Goal: Task Accomplishment & Management: Manage account settings

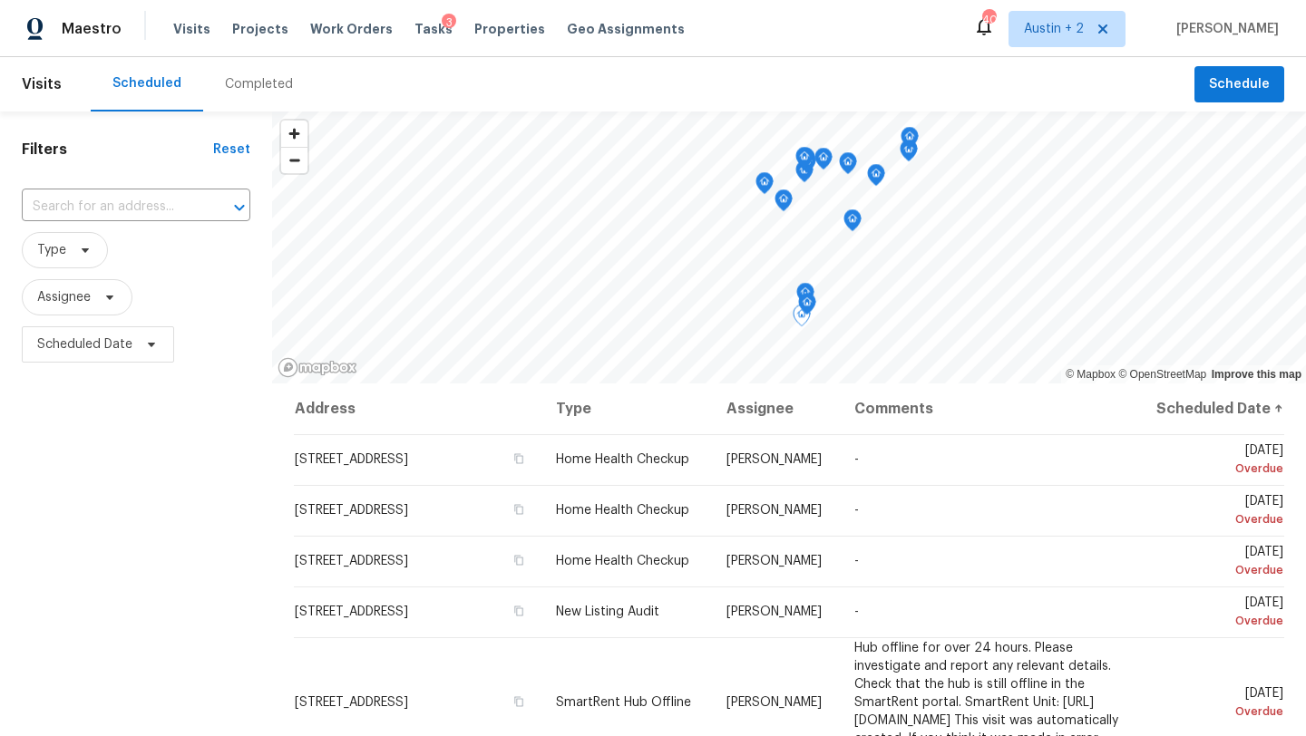
scroll to position [594, 0]
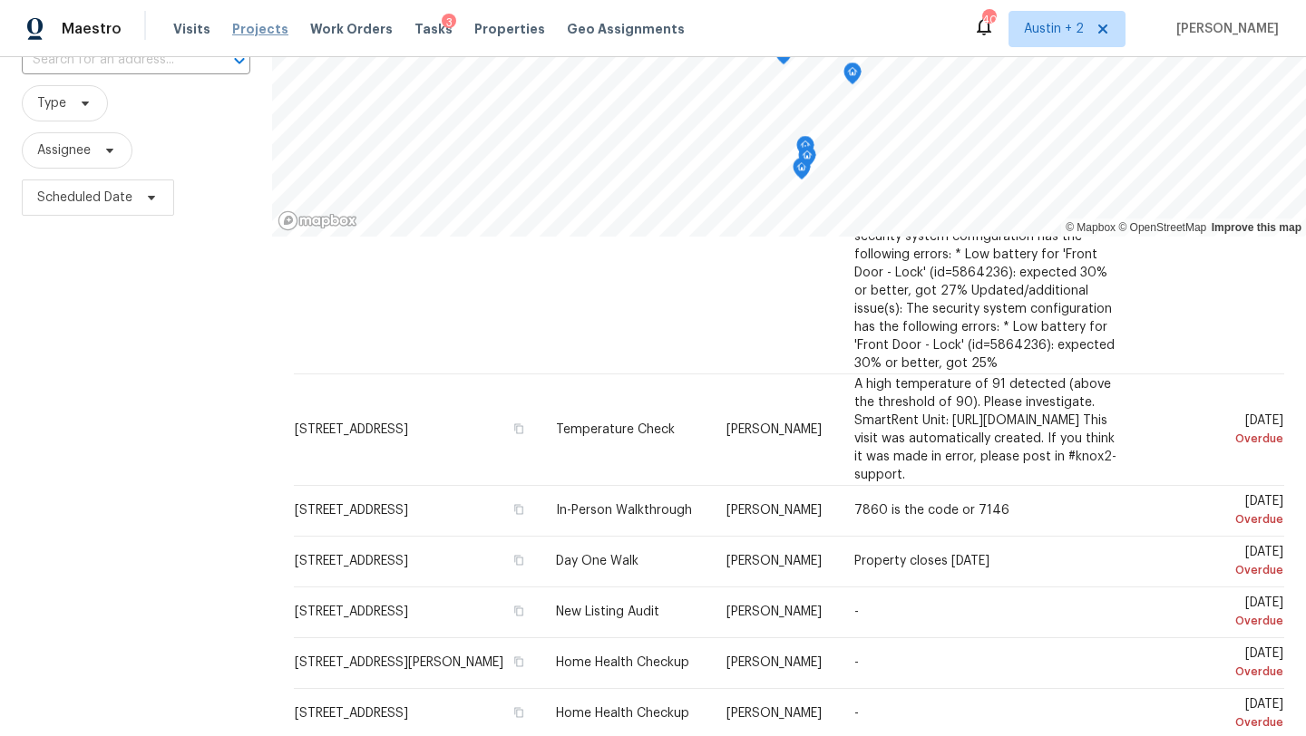
click at [243, 24] on span "Projects" at bounding box center [260, 29] width 56 height 18
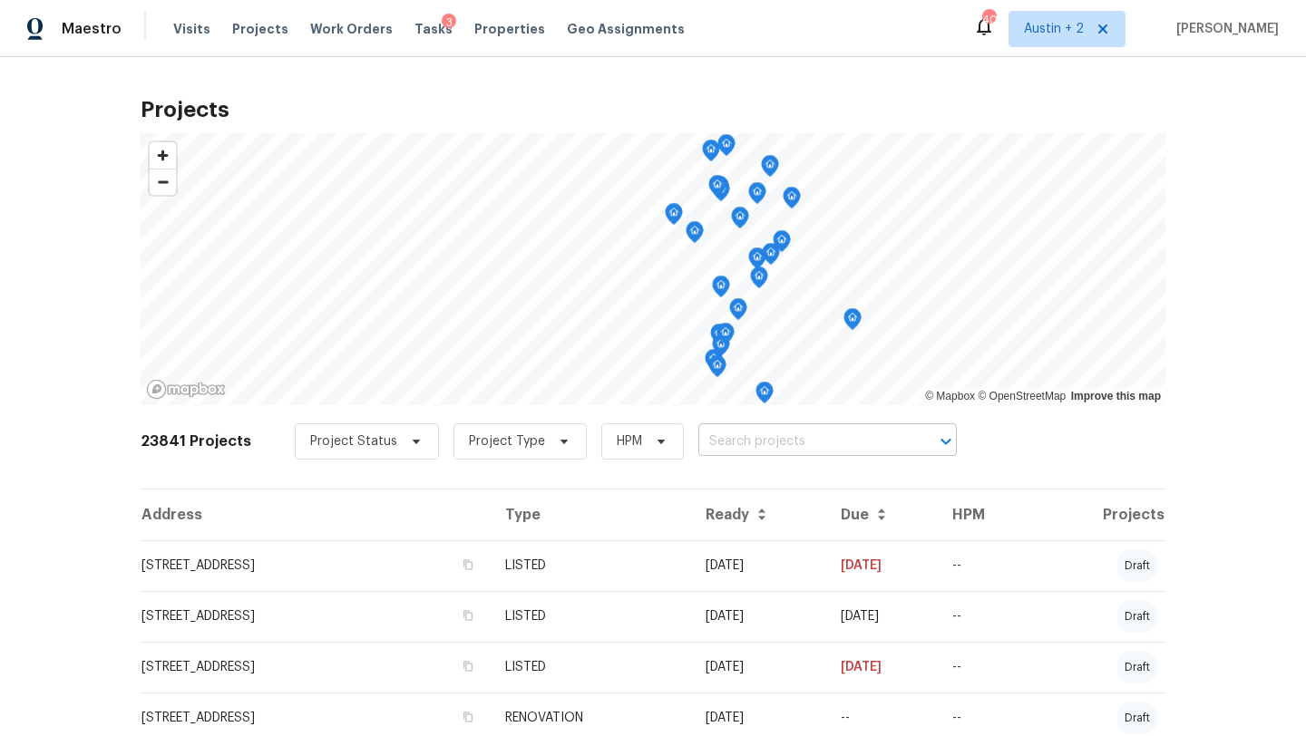
click at [706, 443] on input "text" at bounding box center [802, 442] width 208 height 28
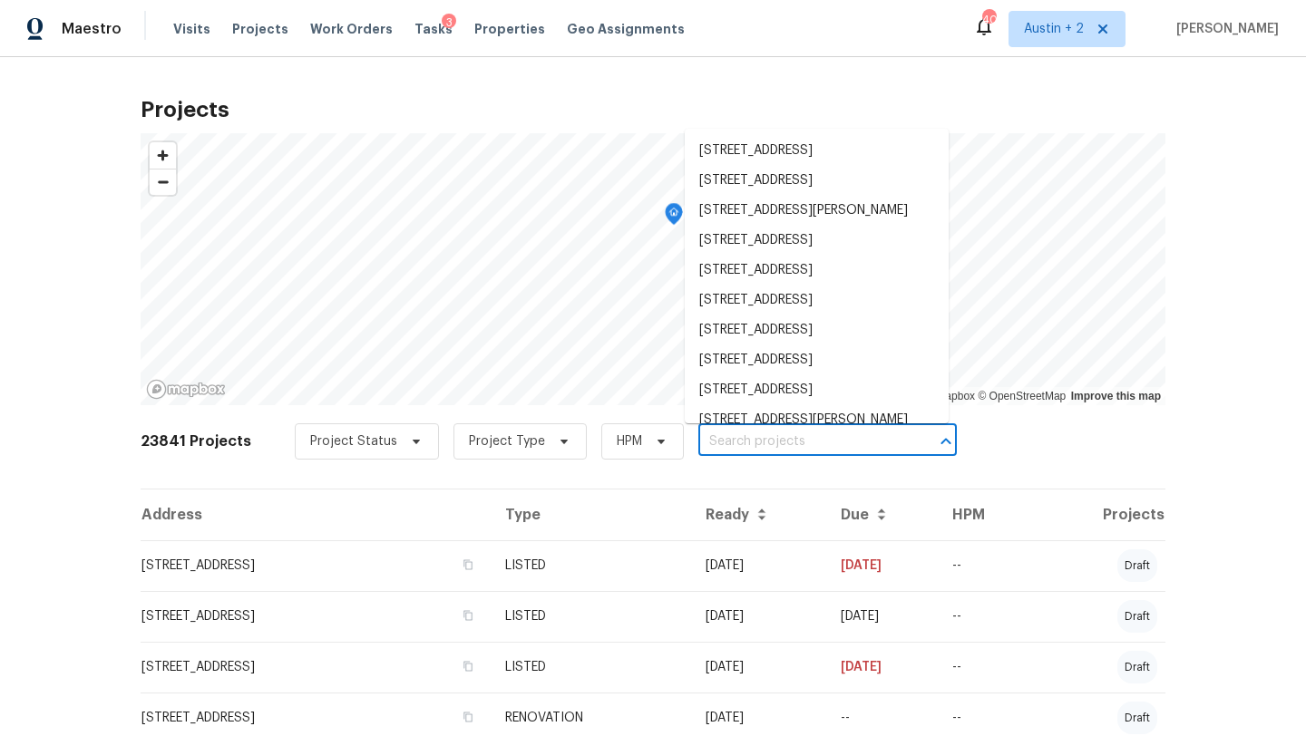
paste input "14622 Snip, San Antonio, TX 78248"
type input "14622 Snip, San Antonio, TX 78248"
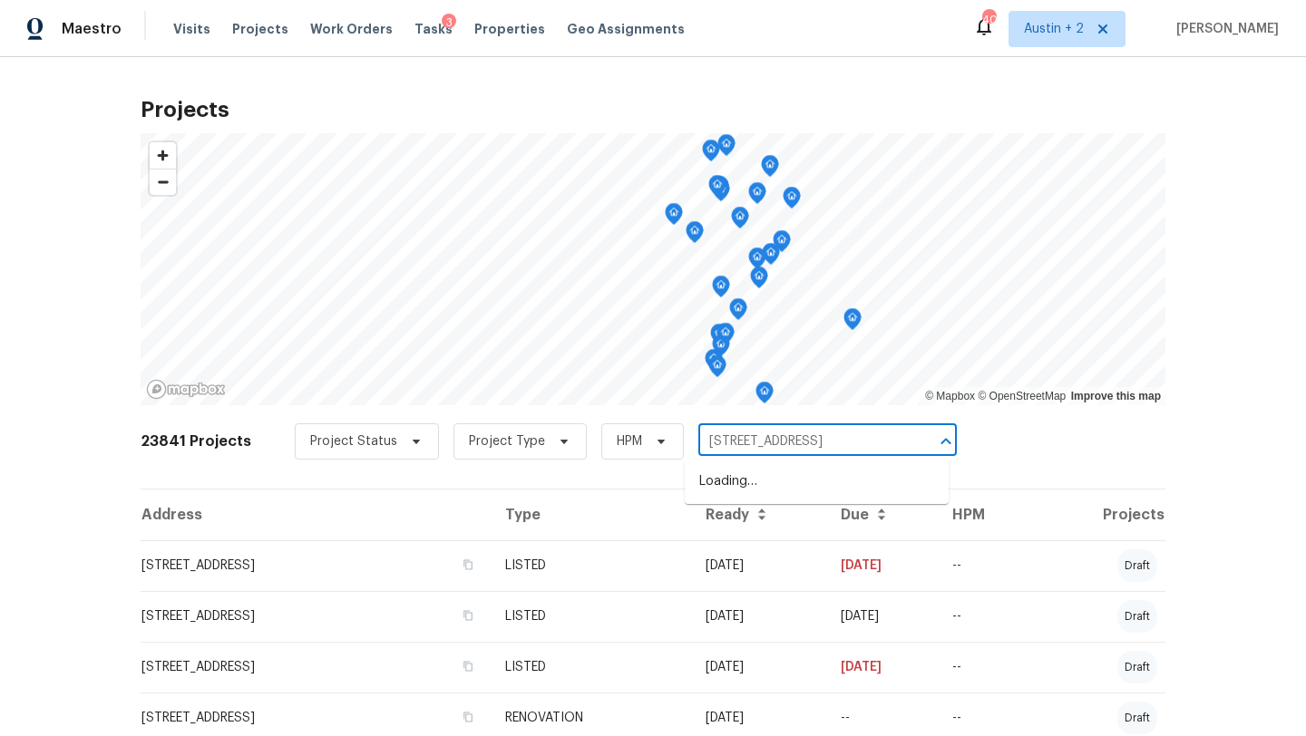
scroll to position [0, 4]
click at [718, 473] on li "14622 Snip, San Antonio, TX 78248" at bounding box center [817, 482] width 264 height 30
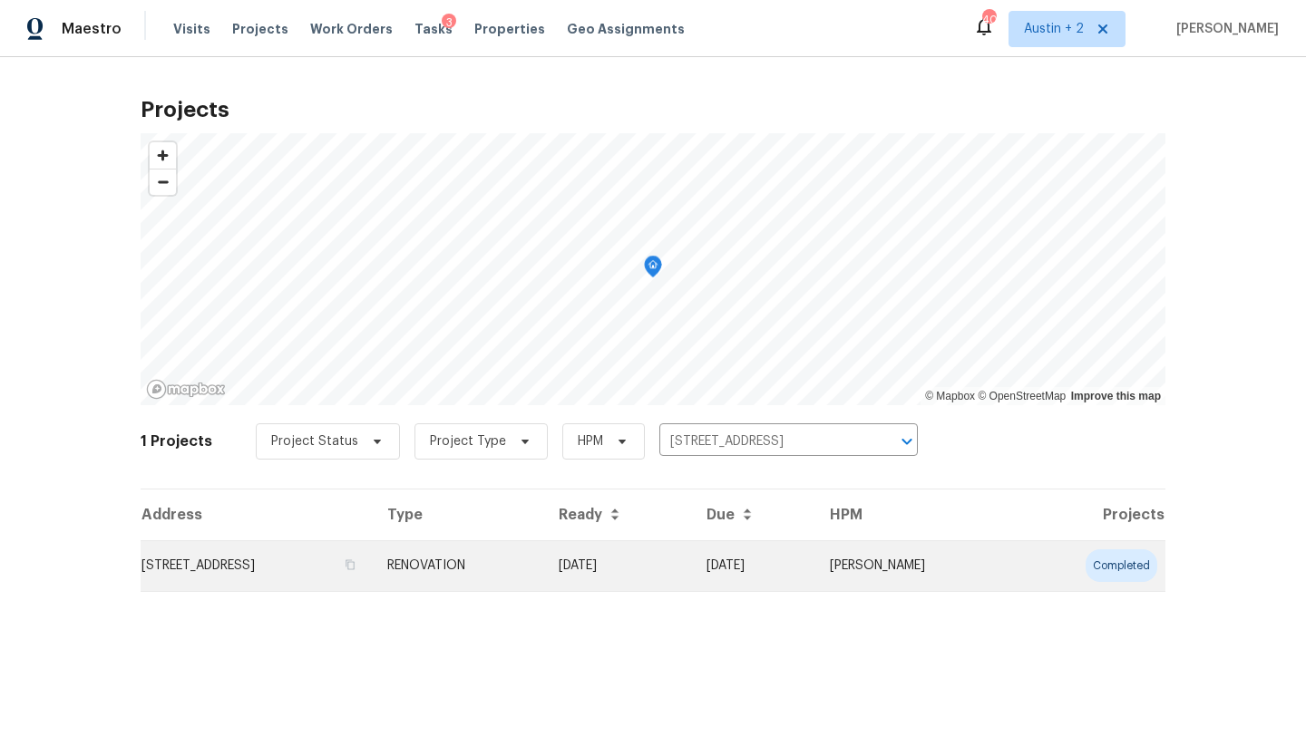
click at [238, 560] on td "14622 Snip, San Antonio, TX 78248" at bounding box center [257, 566] width 232 height 51
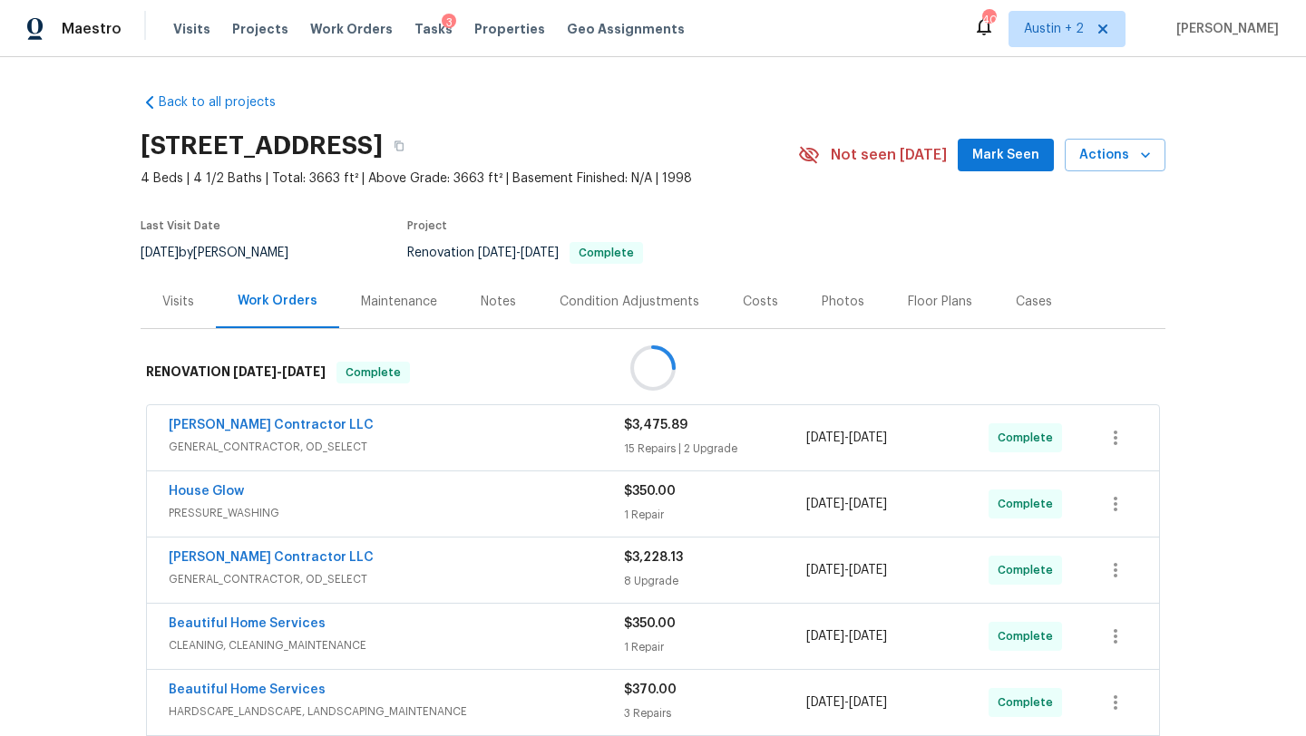
click at [1002, 158] on div at bounding box center [653, 368] width 1306 height 736
click at [1005, 158] on span "Mark Seen" at bounding box center [1005, 155] width 67 height 23
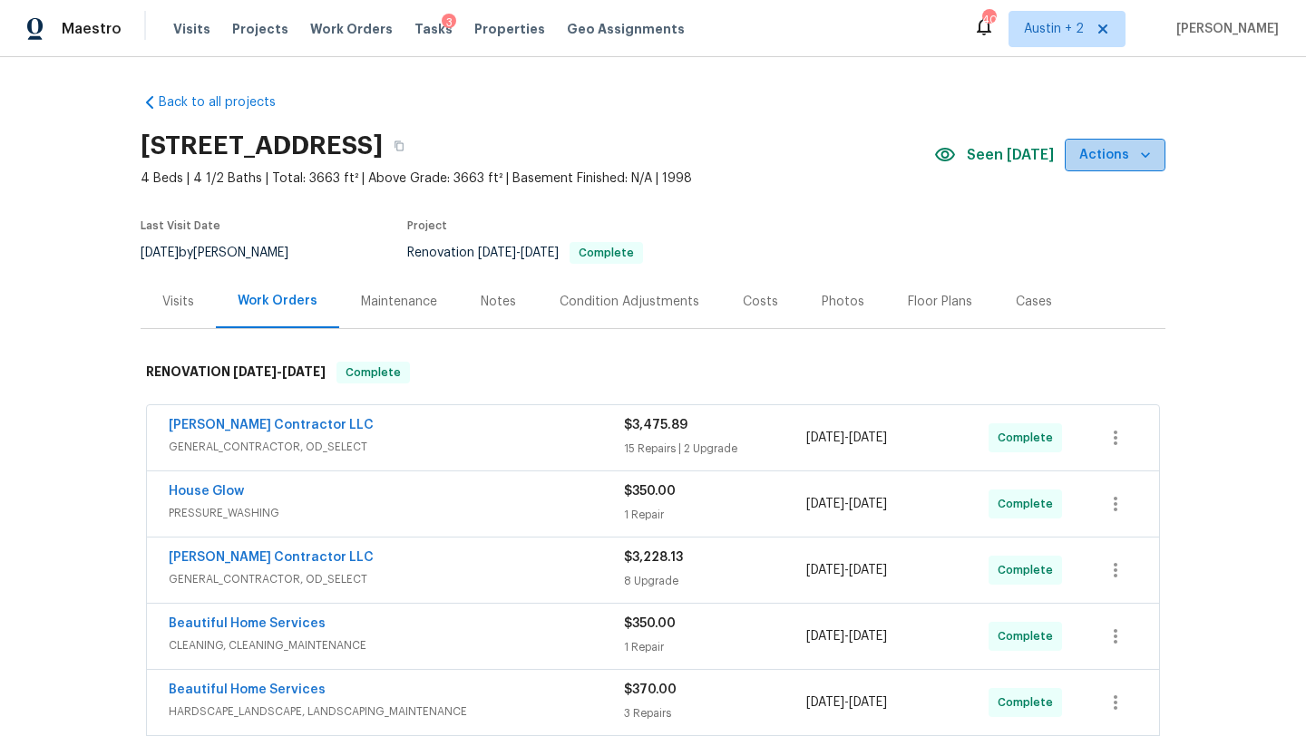
click at [1123, 161] on span "Actions" at bounding box center [1115, 155] width 72 height 23
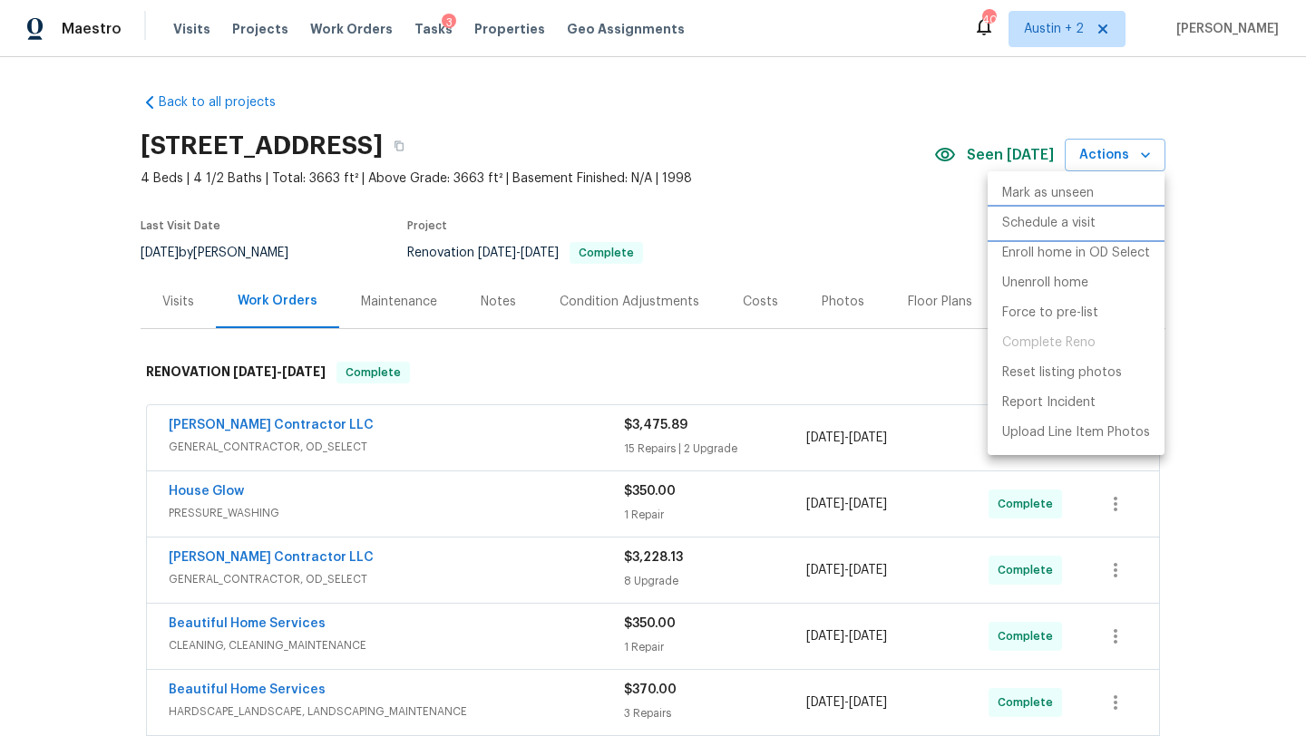
click at [1057, 216] on p "Schedule a visit" at bounding box center [1048, 223] width 93 height 19
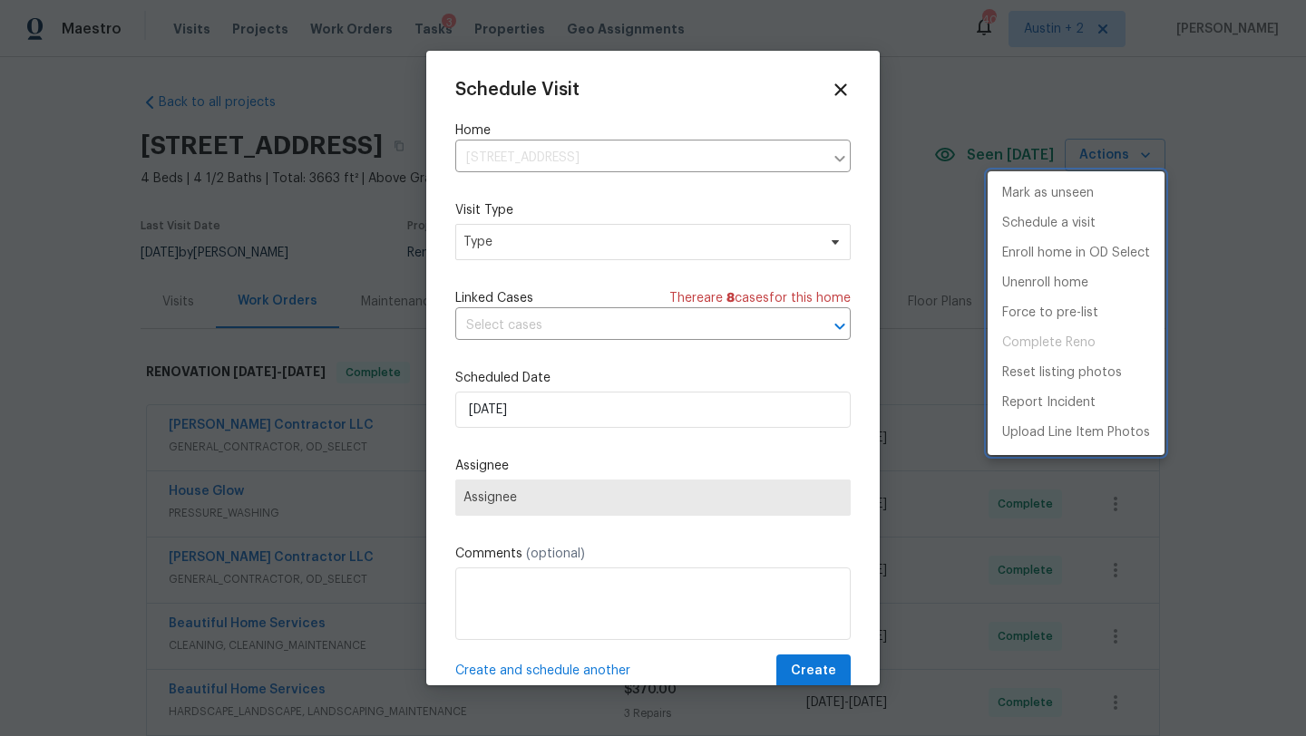
click at [498, 253] on div at bounding box center [653, 368] width 1306 height 736
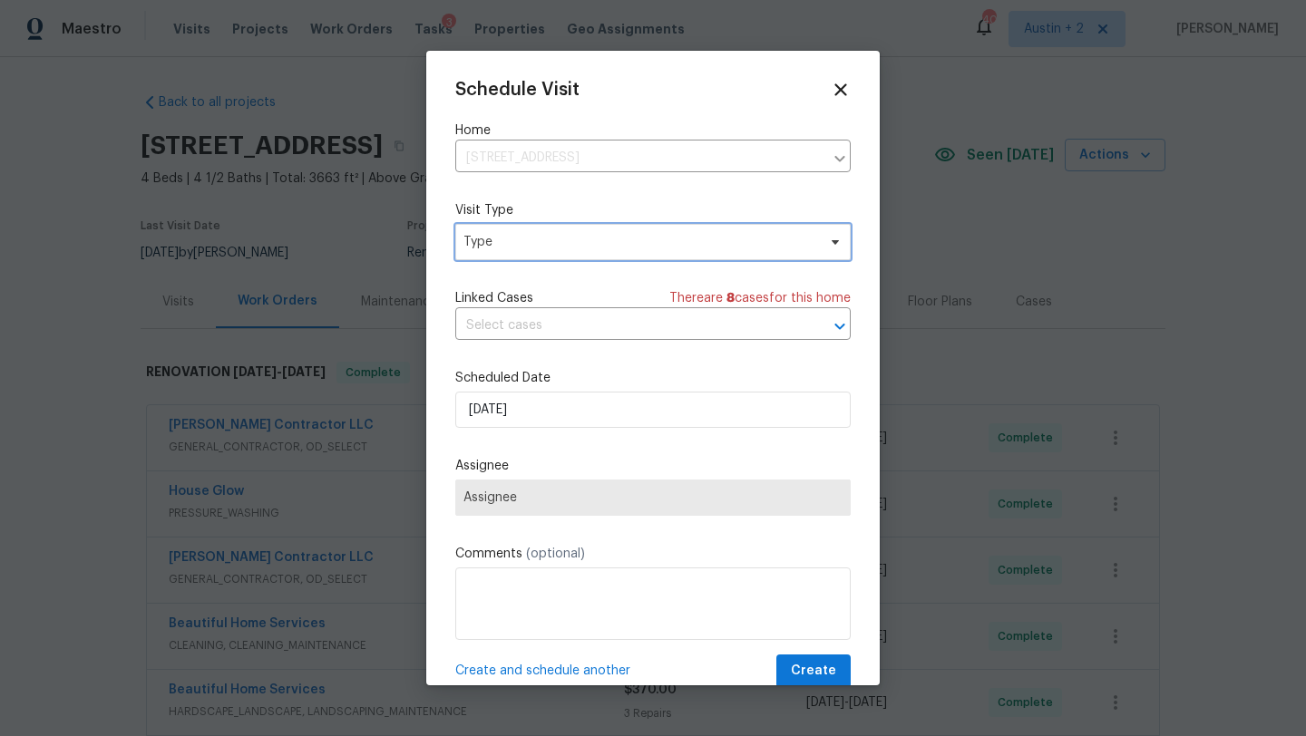
click at [521, 250] on span "Type" at bounding box center [639, 242] width 353 height 18
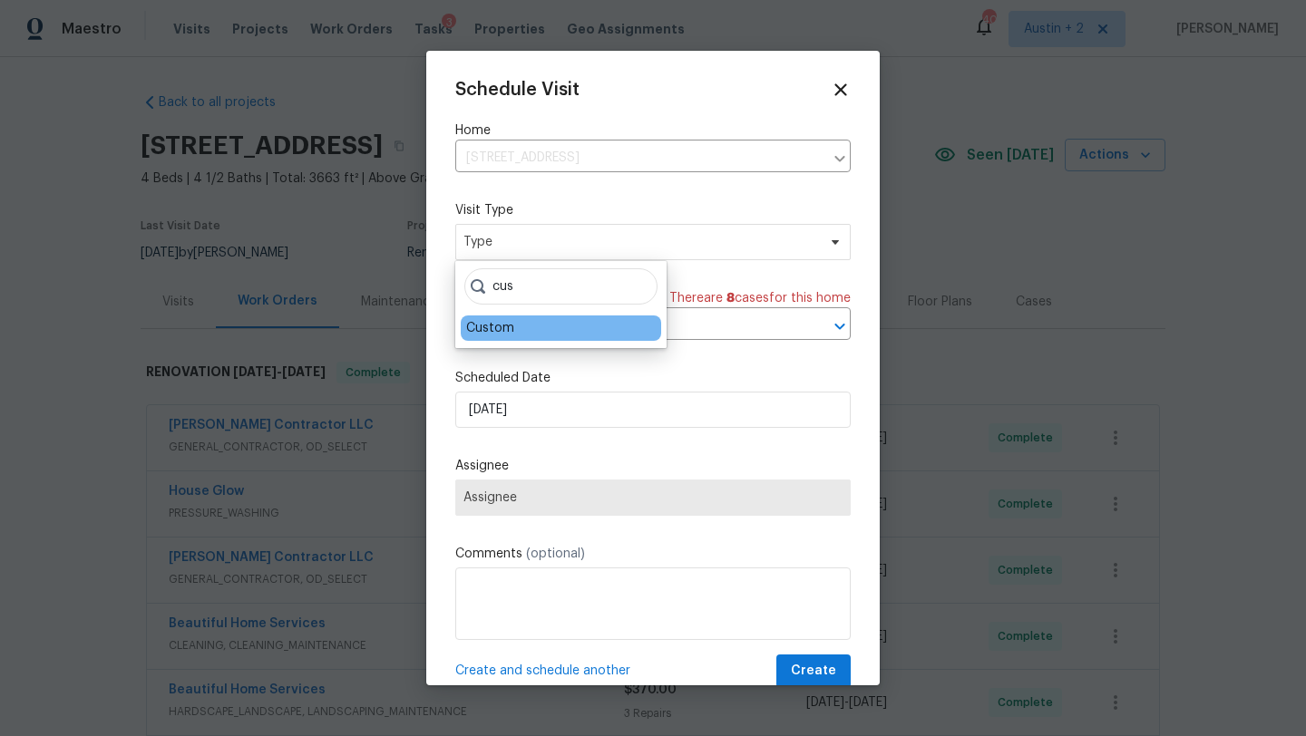
type input "cus"
click at [501, 321] on div "Custom" at bounding box center [490, 328] width 48 height 18
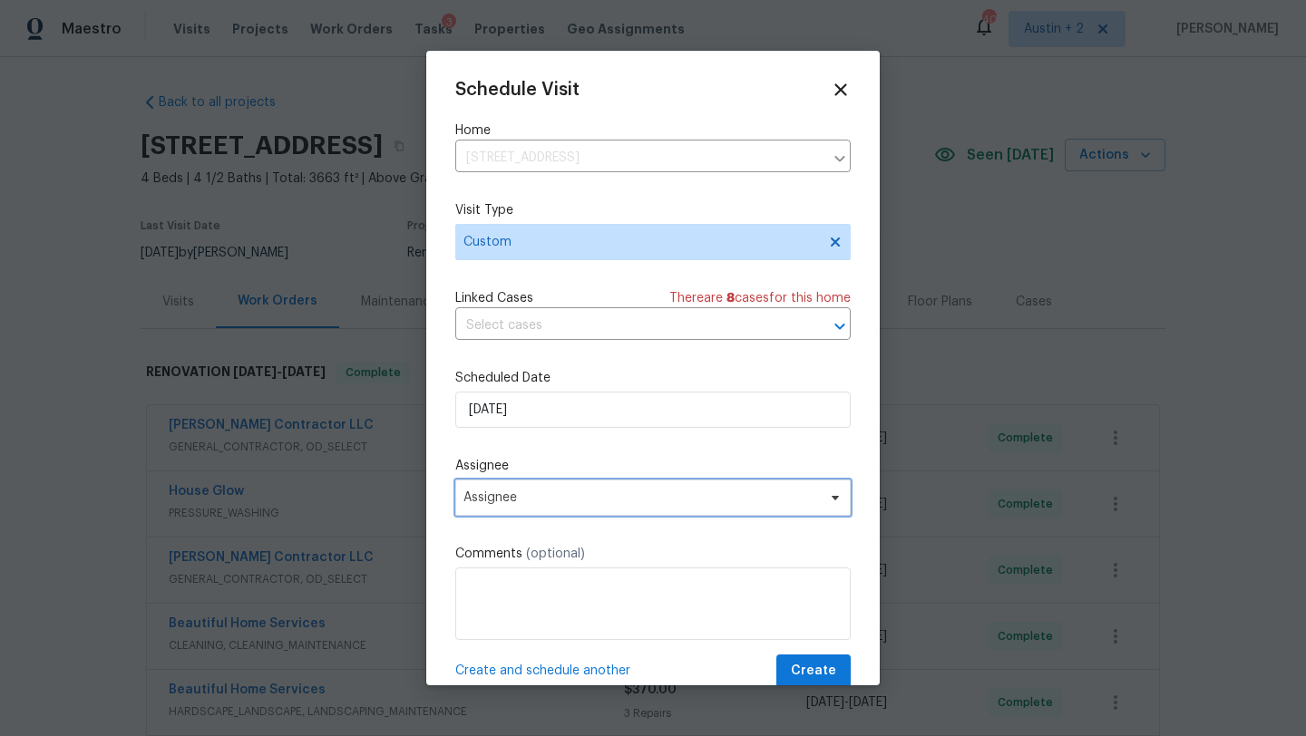
click at [522, 507] on span "Assignee" at bounding box center [652, 498] width 395 height 36
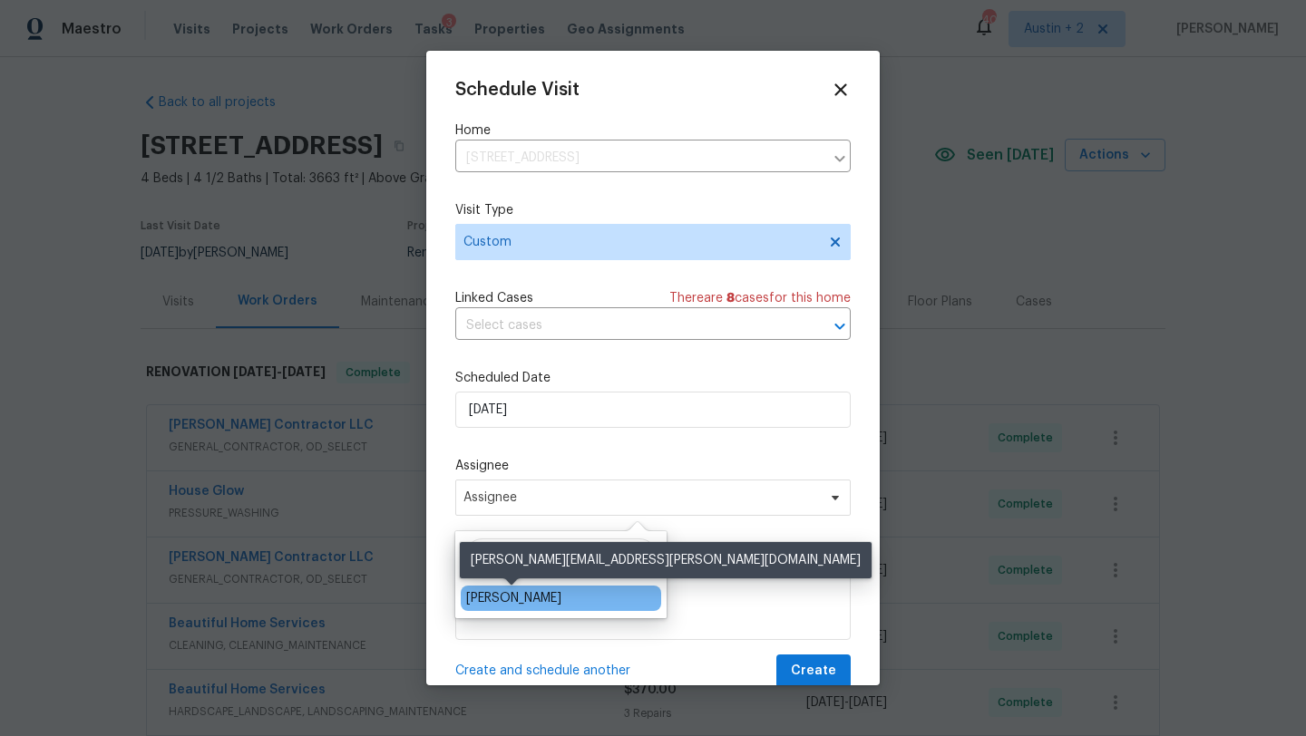
type input "sheila"
click at [492, 591] on div "[PERSON_NAME]" at bounding box center [513, 598] width 95 height 18
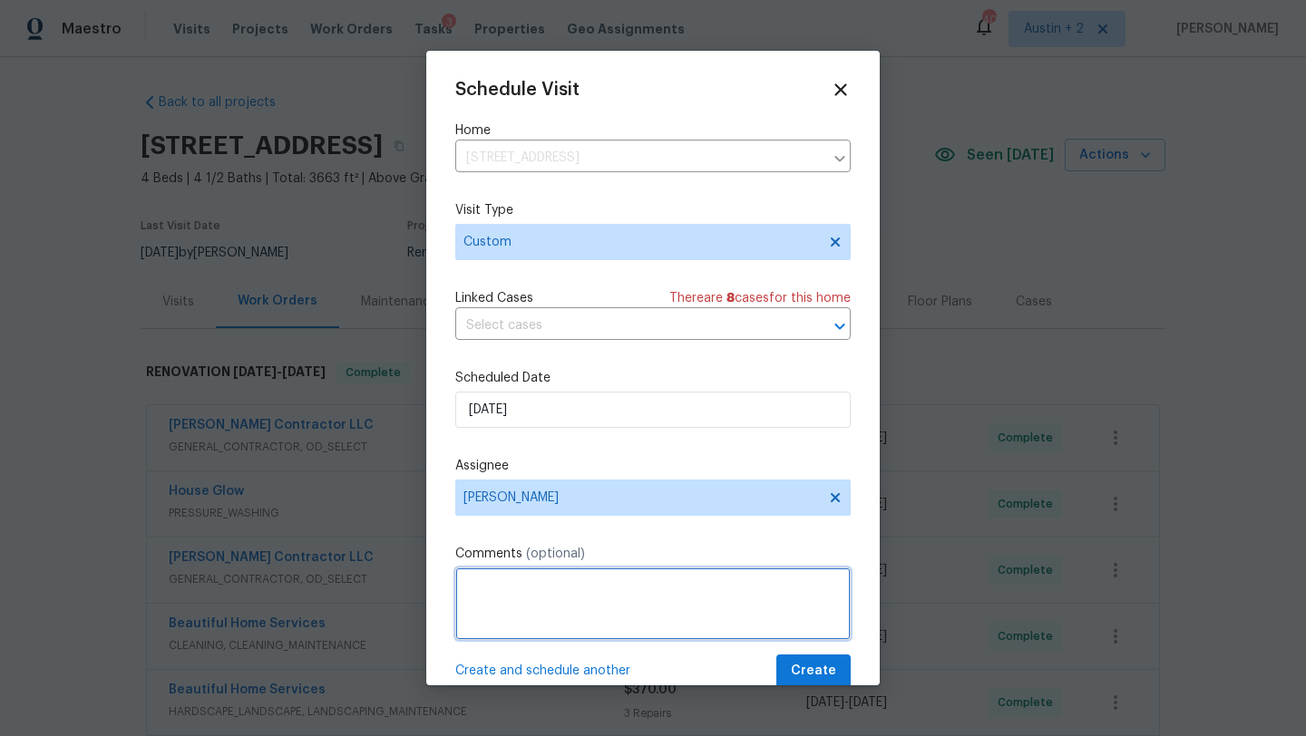
click at [492, 598] on textarea at bounding box center [652, 604] width 395 height 73
type textarea "Long DOM - concrete deterent"
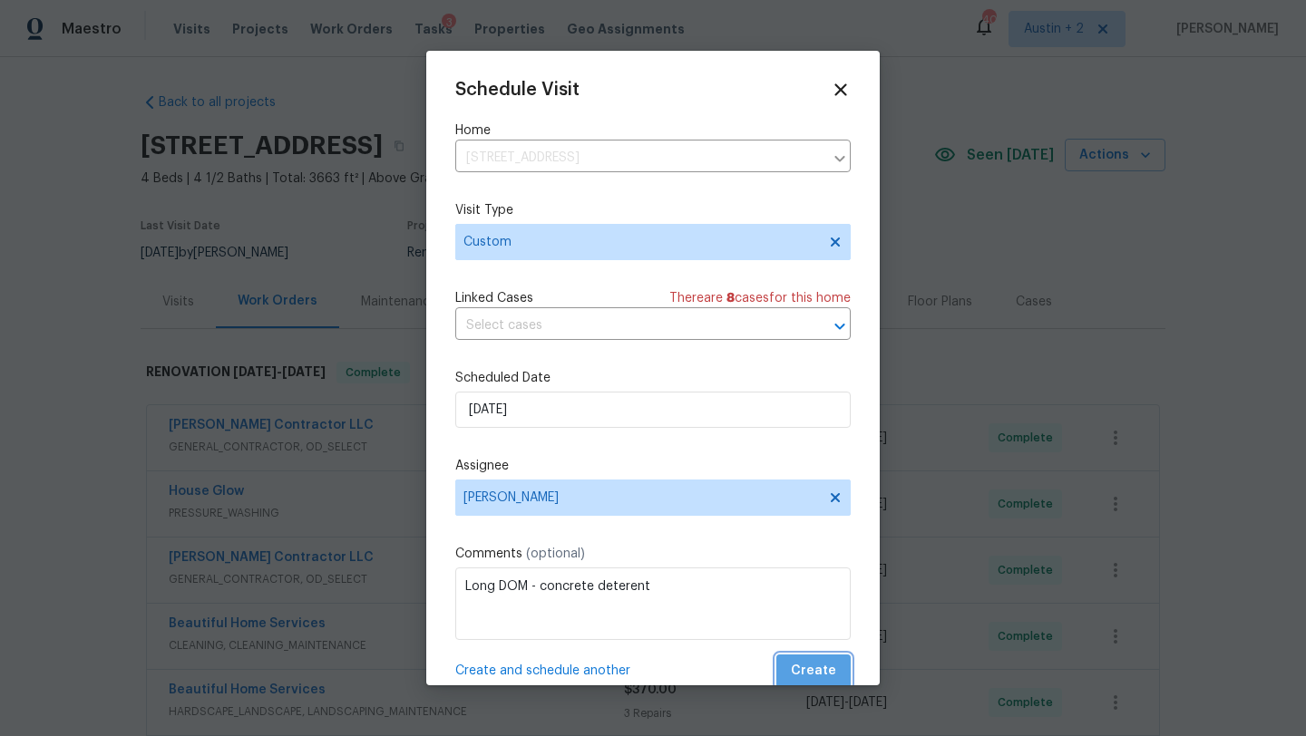
click at [829, 678] on span "Create" at bounding box center [813, 671] width 45 height 23
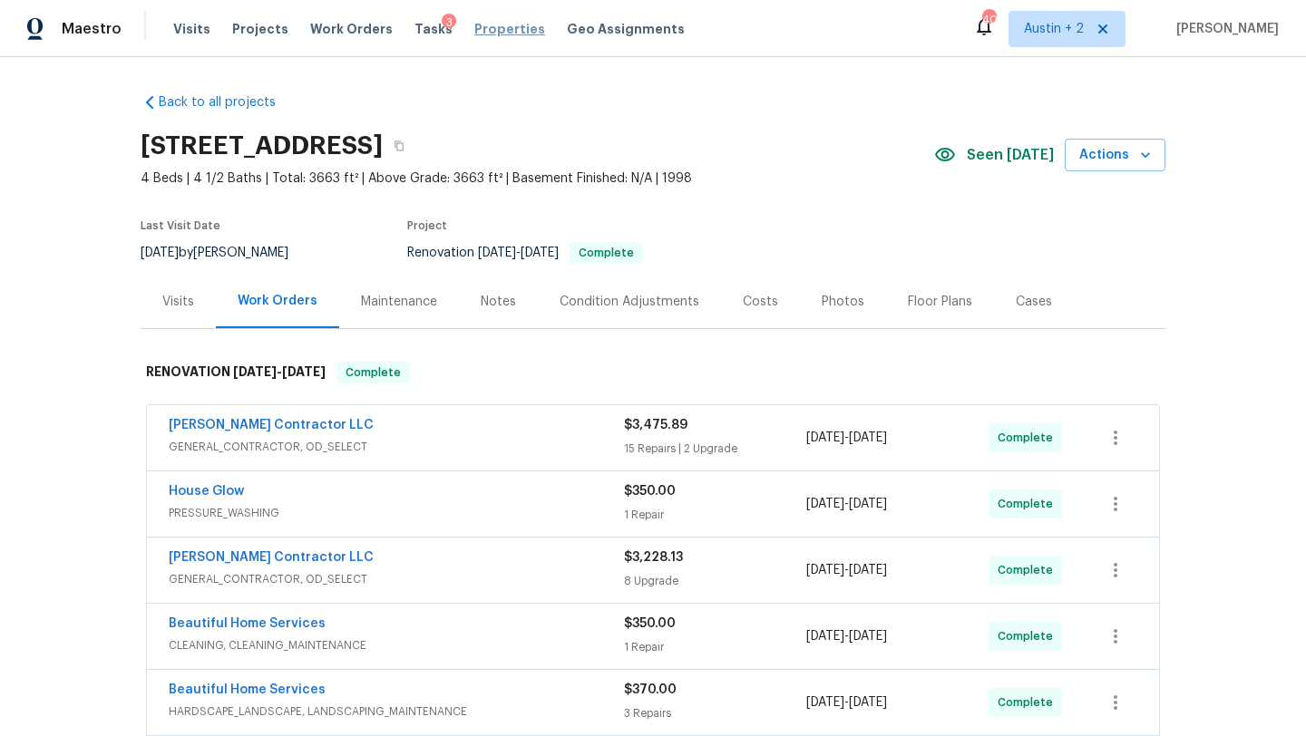
click at [505, 29] on span "Properties" at bounding box center [509, 29] width 71 height 18
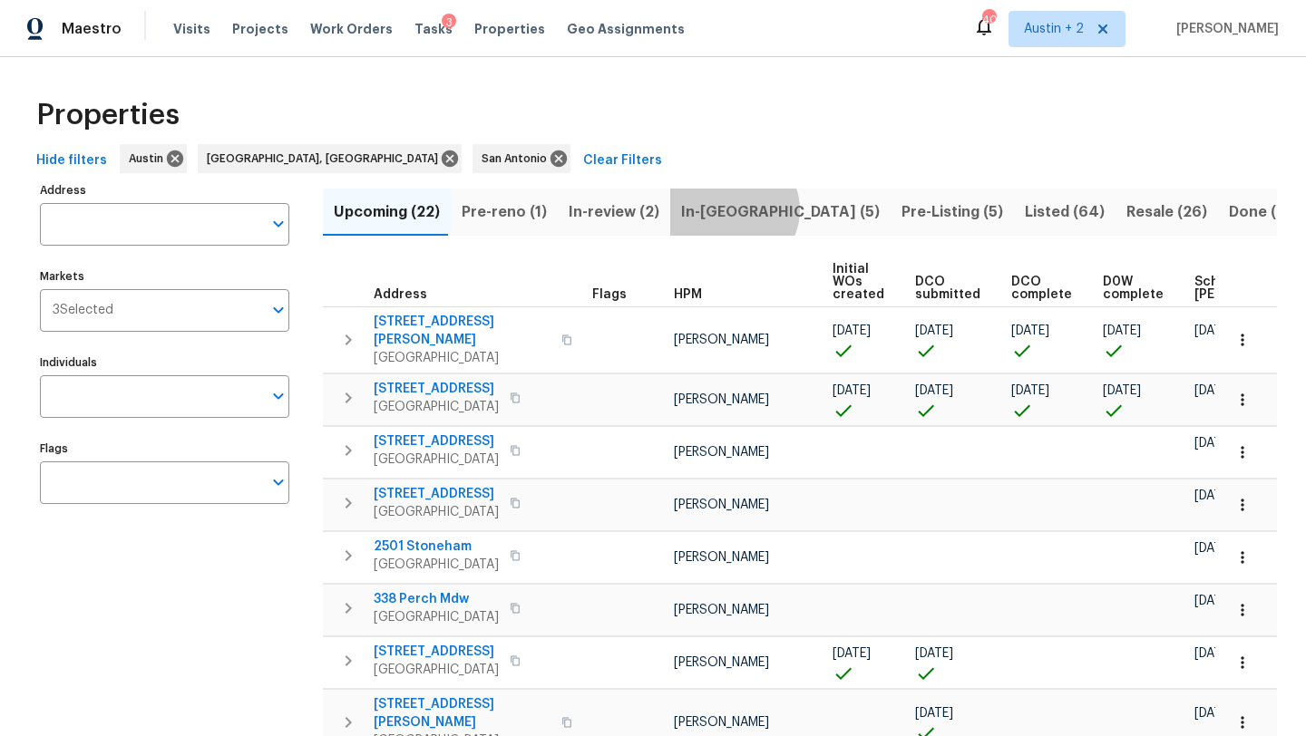
click at [721, 209] on span "In-reno (5)" at bounding box center [780, 212] width 199 height 25
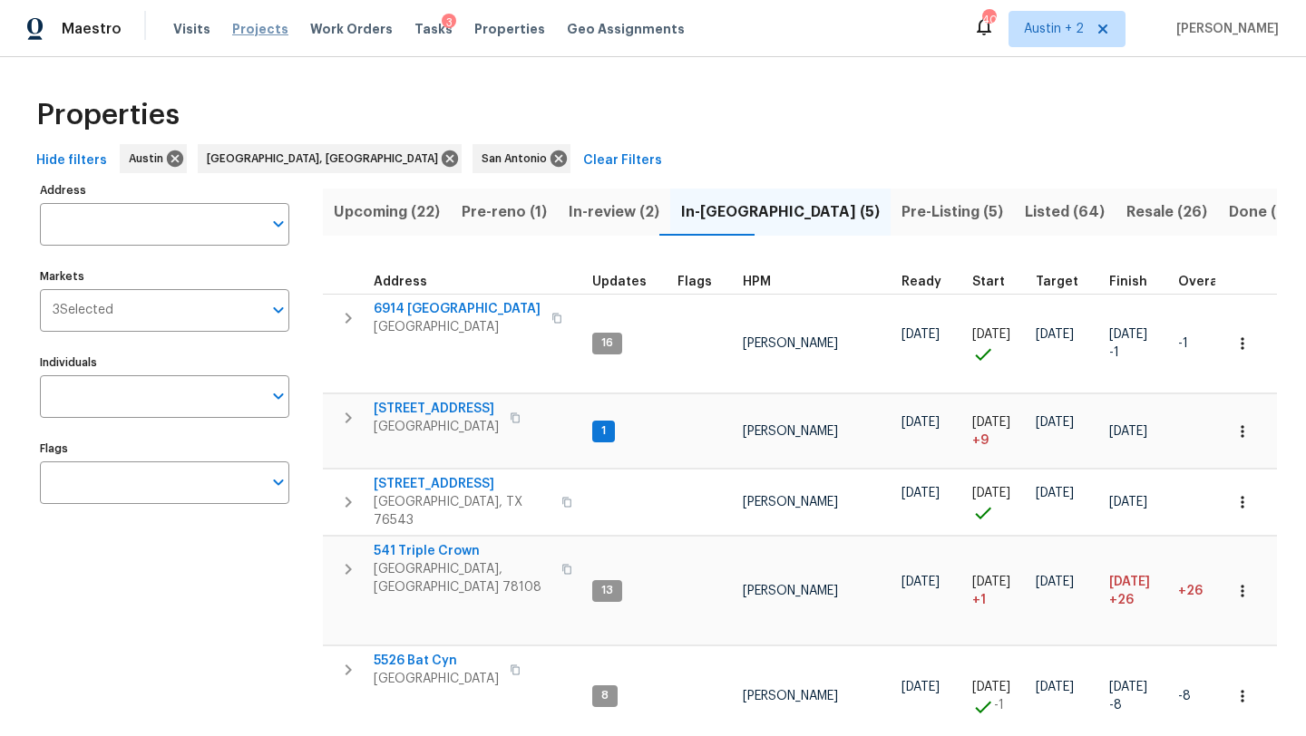
click at [245, 25] on span "Projects" at bounding box center [260, 29] width 56 height 18
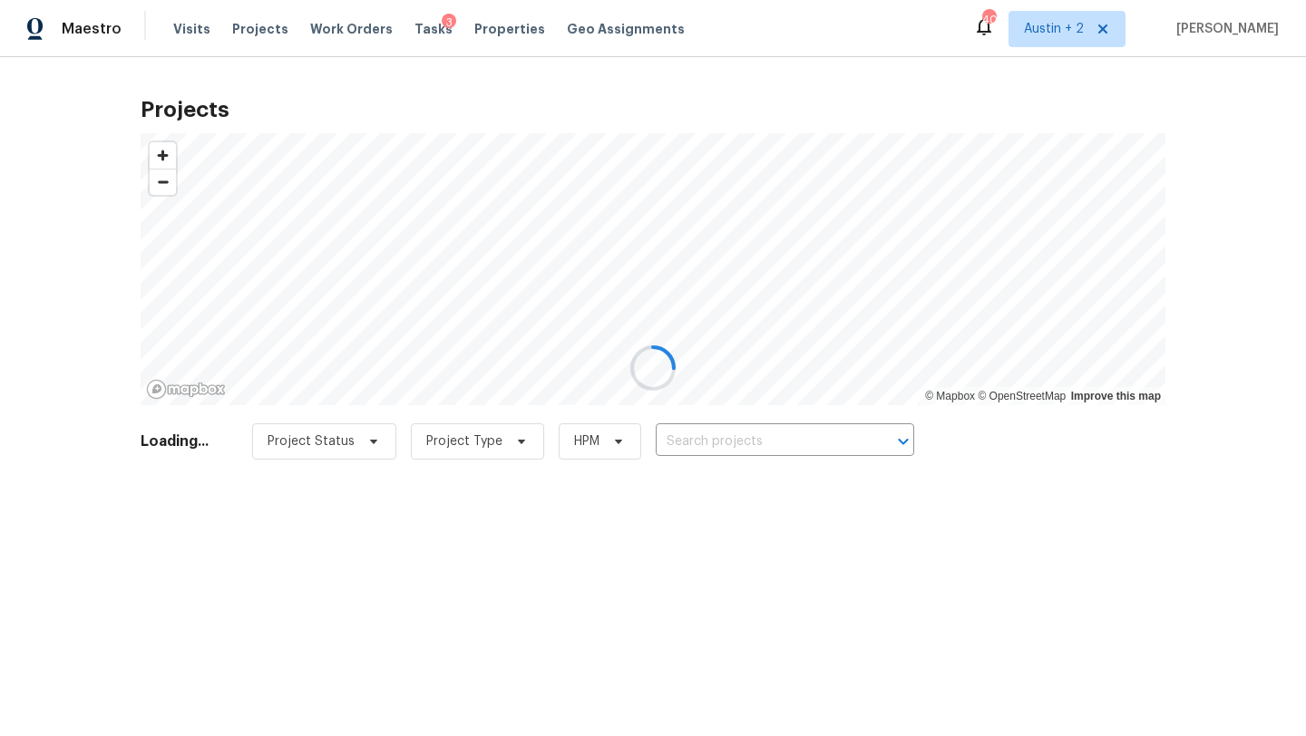
click at [732, 439] on div at bounding box center [653, 368] width 1306 height 736
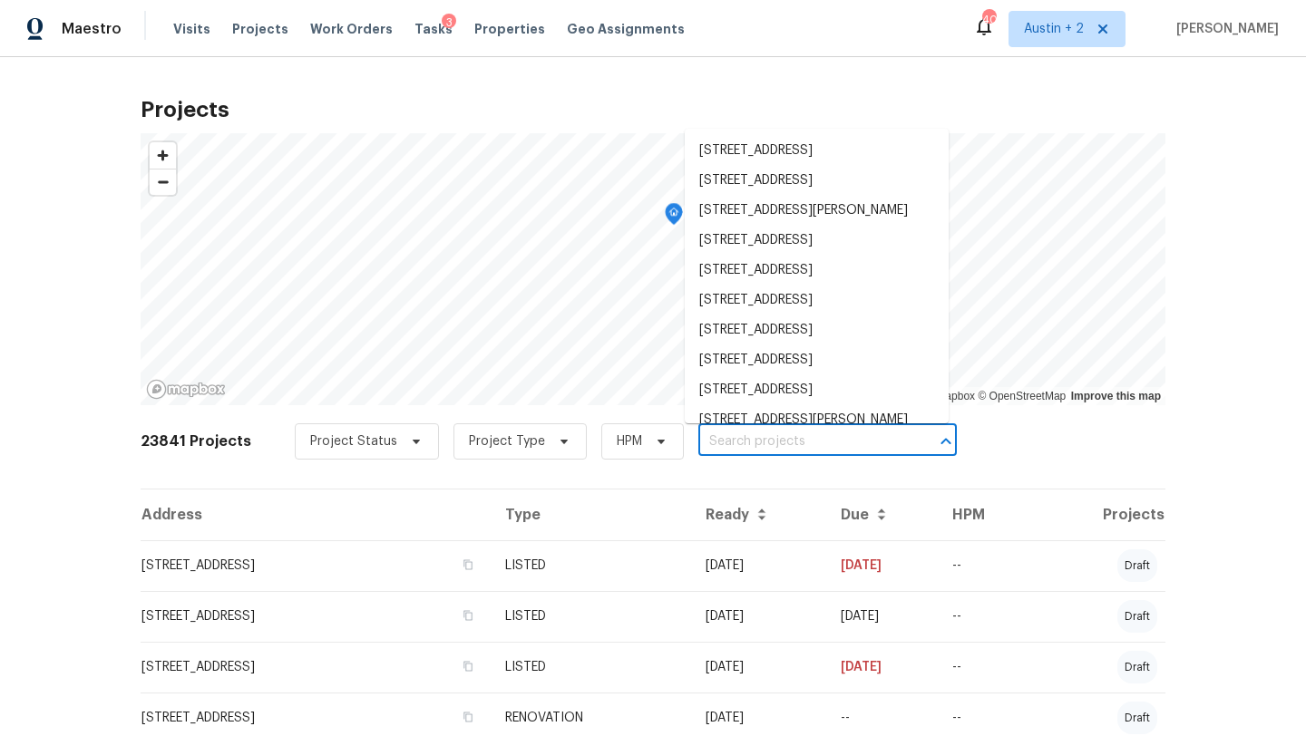
click at [733, 439] on input "text" at bounding box center [802, 442] width 208 height 28
paste input "2134 Virginia Blvd, San Antonio, TX 78203"
type input "2134 Virginia Blvd, San Antonio, TX 78203"
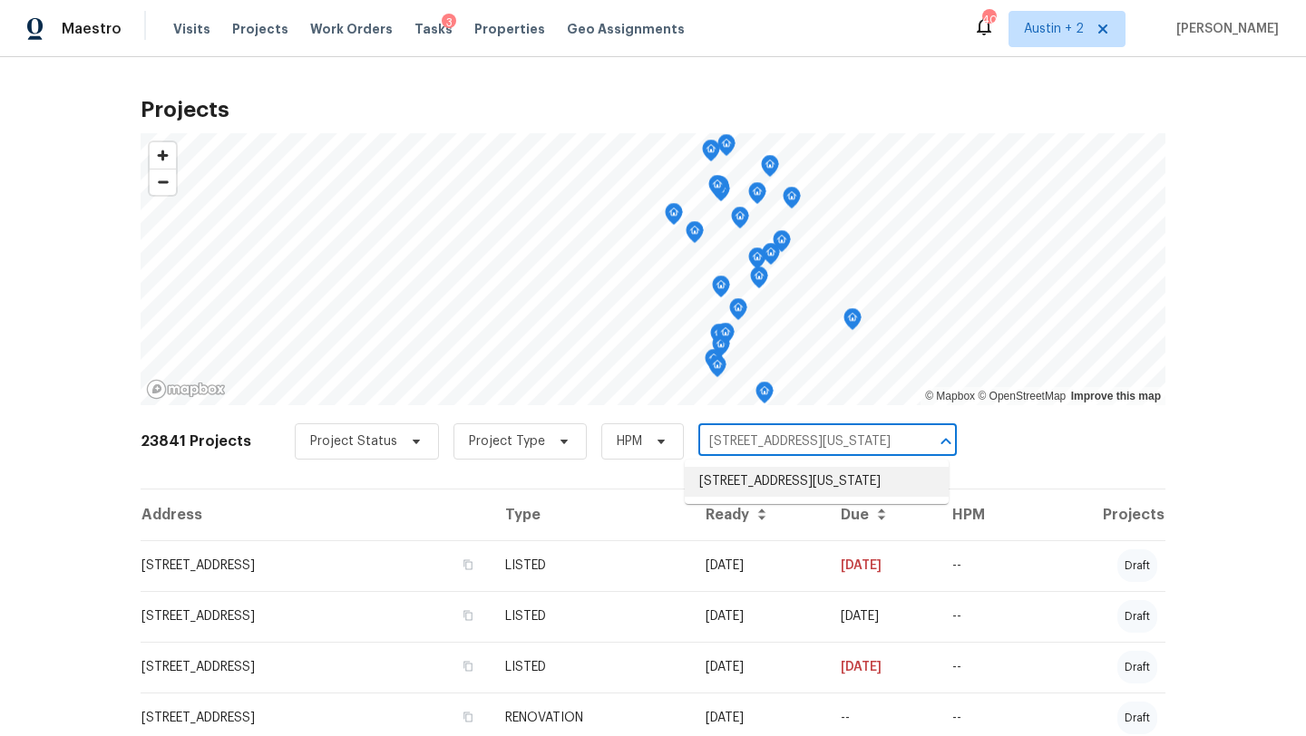
click at [720, 482] on li "2134 Virginia Blvd, San Antonio, TX 78203" at bounding box center [817, 482] width 264 height 30
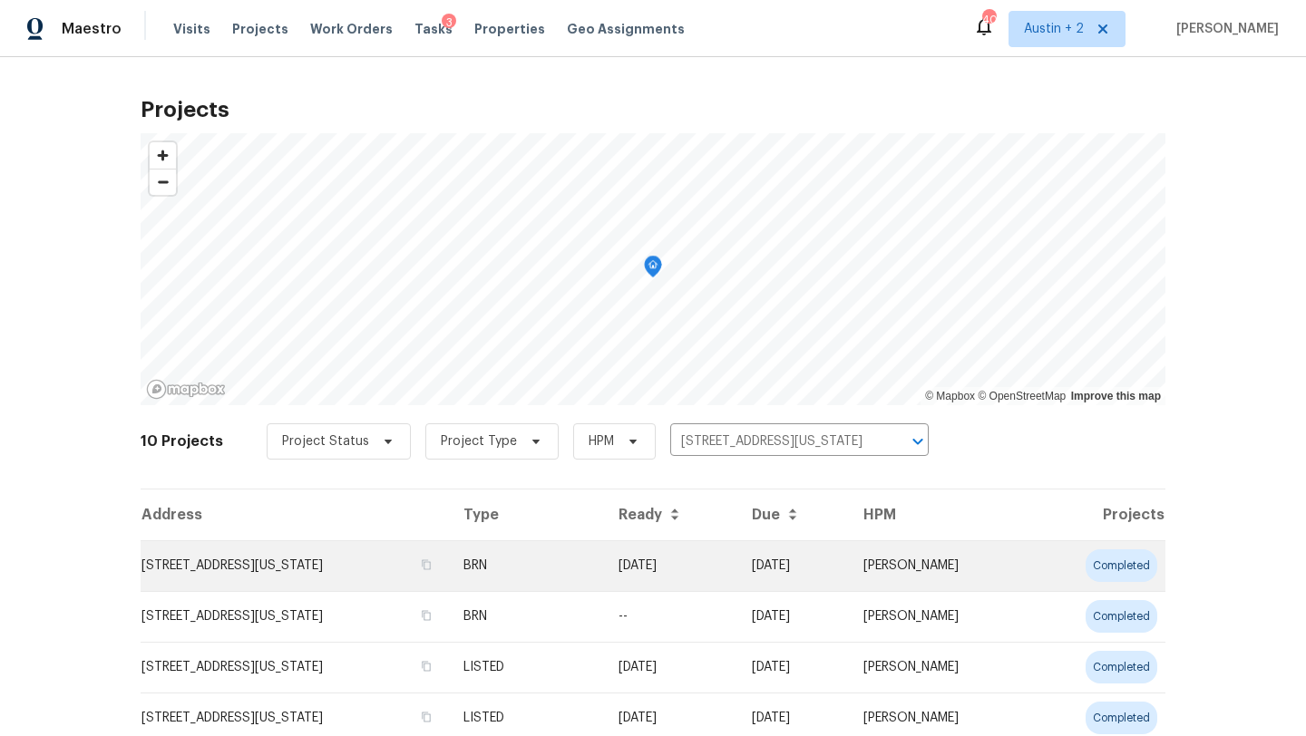
click at [228, 570] on td "2134 Virginia Blvd, San Antonio, TX 78203" at bounding box center [295, 566] width 308 height 51
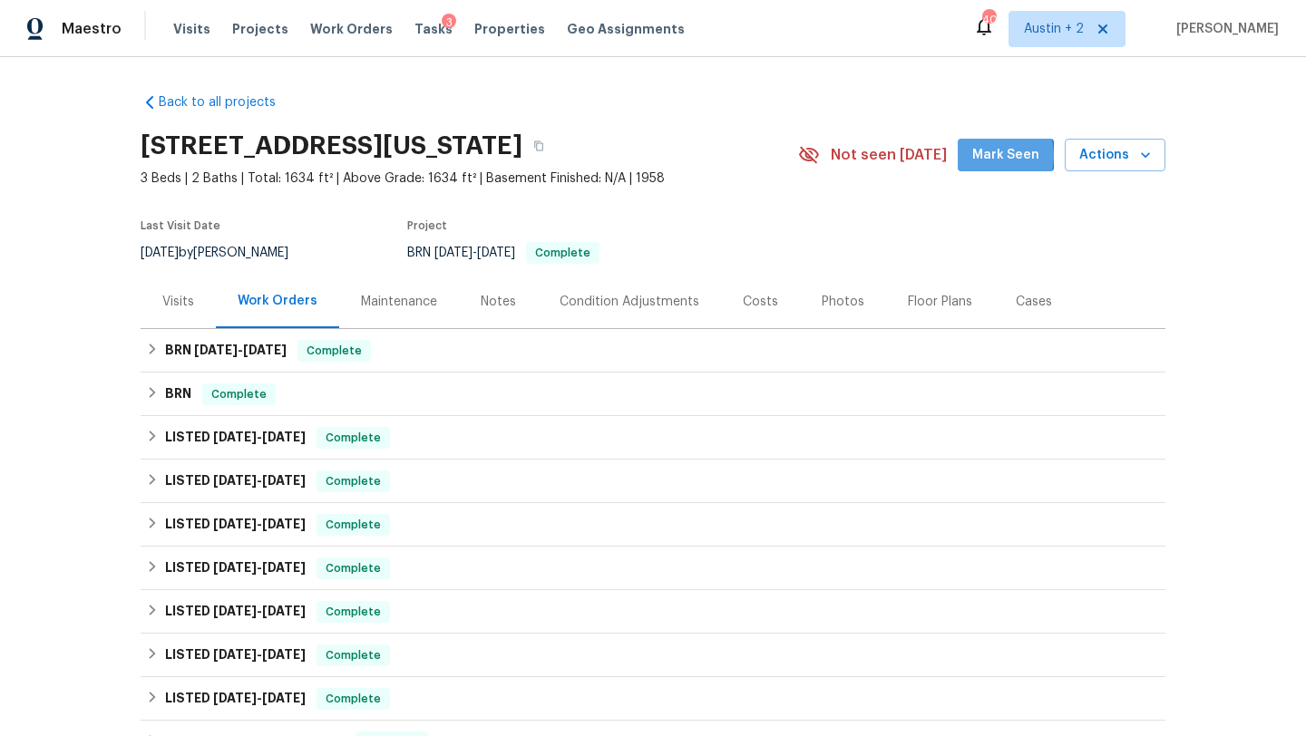
click at [989, 156] on span "Mark Seen" at bounding box center [1005, 155] width 67 height 23
click at [1122, 160] on span "Actions" at bounding box center [1115, 155] width 72 height 23
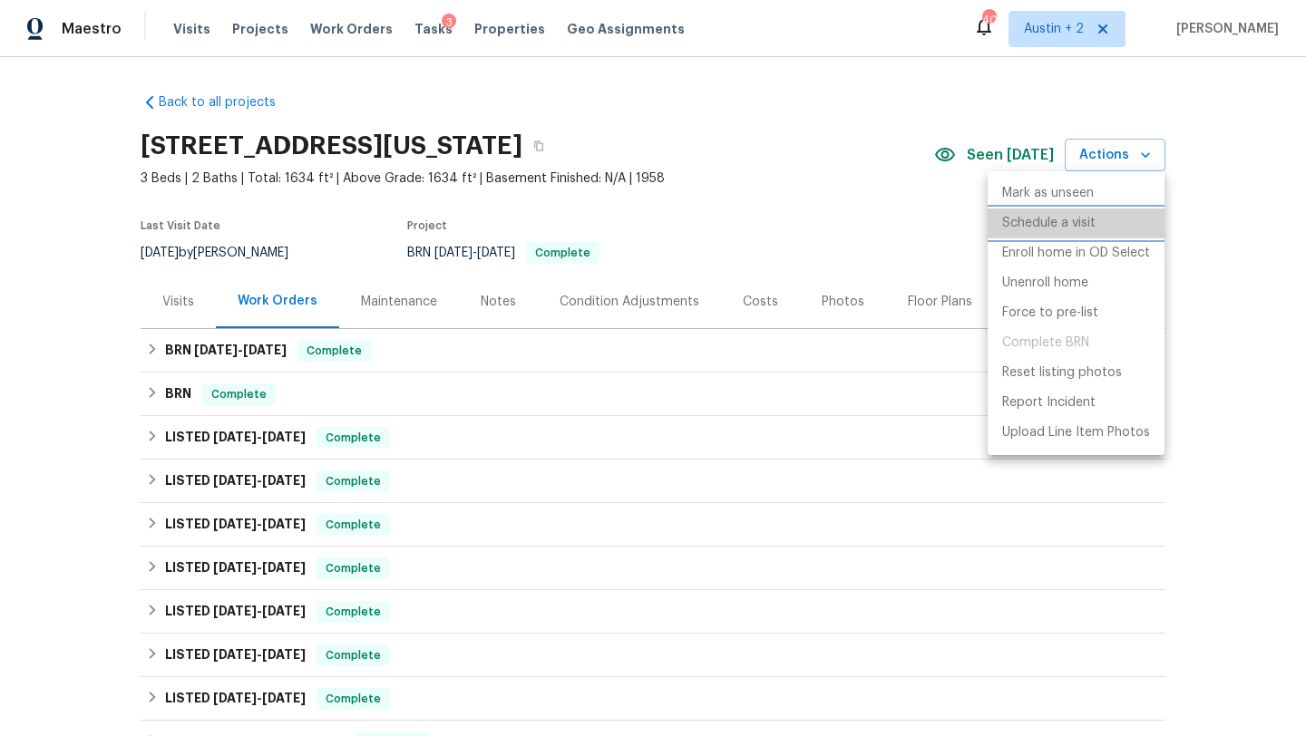
click at [1060, 223] on p "Schedule a visit" at bounding box center [1048, 223] width 93 height 19
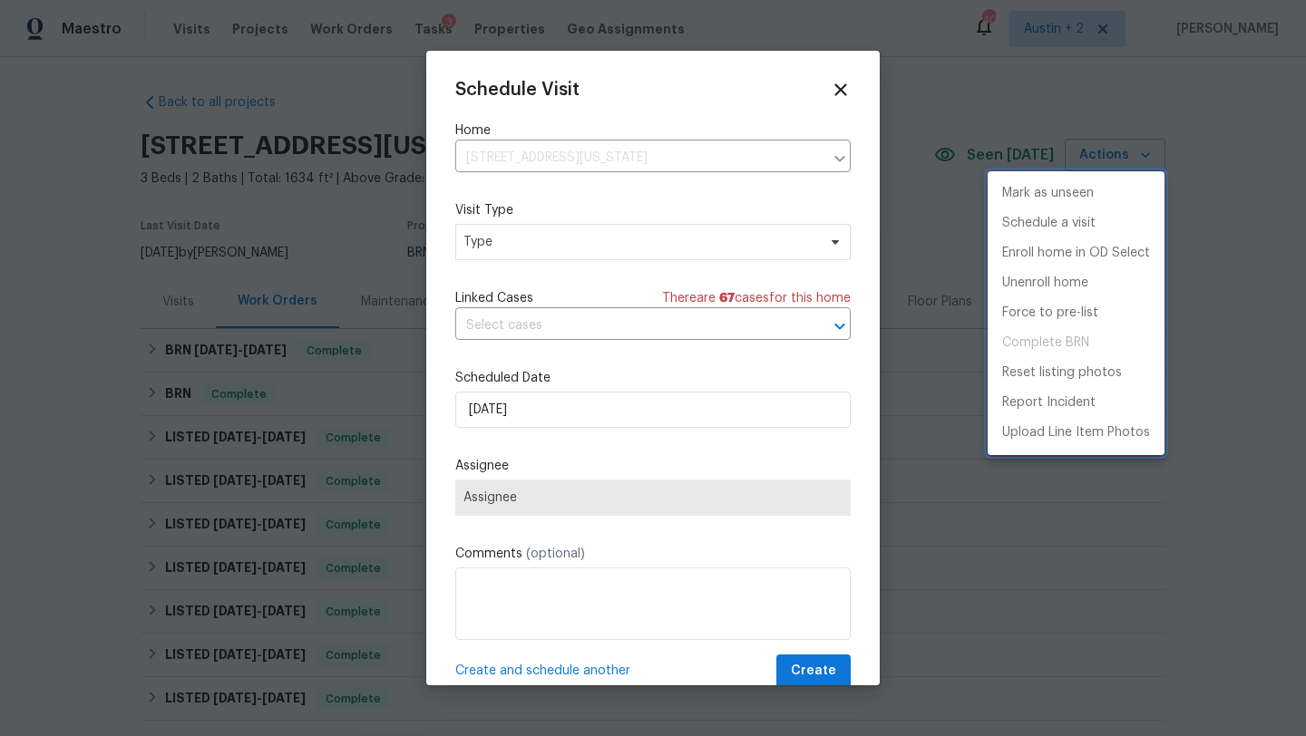
click at [541, 240] on div at bounding box center [653, 368] width 1306 height 736
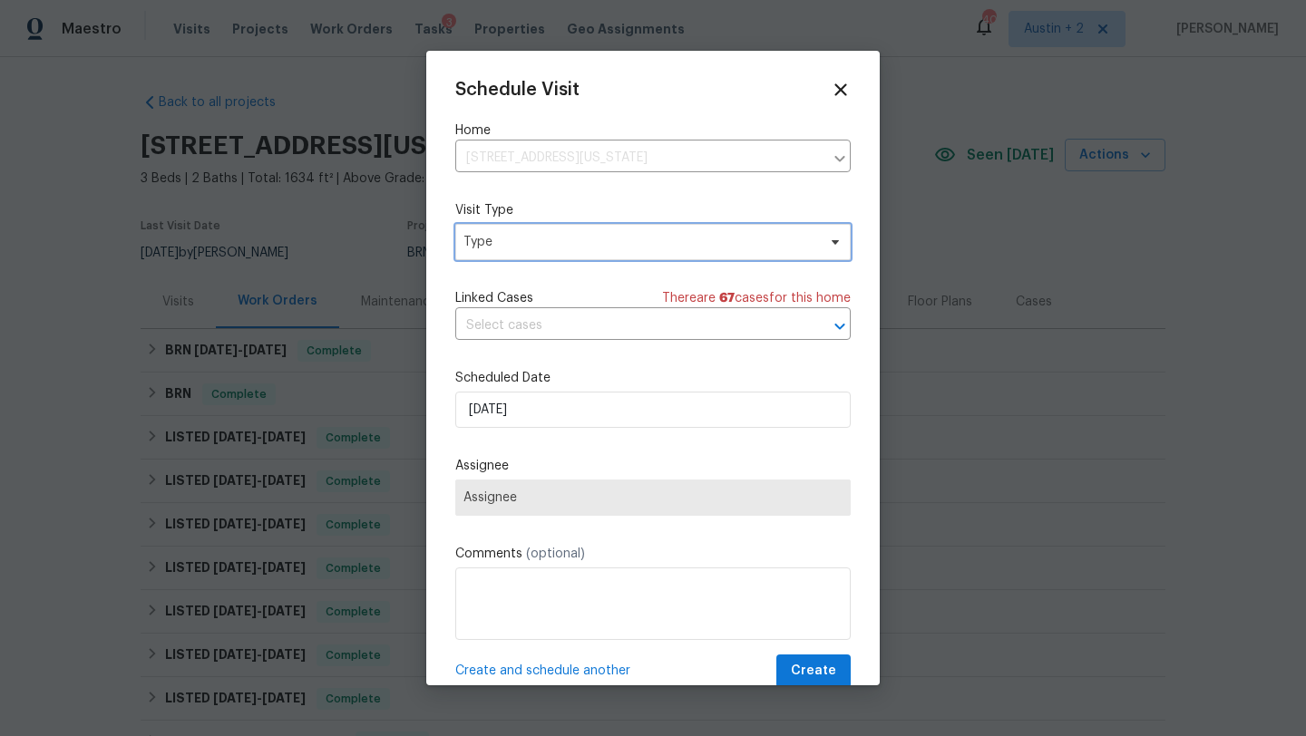
click at [549, 245] on span "Type" at bounding box center [639, 242] width 353 height 18
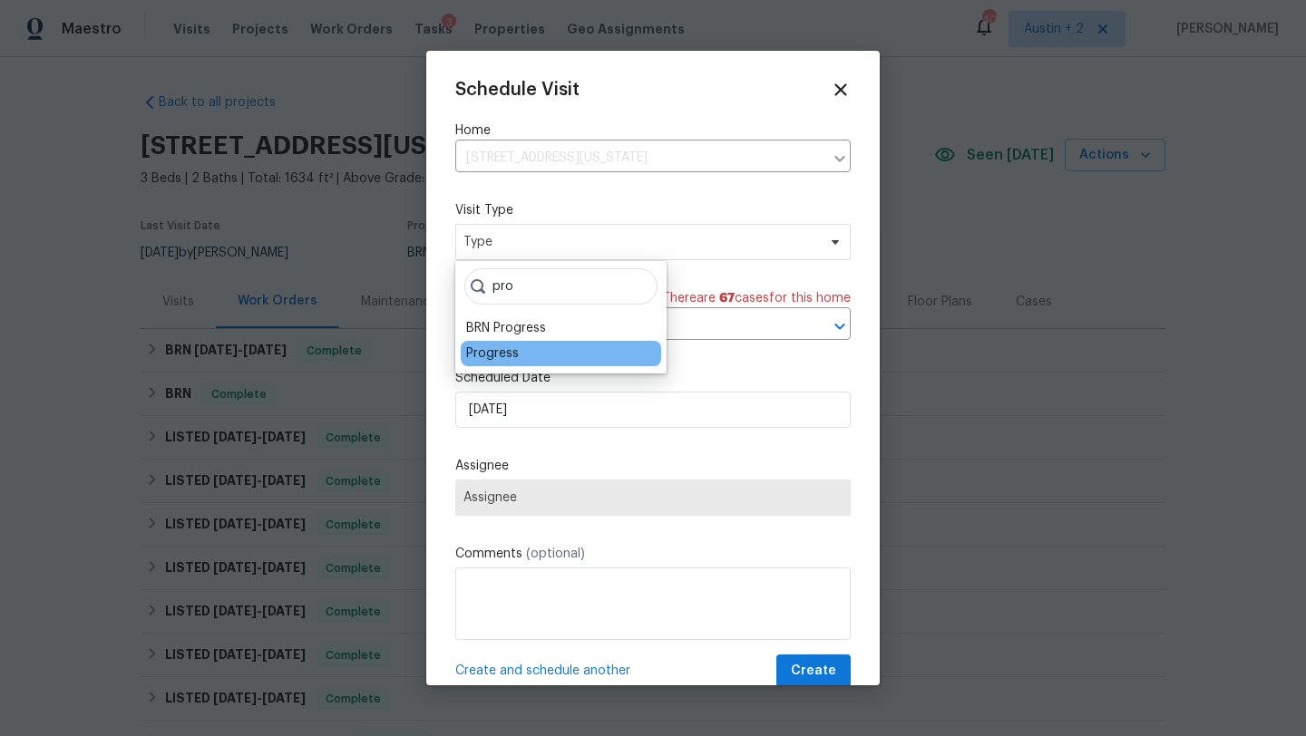
type input "pro"
click at [486, 358] on div "Progress" at bounding box center [492, 354] width 53 height 18
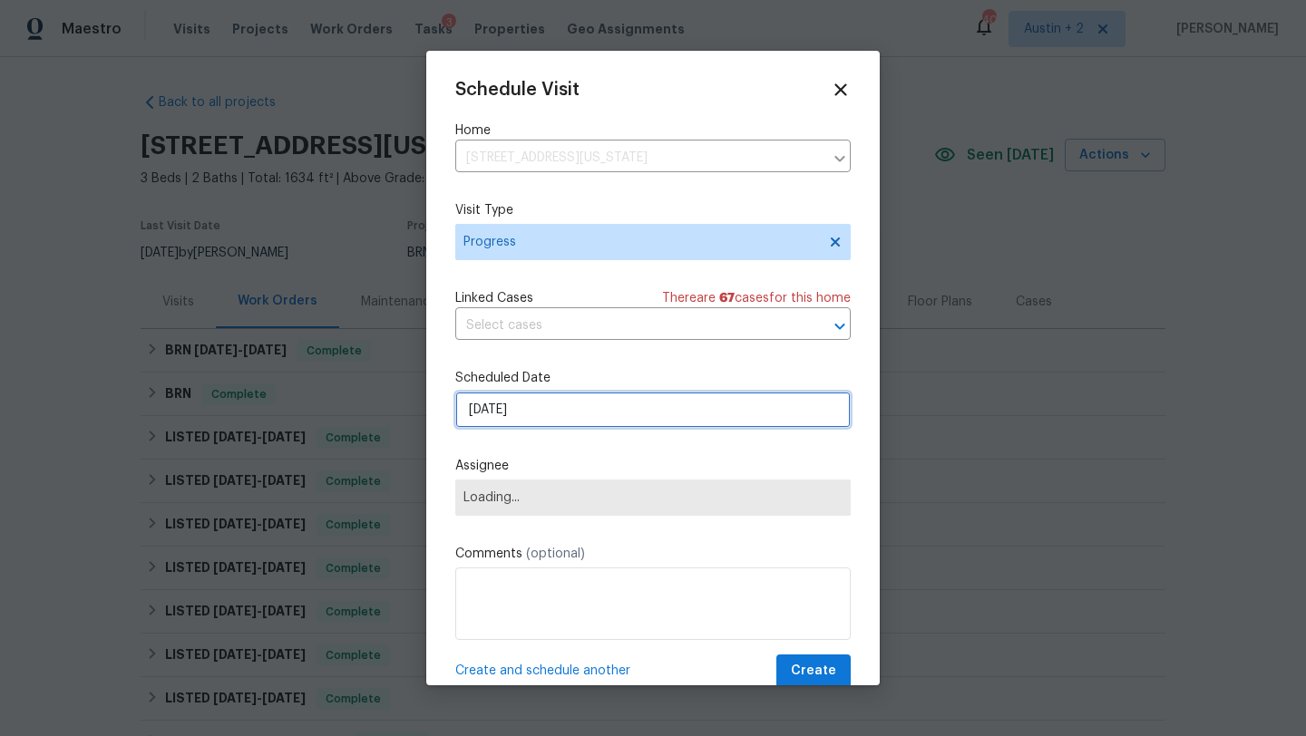
click at [523, 412] on input "[DATE]" at bounding box center [652, 410] width 395 height 36
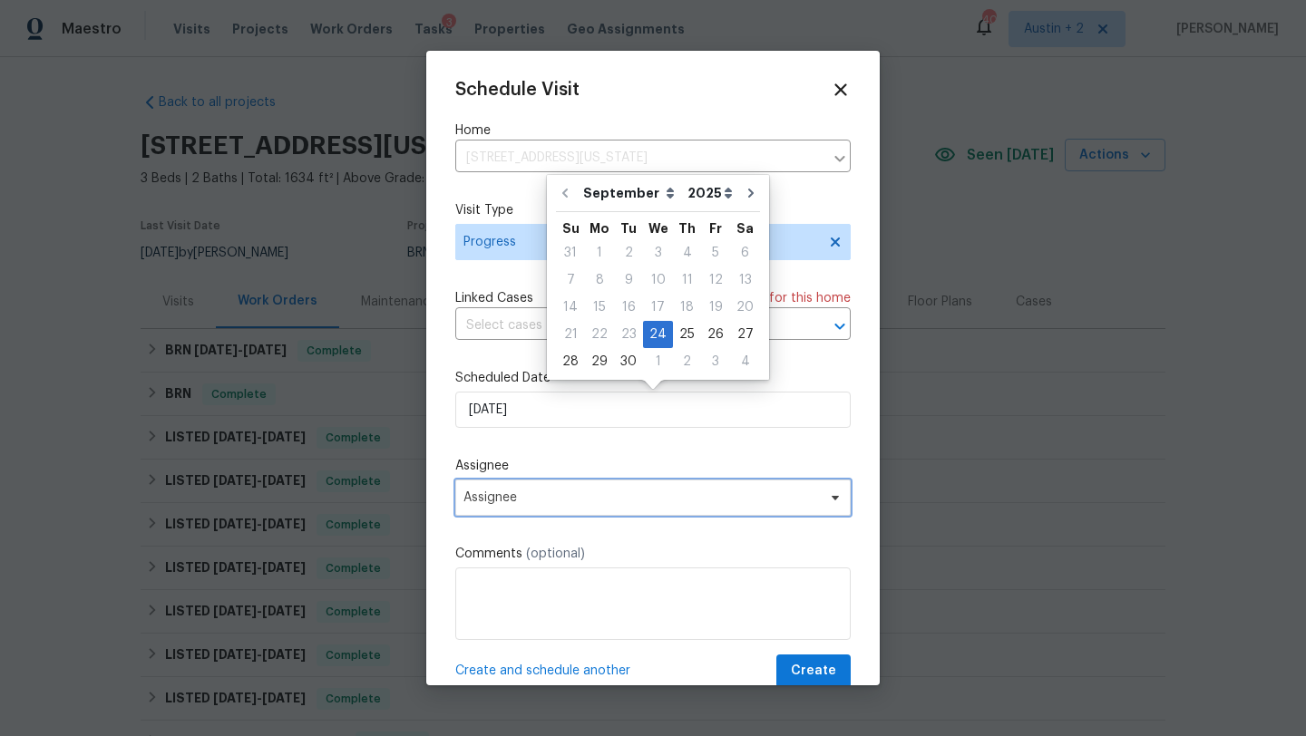
click at [522, 500] on span "Assignee" at bounding box center [641, 498] width 356 height 15
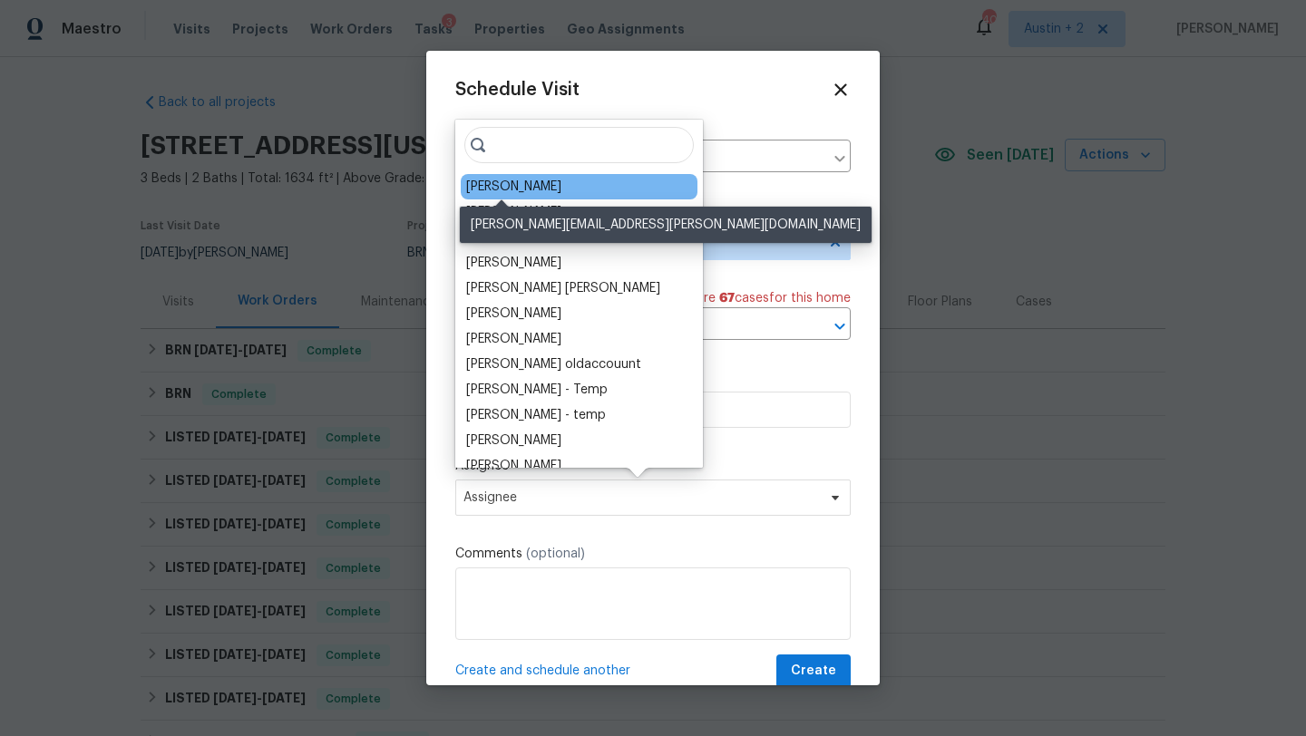
click at [527, 185] on div "[PERSON_NAME]" at bounding box center [513, 187] width 95 height 18
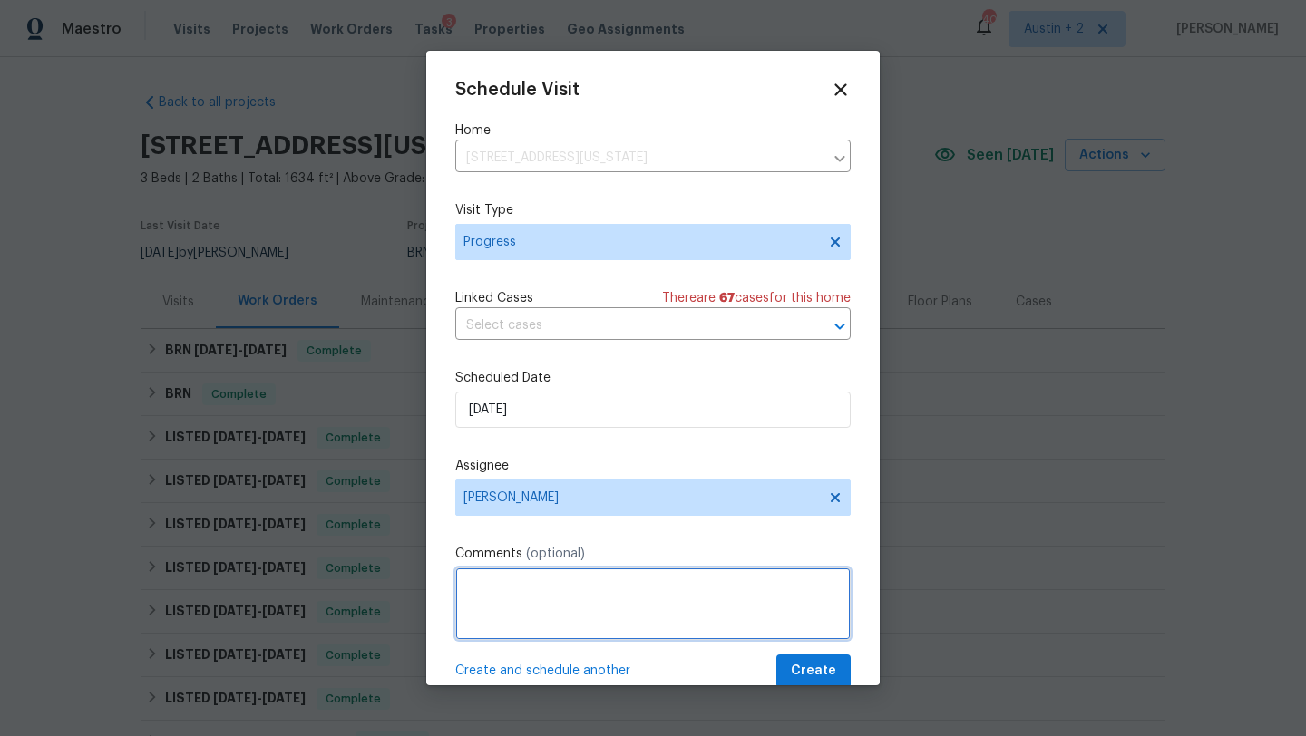
click at [625, 599] on textarea at bounding box center [652, 604] width 395 height 73
type textarea "Permit Office Check In"
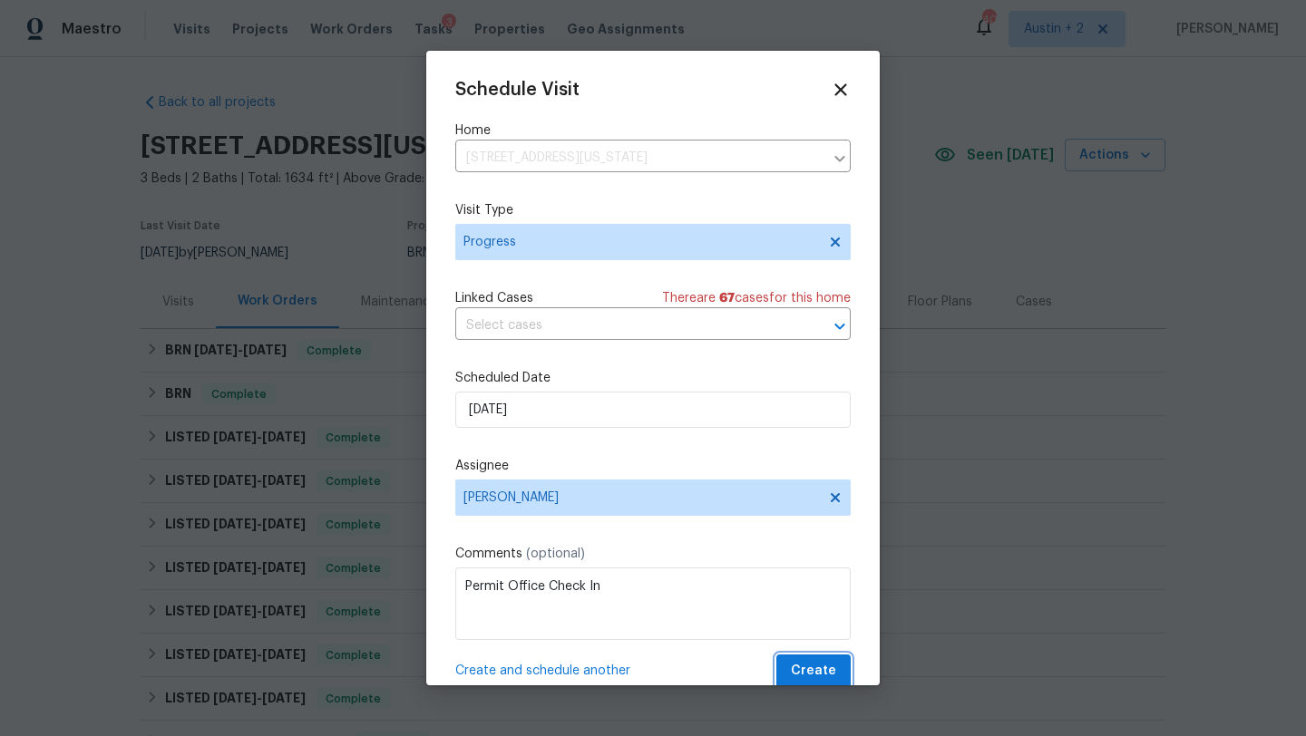
click at [819, 667] on span "Create" at bounding box center [813, 671] width 45 height 23
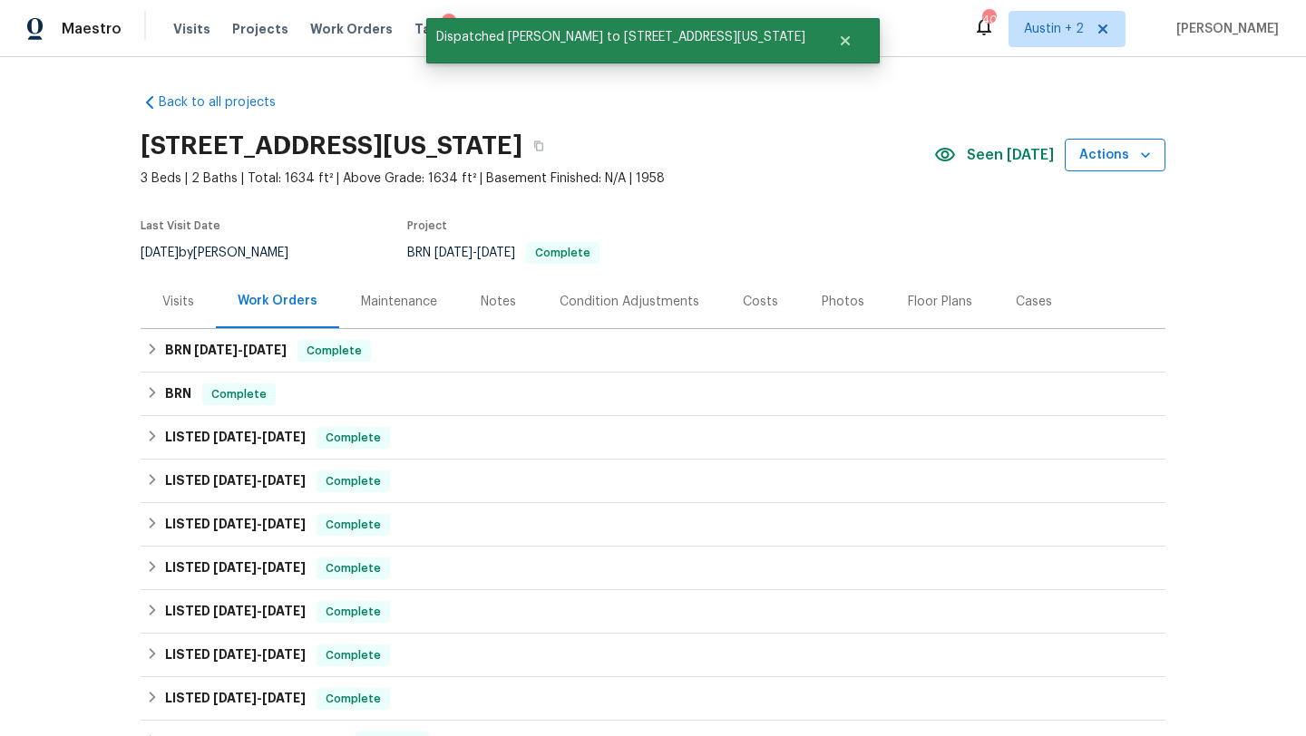
click at [1109, 157] on span "Actions" at bounding box center [1115, 155] width 72 height 23
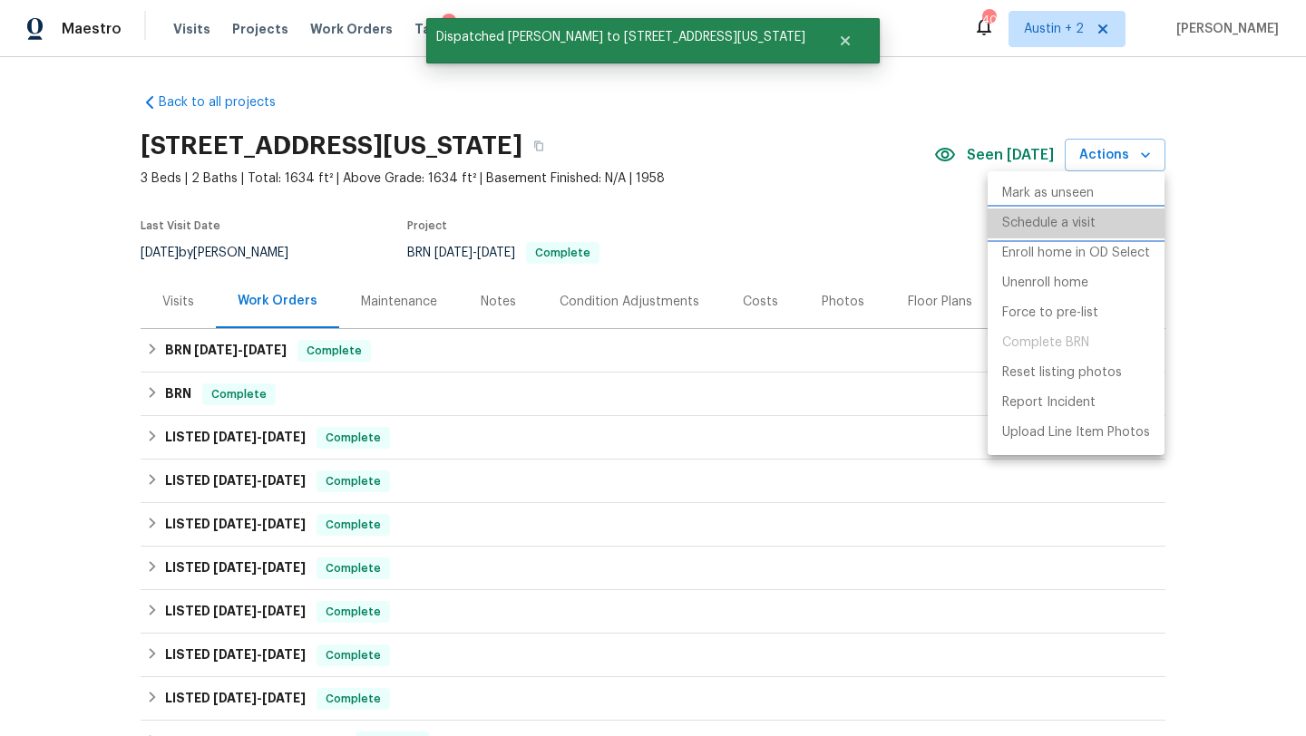
click at [1069, 216] on p "Schedule a visit" at bounding box center [1048, 223] width 93 height 19
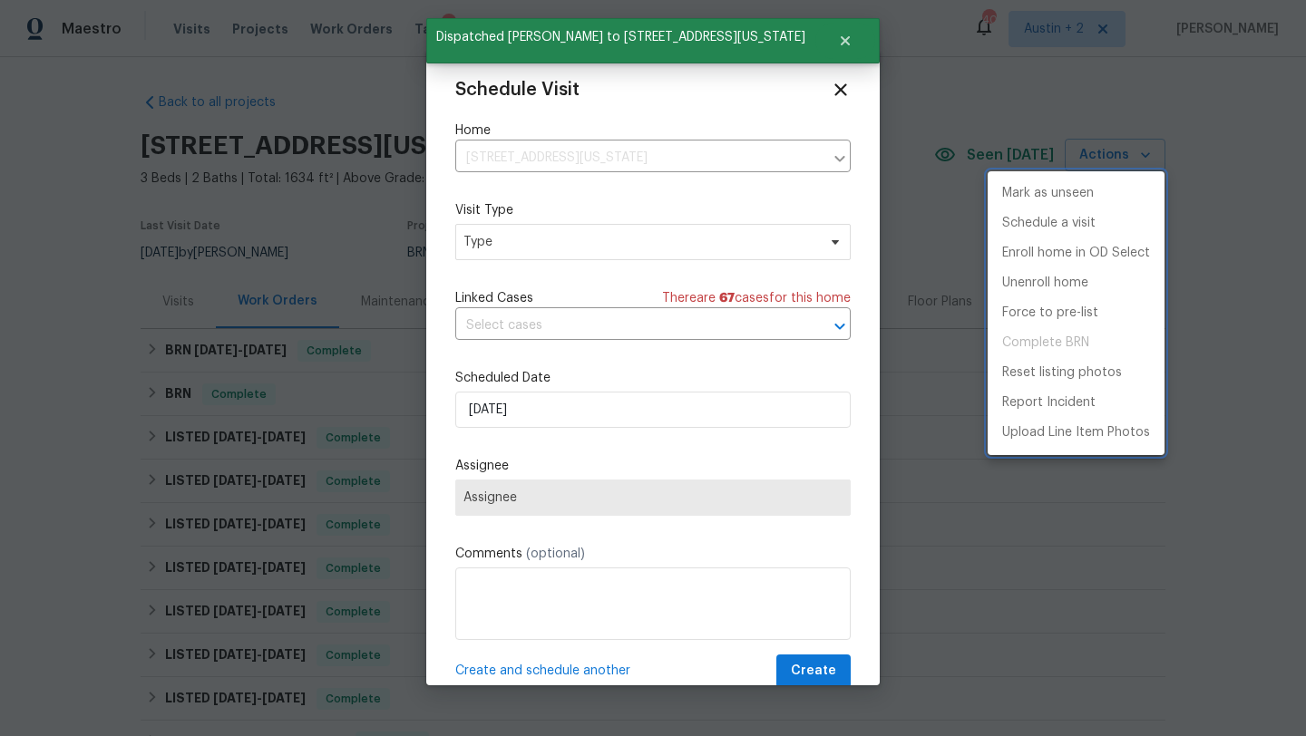
click at [505, 250] on div at bounding box center [653, 368] width 1306 height 736
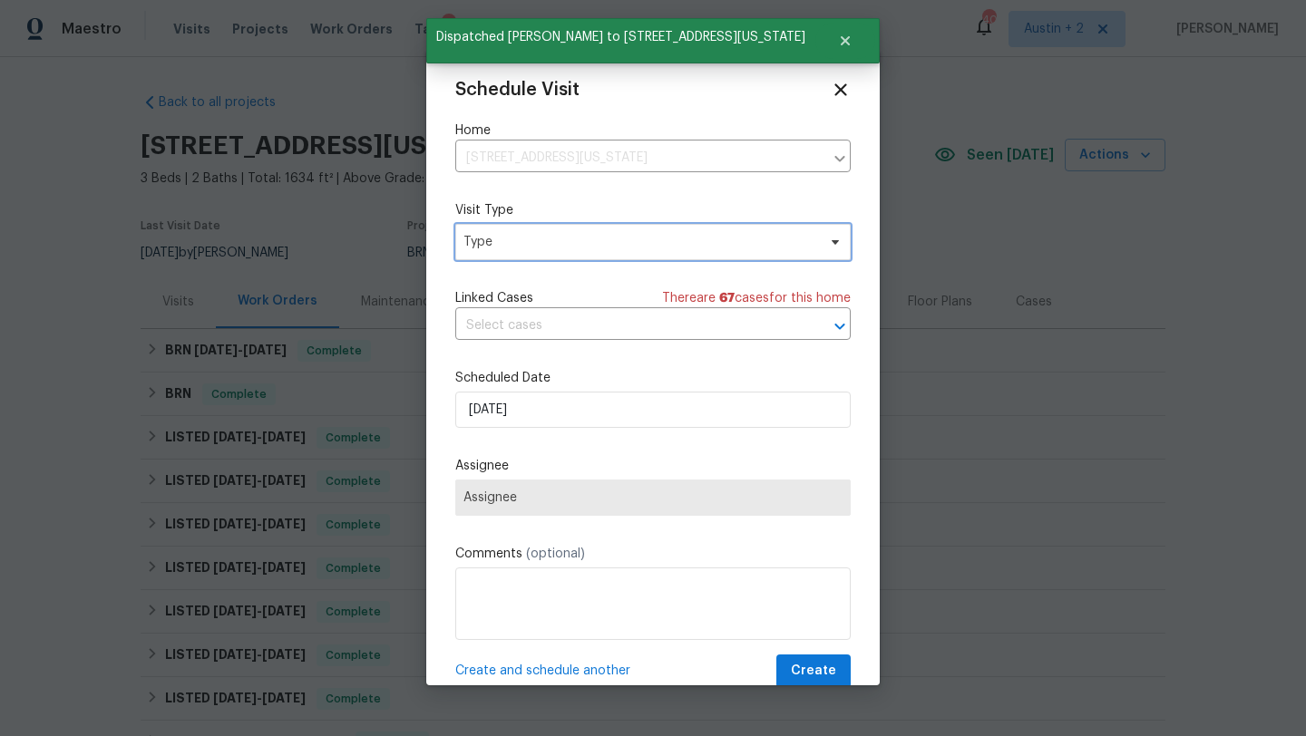
click at [514, 249] on span "Type" at bounding box center [639, 242] width 353 height 18
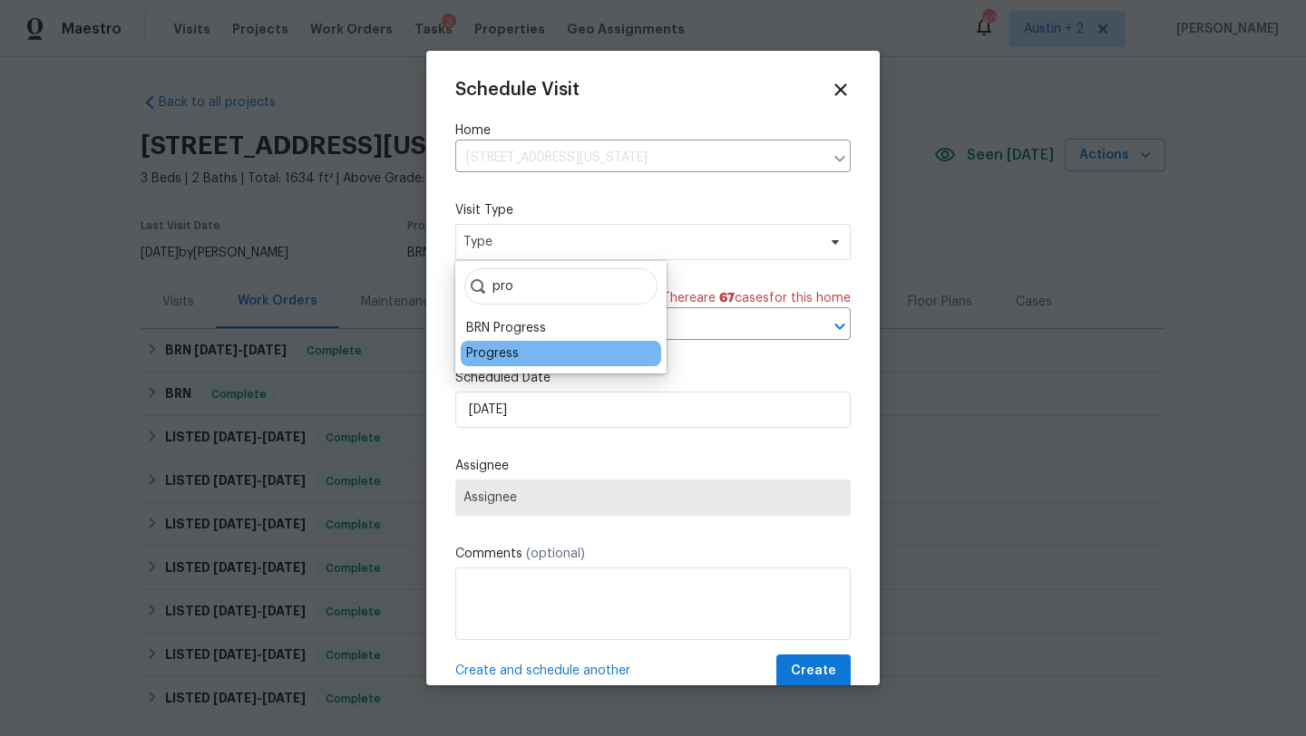
type input "pro"
click at [494, 357] on div "Progress" at bounding box center [492, 354] width 53 height 18
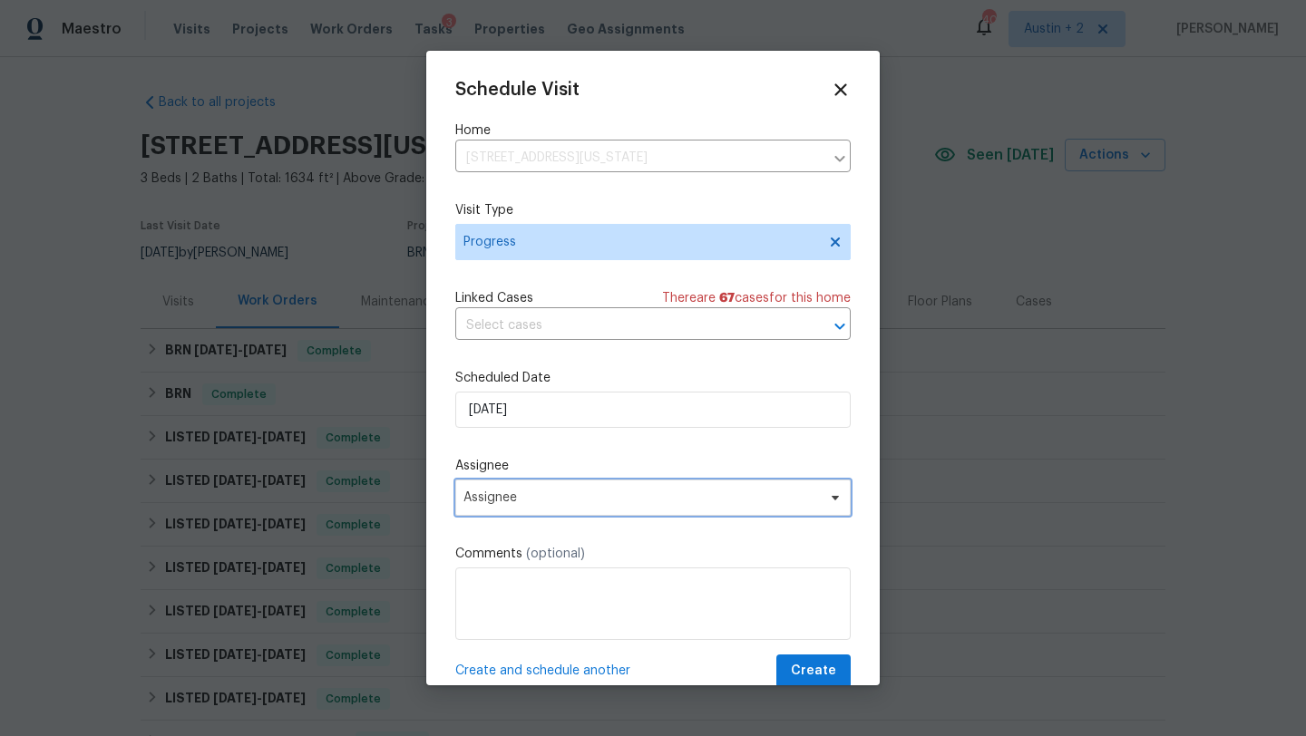
click at [471, 499] on span "Assignee" at bounding box center [641, 498] width 356 height 15
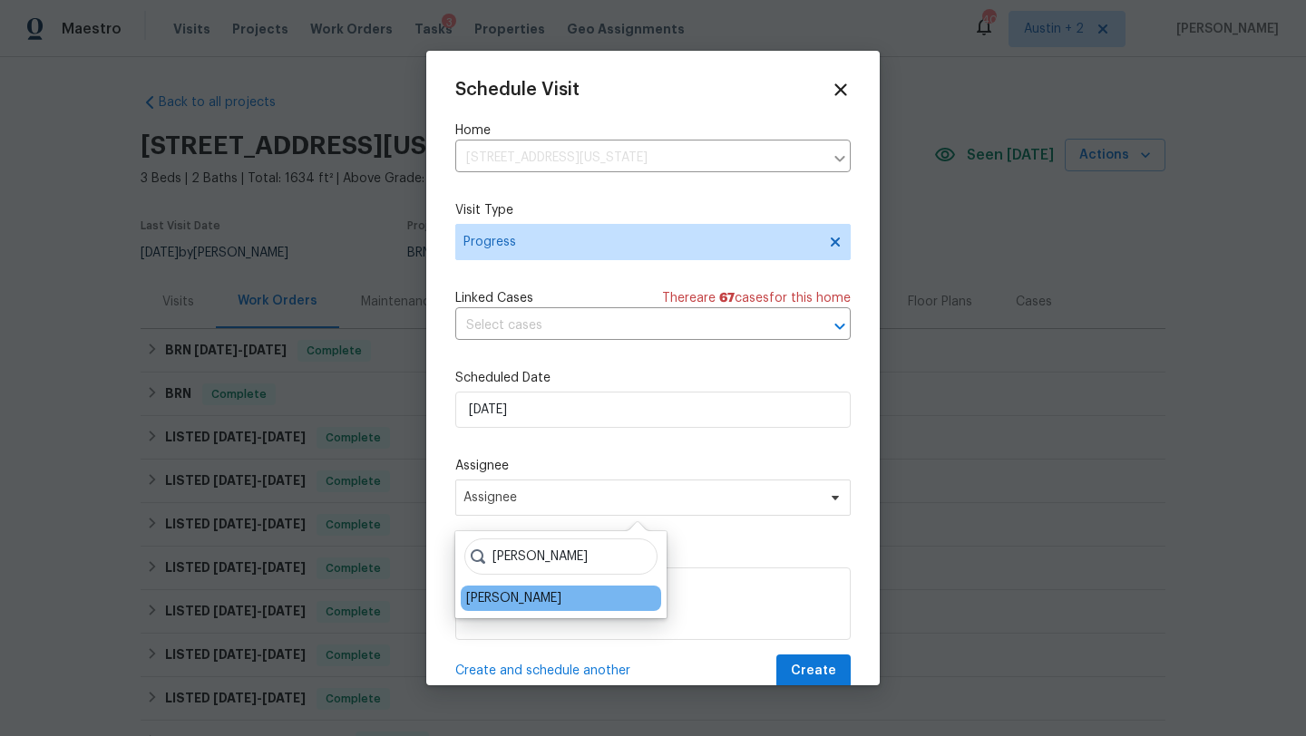
type input "sheila"
click at [477, 588] on div "[PERSON_NAME]" at bounding box center [561, 598] width 200 height 25
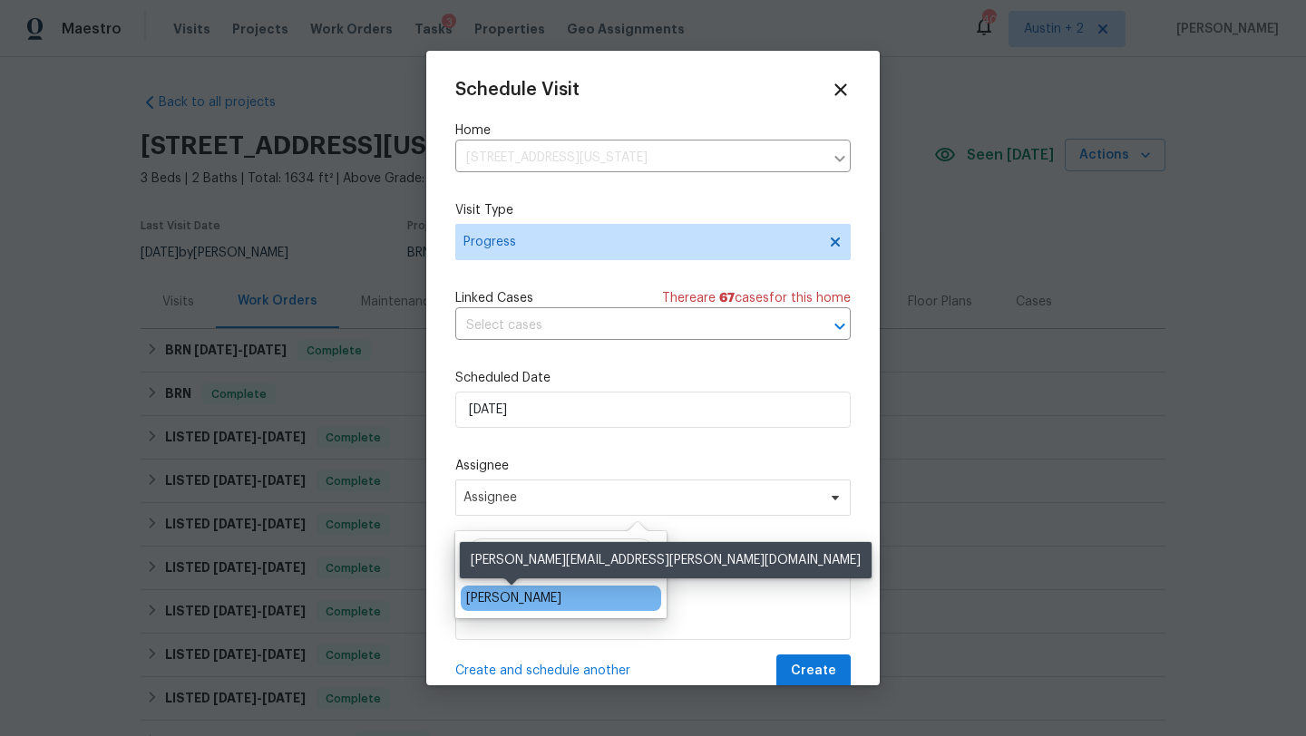
click at [477, 595] on div "[PERSON_NAME]" at bounding box center [513, 598] width 95 height 18
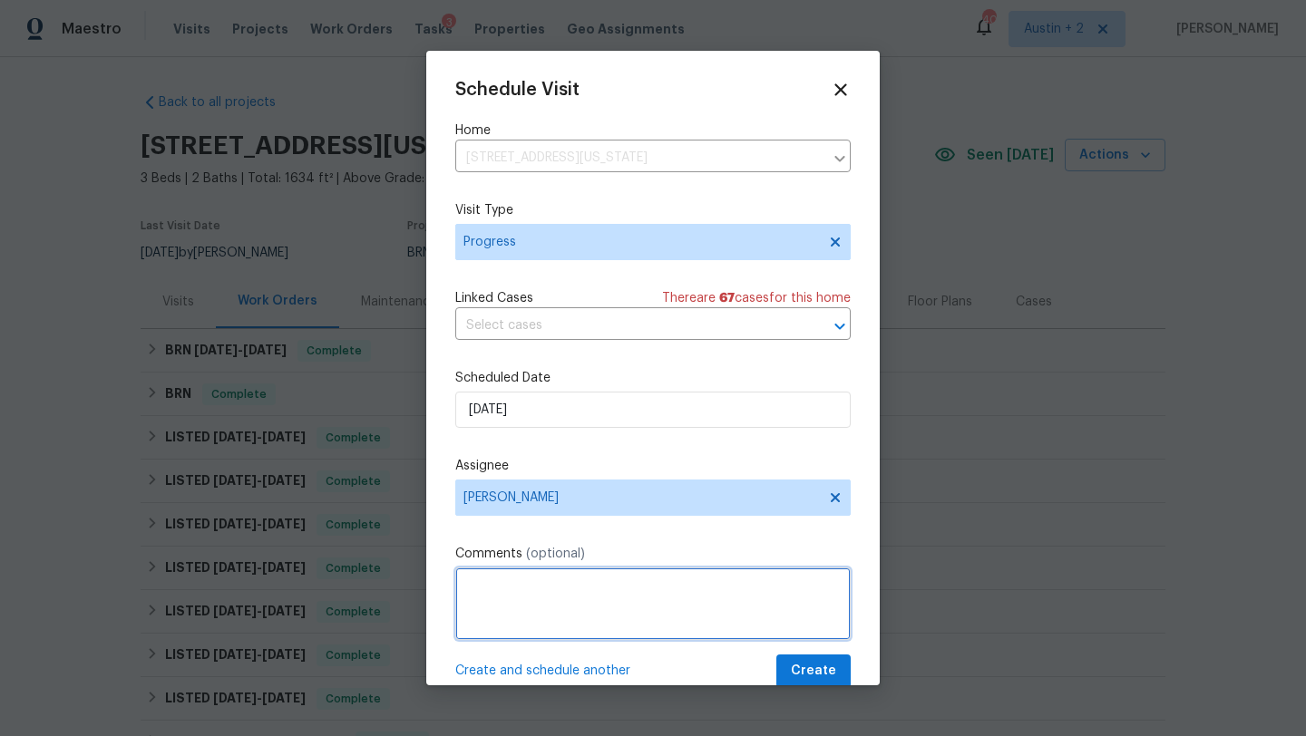
click at [477, 605] on textarea at bounding box center [652, 604] width 395 height 73
type textarea "Permit Office check in"
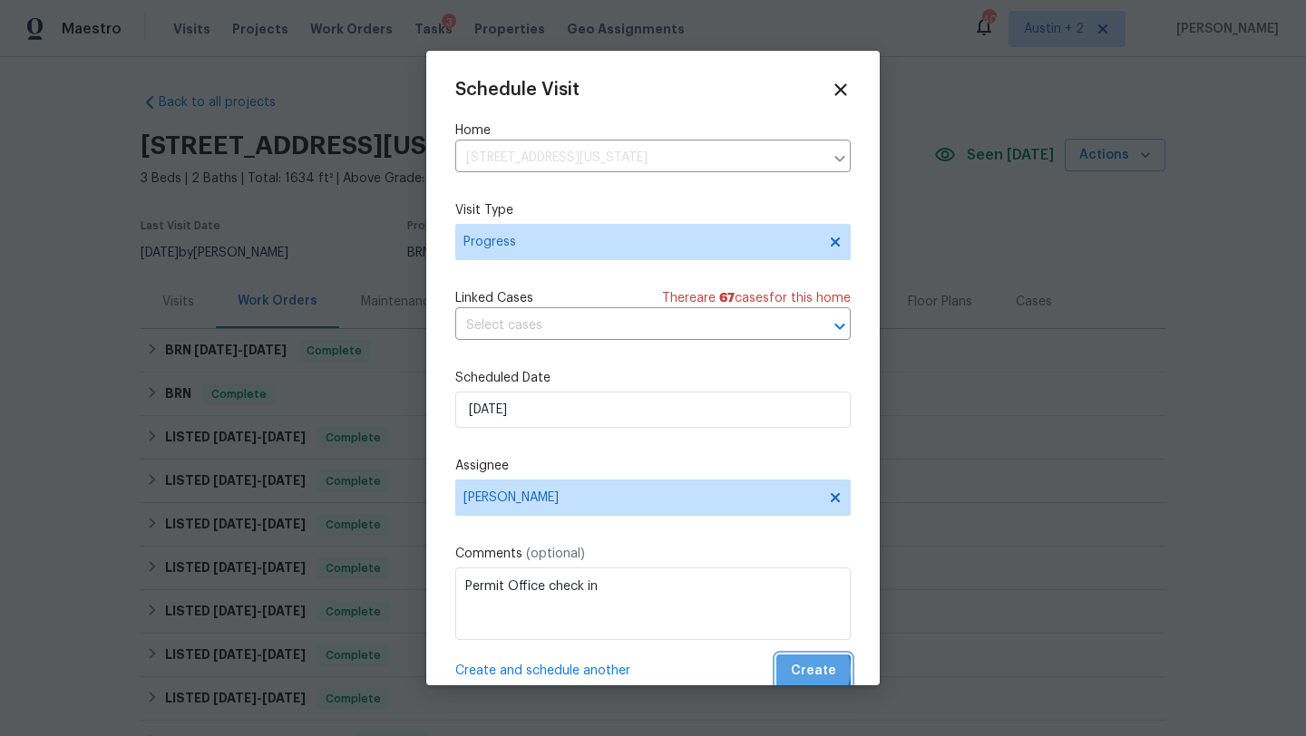
click at [806, 671] on span "Create" at bounding box center [813, 671] width 45 height 23
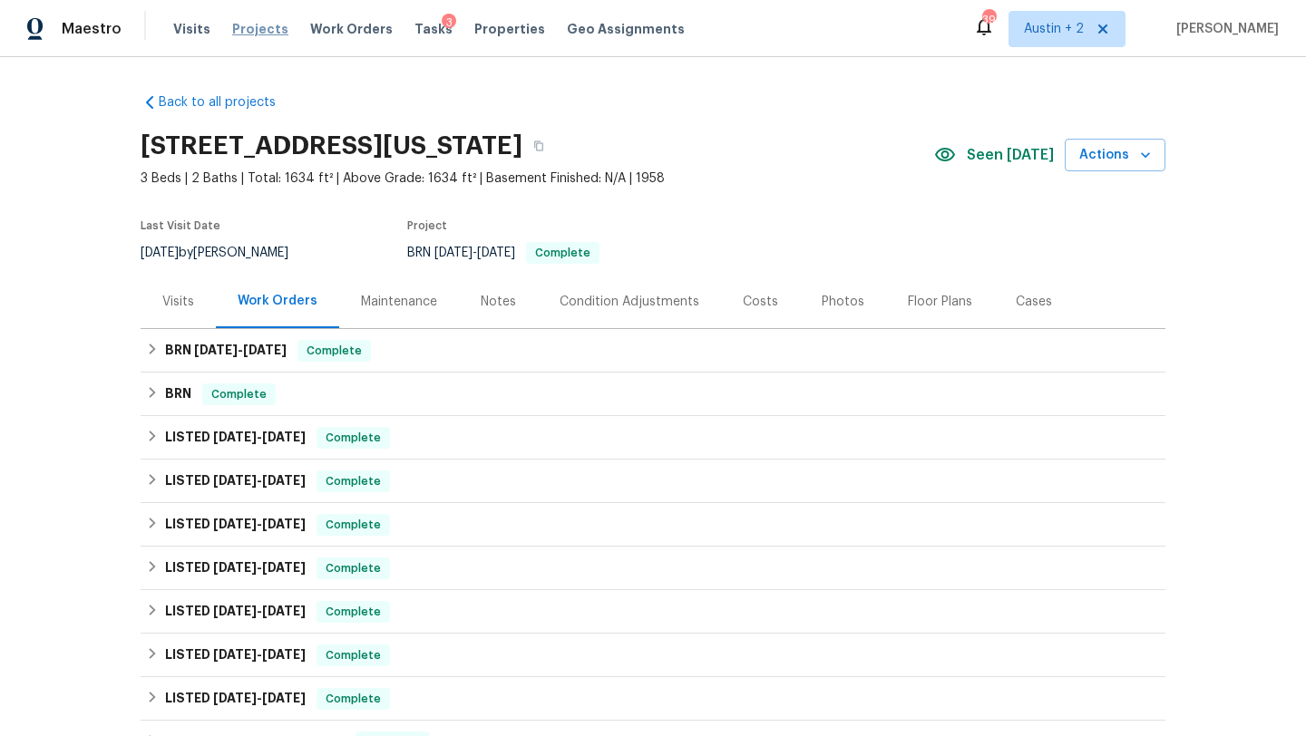
click at [244, 23] on span "Projects" at bounding box center [260, 29] width 56 height 18
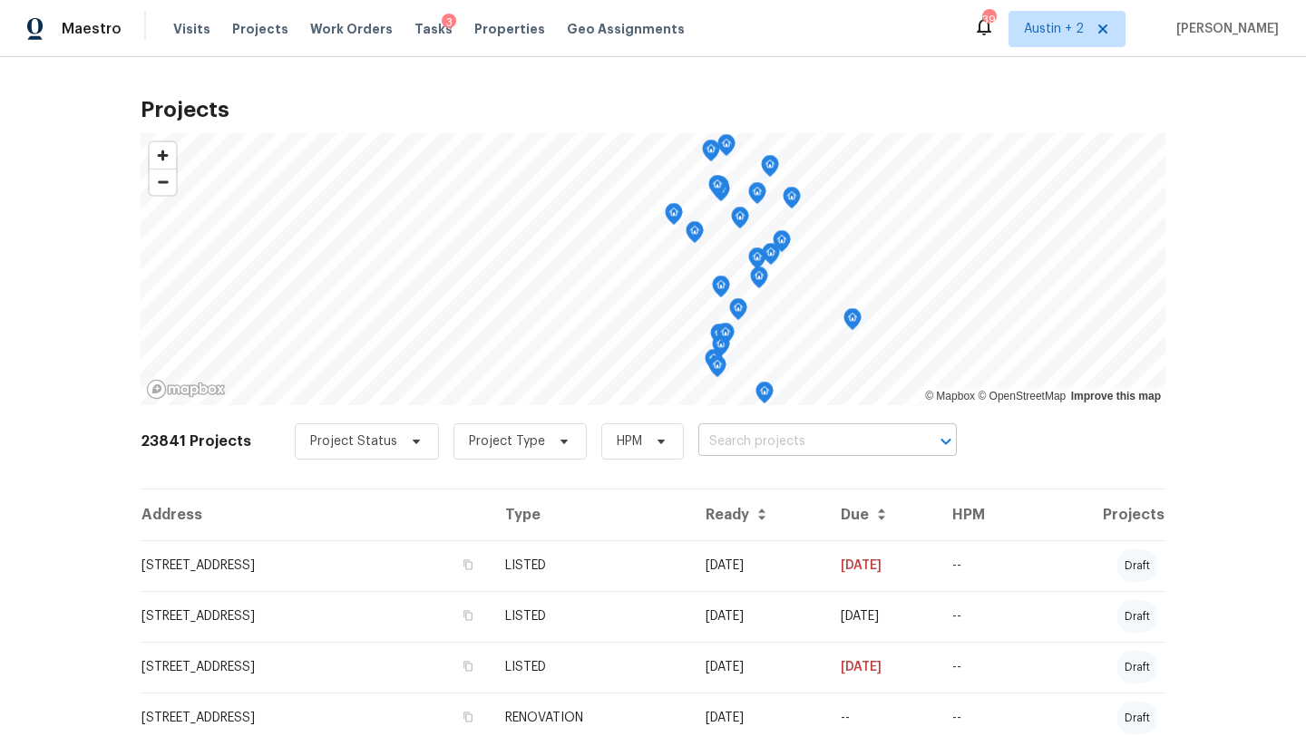
click at [726, 445] on input "text" at bounding box center [802, 442] width 208 height 28
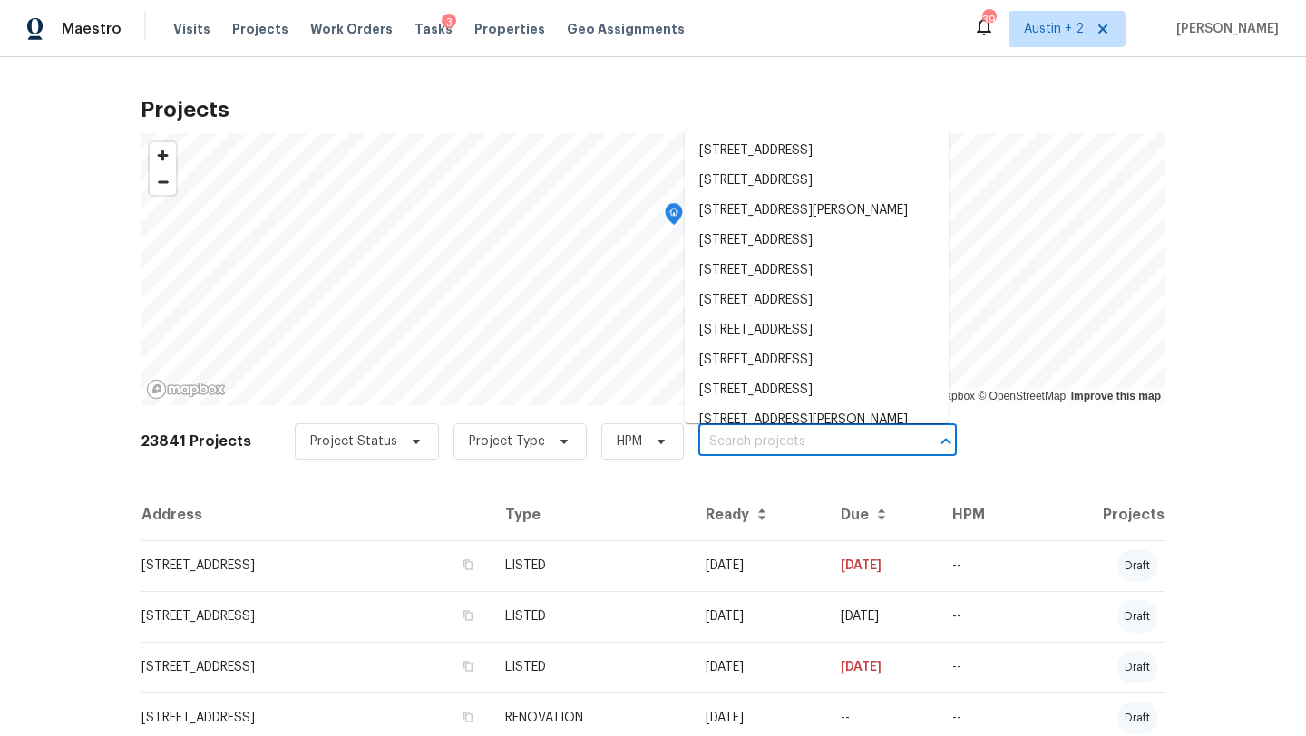
paste input "[STREET_ADDRESS]"
type input "[STREET_ADDRESS]"
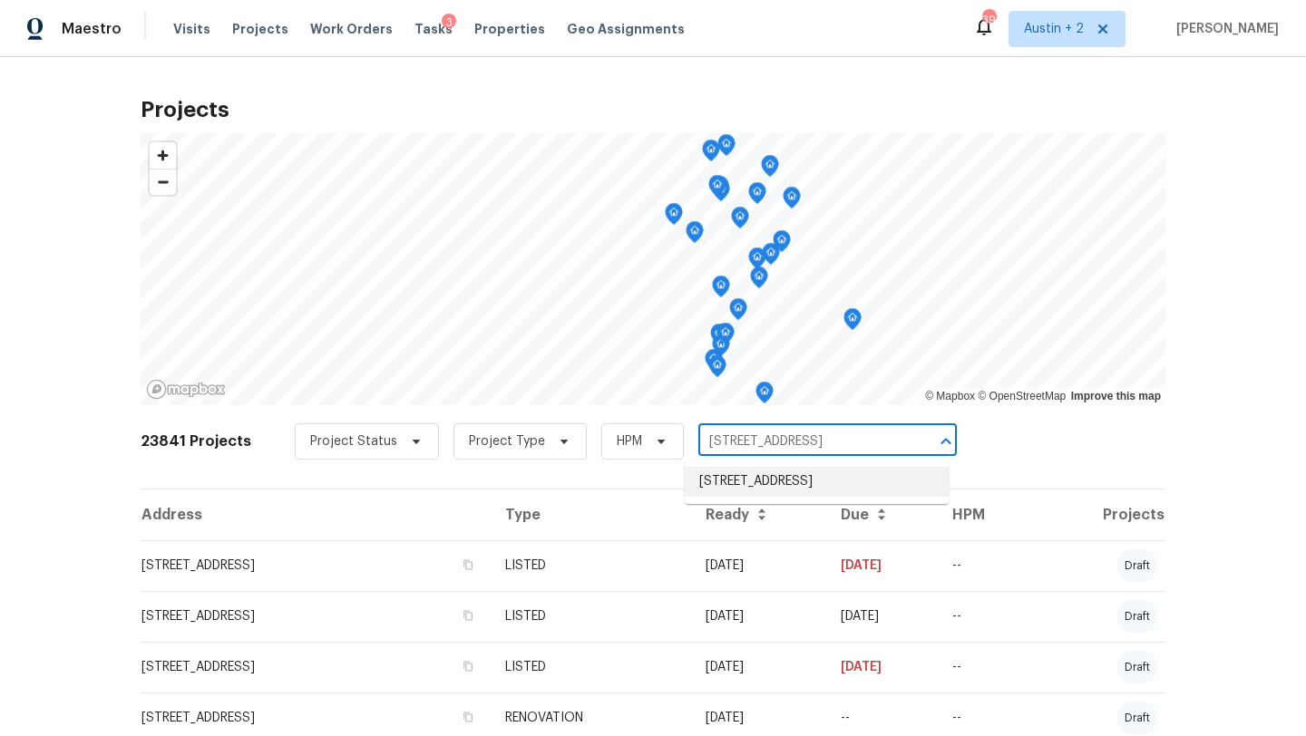
click at [726, 492] on li "[STREET_ADDRESS]" at bounding box center [817, 482] width 264 height 30
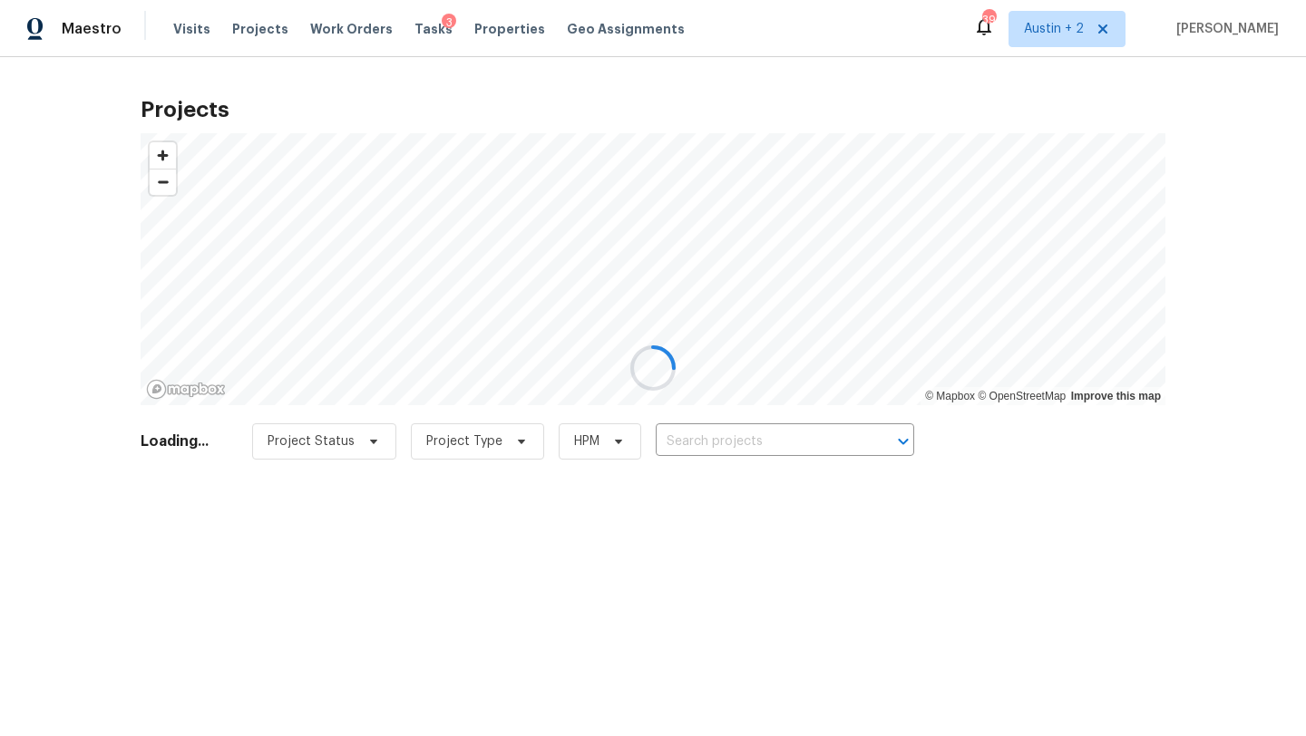
type input "[STREET_ADDRESS]"
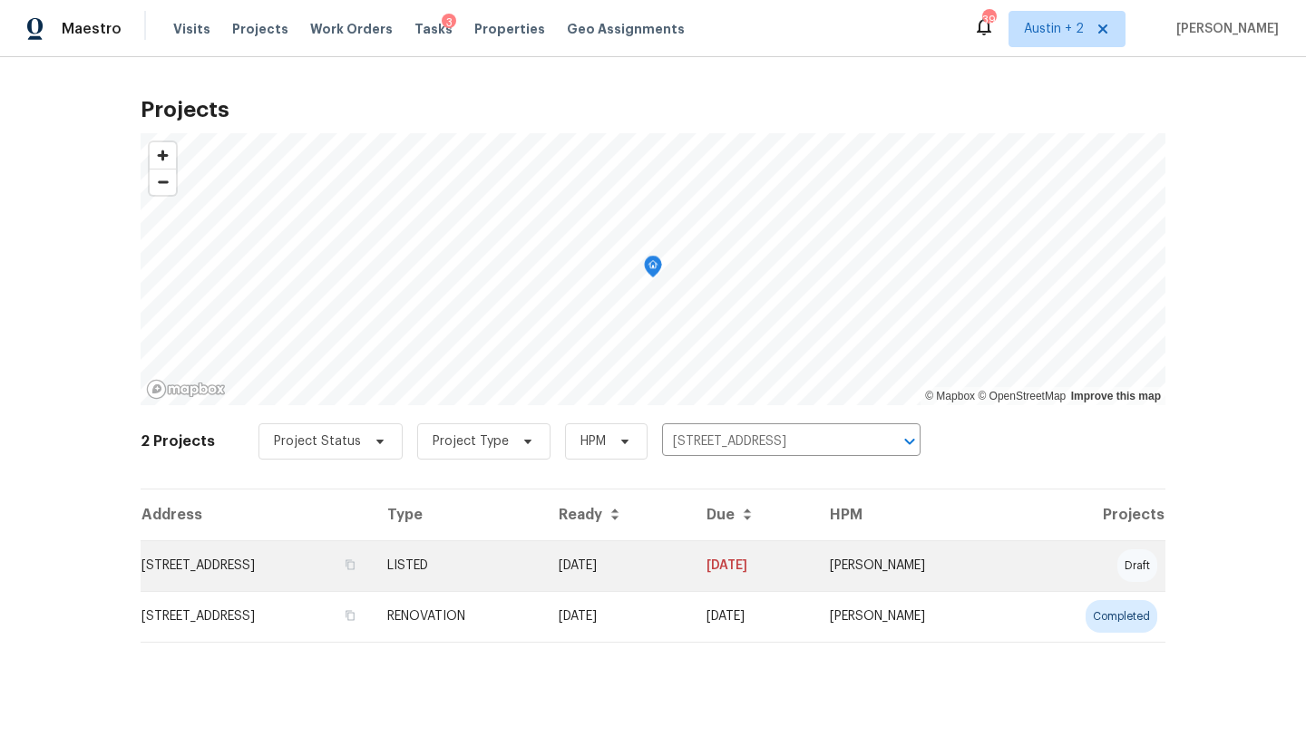
click at [229, 568] on td "[STREET_ADDRESS]" at bounding box center [257, 566] width 232 height 51
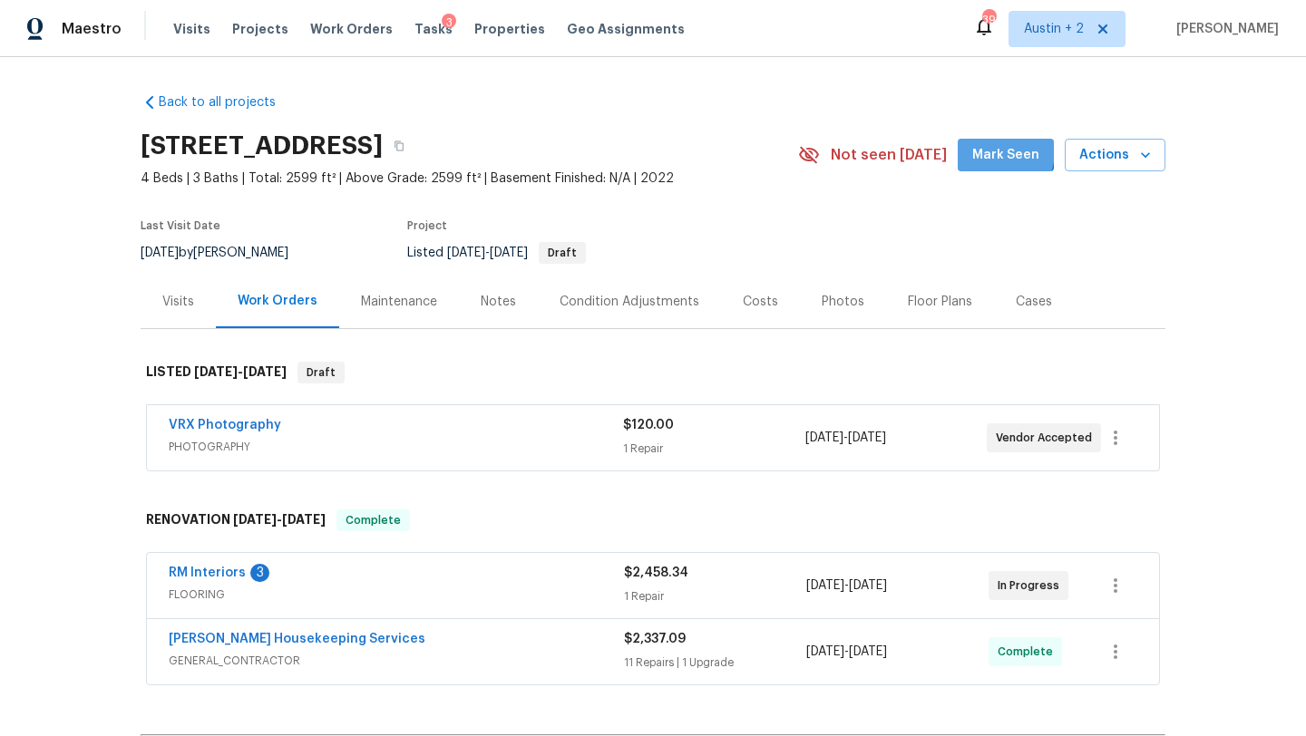
click at [989, 150] on span "Mark Seen" at bounding box center [1005, 155] width 67 height 23
click at [196, 575] on link "RM Interiors" at bounding box center [207, 573] width 77 height 13
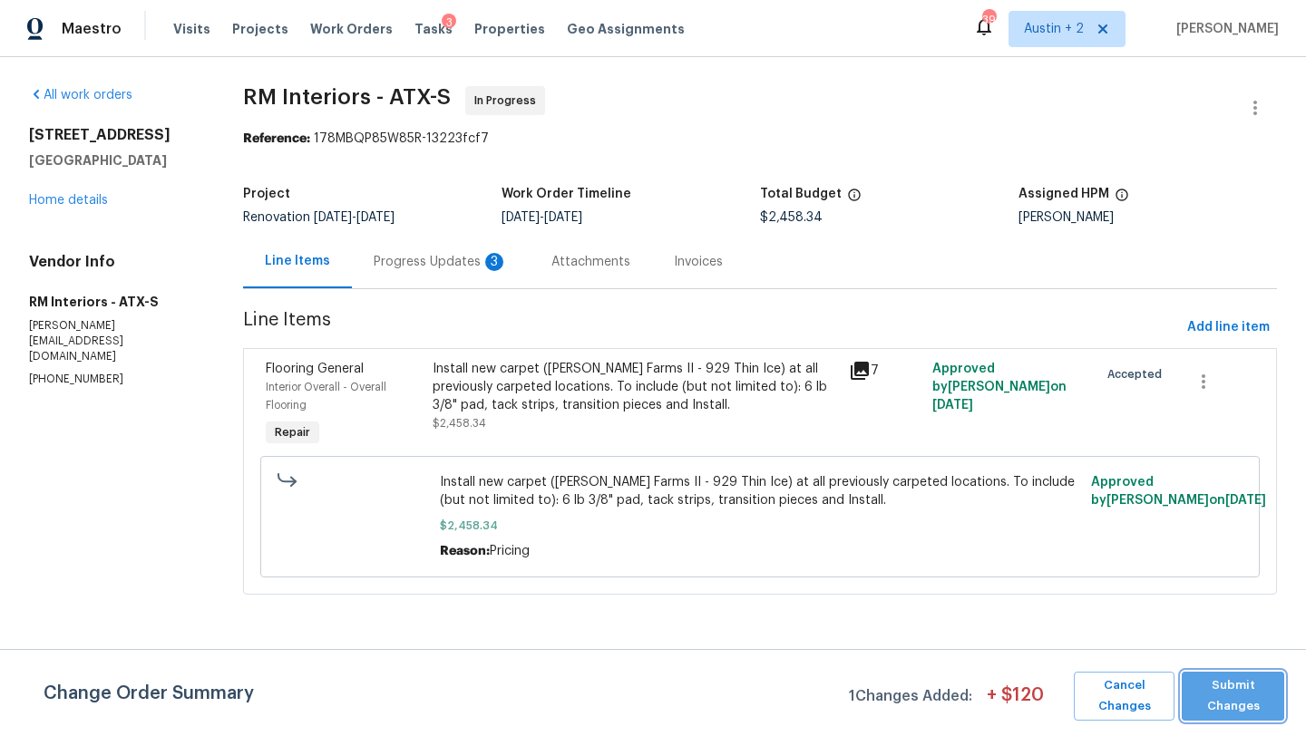
click at [1208, 696] on span "Submit Changes" at bounding box center [1233, 697] width 84 height 42
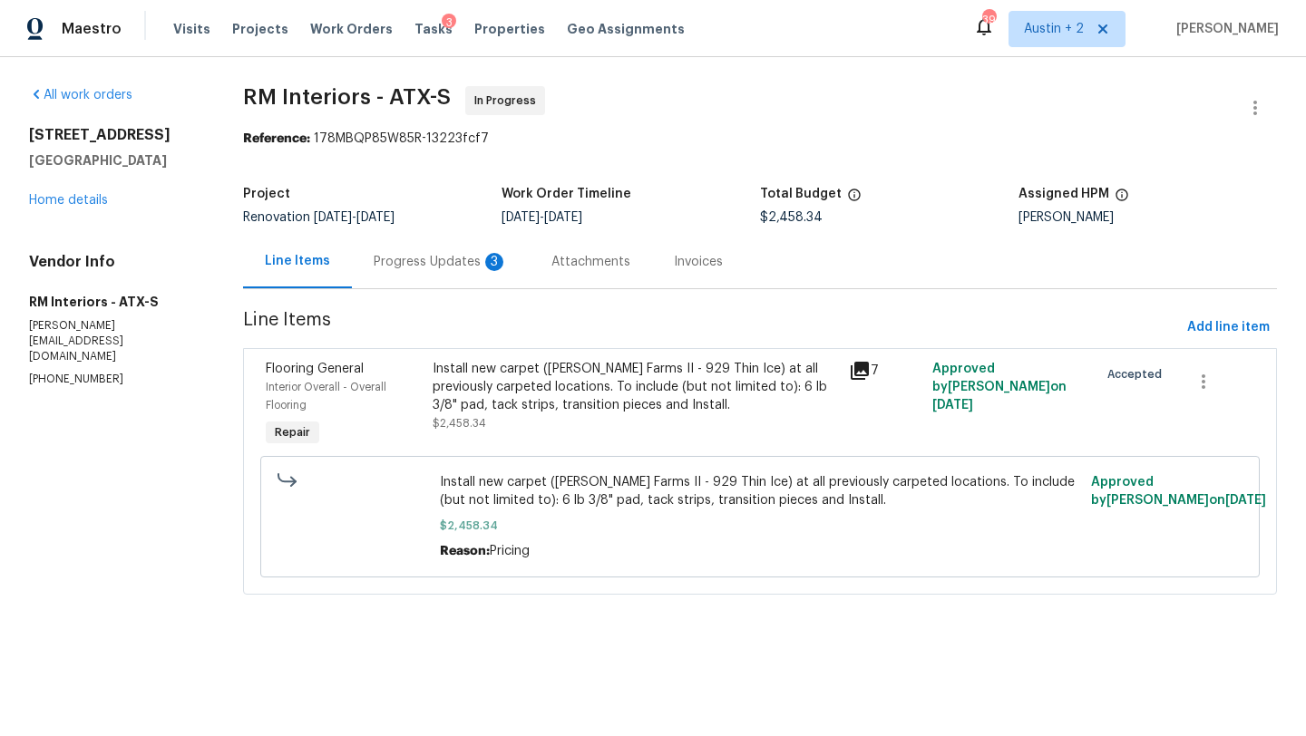
click at [428, 266] on div "Progress Updates 3" at bounding box center [441, 262] width 134 height 18
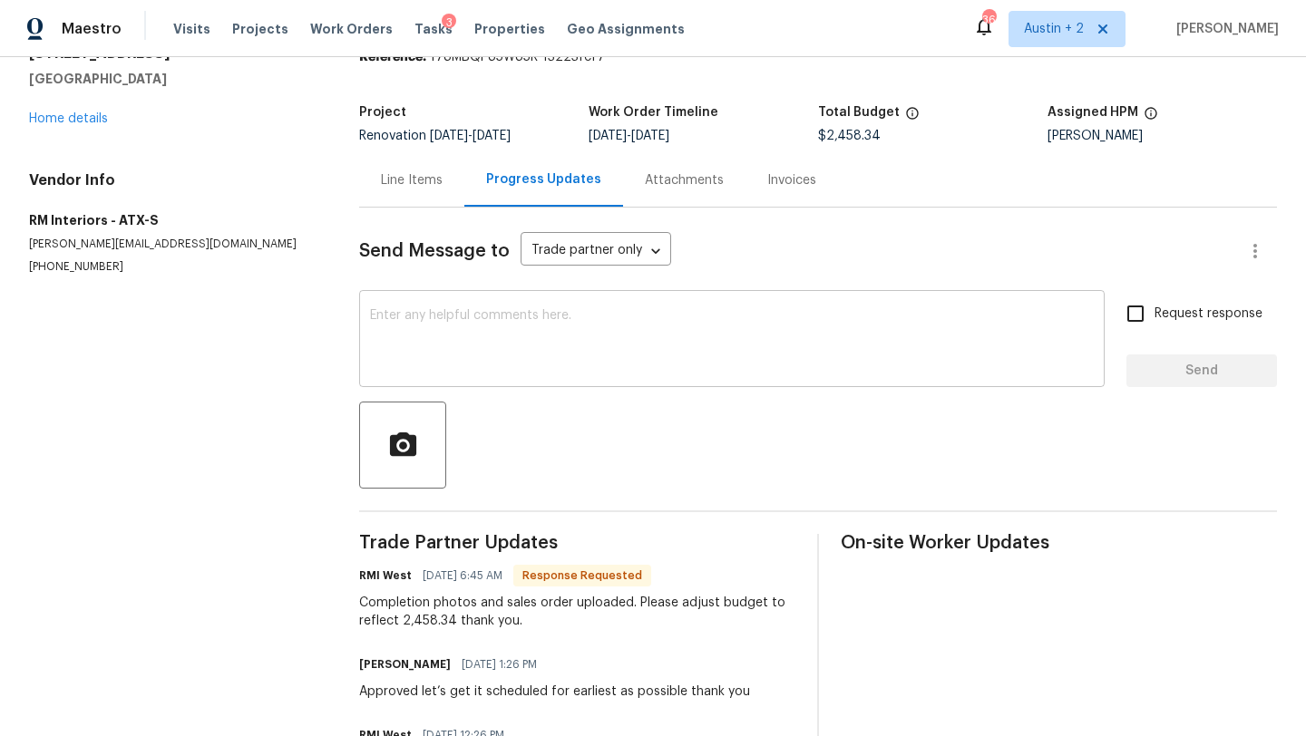
scroll to position [83, 0]
click at [421, 180] on div "Line Items" at bounding box center [412, 179] width 62 height 18
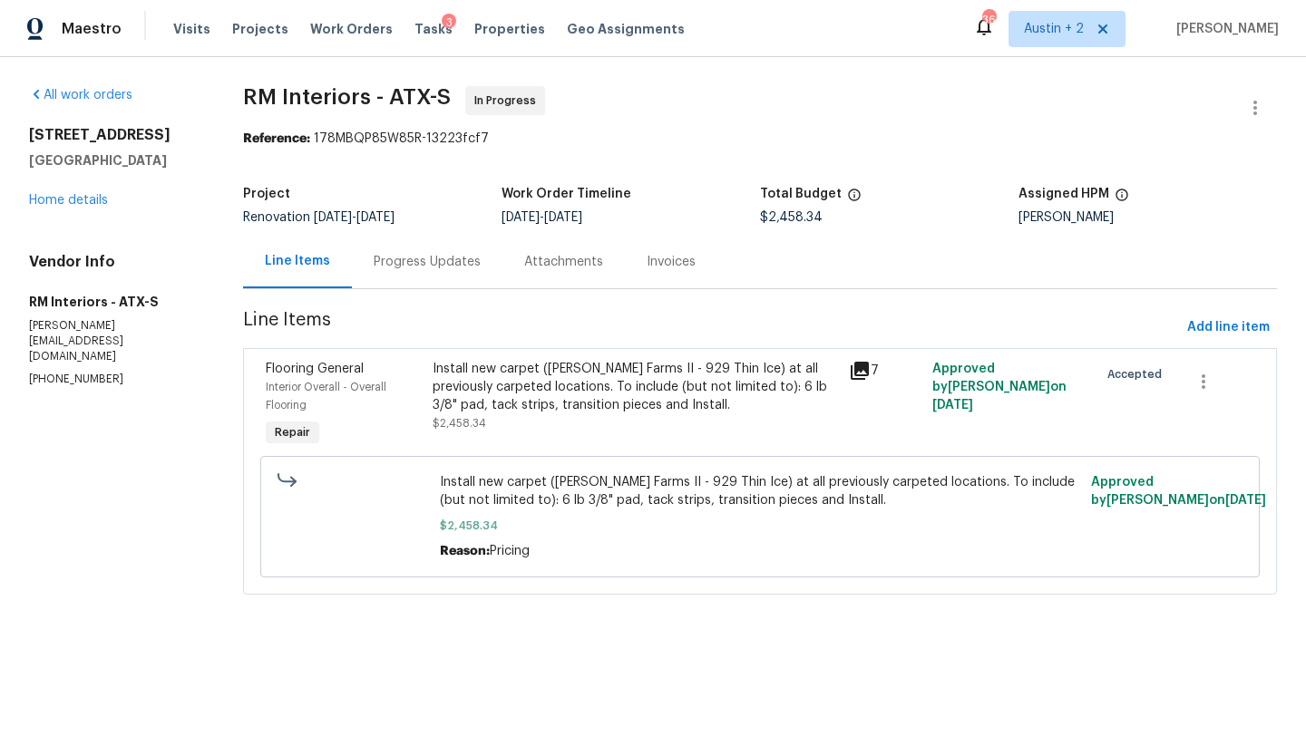
click at [423, 266] on div "Progress Updates" at bounding box center [427, 262] width 107 height 18
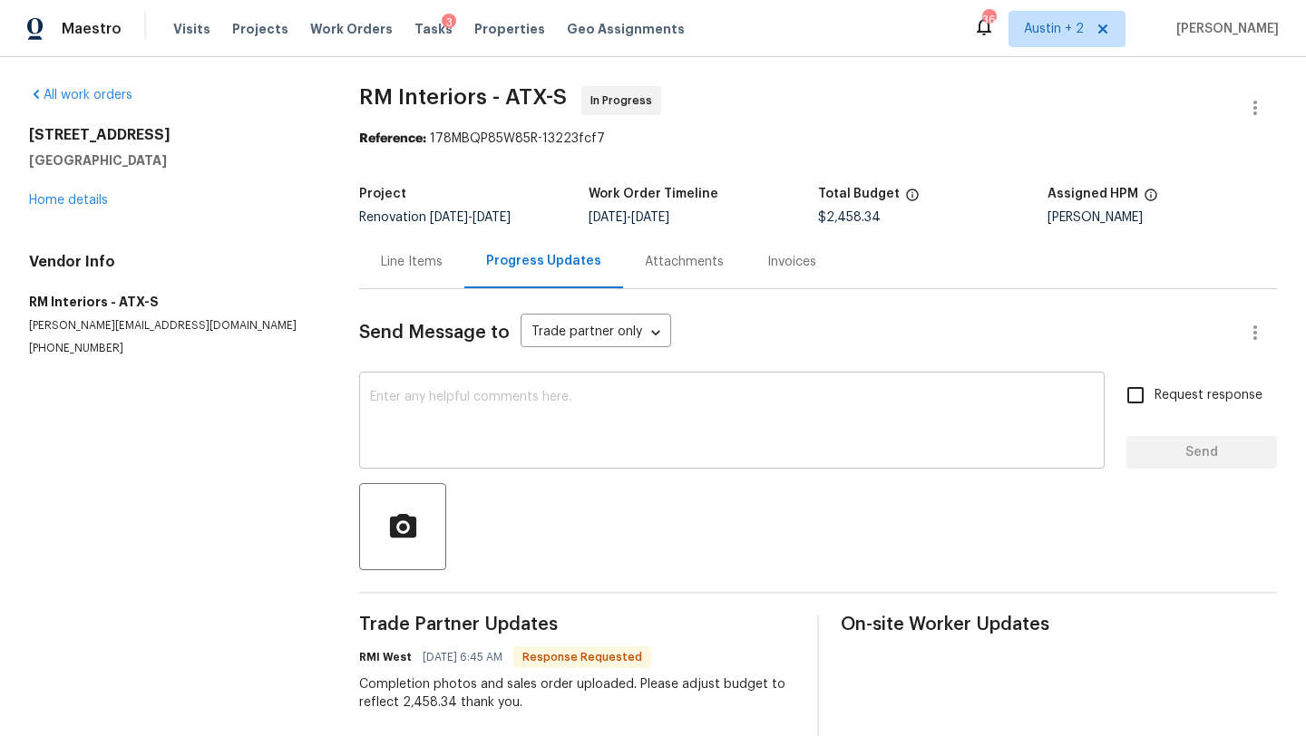
click at [500, 425] on textarea at bounding box center [732, 422] width 724 height 63
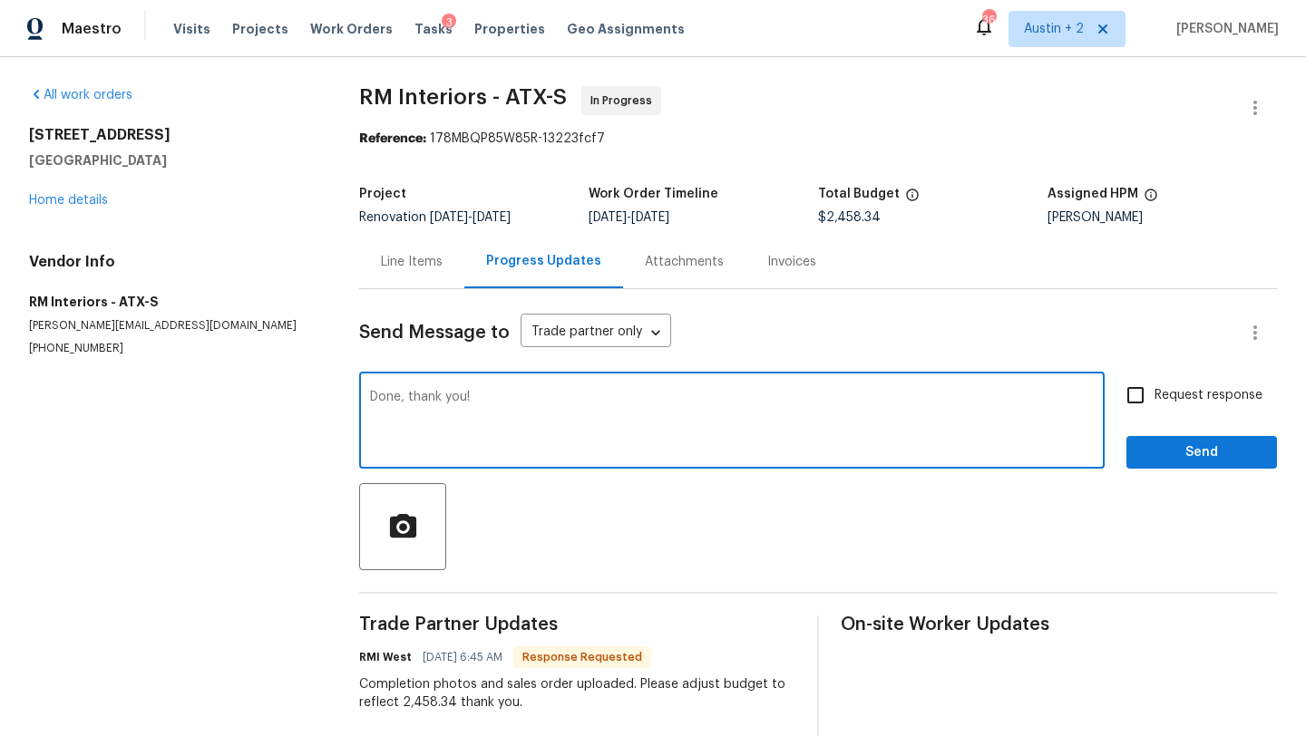
type textarea "Done, thank you!"
click at [1221, 452] on span "Send" at bounding box center [1202, 453] width 122 height 23
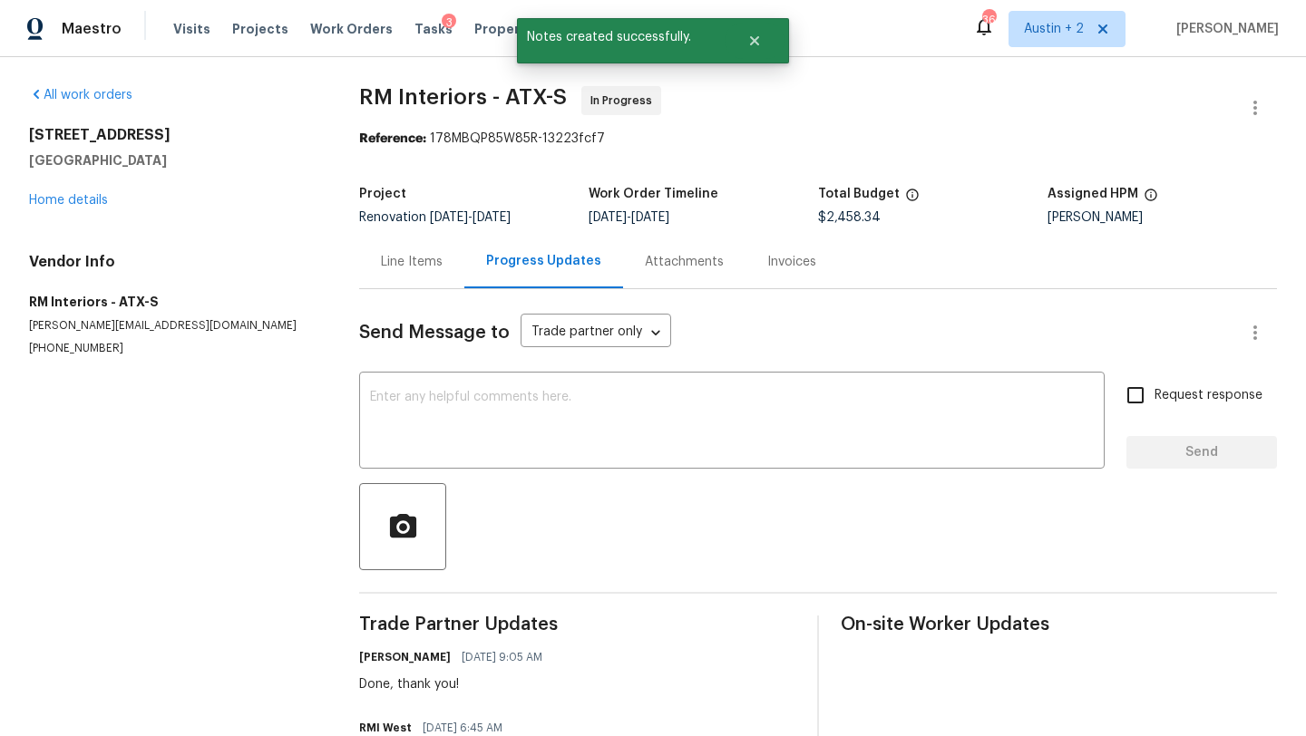
click at [386, 264] on div "Line Items" at bounding box center [412, 262] width 62 height 18
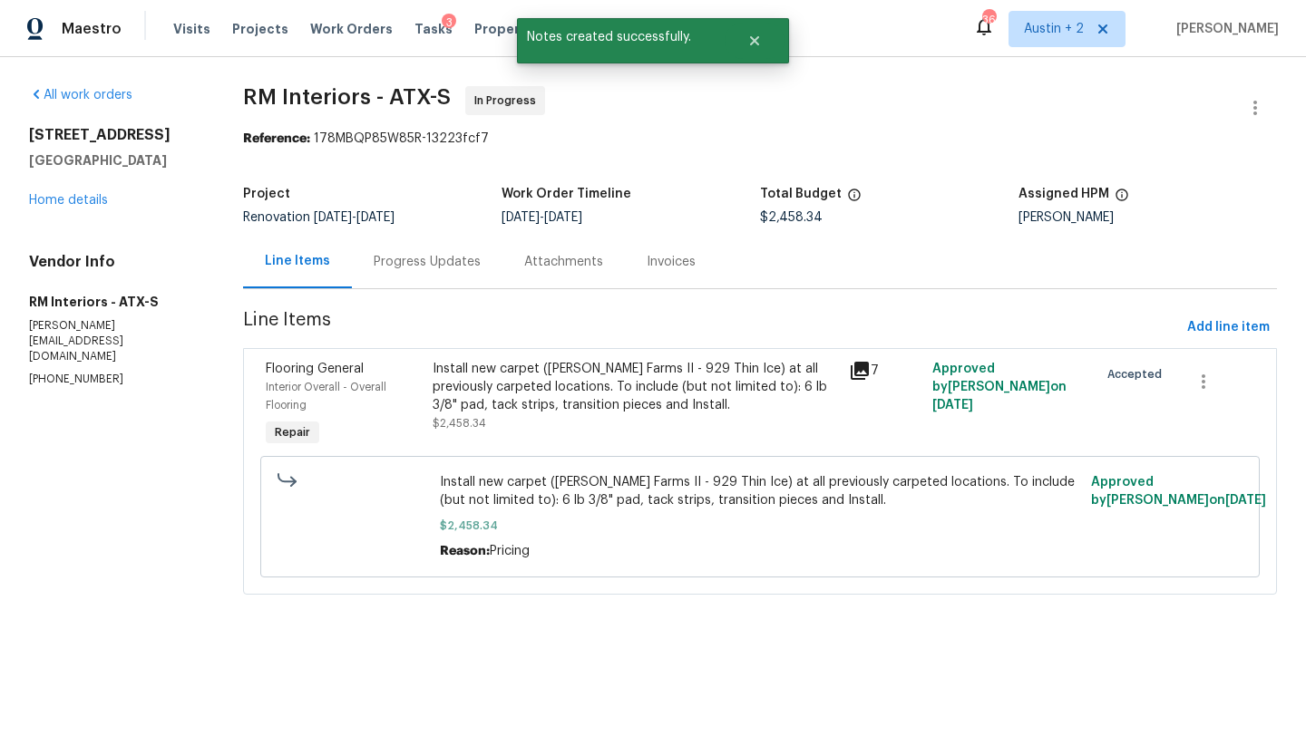
click at [458, 265] on div "Progress Updates" at bounding box center [427, 262] width 107 height 18
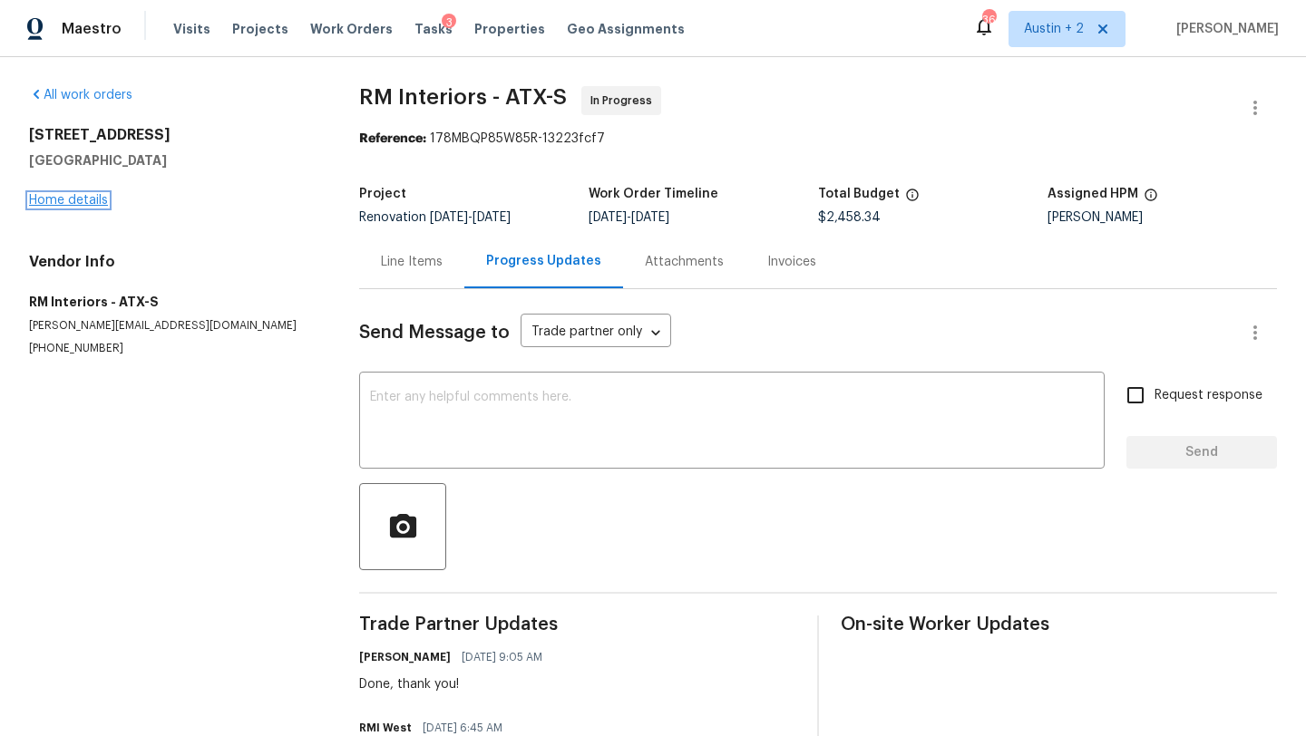
click at [51, 202] on link "Home details" at bounding box center [68, 200] width 79 height 13
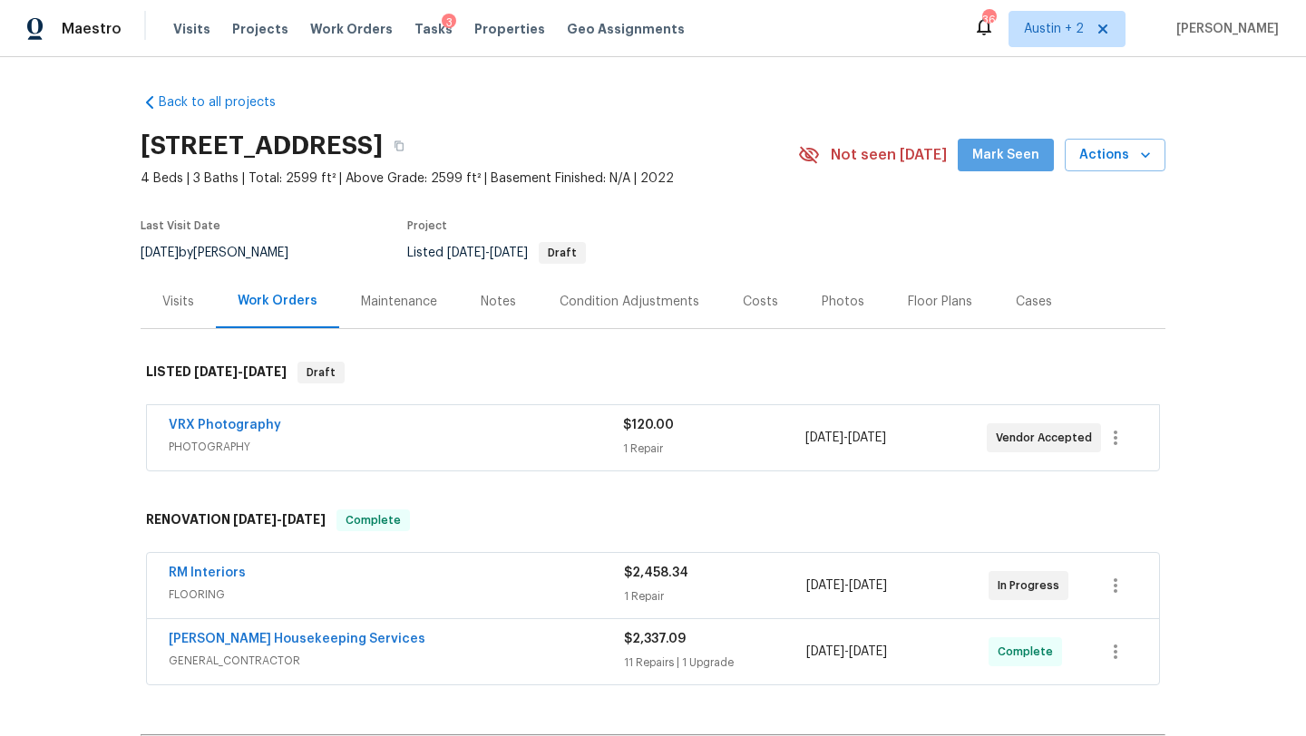
click at [1017, 156] on span "Mark Seen" at bounding box center [1005, 155] width 67 height 23
click at [838, 312] on div "Photos" at bounding box center [843, 302] width 86 height 54
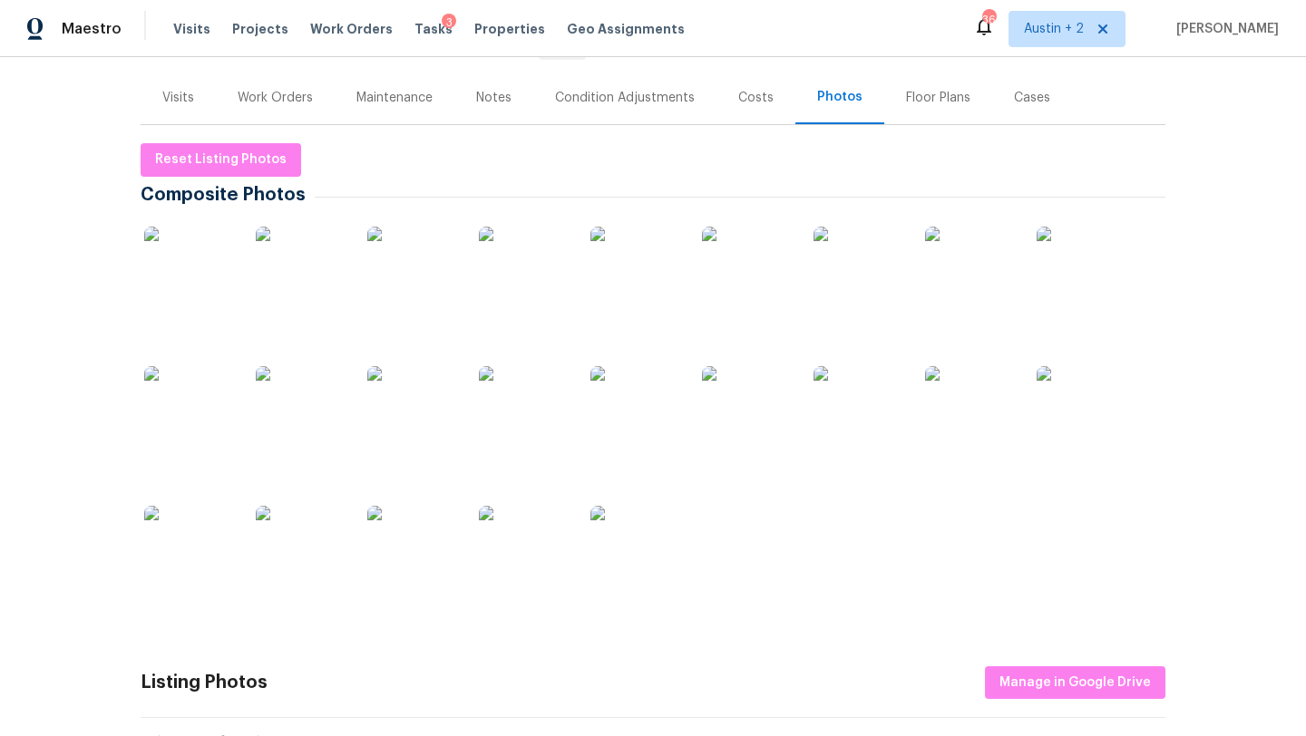
scroll to position [208, 0]
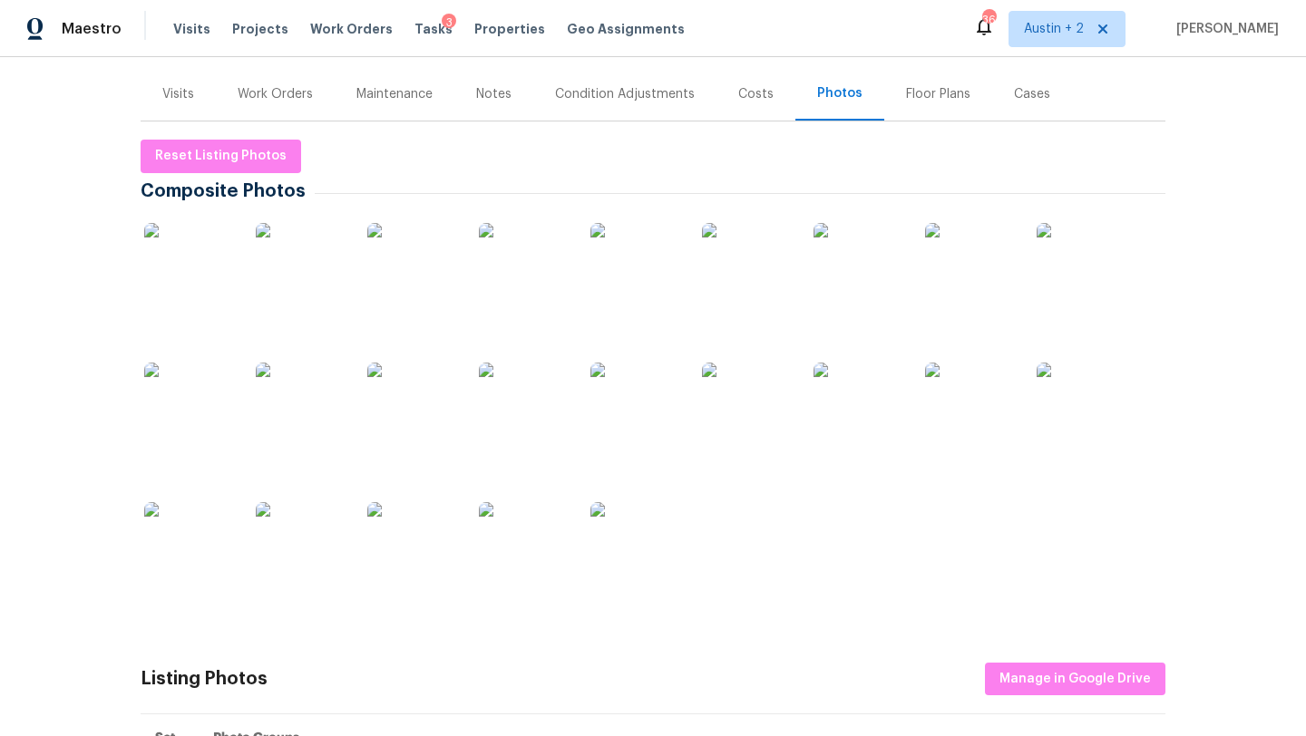
click at [188, 277] on img at bounding box center [189, 268] width 91 height 91
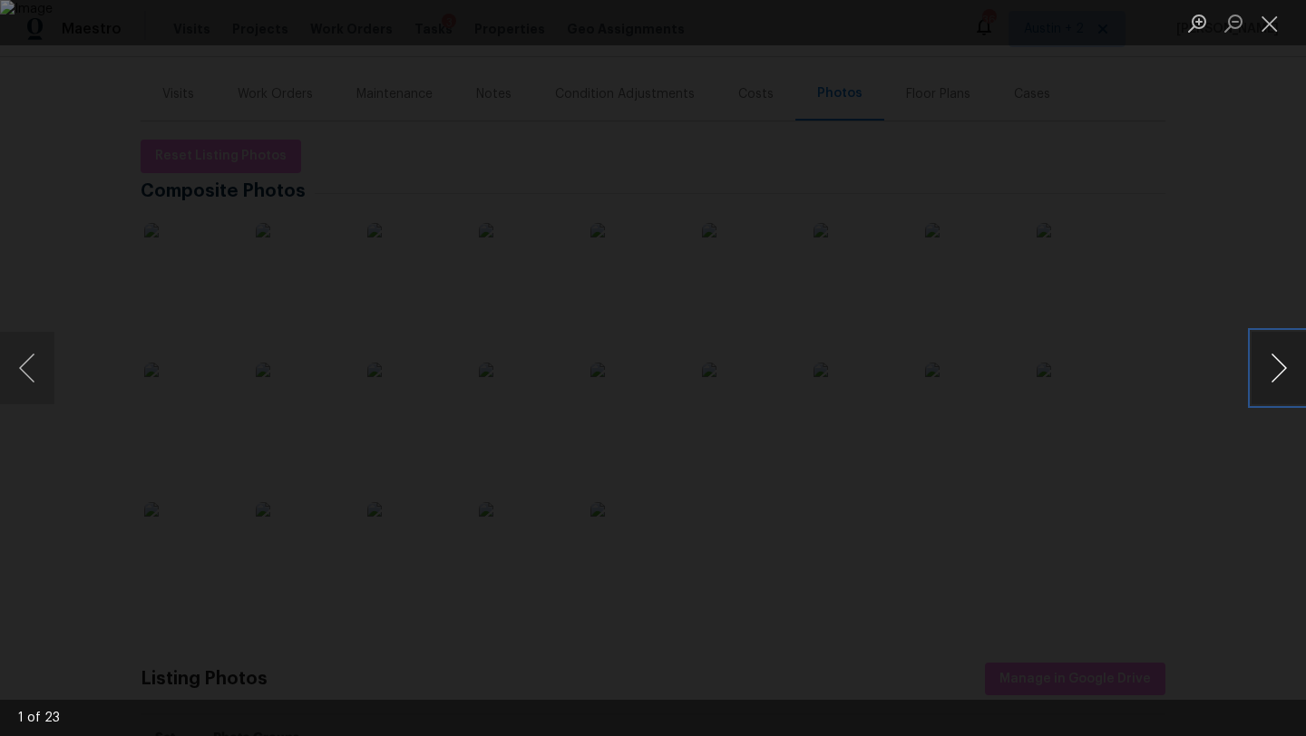
click at [1279, 367] on button "Next image" at bounding box center [1279, 368] width 54 height 73
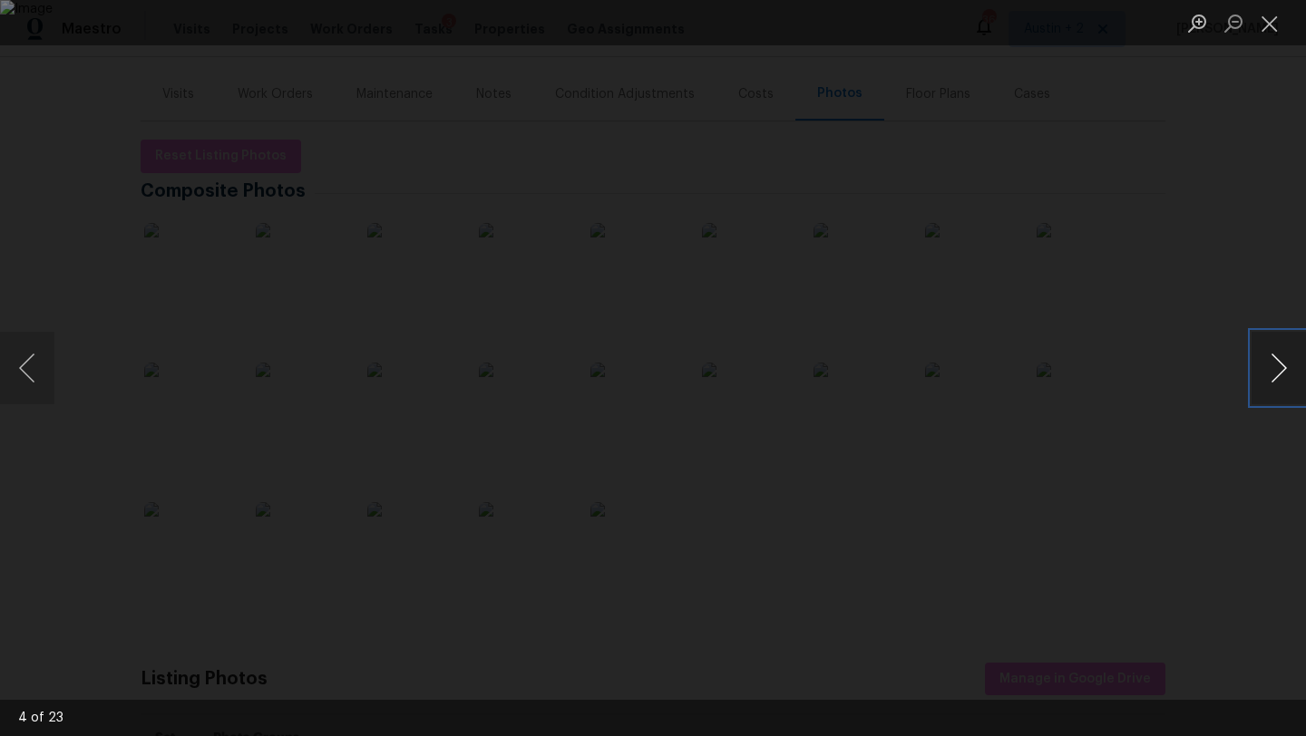
click at [1279, 367] on button "Next image" at bounding box center [1279, 368] width 54 height 73
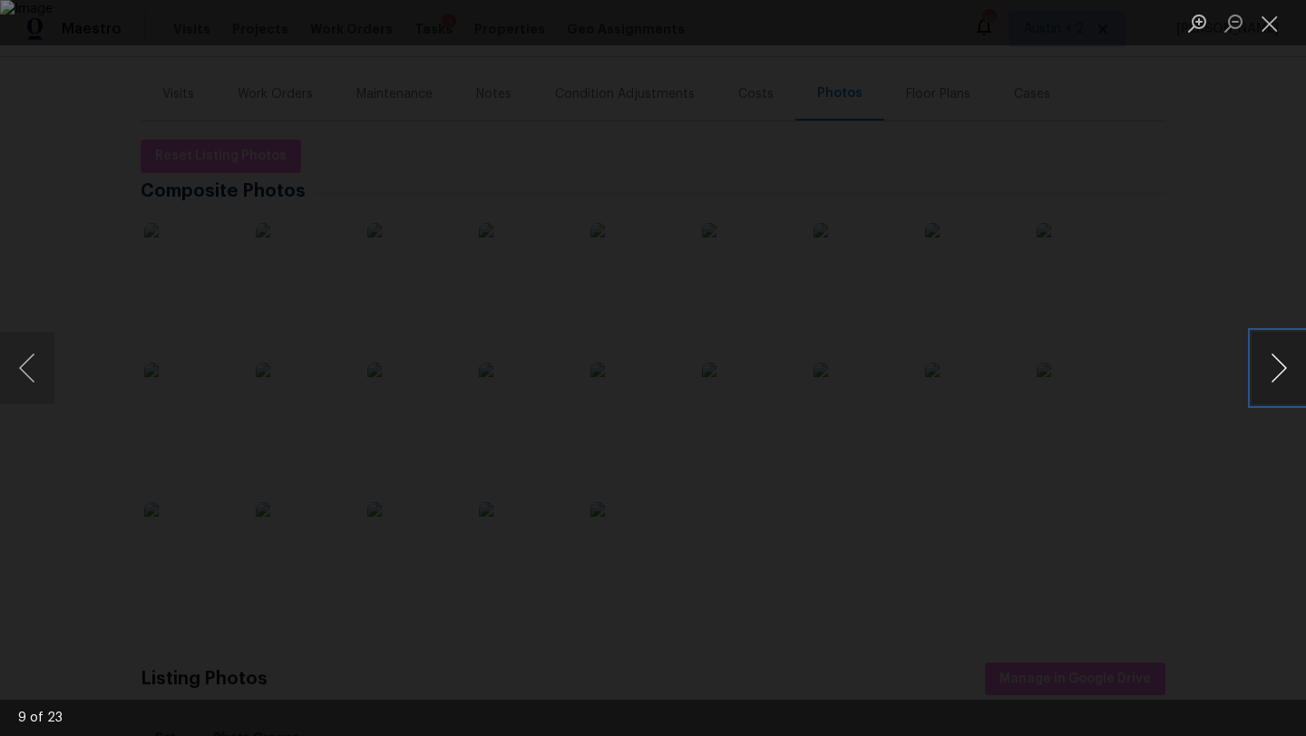
click at [1279, 367] on button "Next image" at bounding box center [1279, 368] width 54 height 73
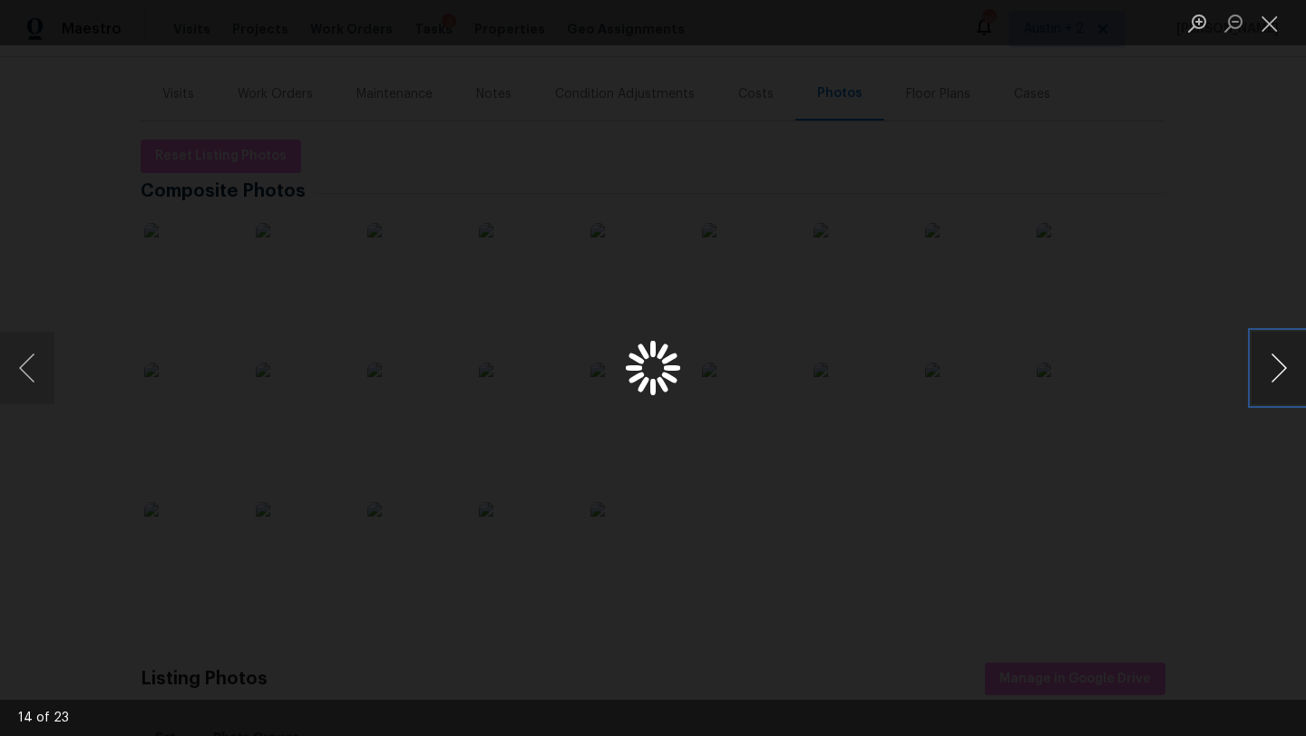
click at [1279, 367] on button "Next image" at bounding box center [1279, 368] width 54 height 73
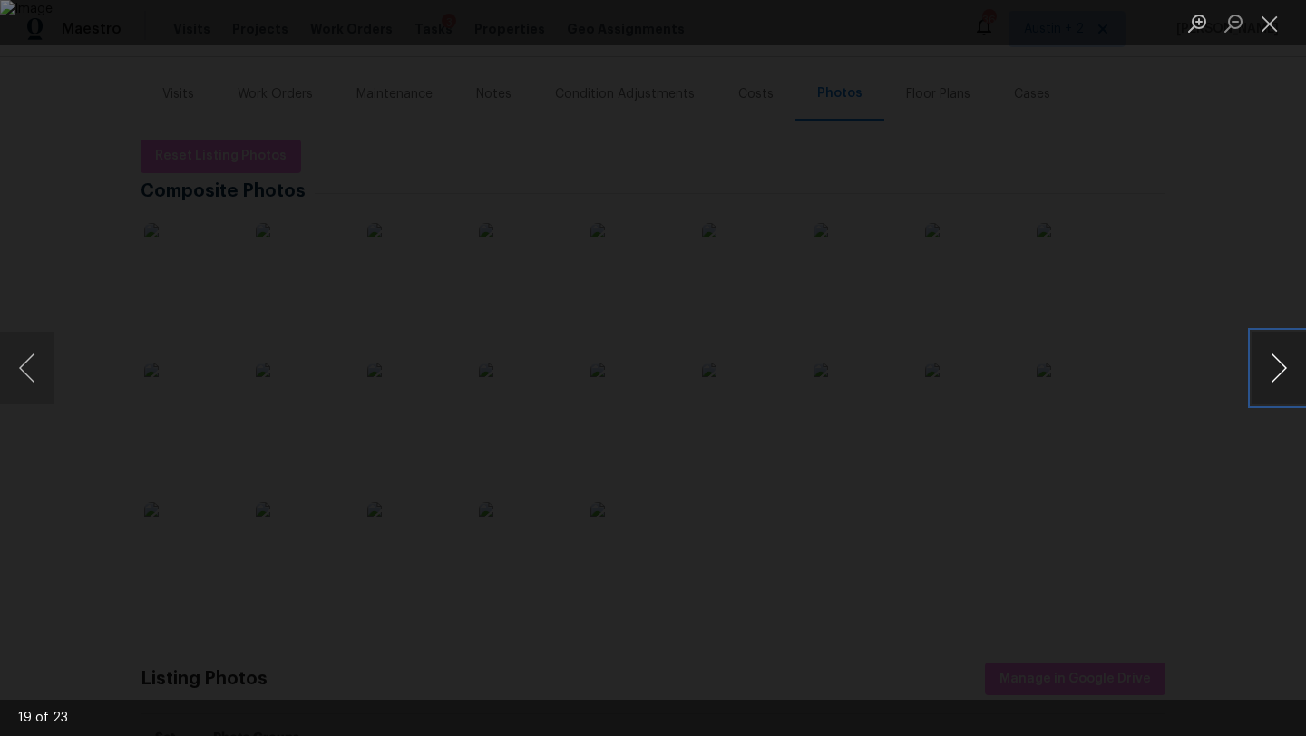
click at [1279, 367] on button "Next image" at bounding box center [1279, 368] width 54 height 73
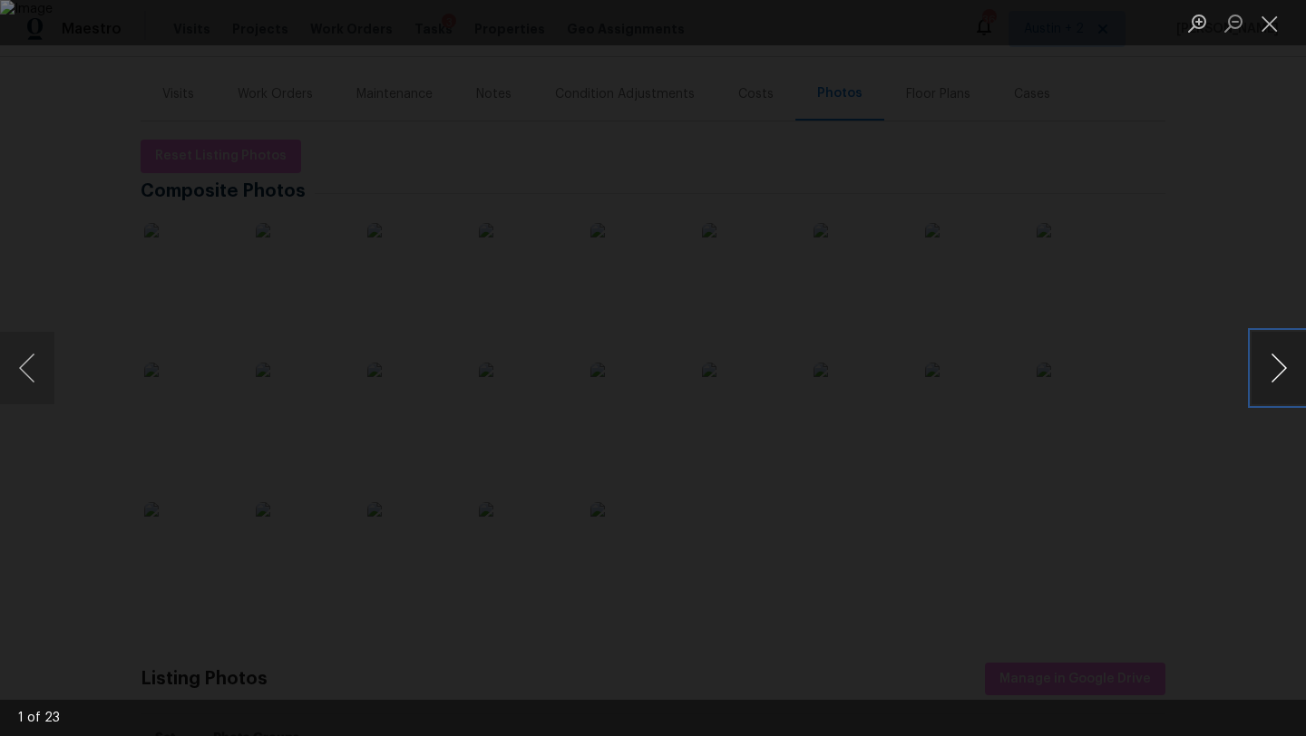
click at [1279, 367] on button "Next image" at bounding box center [1279, 368] width 54 height 73
click at [1271, 36] on button "Close lightbox" at bounding box center [1270, 23] width 36 height 32
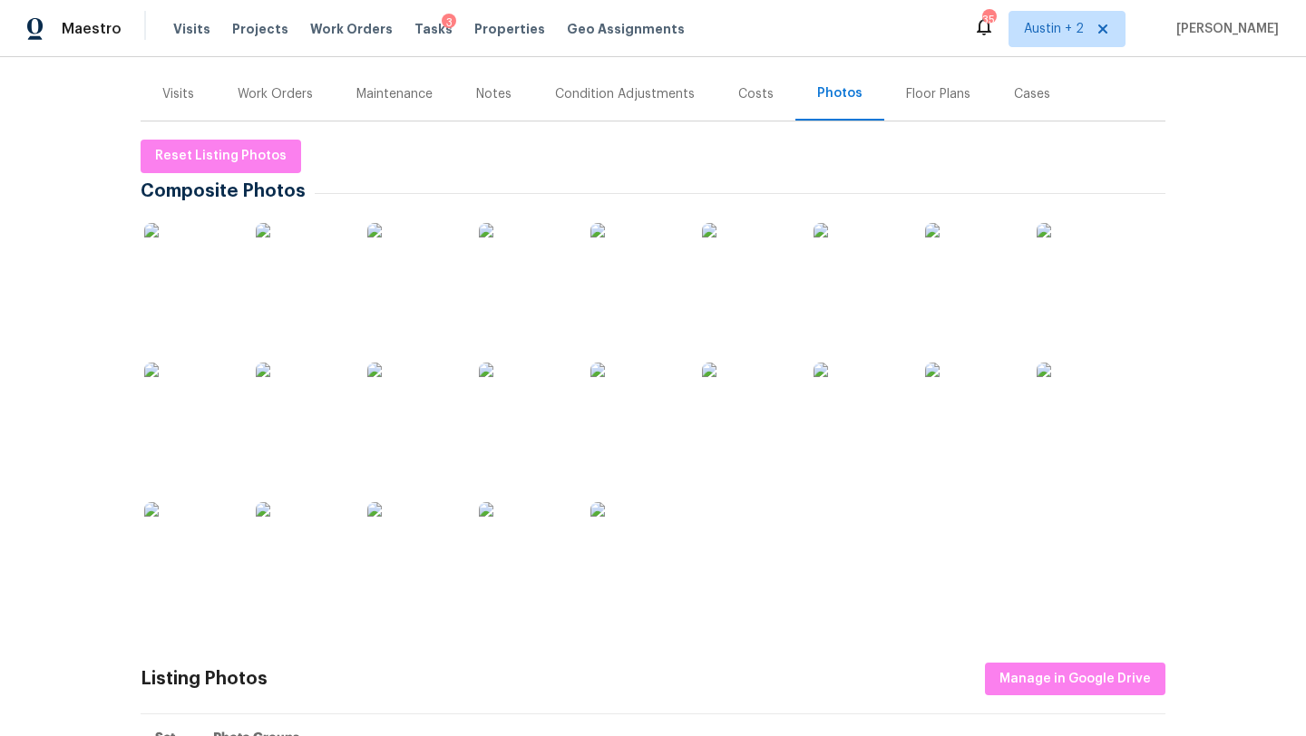
scroll to position [0, 0]
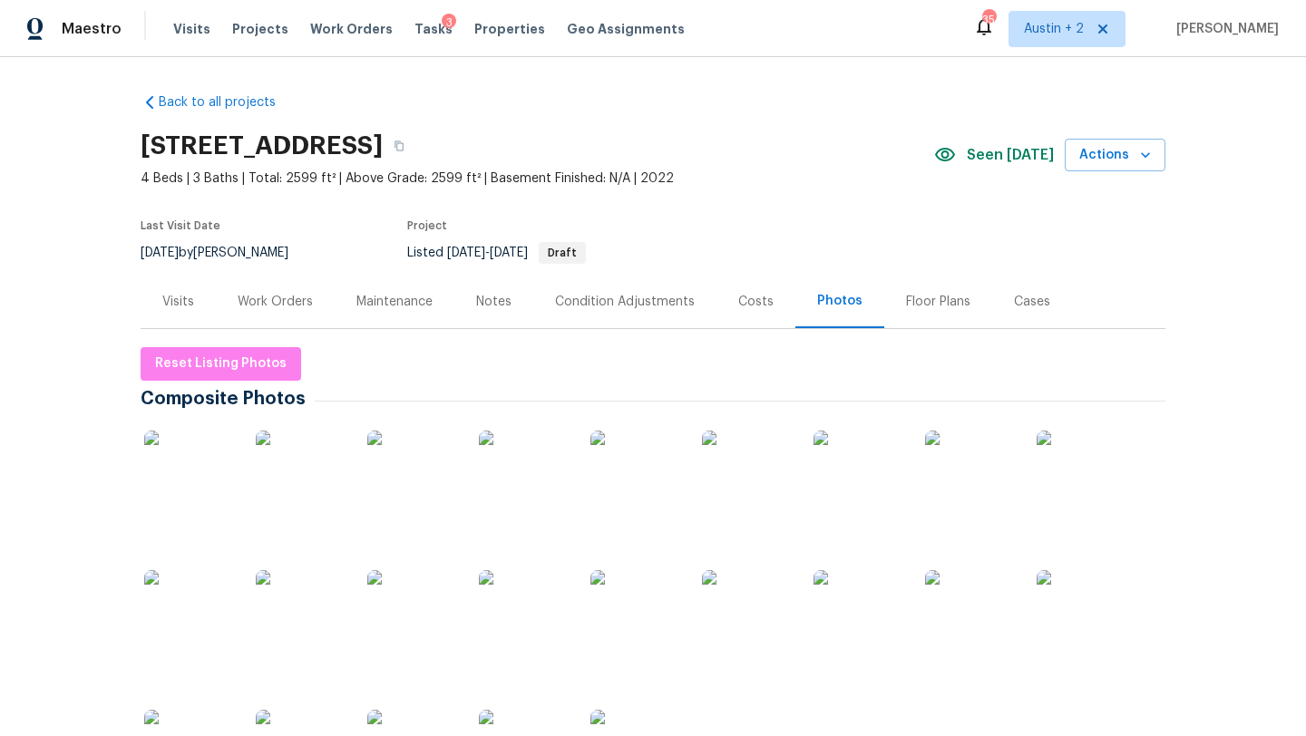
click at [184, 297] on div "Visits" at bounding box center [178, 302] width 32 height 18
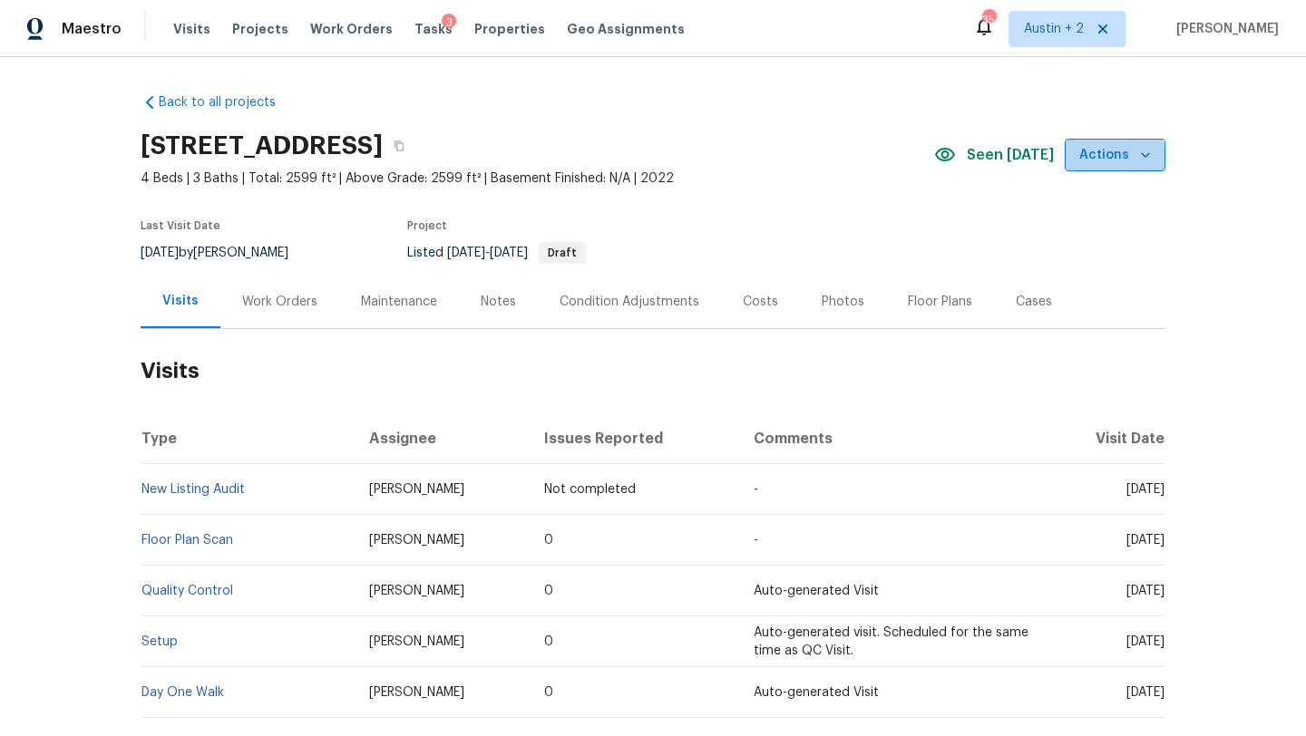
click at [1101, 160] on span "Actions" at bounding box center [1115, 155] width 72 height 23
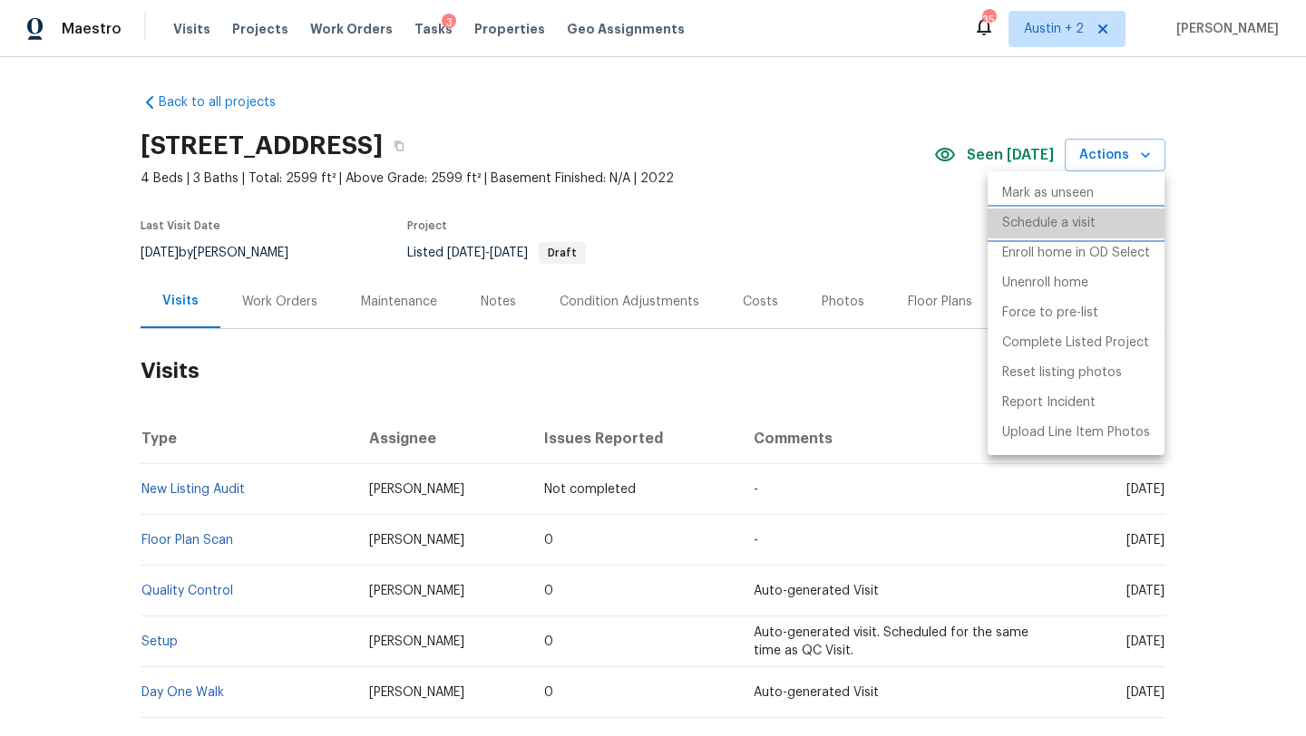
click at [1085, 225] on p "Schedule a visit" at bounding box center [1048, 223] width 93 height 19
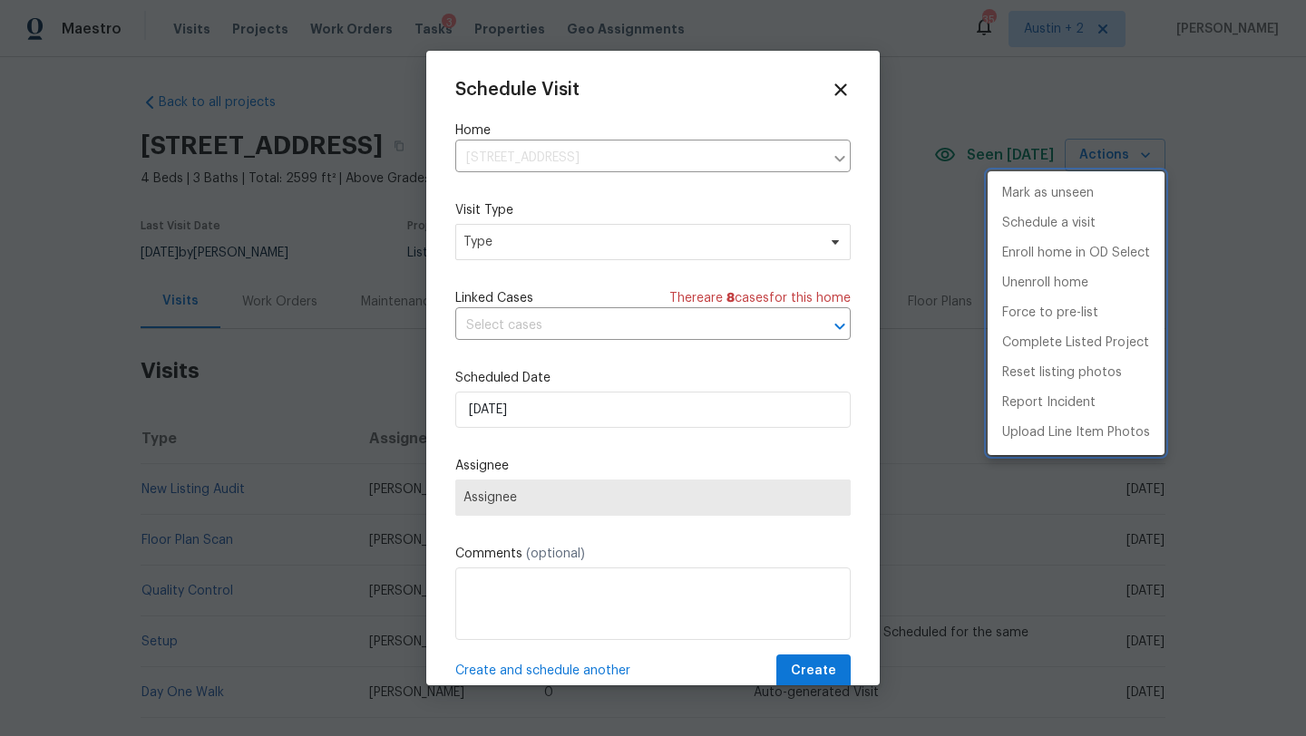
click at [532, 243] on div at bounding box center [653, 368] width 1306 height 736
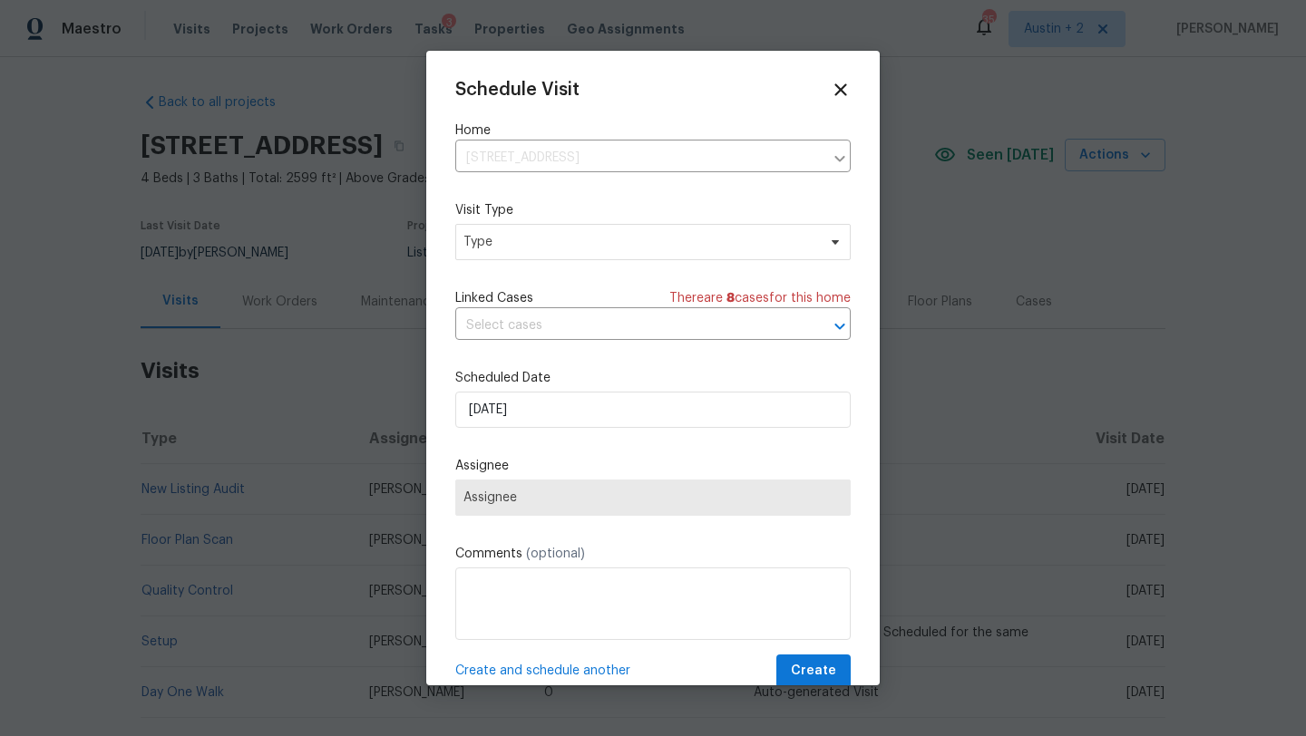
click at [532, 243] on div "Mark as unseen Schedule a visit Enroll home in OD Select Unenroll home Force to…" at bounding box center [653, 368] width 1306 height 736
click at [533, 243] on span "Type" at bounding box center [639, 242] width 353 height 18
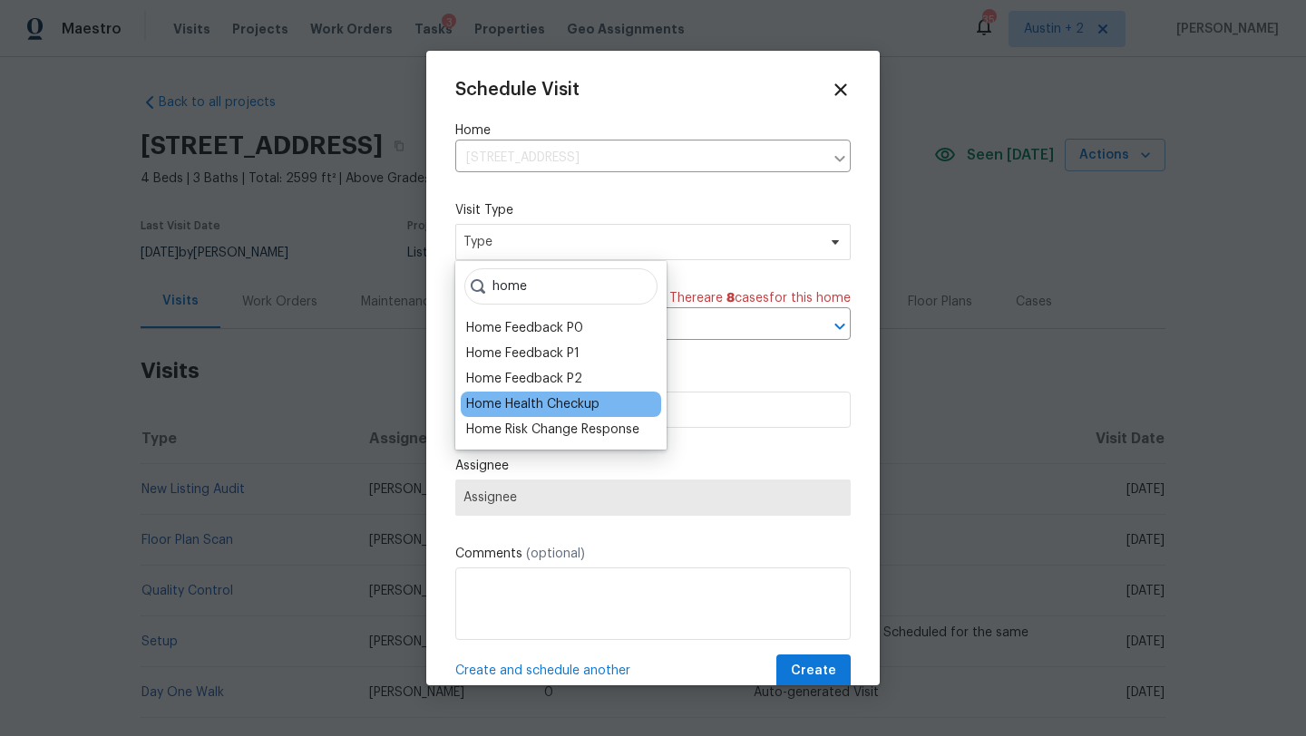
type input "home"
click at [519, 404] on div "Home Health Checkup" at bounding box center [532, 404] width 133 height 18
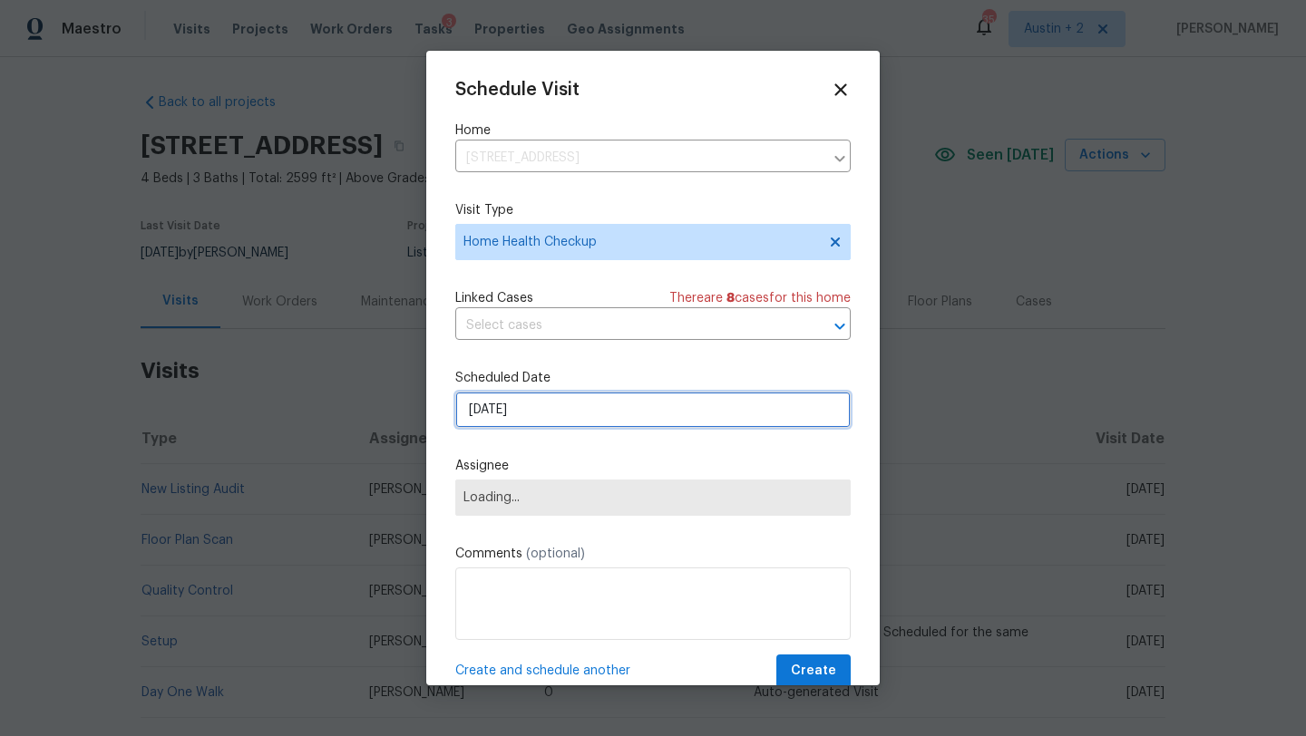
click at [516, 423] on input "[DATE]" at bounding box center [652, 410] width 395 height 36
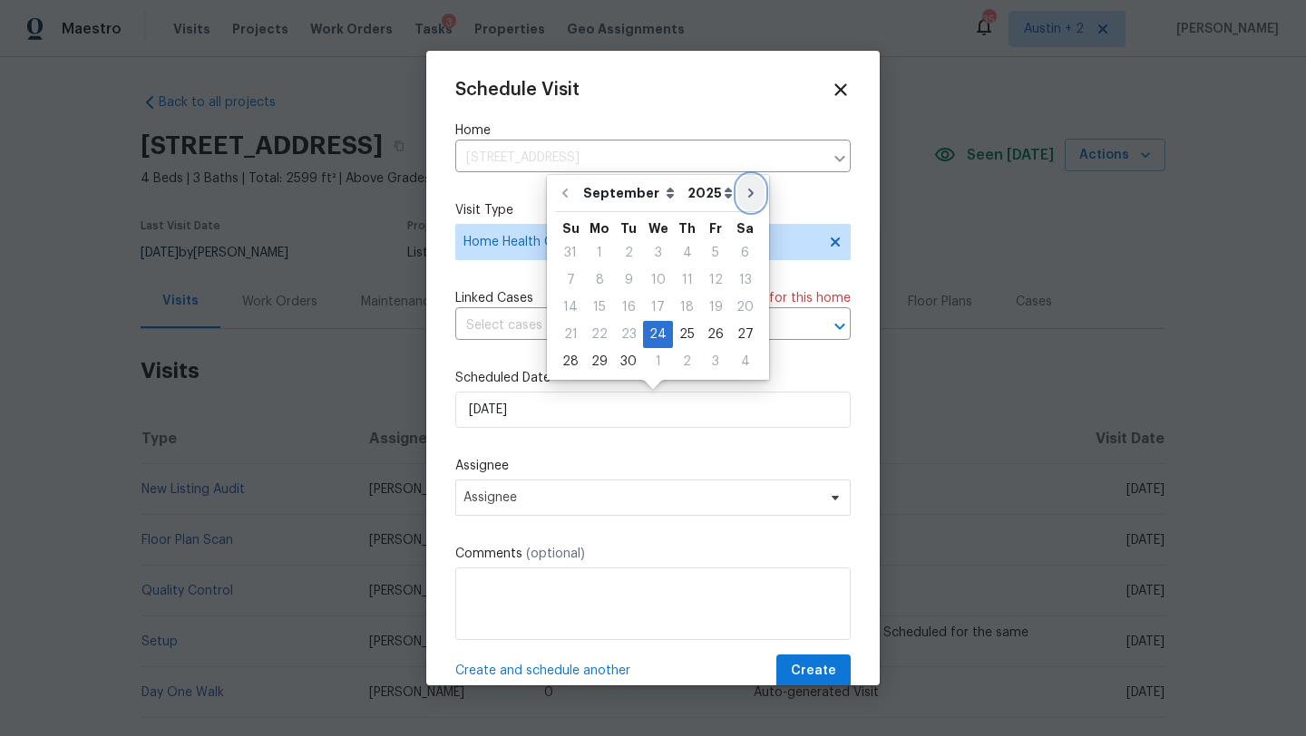
click at [744, 197] on icon "Go to next month" at bounding box center [751, 193] width 15 height 15
type input "10/24/2025"
select select "9"
click at [705, 332] on div "24" at bounding box center [716, 334] width 30 height 25
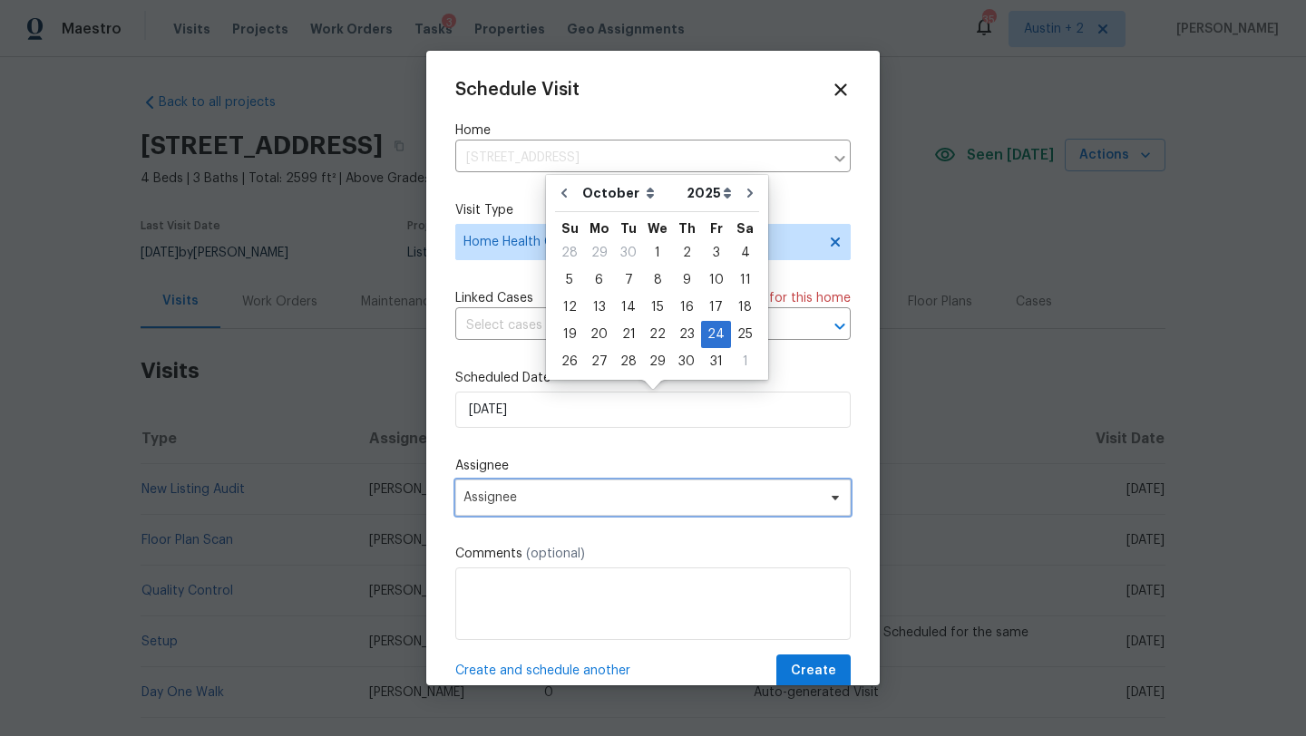
click at [638, 503] on span "Assignee" at bounding box center [641, 498] width 356 height 15
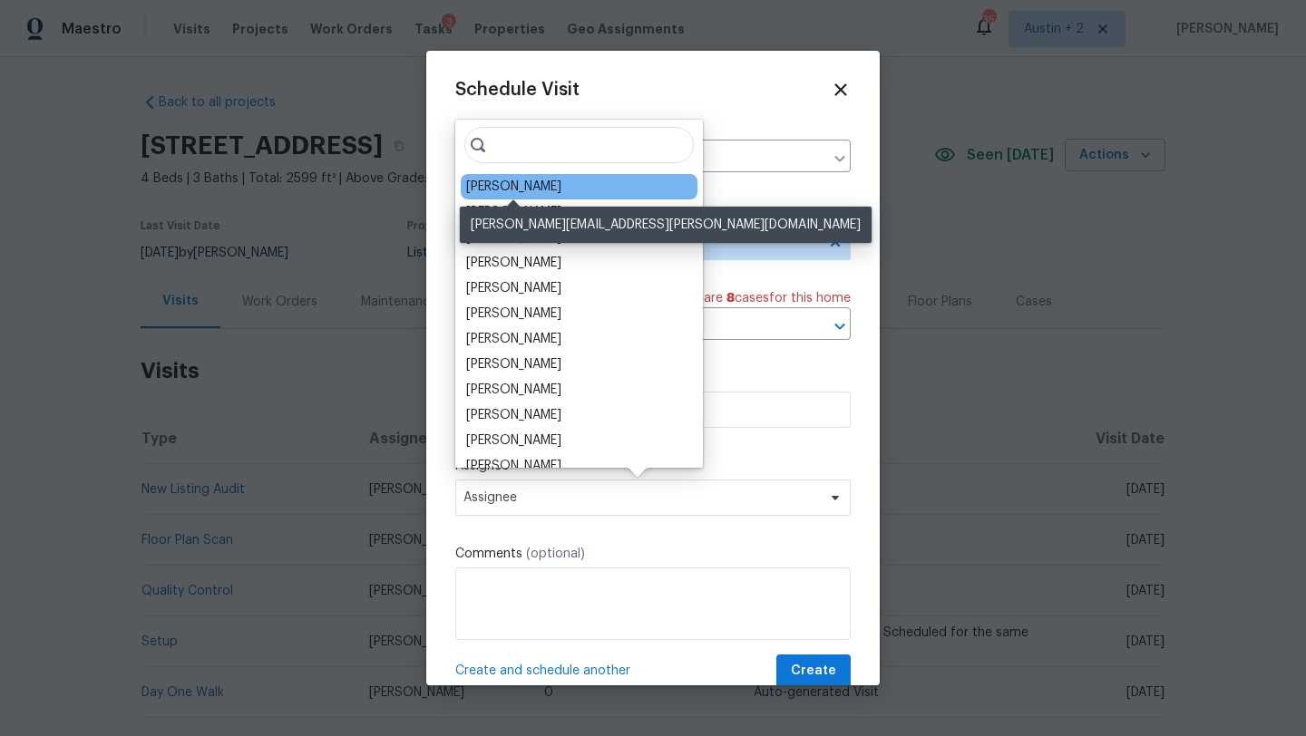
click at [522, 185] on div "[PERSON_NAME]" at bounding box center [513, 187] width 95 height 18
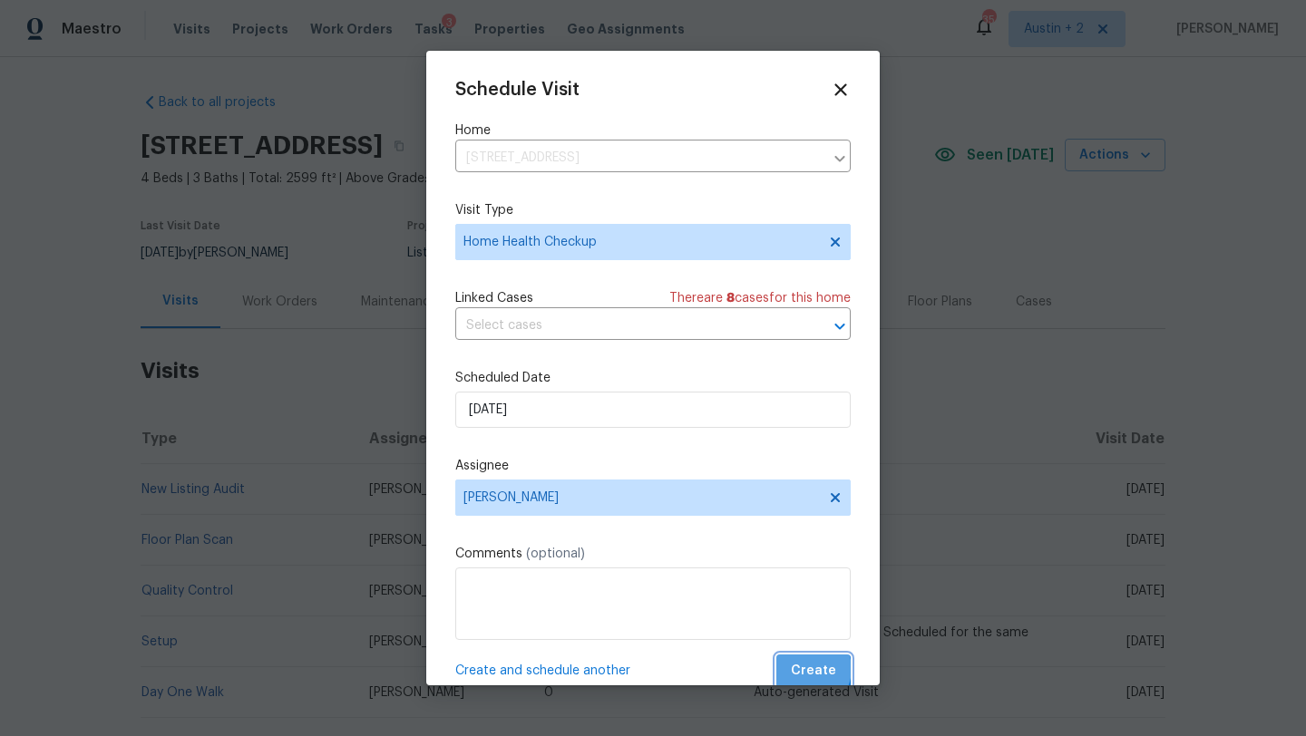
click at [811, 670] on span "Create" at bounding box center [813, 671] width 45 height 23
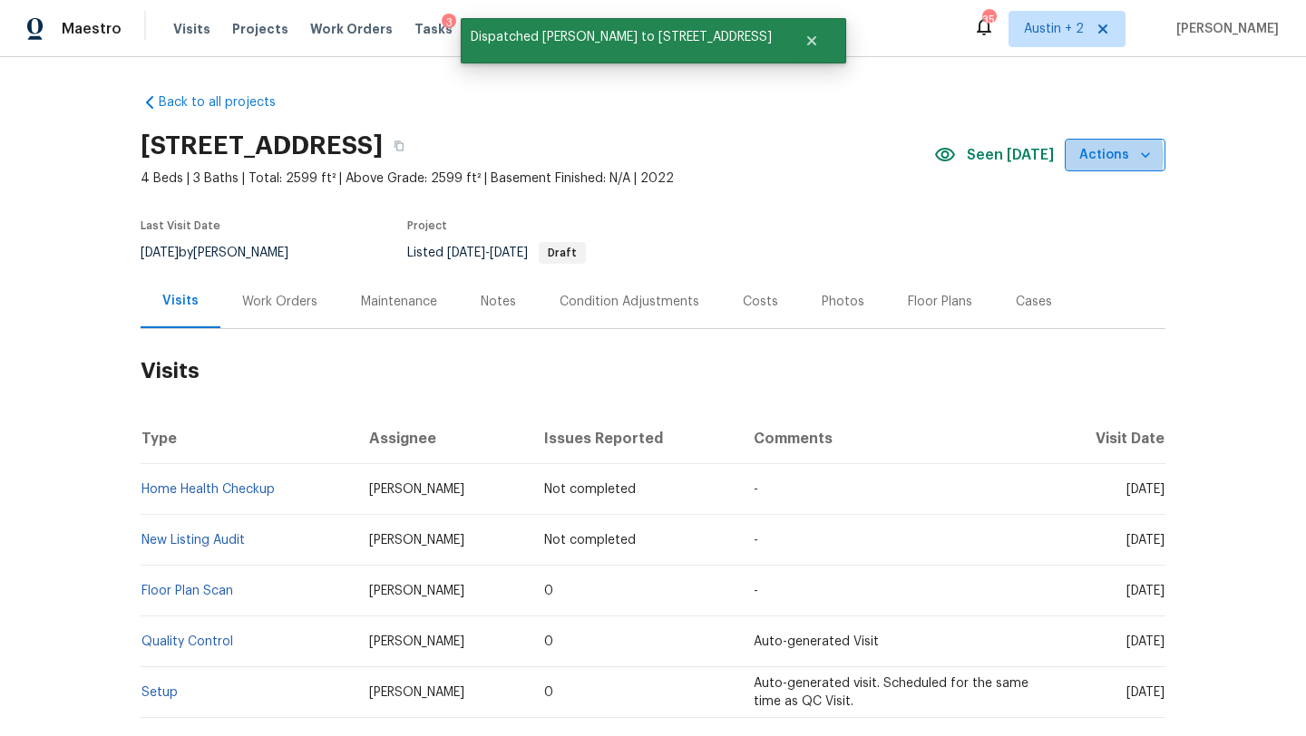
click at [1087, 156] on span "Actions" at bounding box center [1115, 155] width 72 height 23
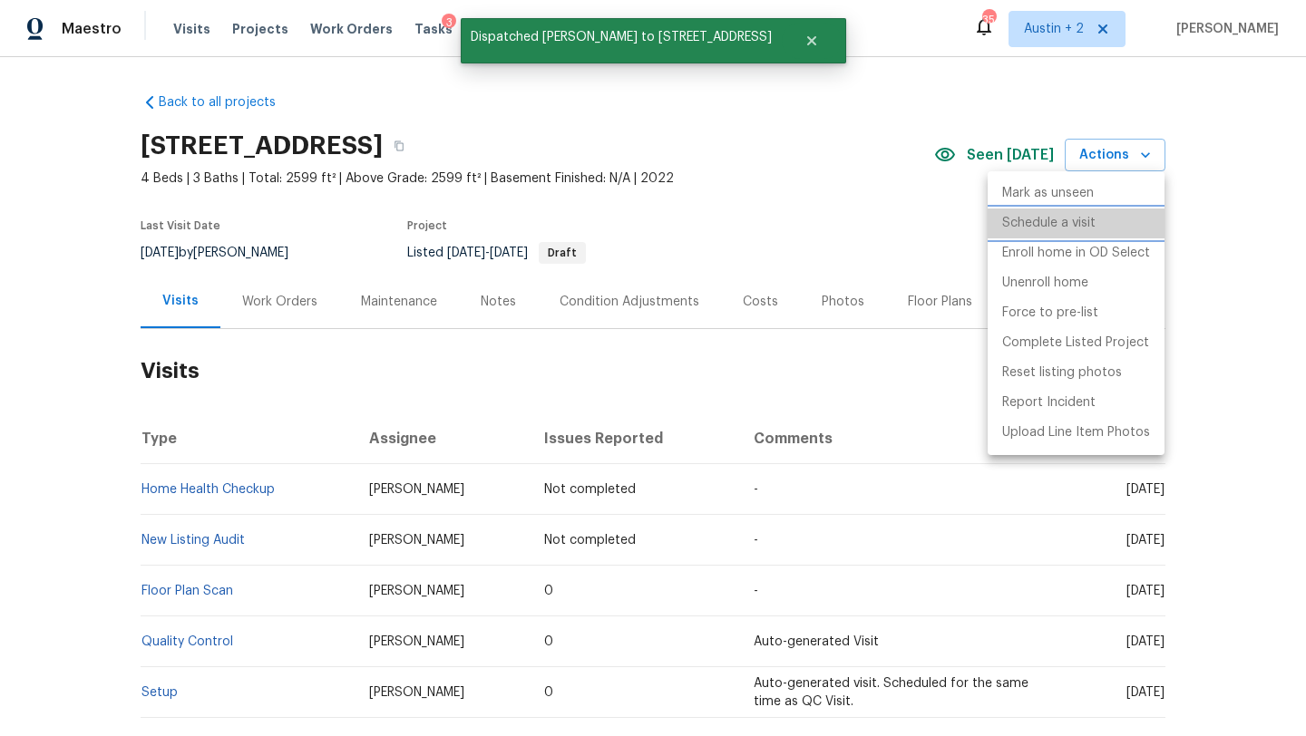
click at [1070, 227] on p "Schedule a visit" at bounding box center [1048, 223] width 93 height 19
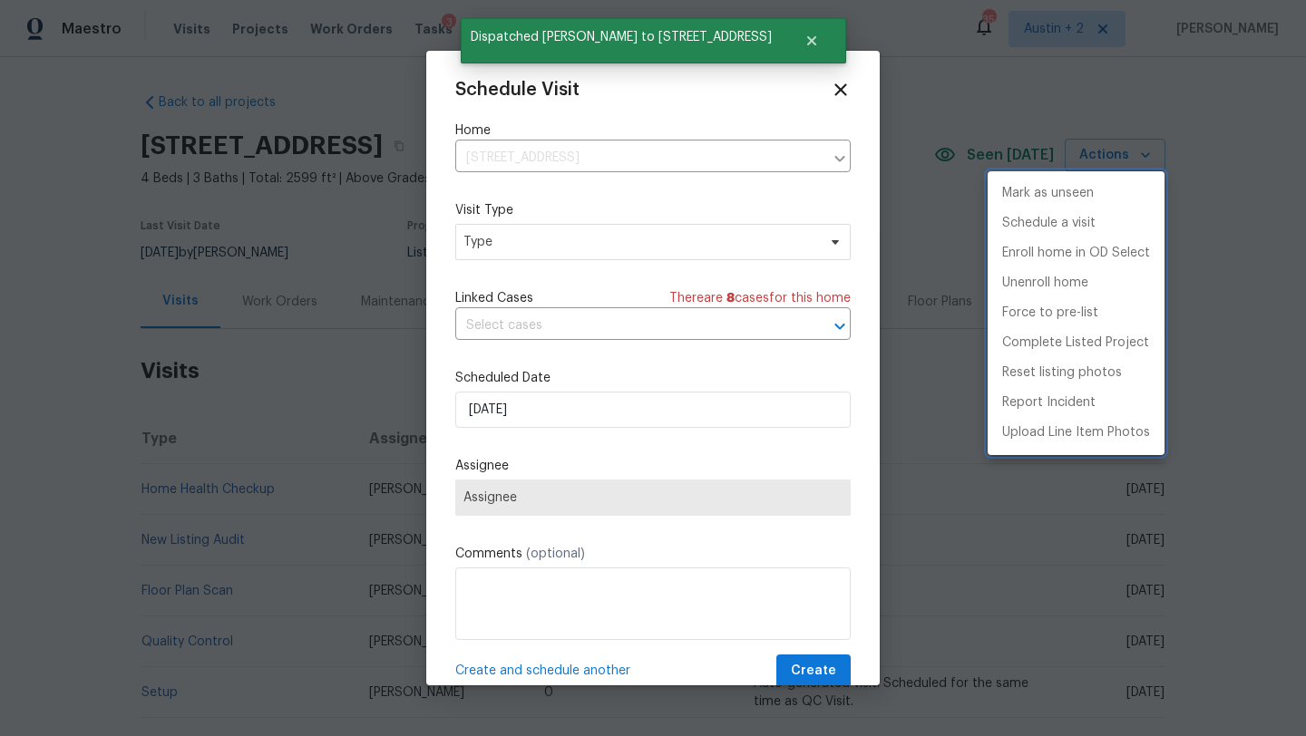
click at [560, 245] on div at bounding box center [653, 368] width 1306 height 736
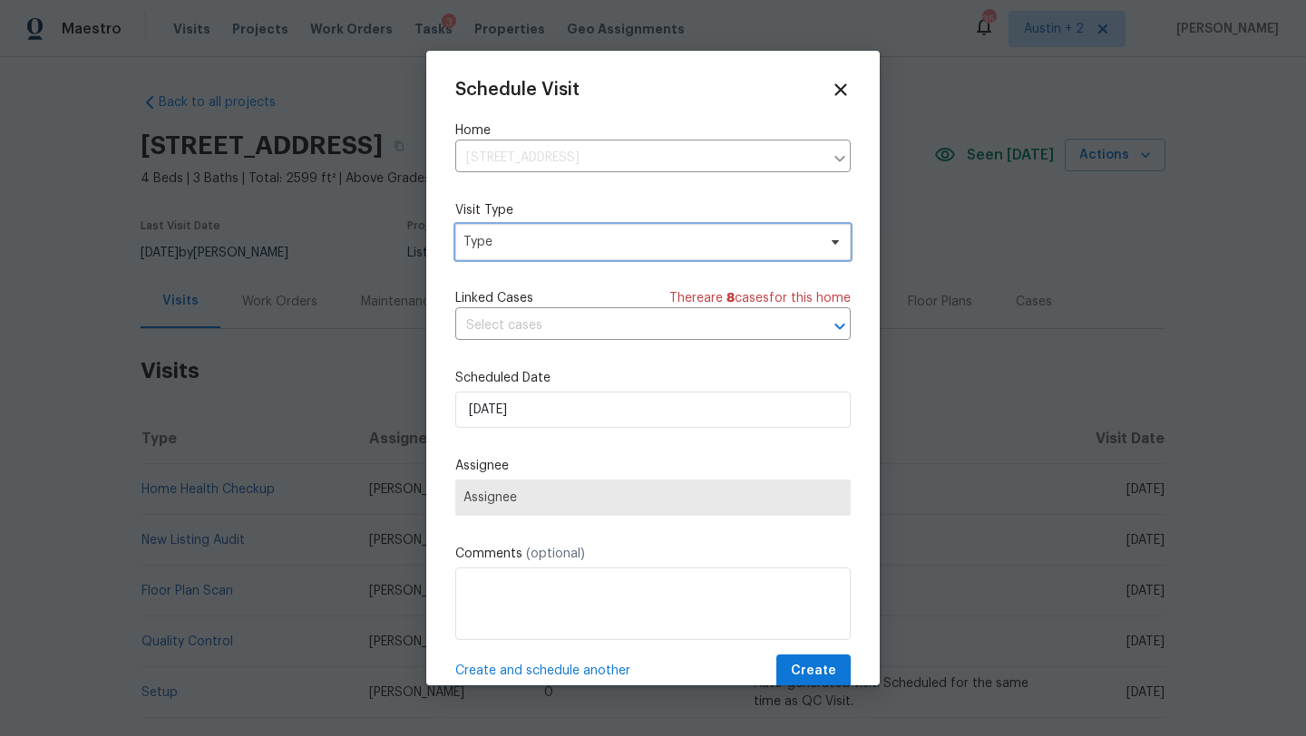
click at [560, 245] on span "Type" at bounding box center [639, 242] width 353 height 18
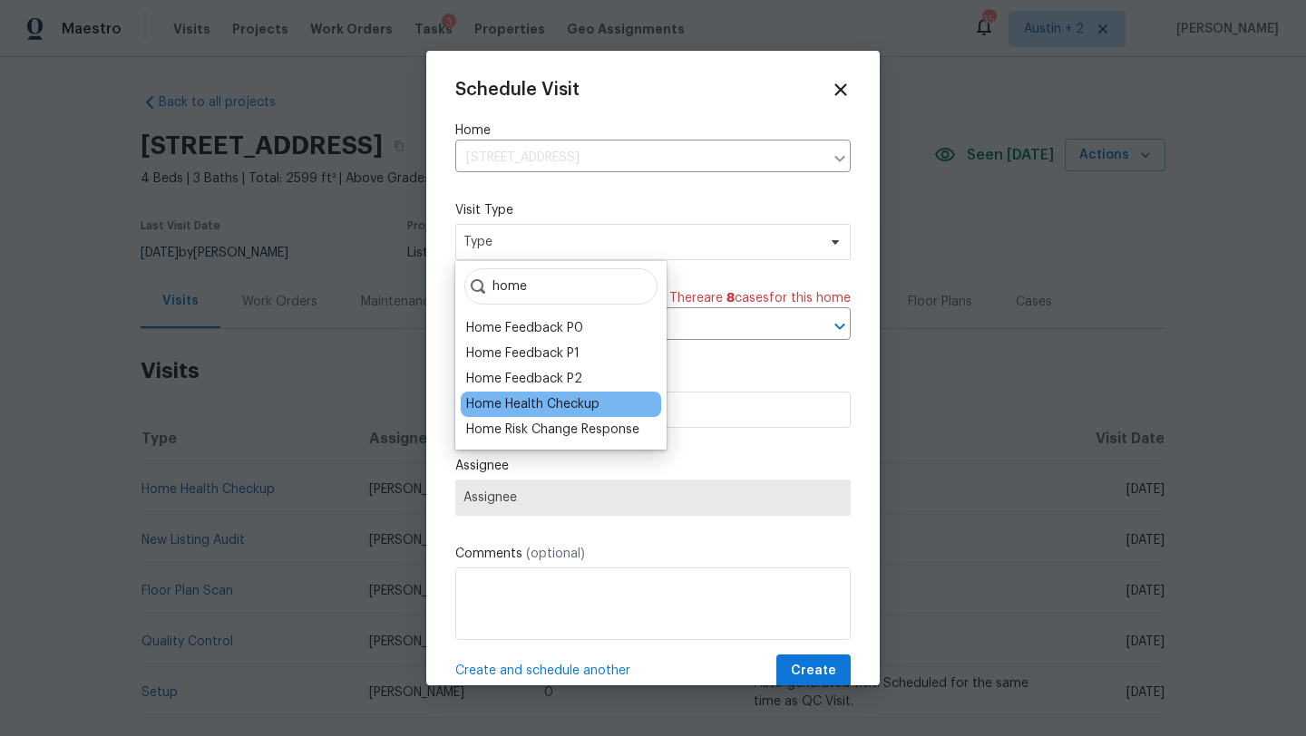
type input "home"
click at [540, 404] on div "Home Health Checkup" at bounding box center [532, 404] width 133 height 18
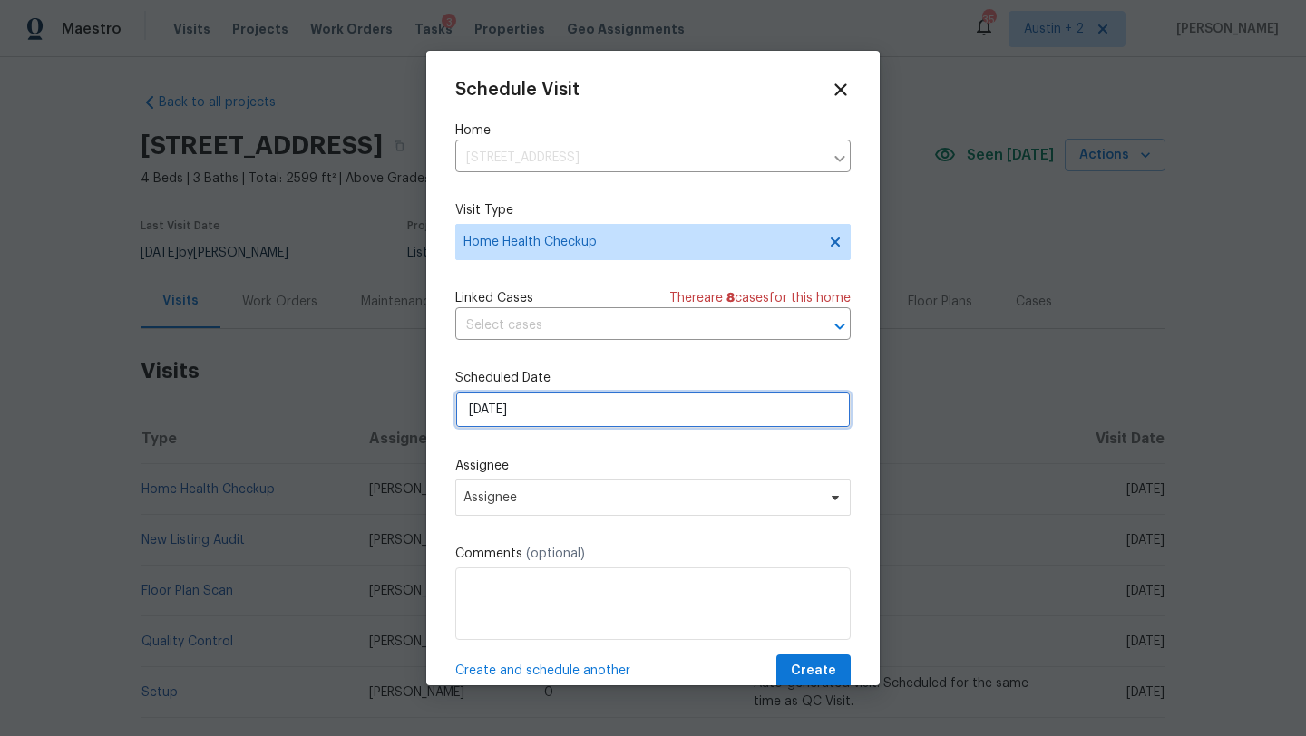
click at [559, 418] on input "[DATE]" at bounding box center [652, 410] width 395 height 36
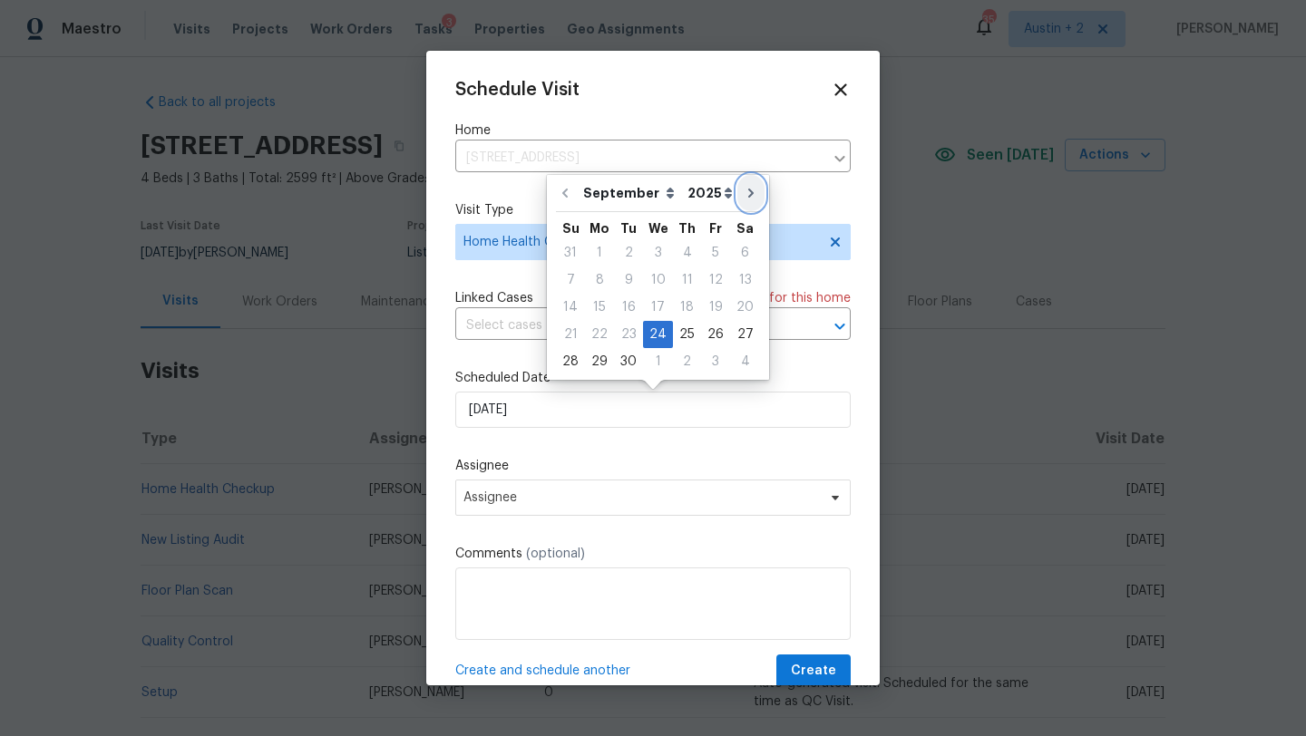
click at [744, 196] on icon "Go to next month" at bounding box center [751, 193] width 15 height 15
type input "10/24/2025"
select select "9"
click at [743, 186] on icon "Go to next month" at bounding box center [750, 193] width 15 height 15
type input "11/24/2025"
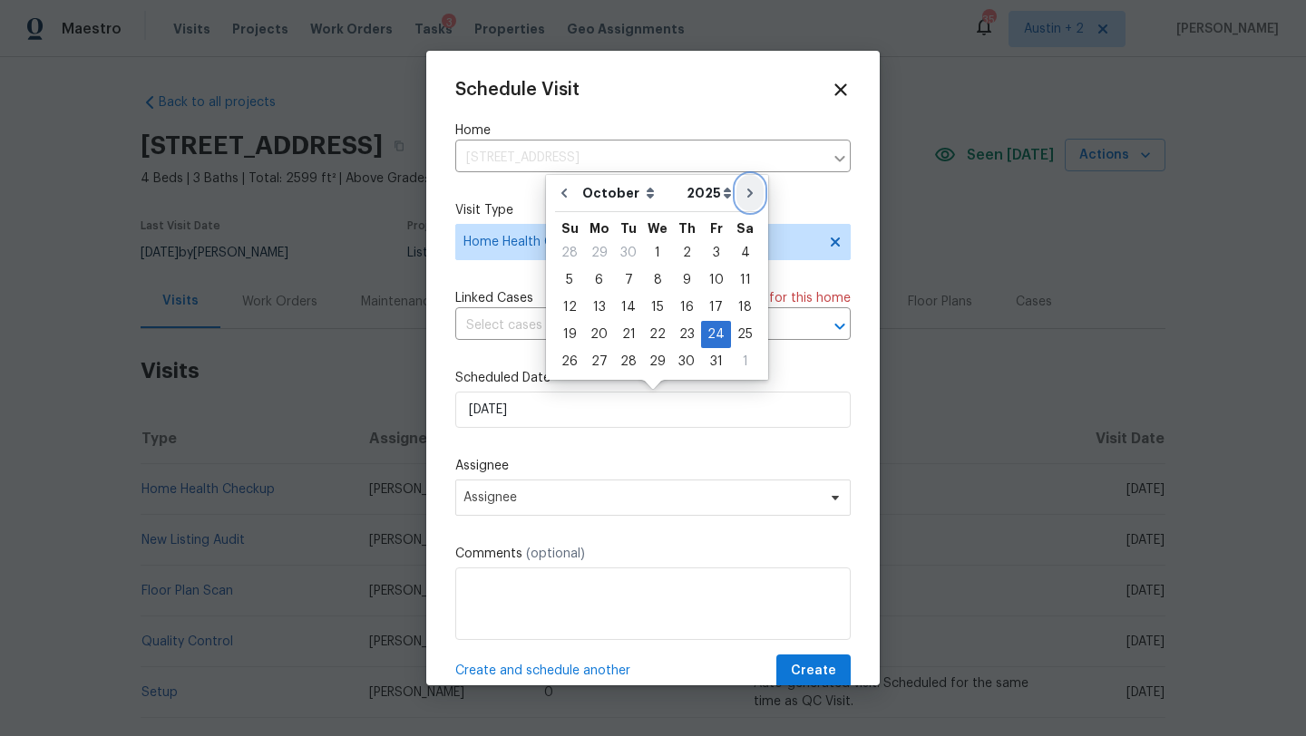
select select "10"
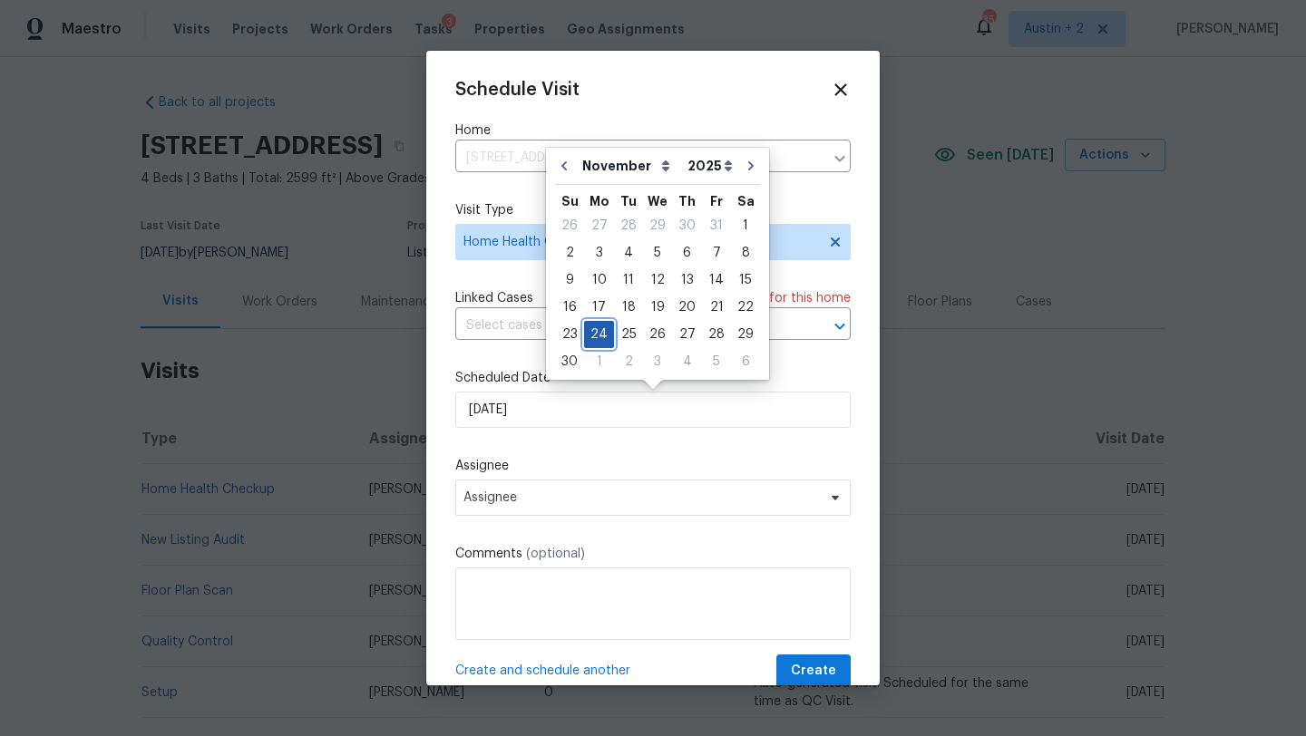
click at [600, 327] on div "24" at bounding box center [599, 334] width 30 height 25
click at [550, 511] on span "Assignee" at bounding box center [652, 498] width 395 height 36
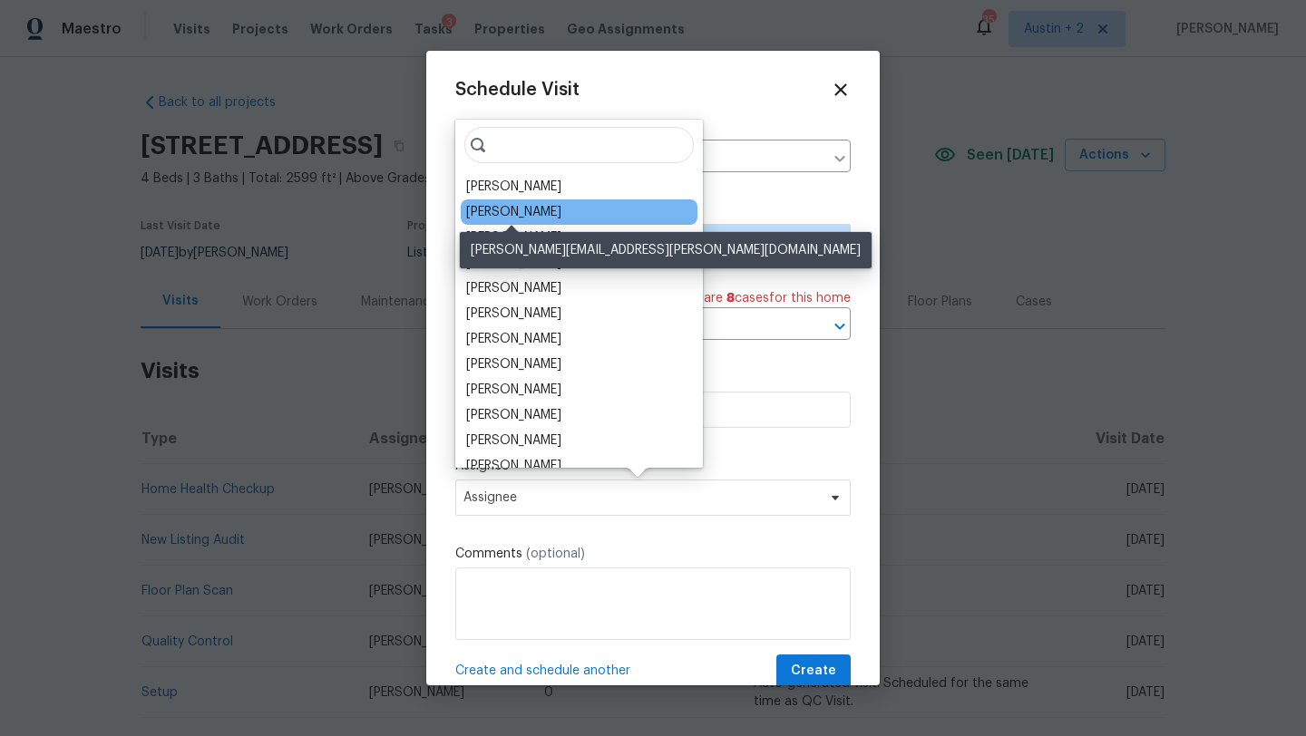
click at [531, 204] on div "[PERSON_NAME]" at bounding box center [513, 212] width 95 height 18
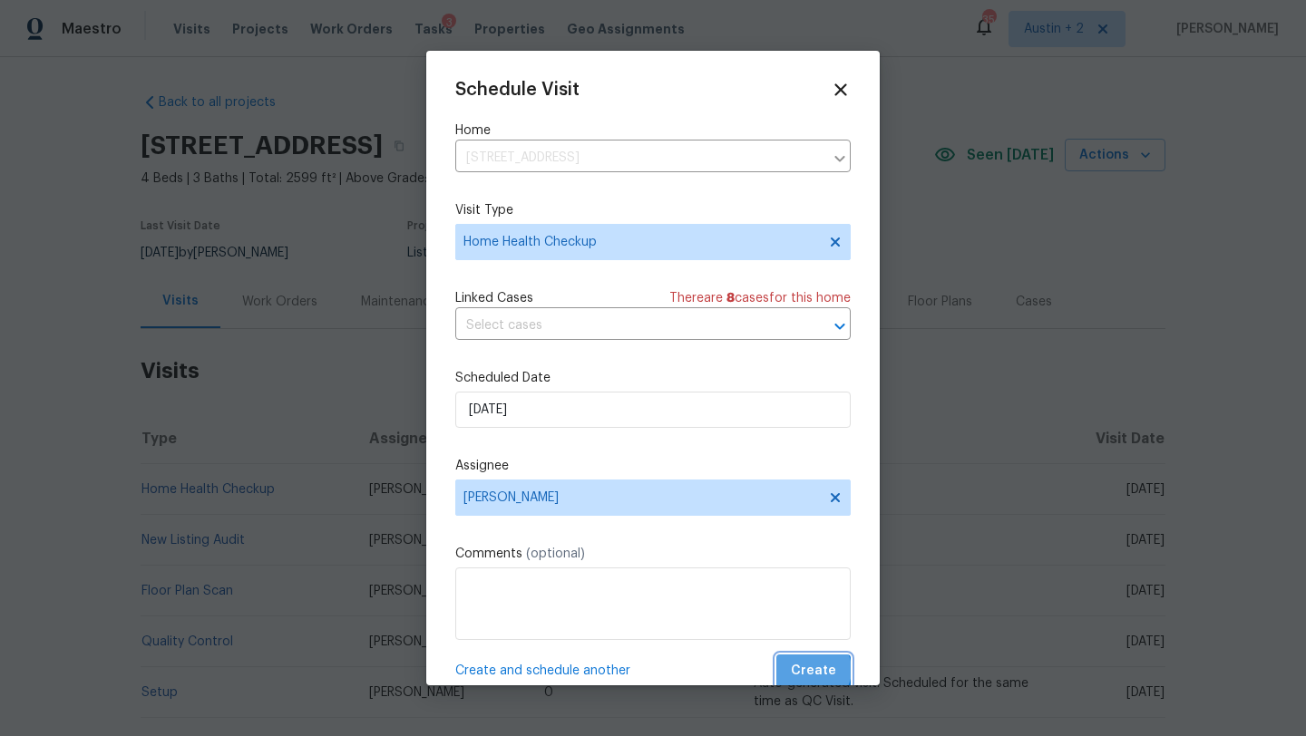
click at [815, 671] on span "Create" at bounding box center [813, 671] width 45 height 23
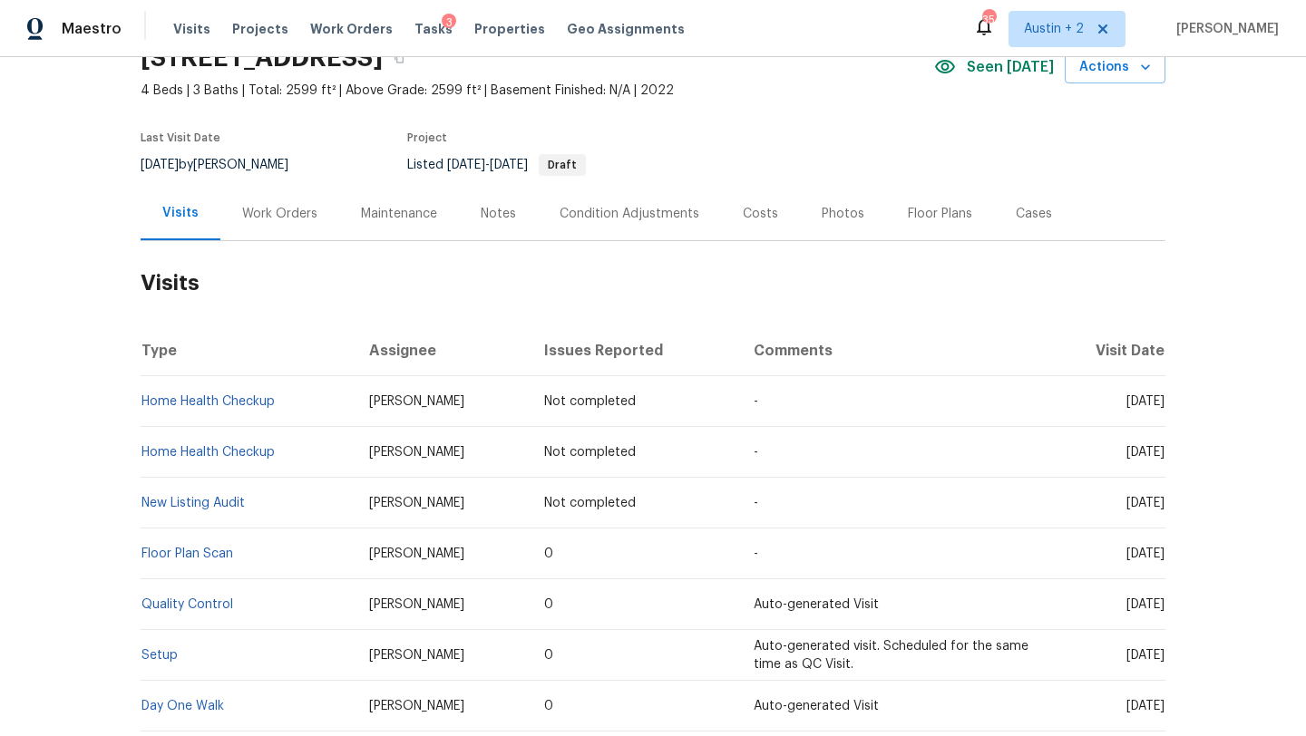
scroll to position [85, 0]
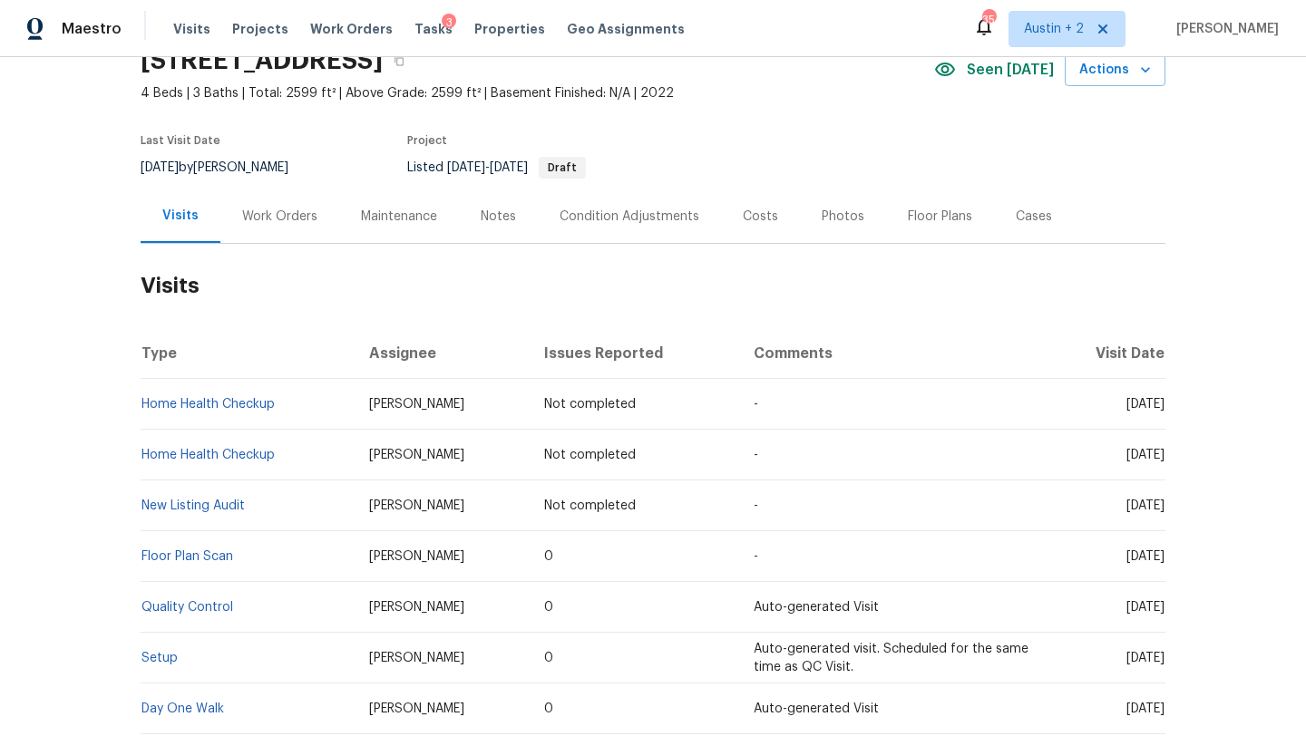
click at [280, 214] on div "Work Orders" at bounding box center [279, 217] width 75 height 18
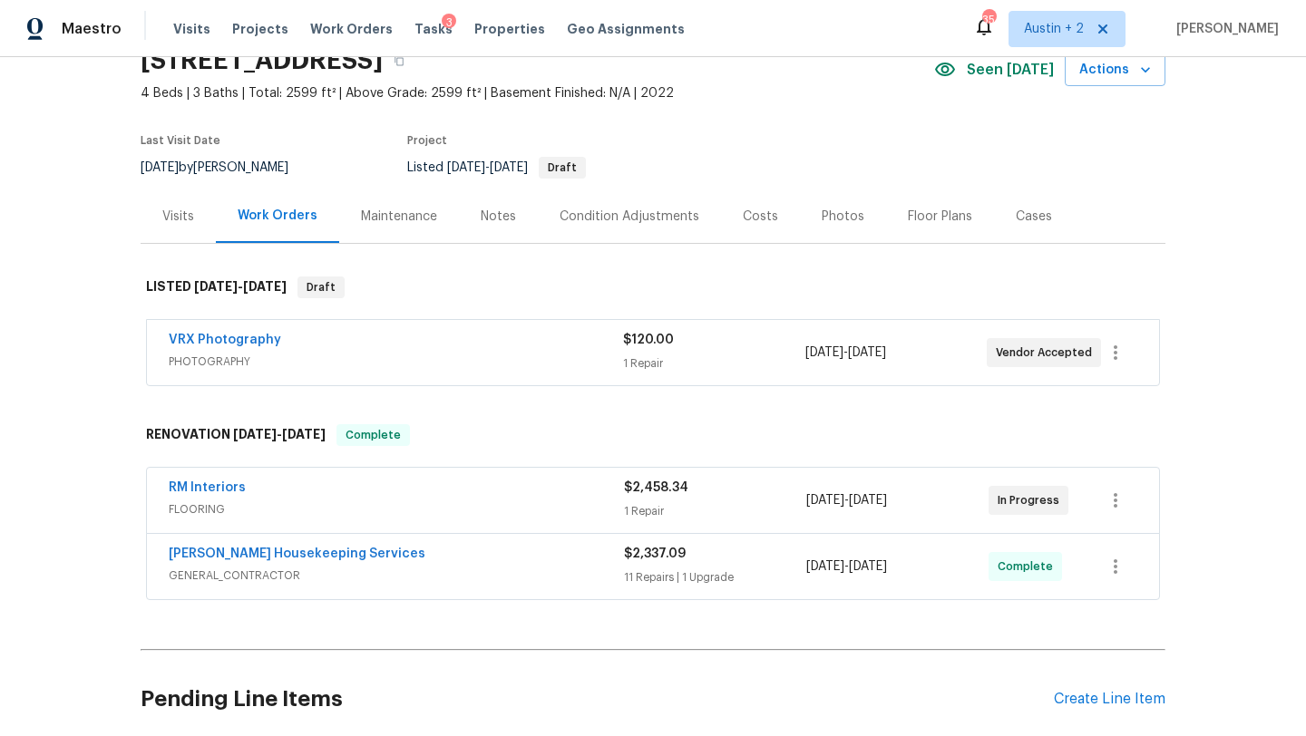
scroll to position [232, 0]
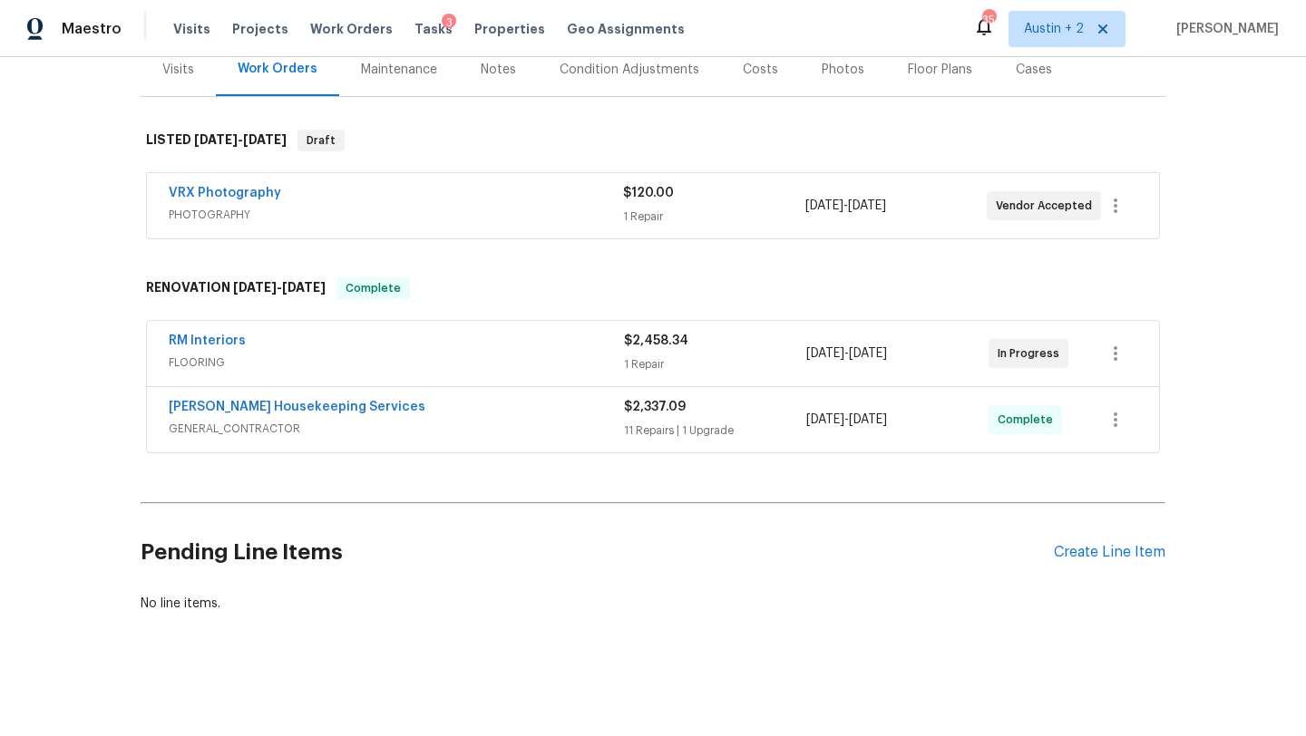
click at [443, 439] on div "Arelis Housekeeping Services GENERAL_CONTRACTOR" at bounding box center [396, 420] width 455 height 44
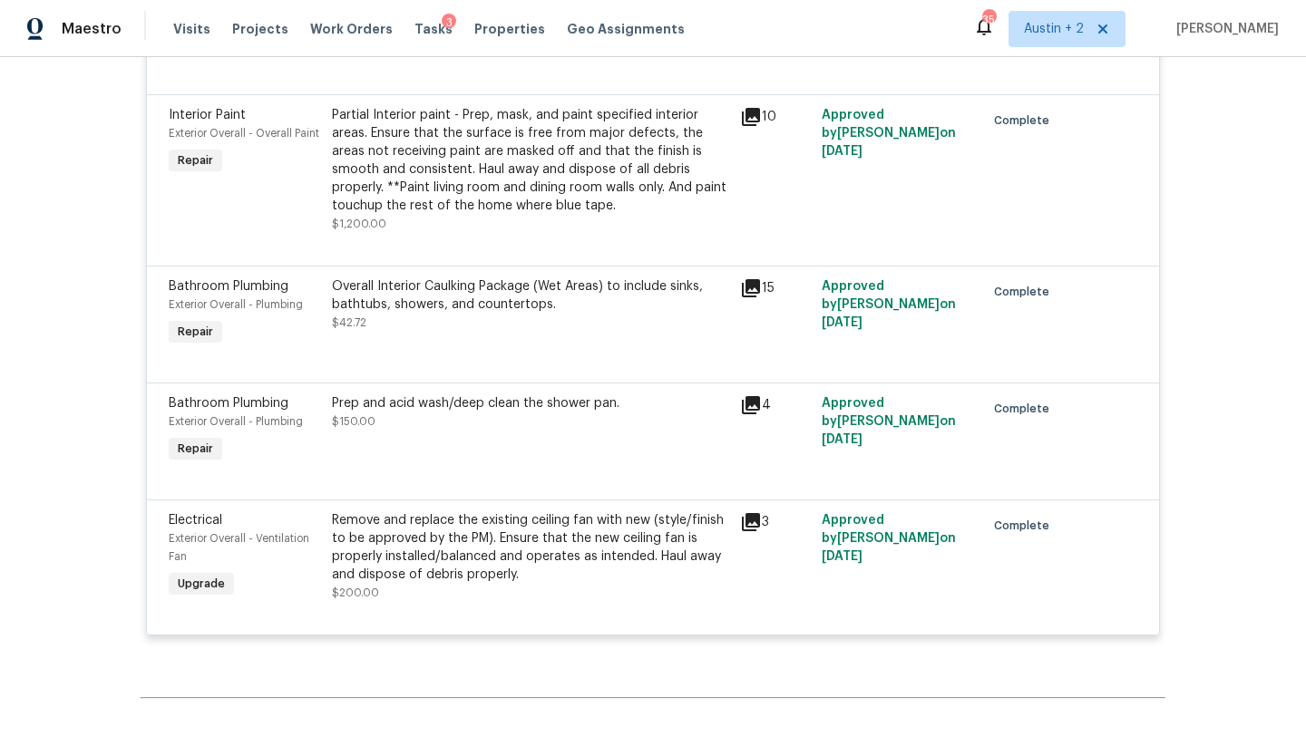
scroll to position [2127, 0]
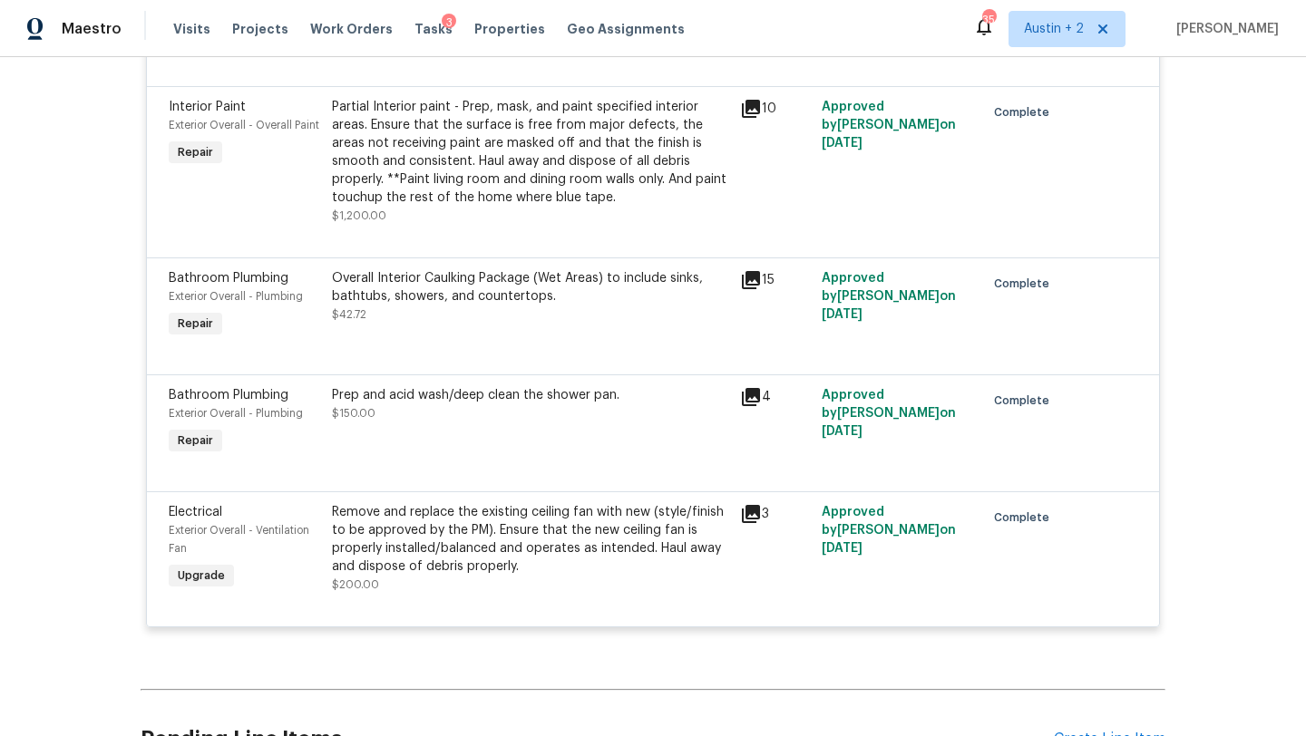
click at [748, 518] on icon at bounding box center [751, 514] width 18 height 18
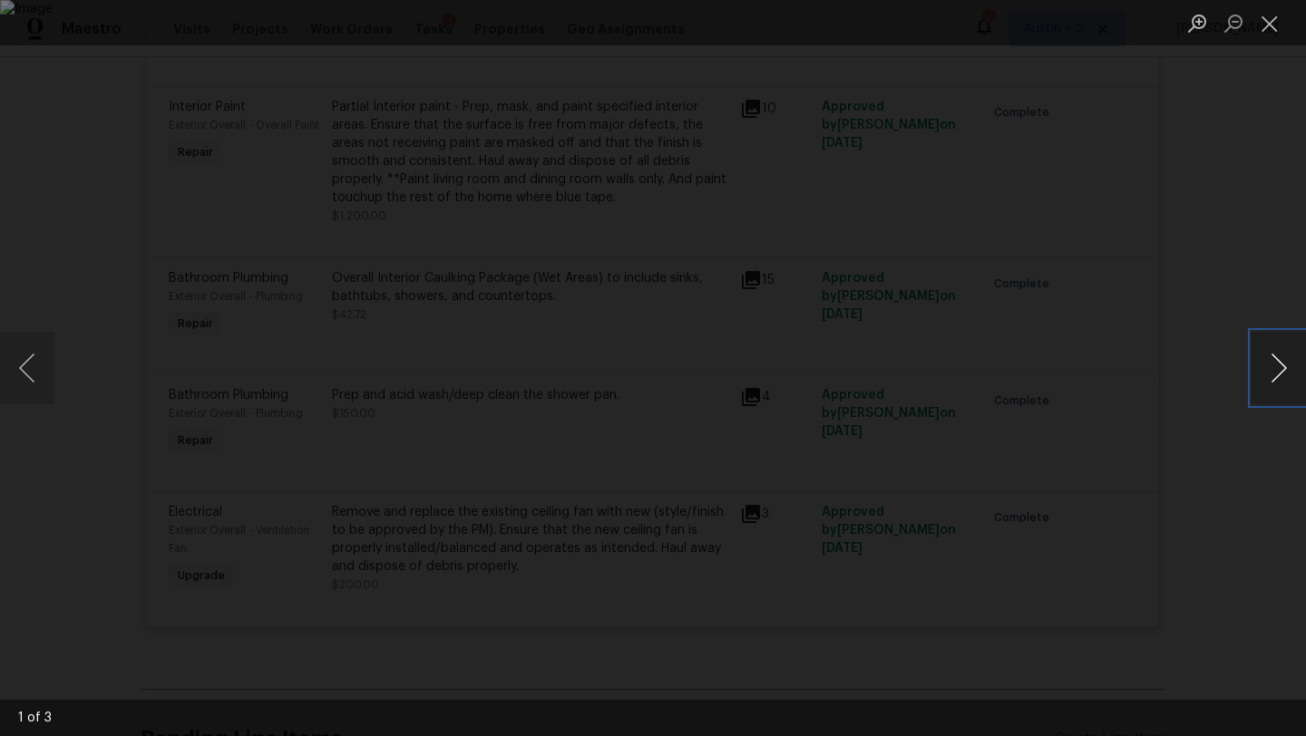
click at [1274, 371] on button "Next image" at bounding box center [1279, 368] width 54 height 73
click at [1267, 38] on button "Close lightbox" at bounding box center [1270, 23] width 36 height 32
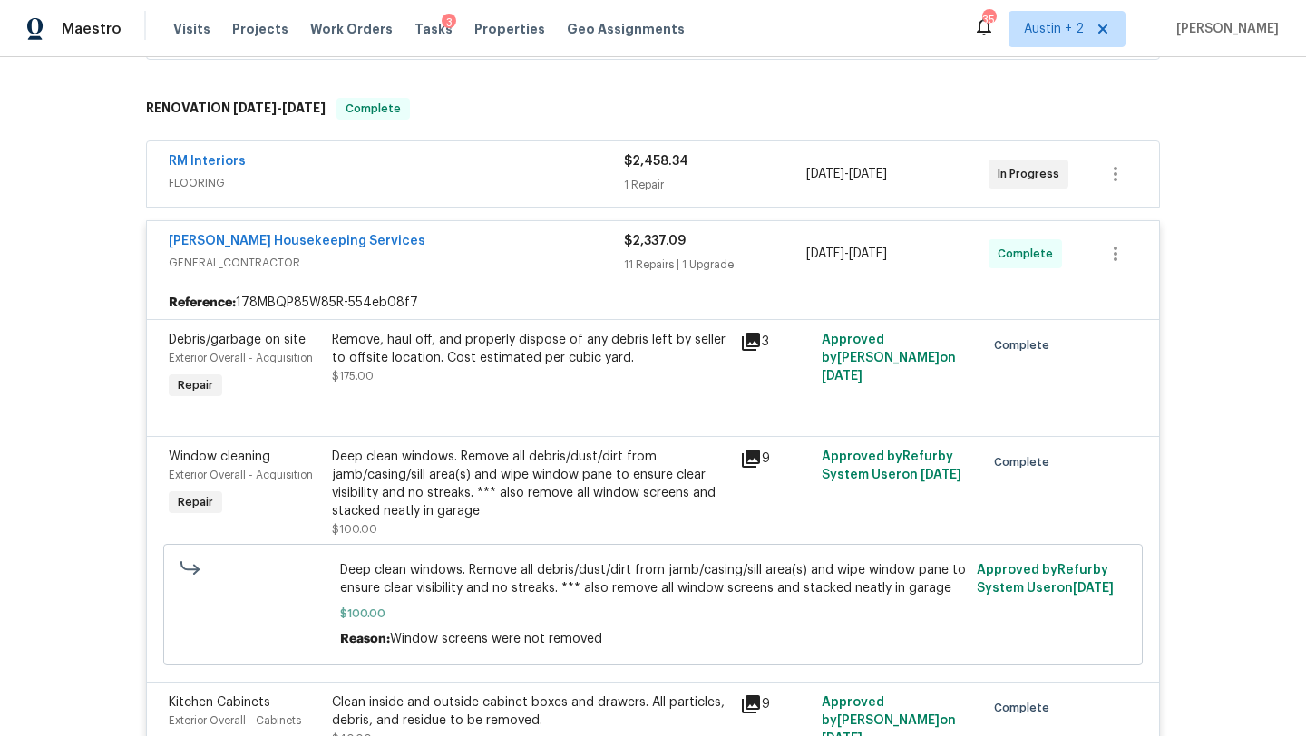
scroll to position [0, 0]
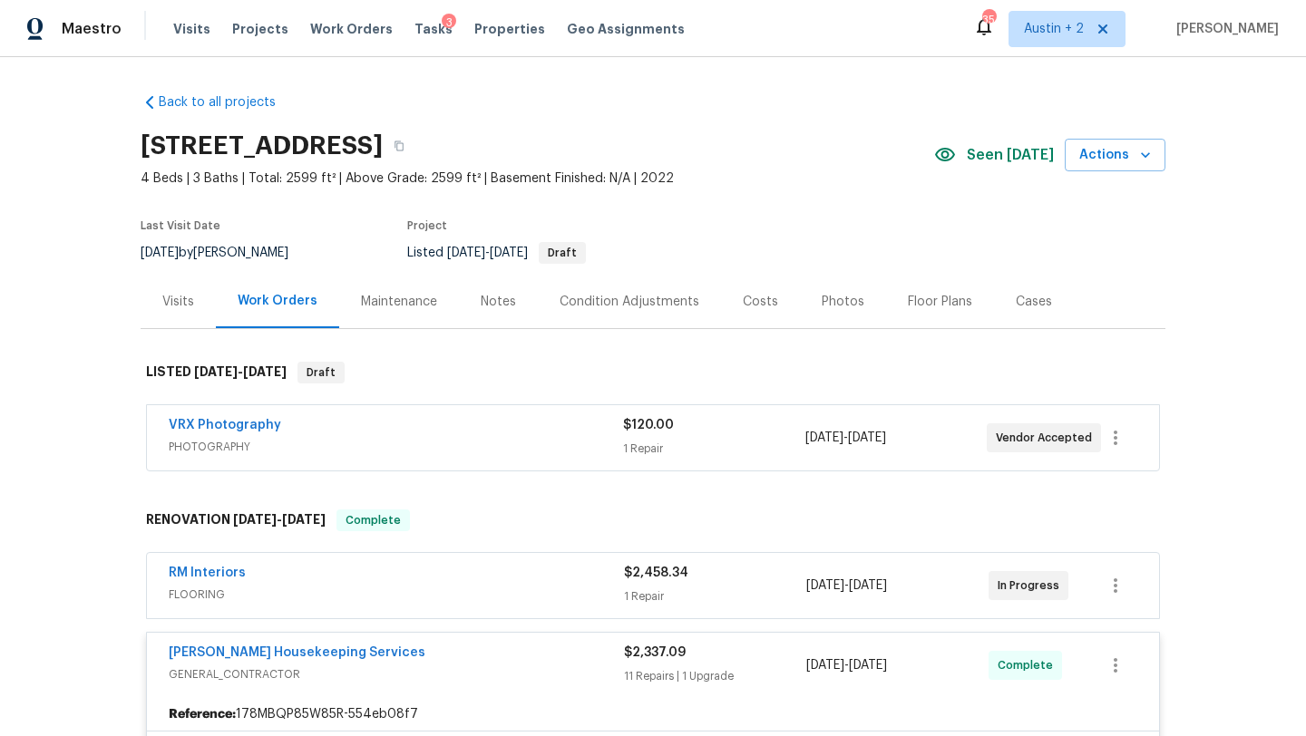
click at [748, 300] on div "Costs" at bounding box center [760, 302] width 35 height 18
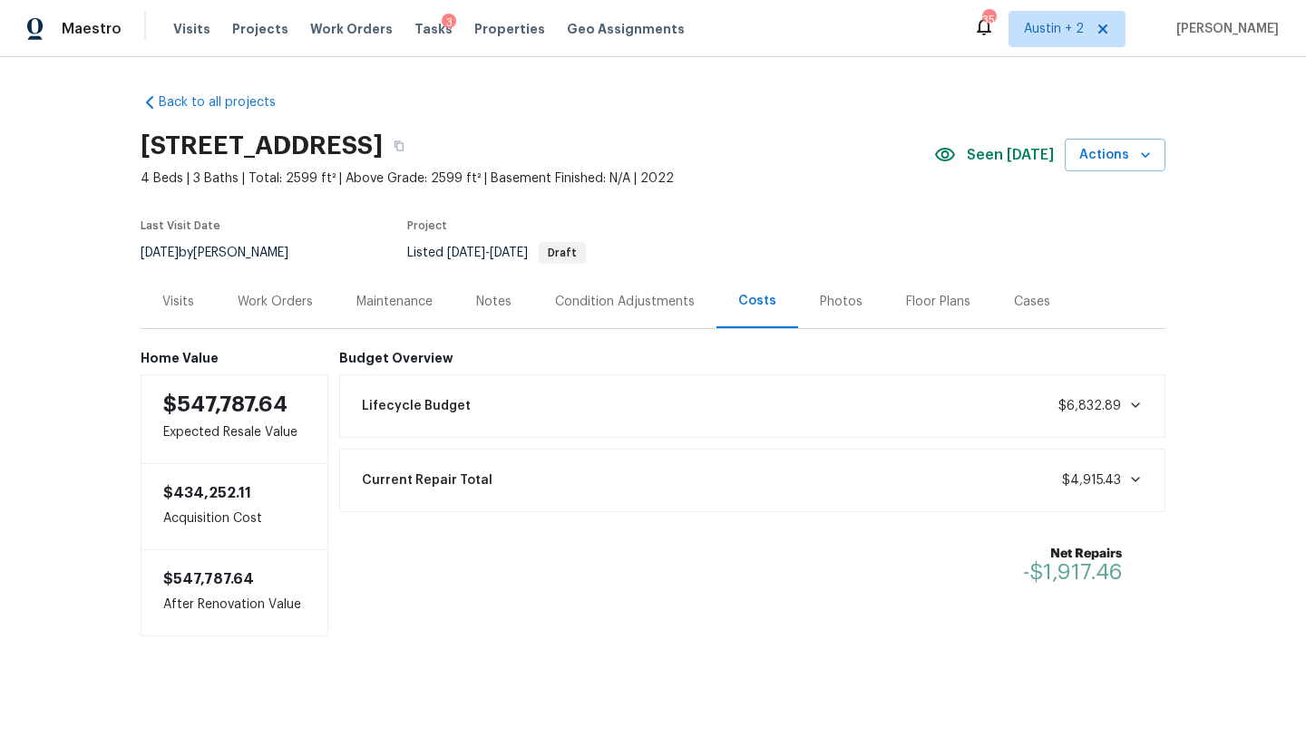
click at [838, 309] on div "Photos" at bounding box center [841, 302] width 43 height 18
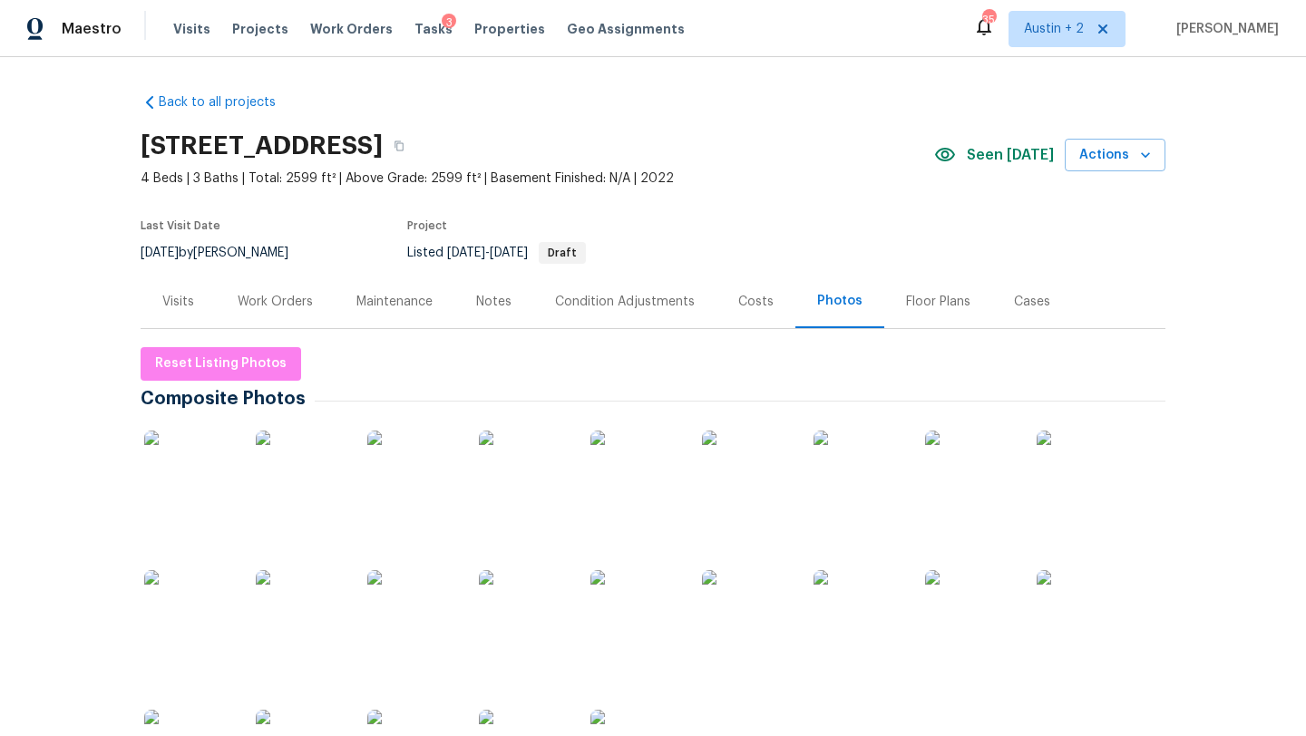
click at [167, 482] on img at bounding box center [189, 476] width 91 height 91
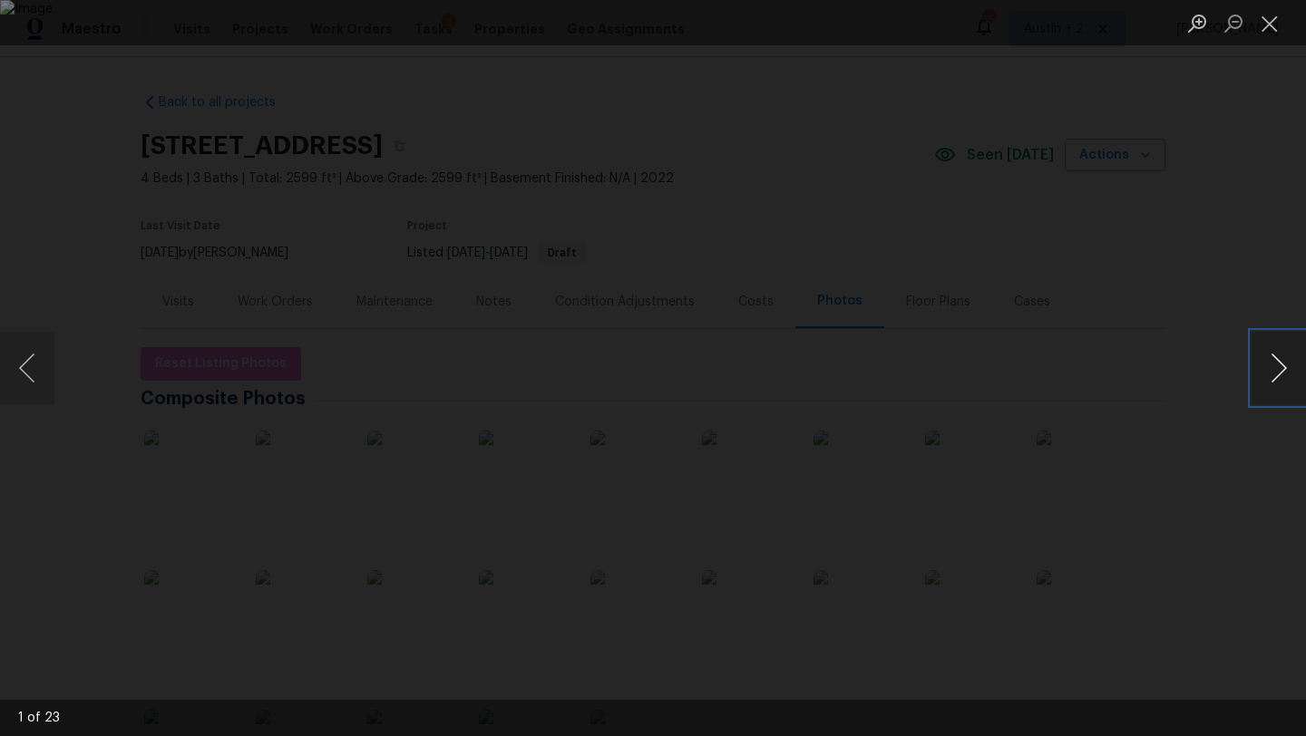
click at [1266, 373] on button "Next image" at bounding box center [1279, 368] width 54 height 73
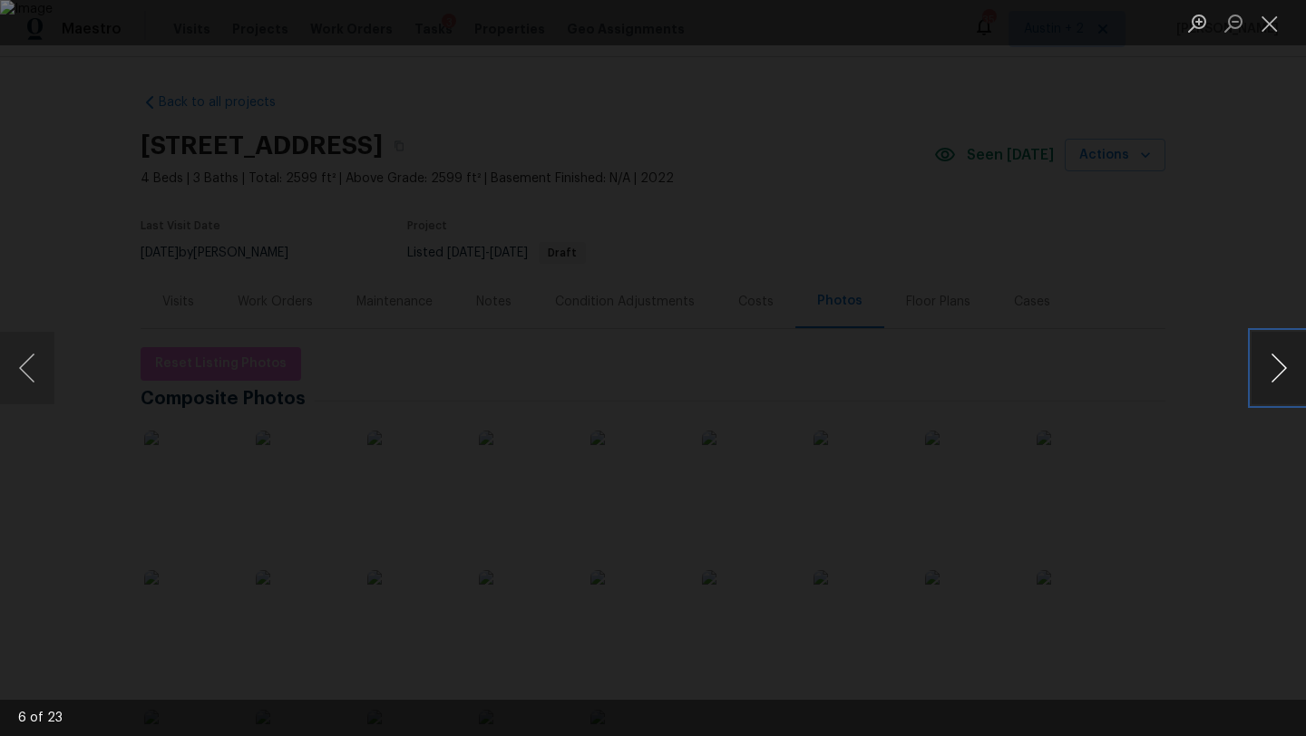
click at [1266, 373] on button "Next image" at bounding box center [1279, 368] width 54 height 73
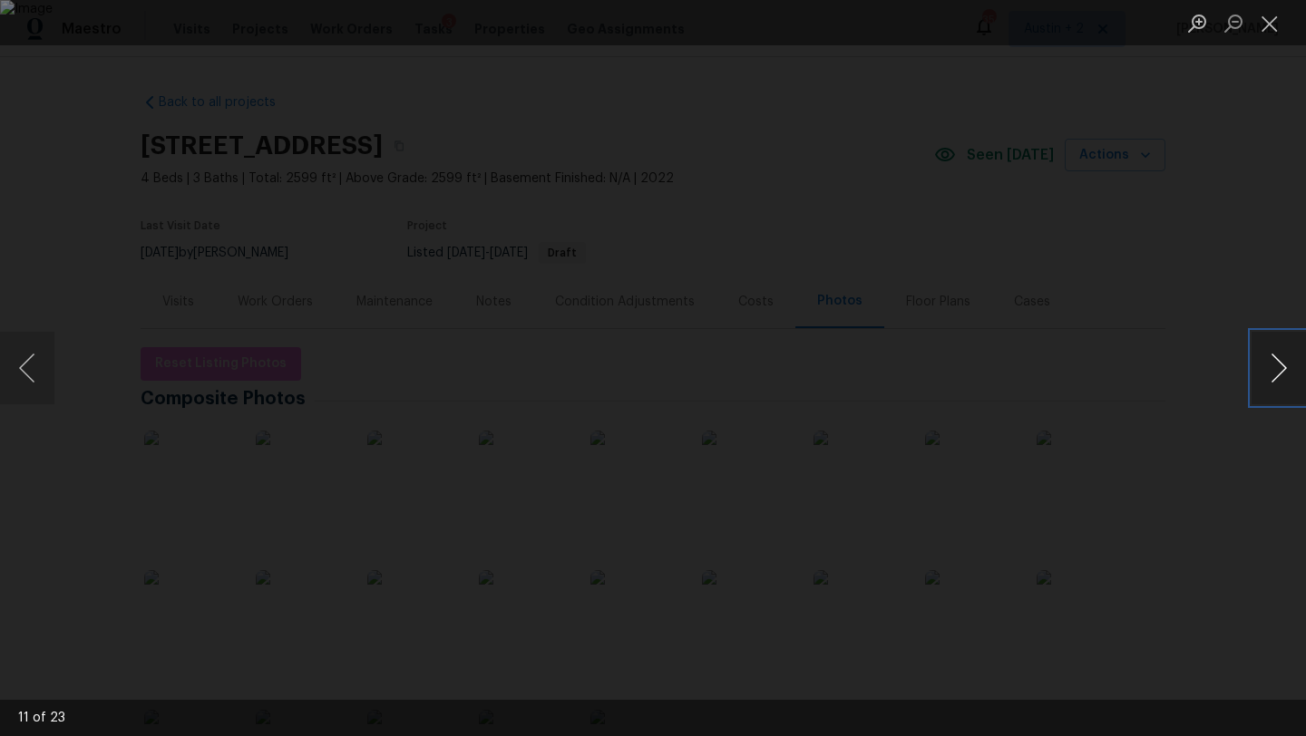
click at [1266, 373] on button "Next image" at bounding box center [1279, 368] width 54 height 73
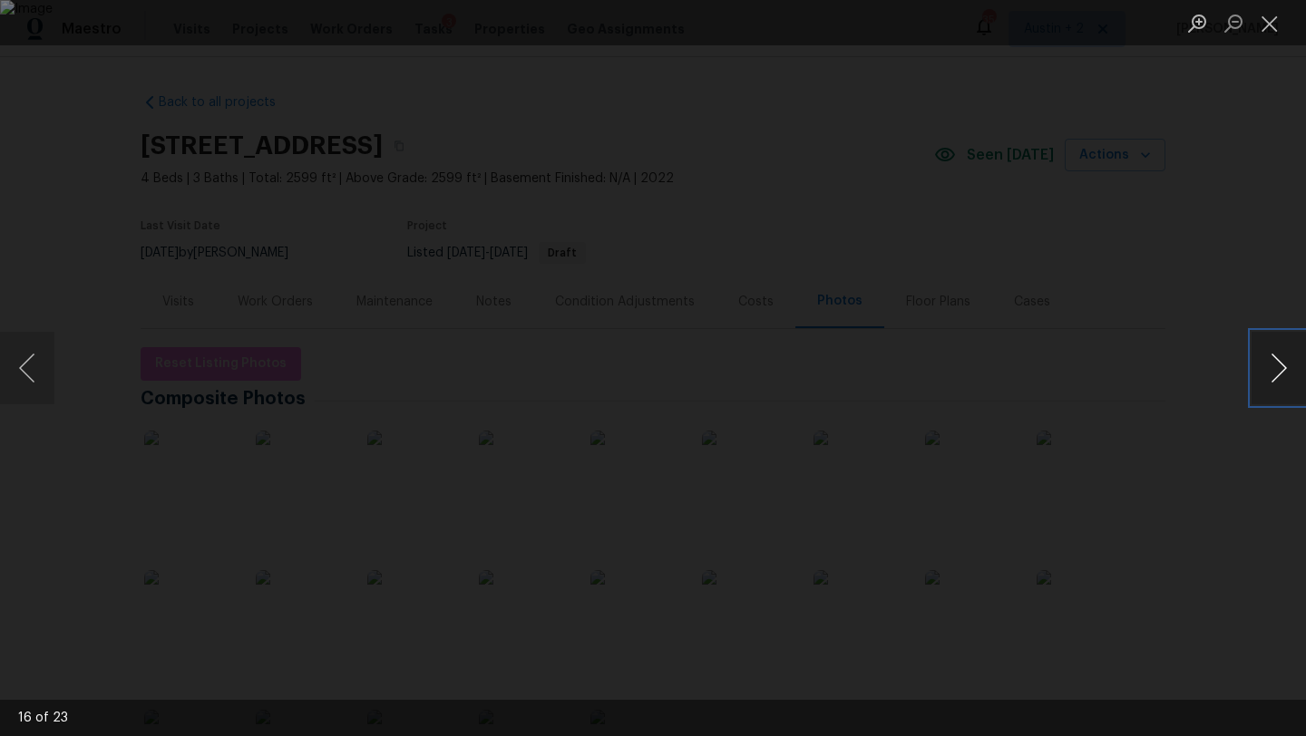
click at [1266, 373] on button "Next image" at bounding box center [1279, 368] width 54 height 73
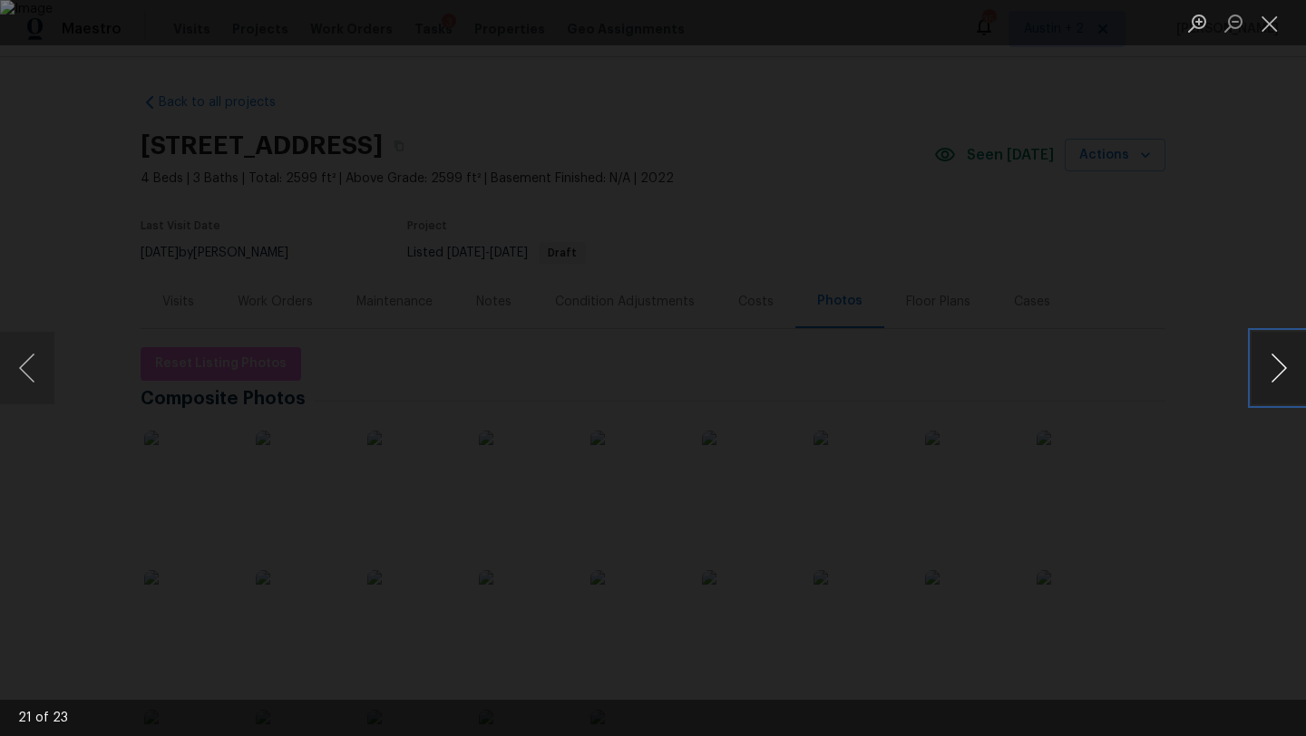
click at [1266, 373] on button "Next image" at bounding box center [1279, 368] width 54 height 73
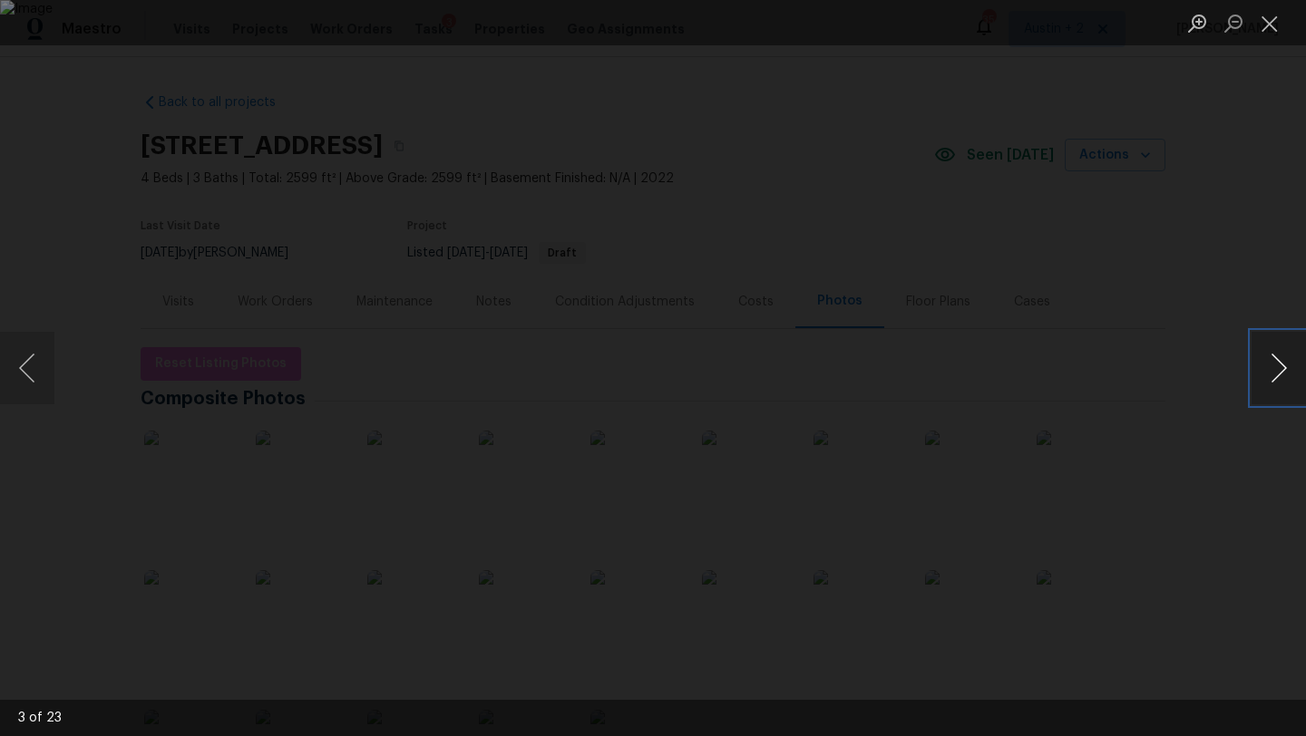
click at [1266, 373] on button "Next image" at bounding box center [1279, 368] width 54 height 73
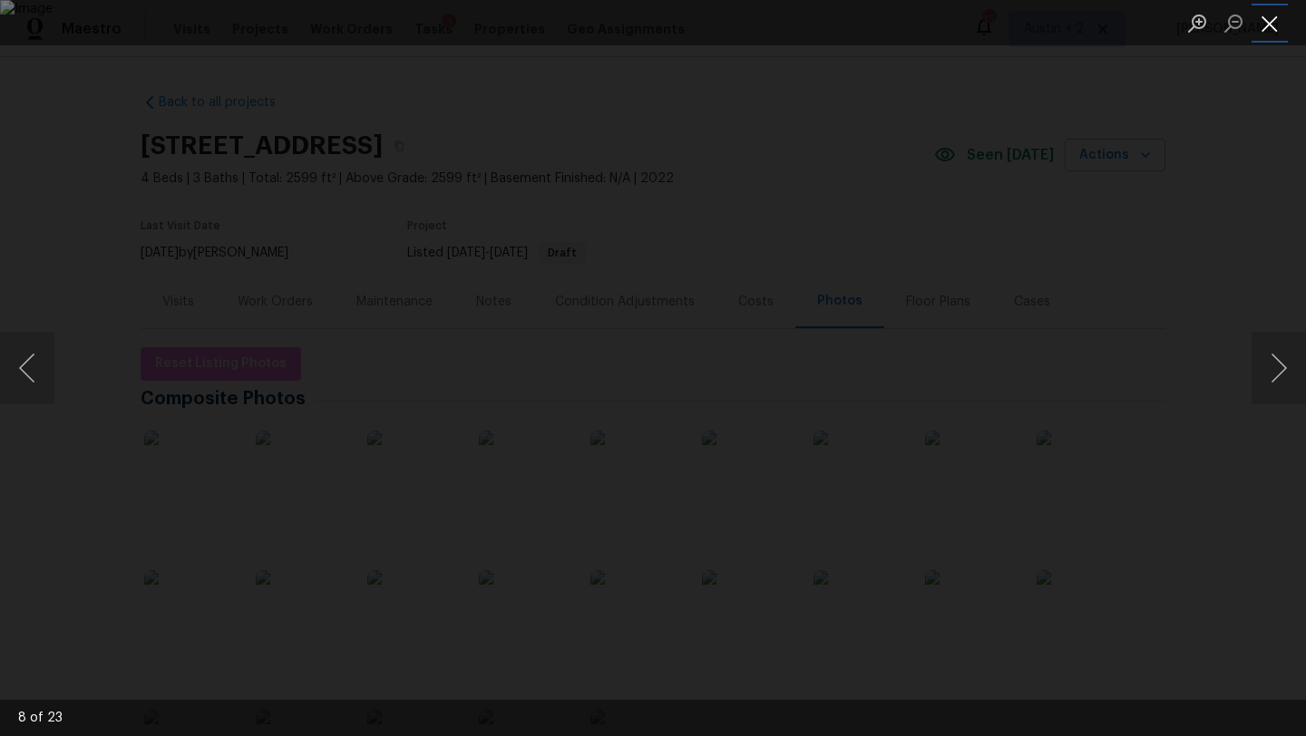
click at [1262, 30] on button "Close lightbox" at bounding box center [1270, 23] width 36 height 32
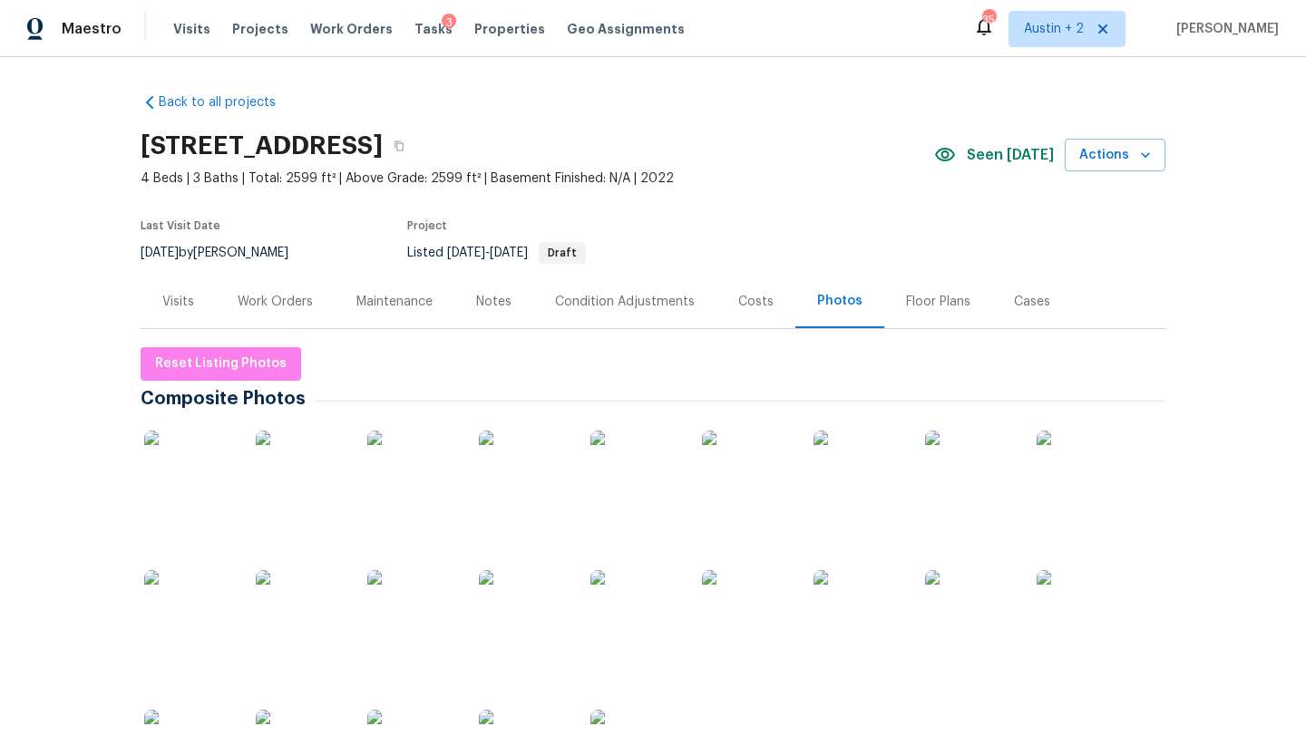
click at [737, 290] on div "Costs" at bounding box center [755, 302] width 79 height 54
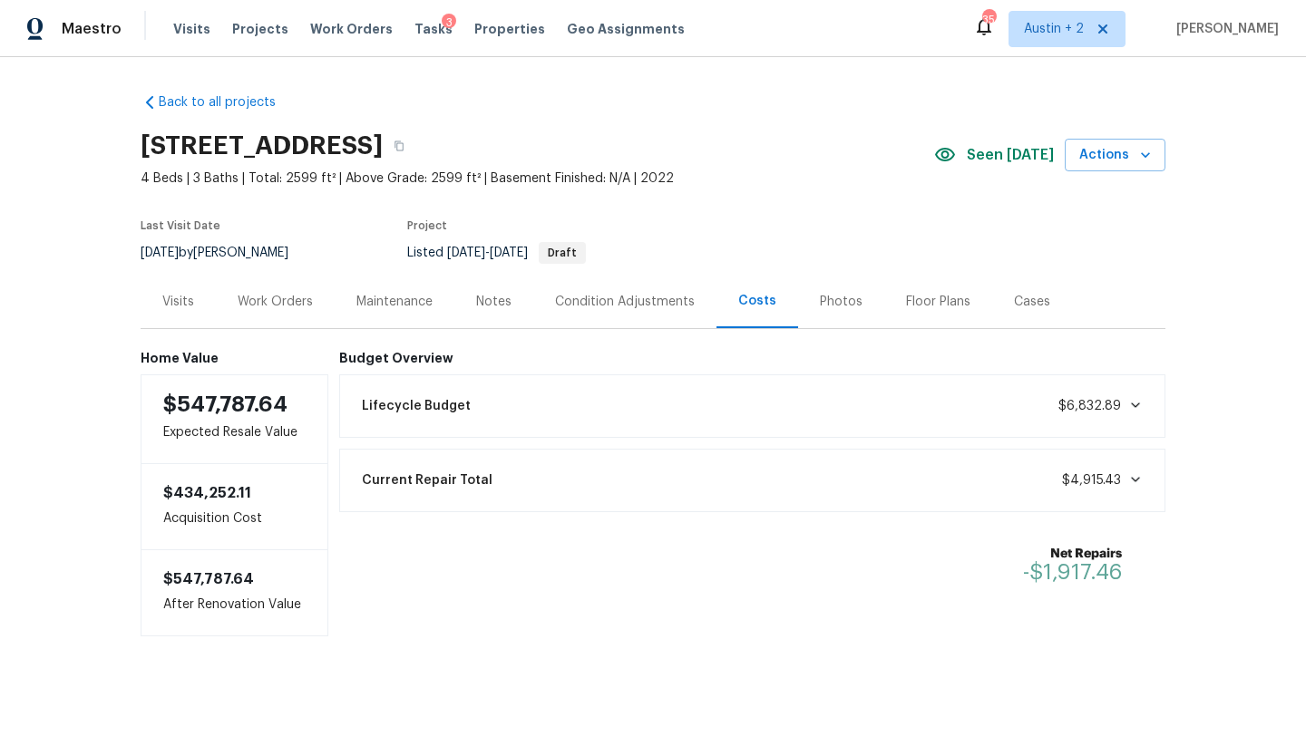
scroll to position [10, 0]
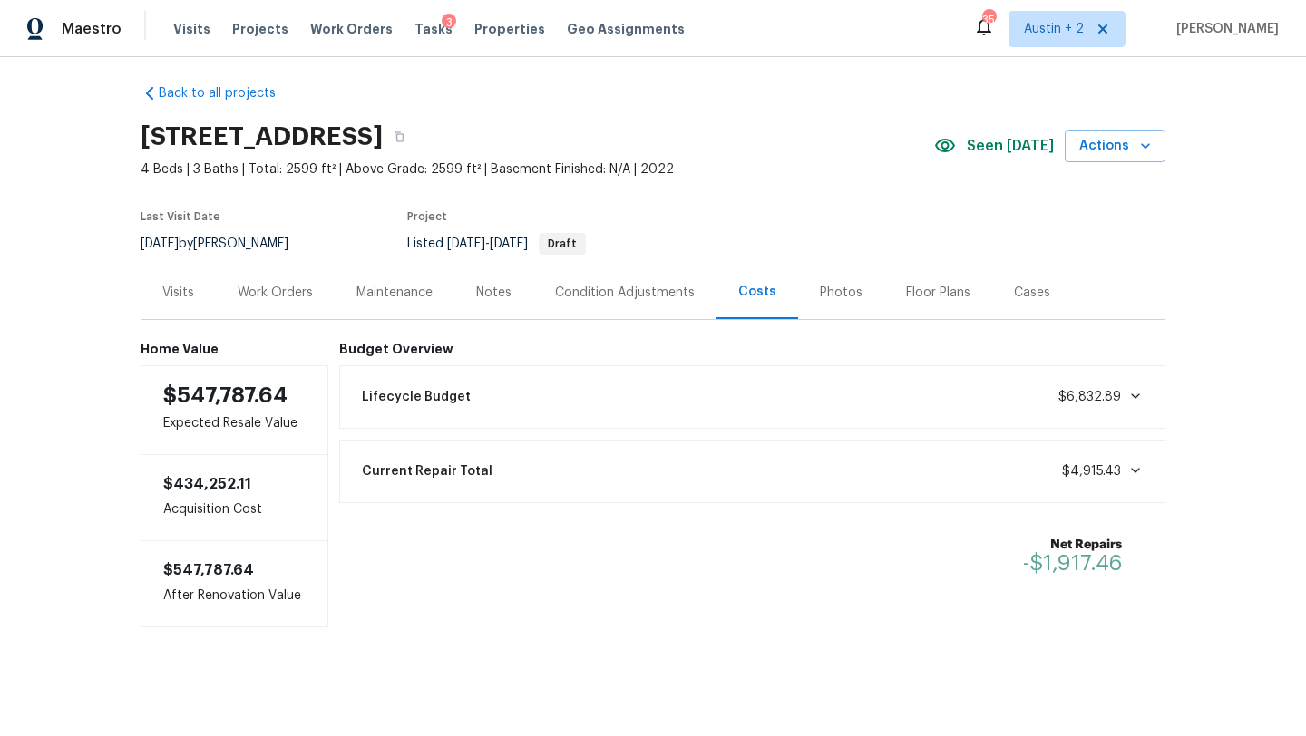
click at [297, 289] on div "Work Orders" at bounding box center [275, 293] width 75 height 18
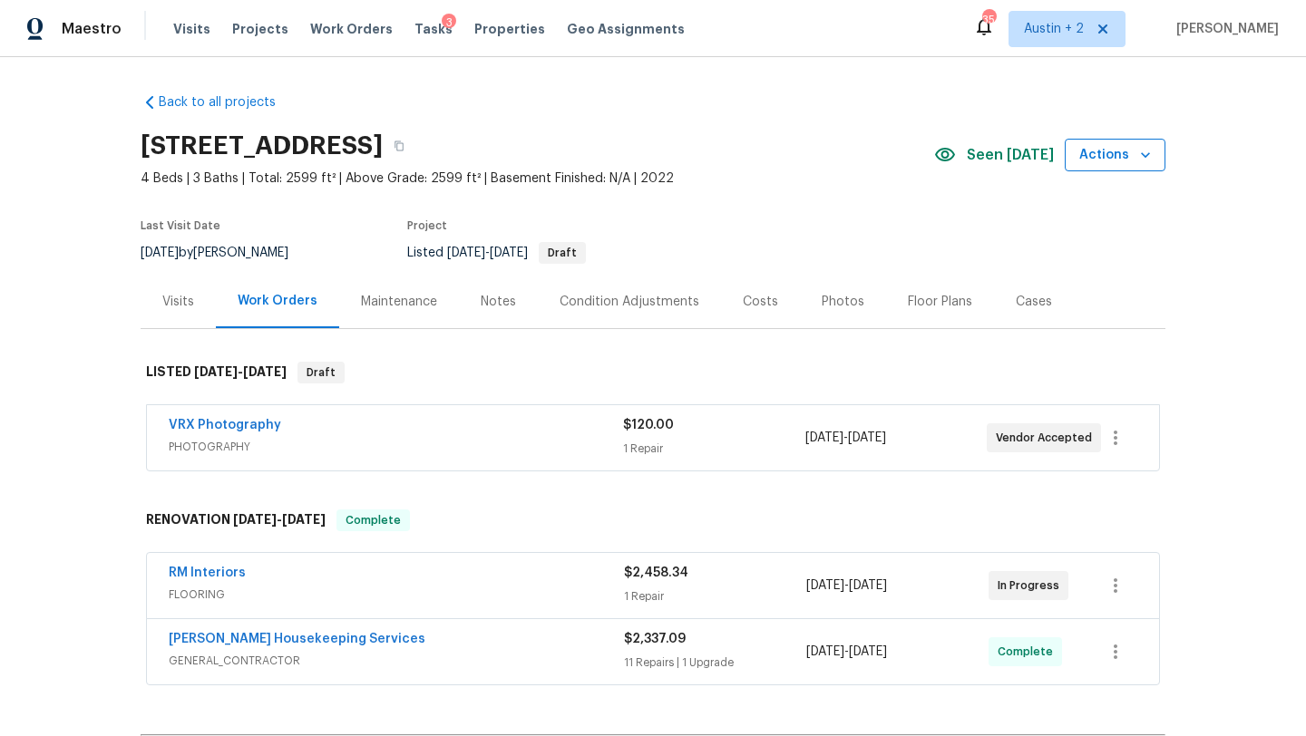
click at [1131, 156] on span "Actions" at bounding box center [1115, 155] width 72 height 23
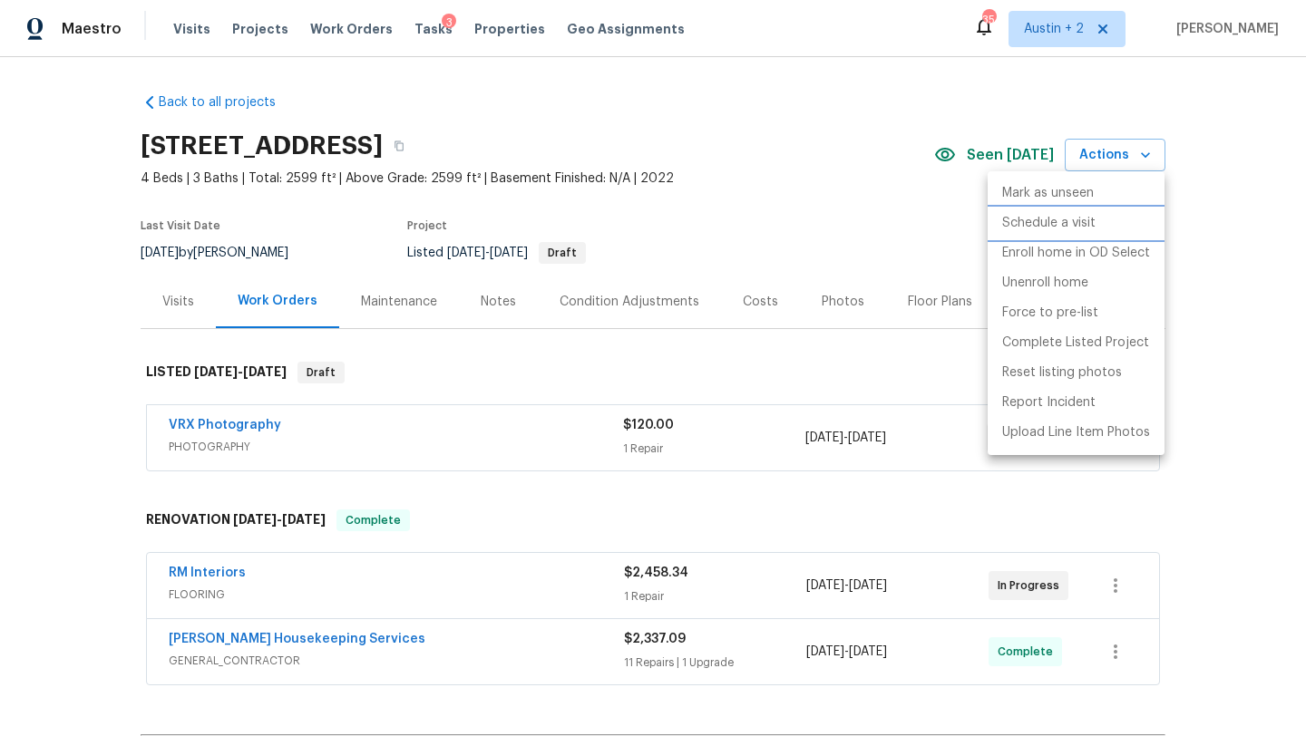
click at [1046, 220] on p "Schedule a visit" at bounding box center [1048, 223] width 93 height 19
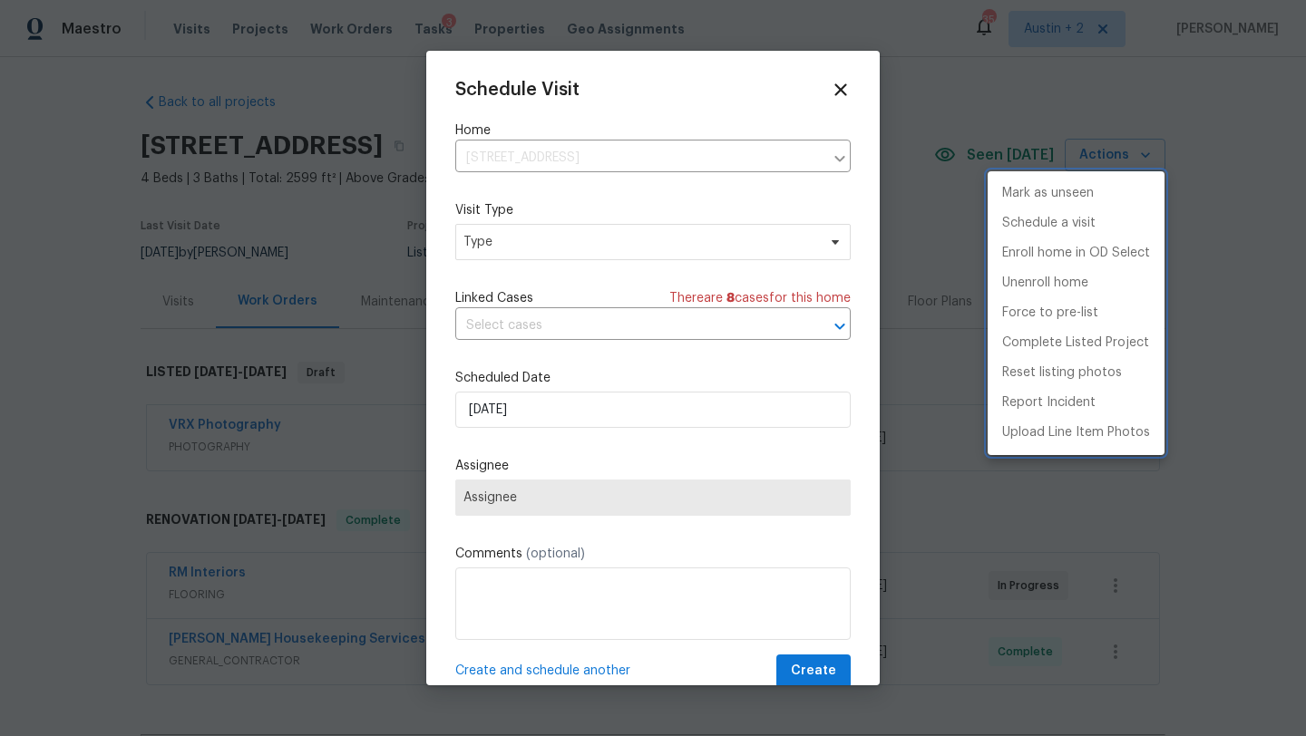
click at [547, 236] on div at bounding box center [653, 368] width 1306 height 736
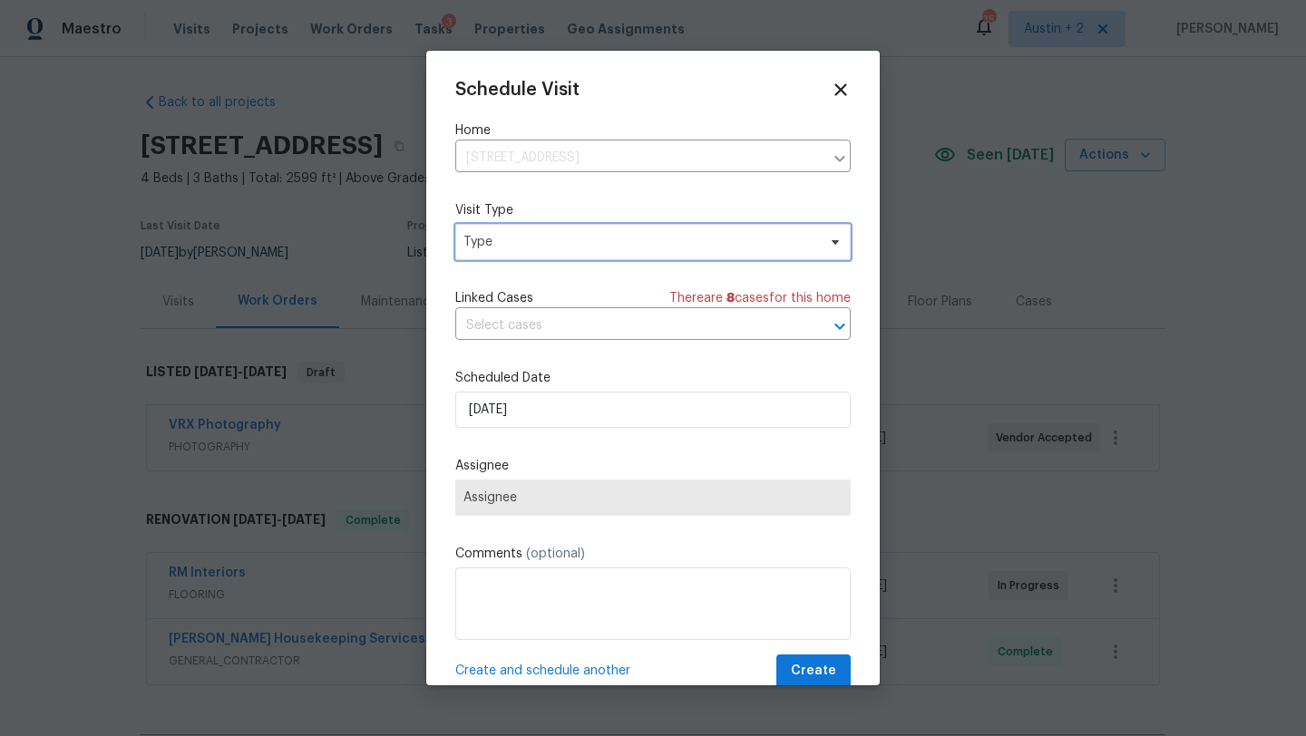
click at [547, 236] on span "Type" at bounding box center [639, 242] width 353 height 18
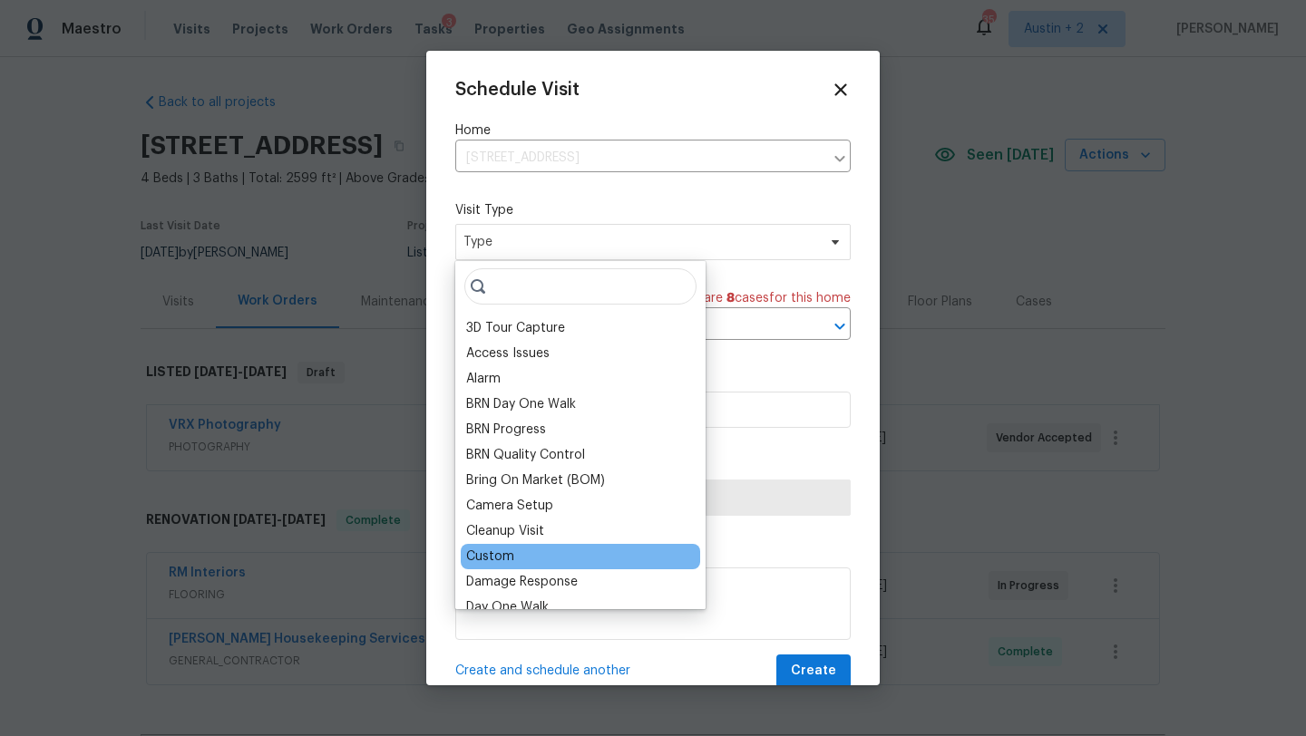
click at [499, 557] on div "Custom" at bounding box center [490, 557] width 48 height 18
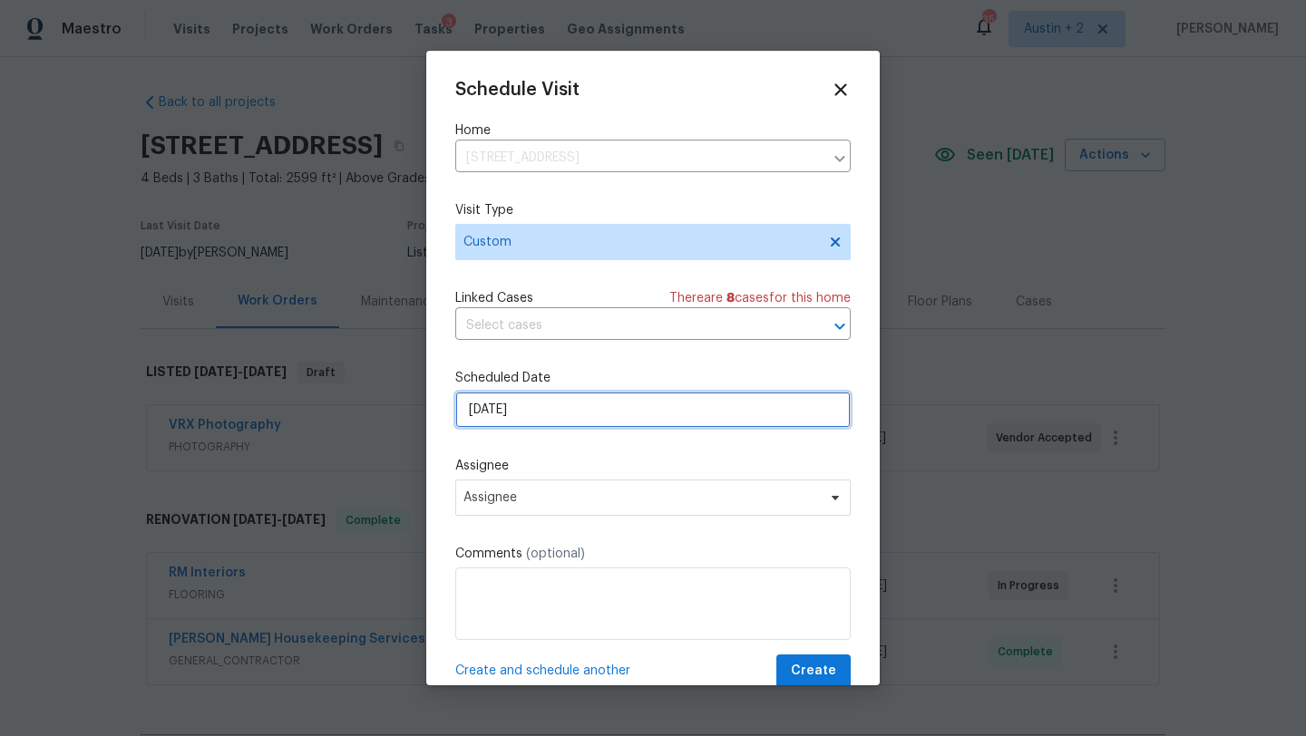
click at [544, 410] on input "[DATE]" at bounding box center [652, 410] width 395 height 36
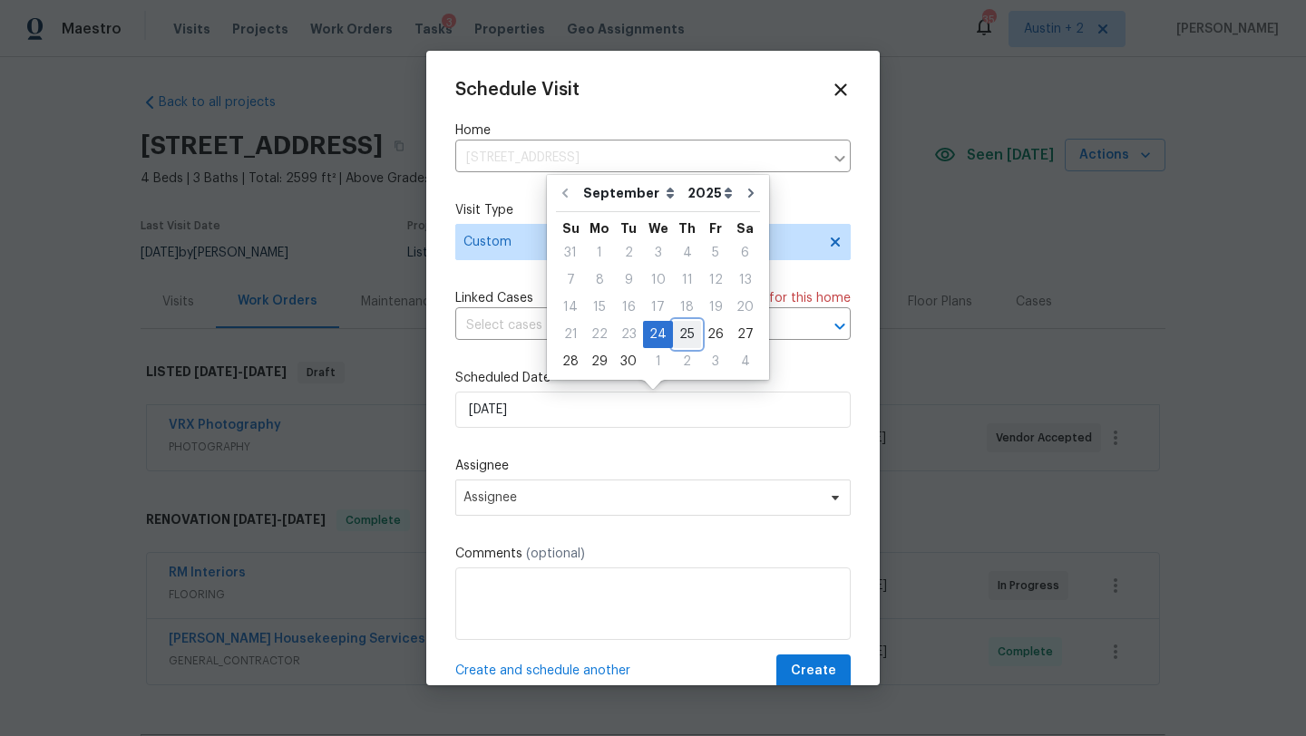
click at [684, 336] on div "25" at bounding box center [687, 334] width 28 height 25
type input "[DATE]"
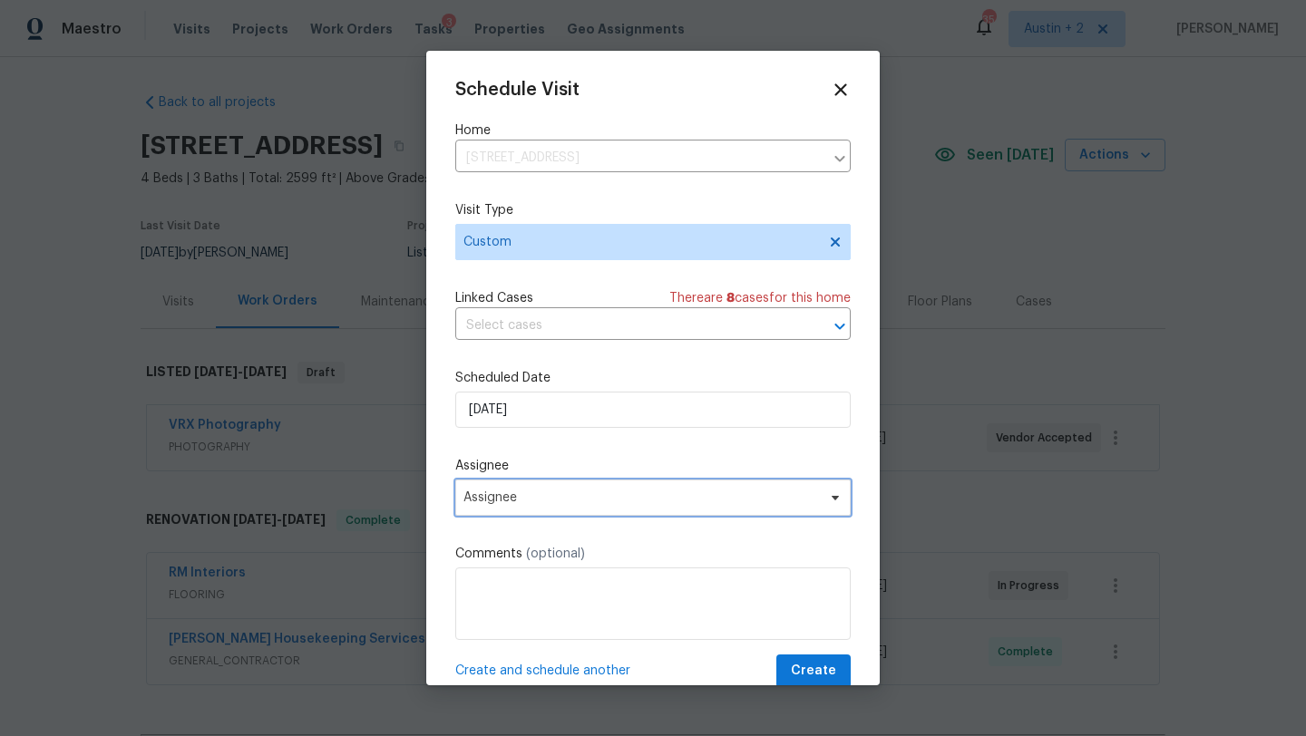
click at [569, 495] on span "Assignee" at bounding box center [641, 498] width 356 height 15
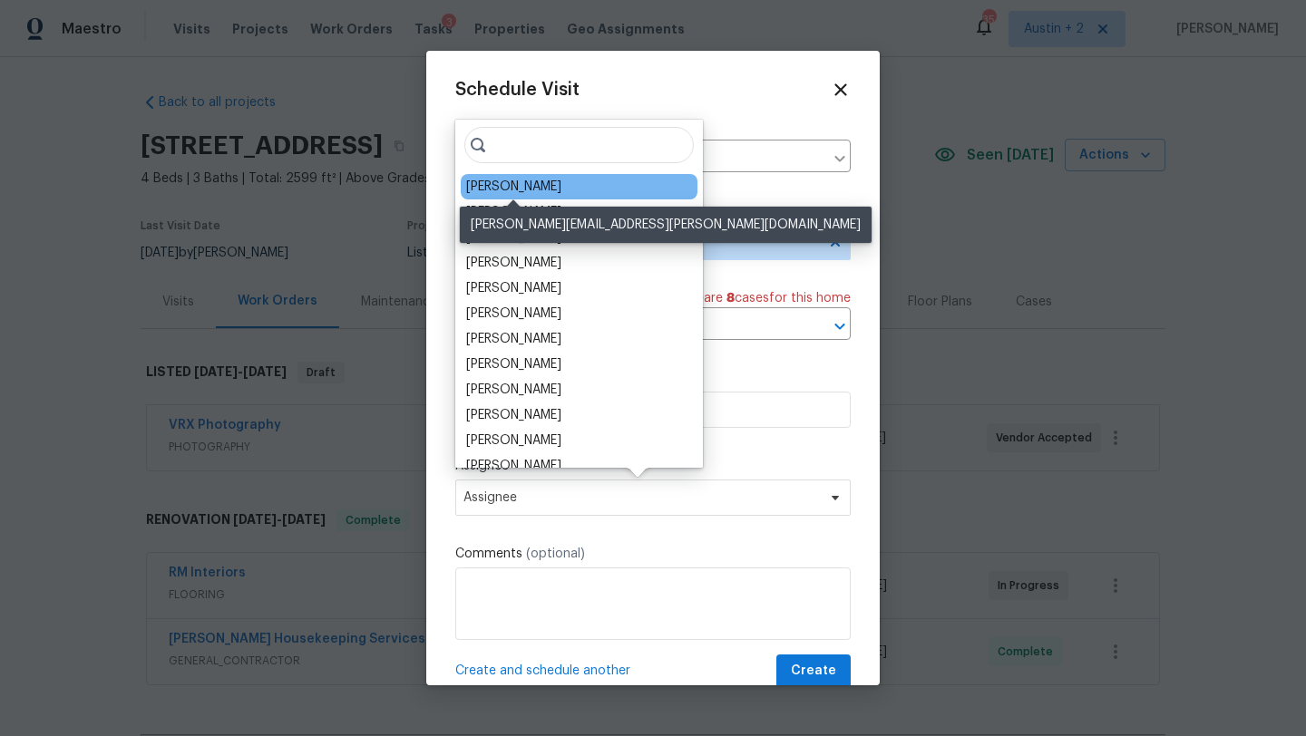
click at [515, 191] on div "[PERSON_NAME]" at bounding box center [513, 187] width 95 height 18
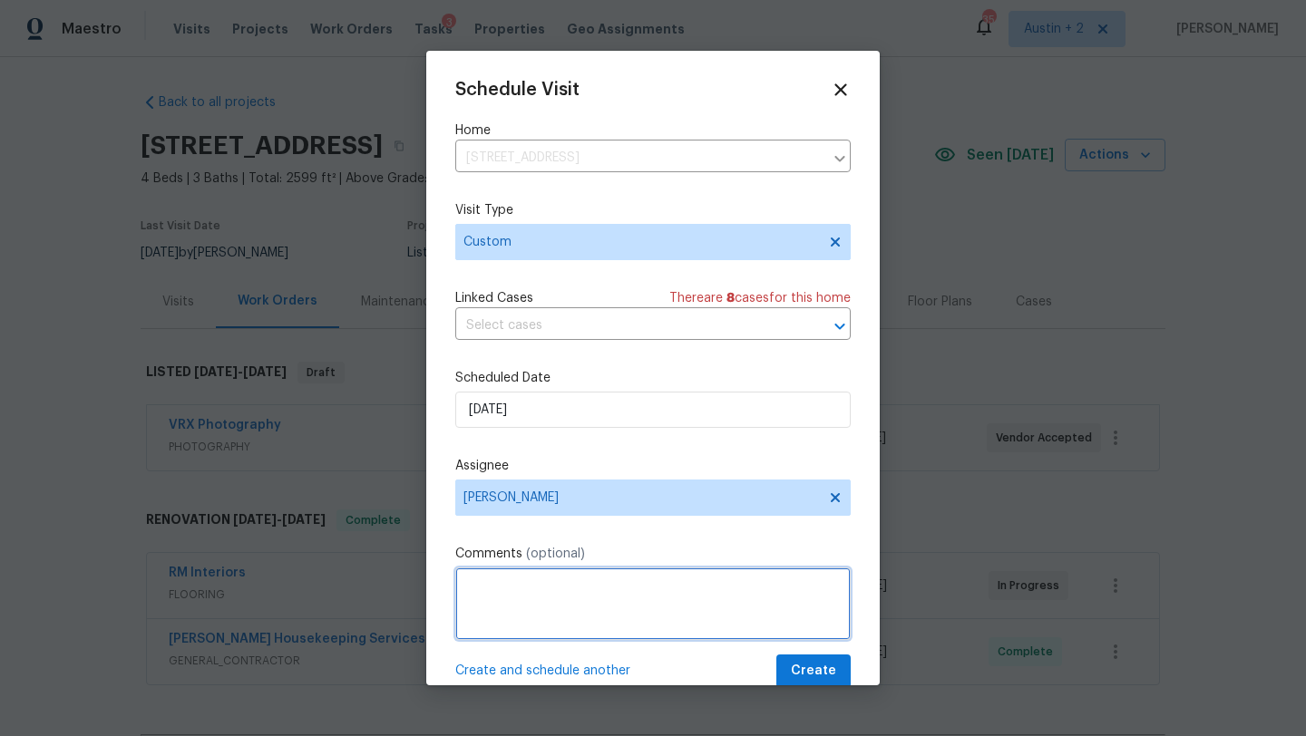
click at [545, 588] on textarea at bounding box center [652, 604] width 395 height 73
paste textarea "Navigate AI video"
type textarea "Navigate AI video upload"
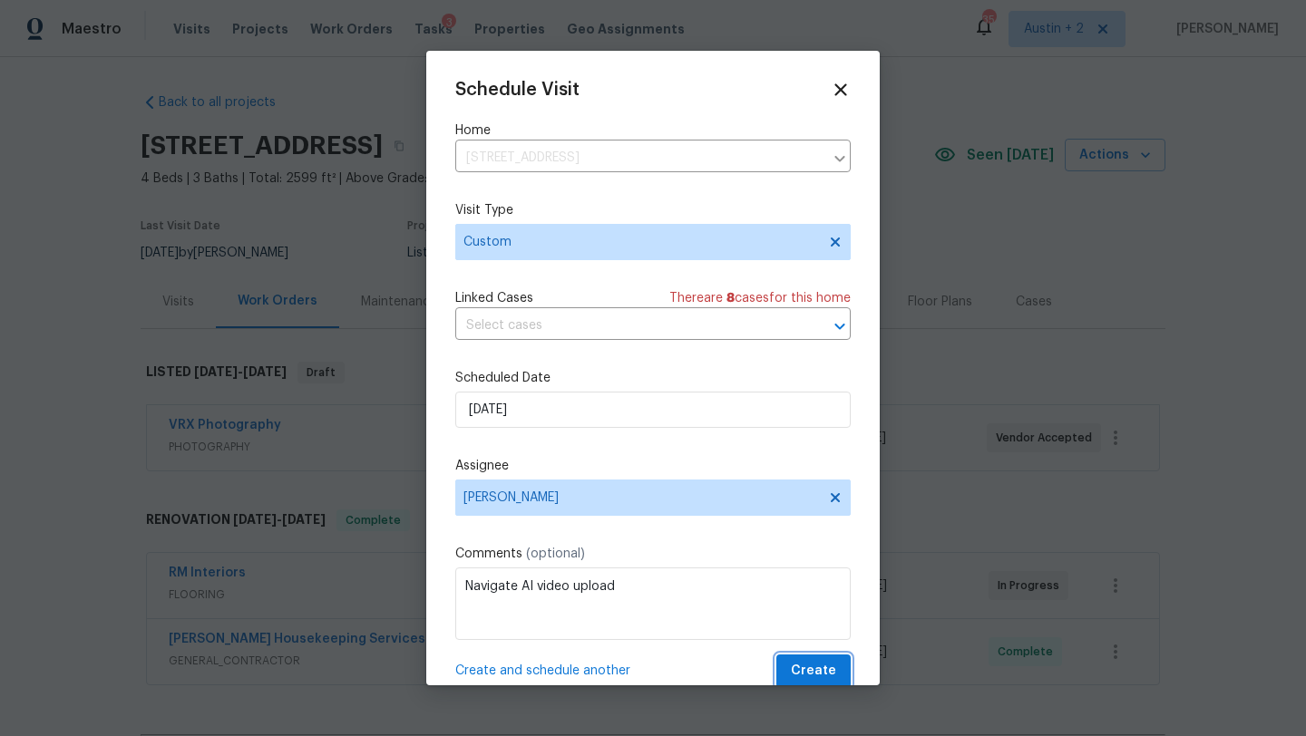
click at [824, 683] on button "Create" at bounding box center [813, 672] width 74 height 34
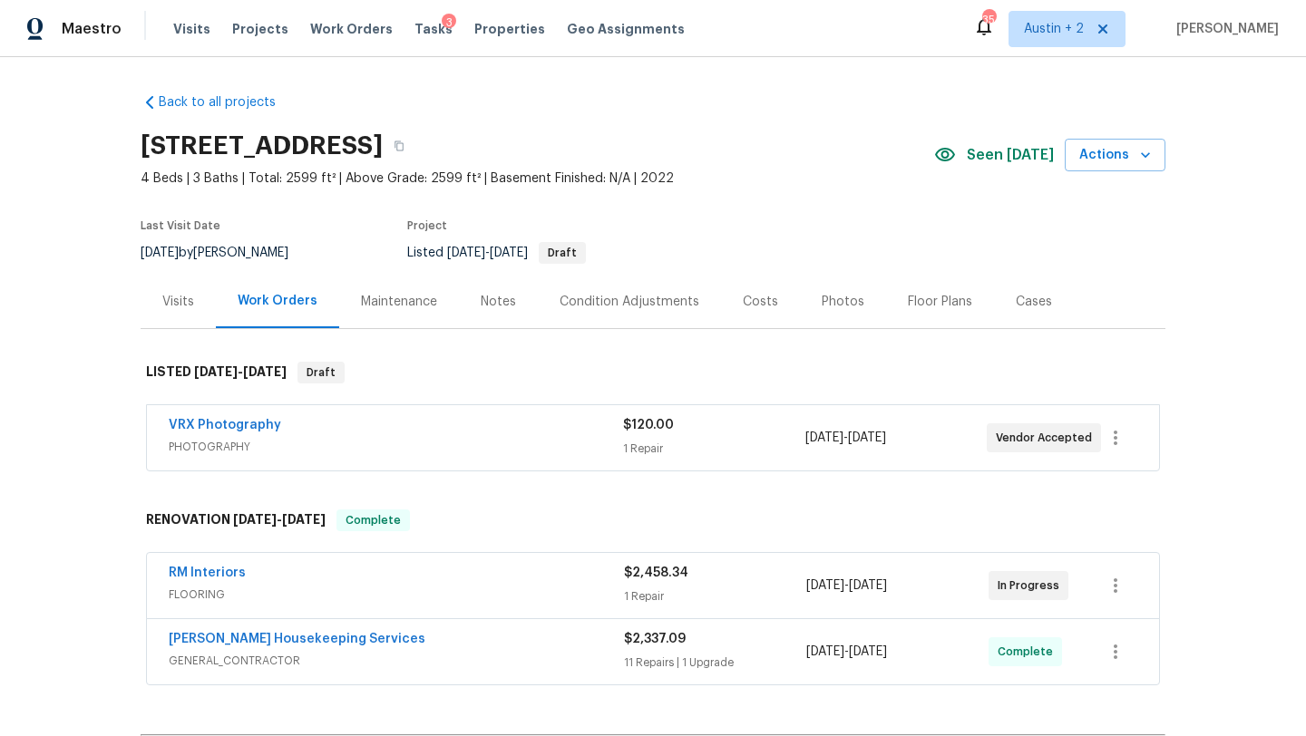
click at [179, 306] on div "Visits" at bounding box center [178, 302] width 32 height 18
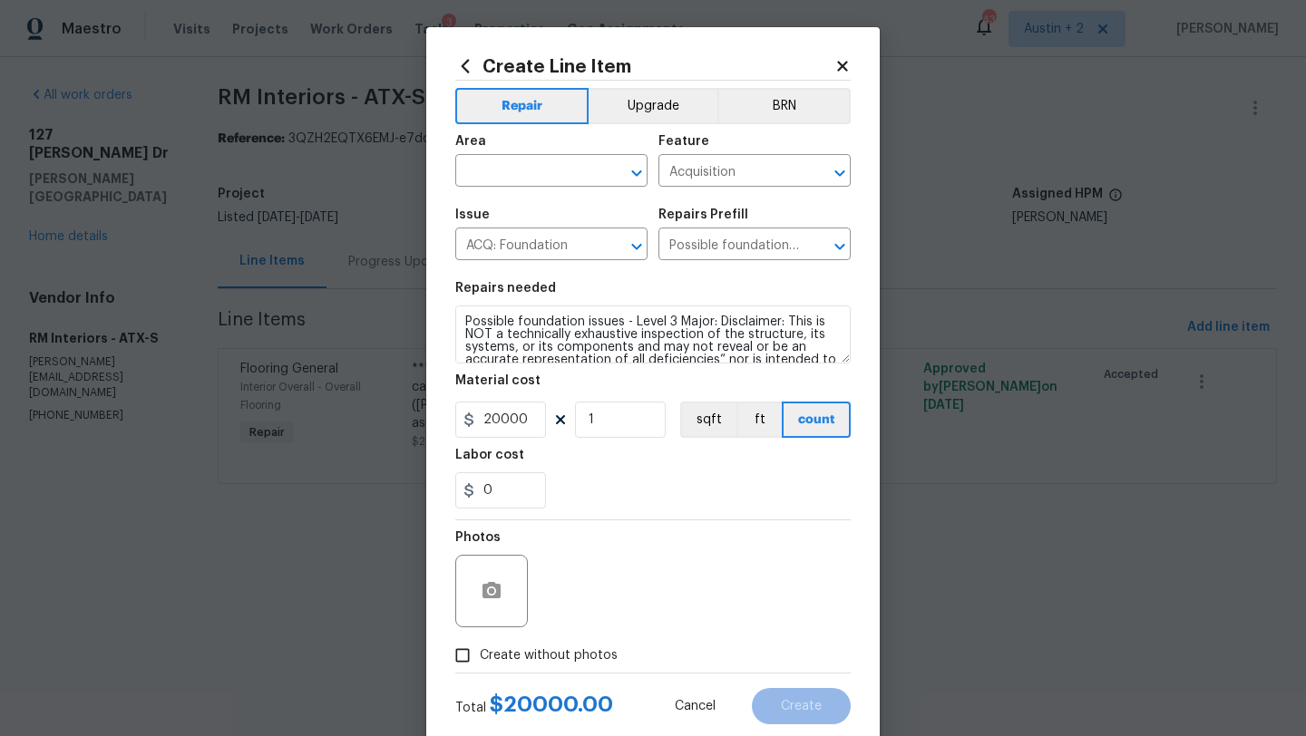
scroll to position [63, 0]
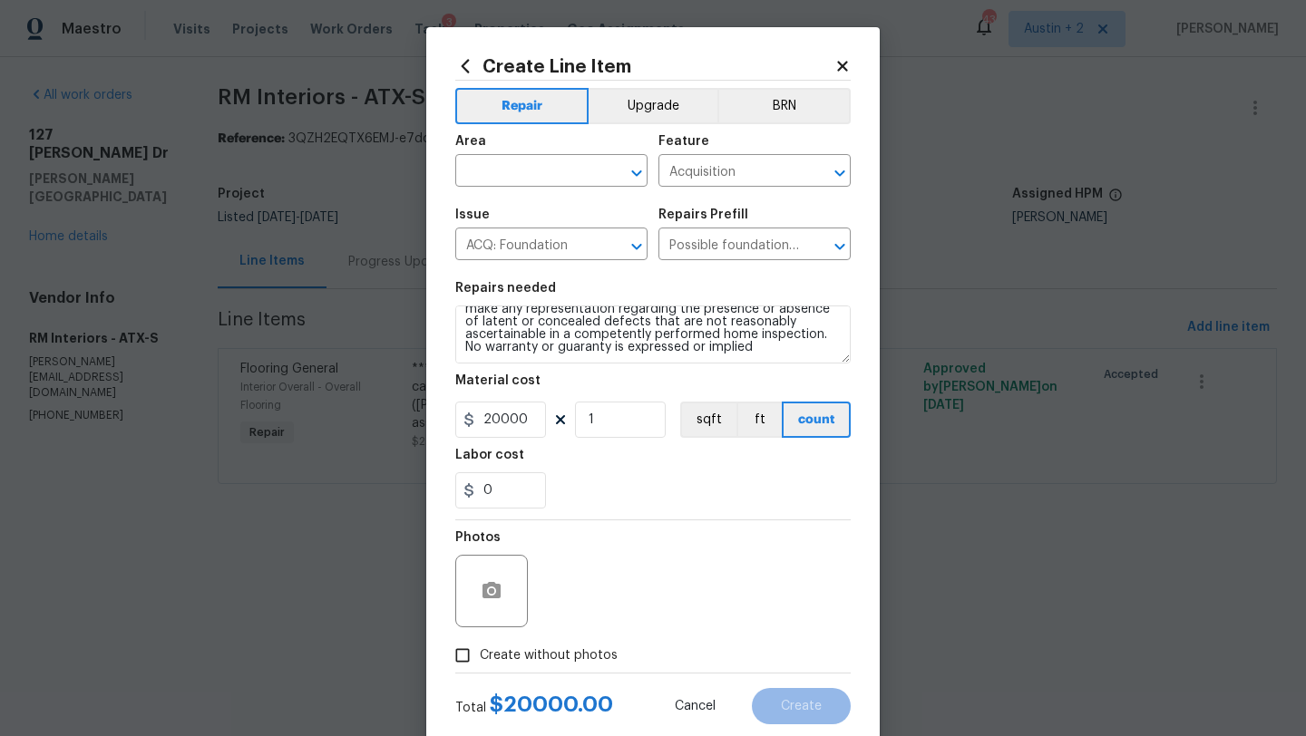
click at [849, 65] on icon at bounding box center [842, 66] width 16 height 16
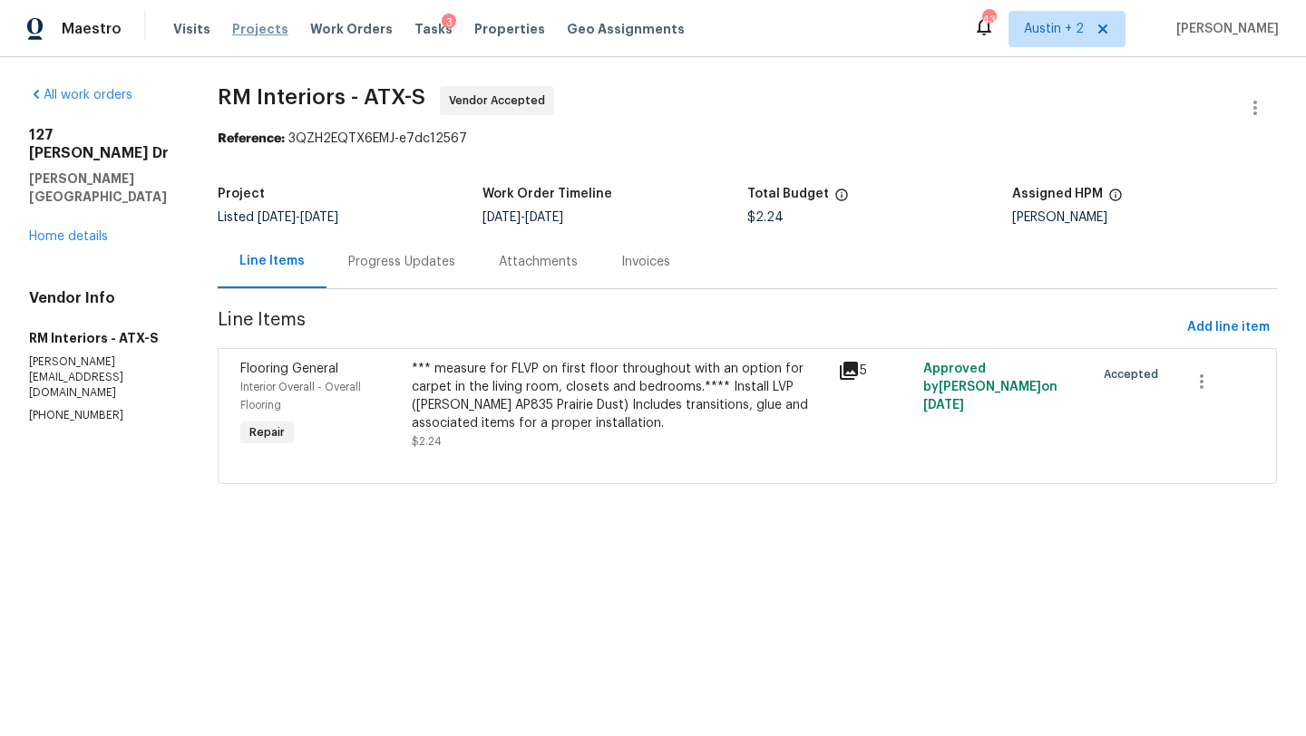
click at [250, 28] on span "Projects" at bounding box center [260, 29] width 56 height 18
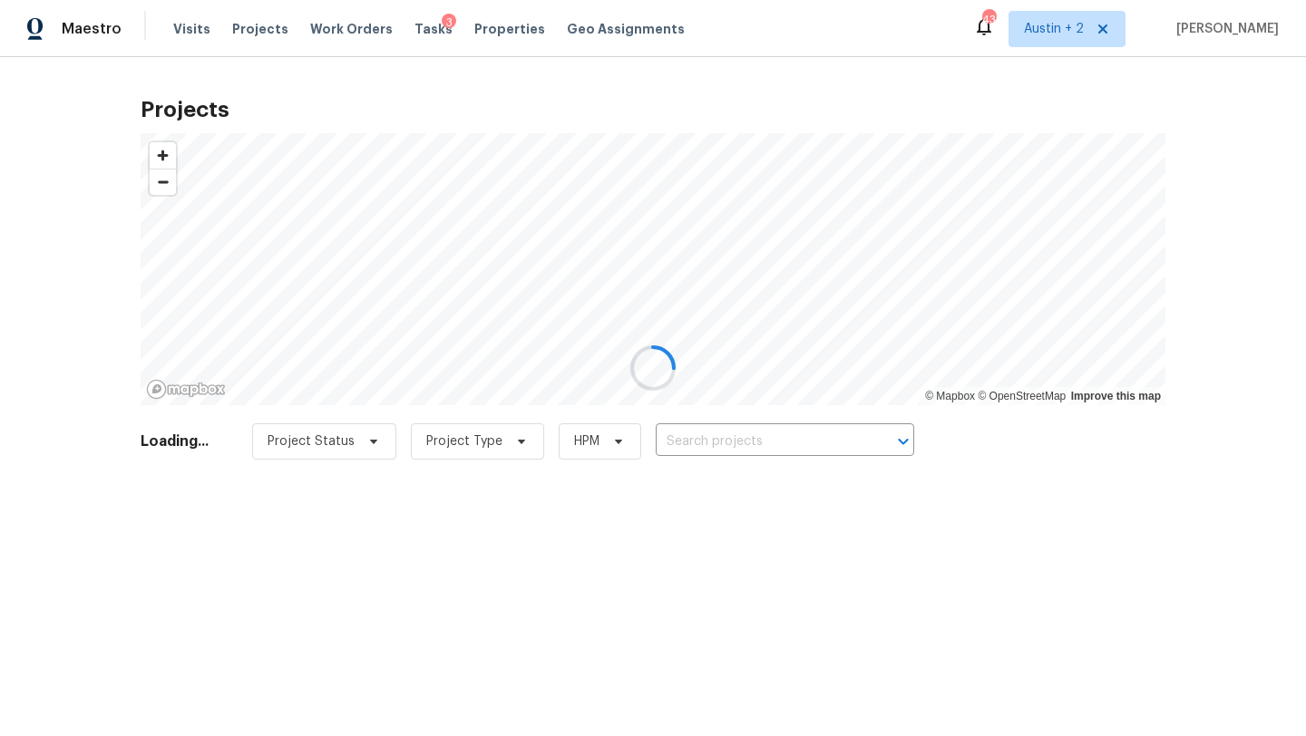
click at [741, 440] on div at bounding box center [653, 368] width 1306 height 736
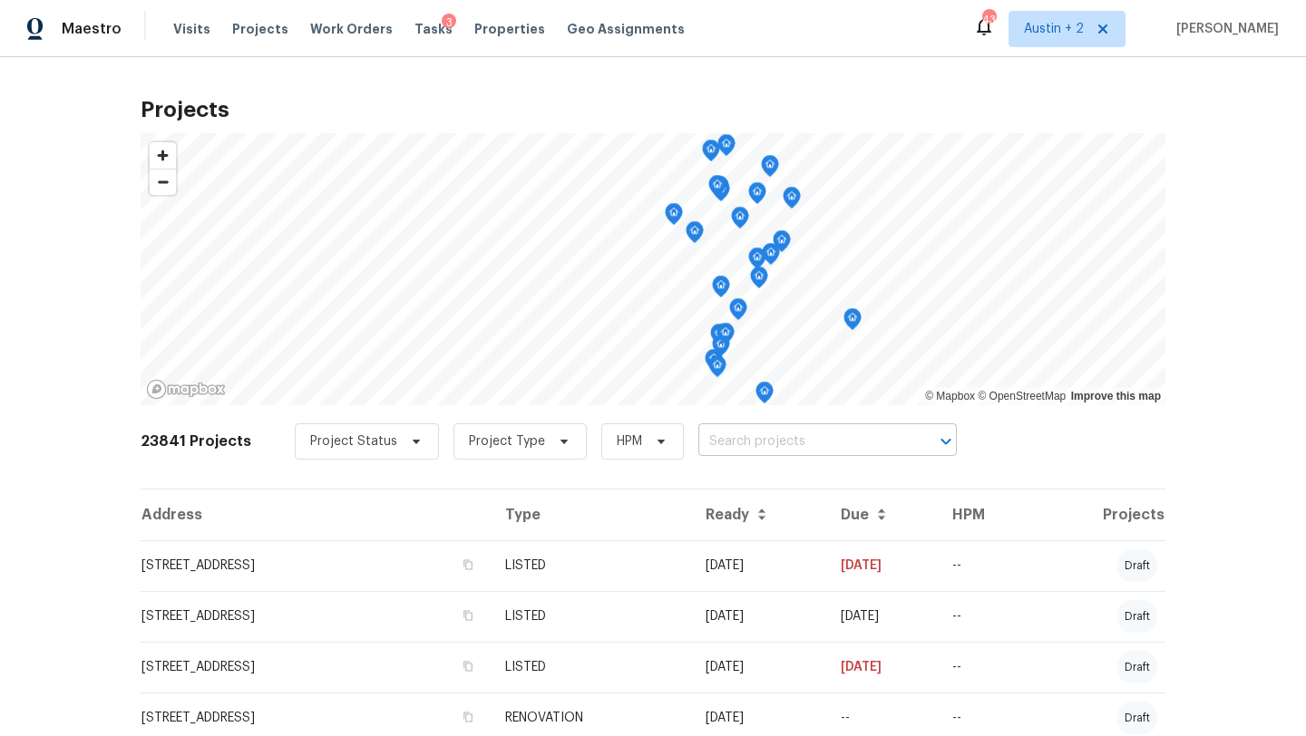
click at [750, 445] on input "text" at bounding box center [802, 442] width 208 height 28
type input "simbra"
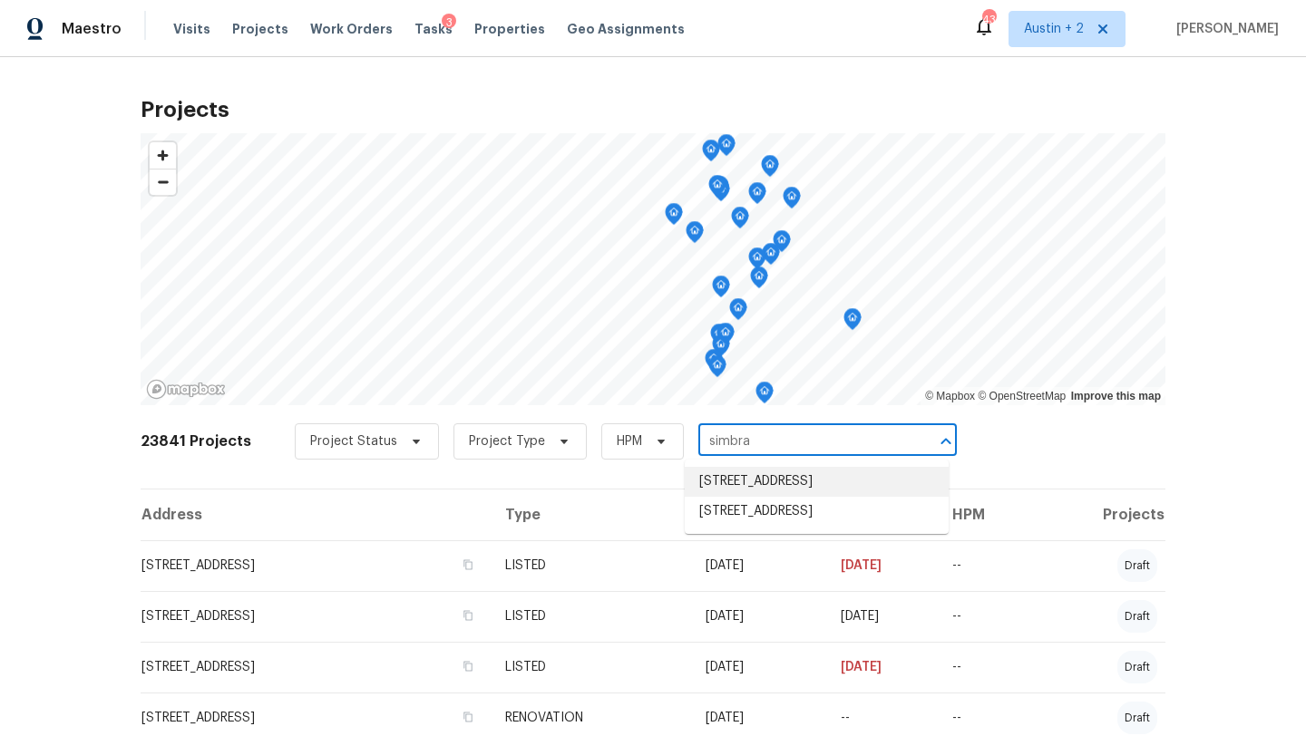
click at [754, 481] on li "[STREET_ADDRESS]" at bounding box center [817, 482] width 264 height 30
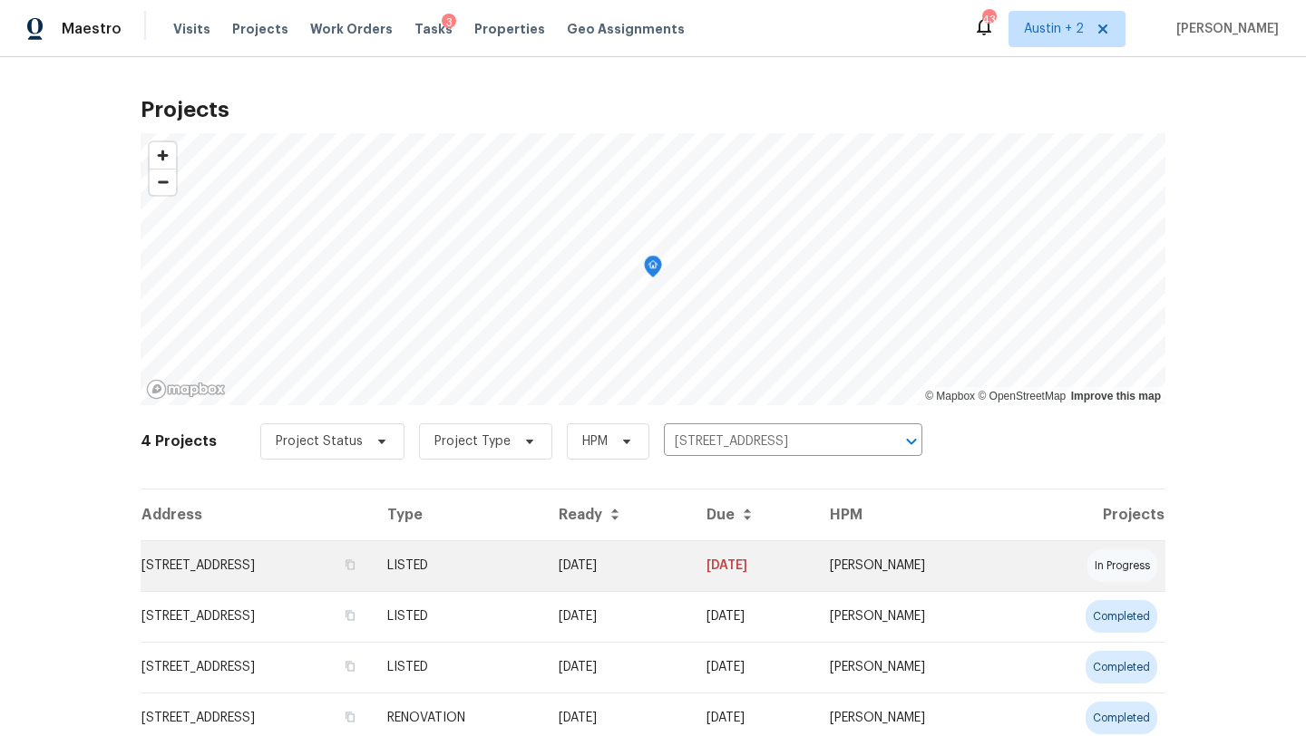
click at [288, 570] on td "[STREET_ADDRESS]" at bounding box center [257, 566] width 232 height 51
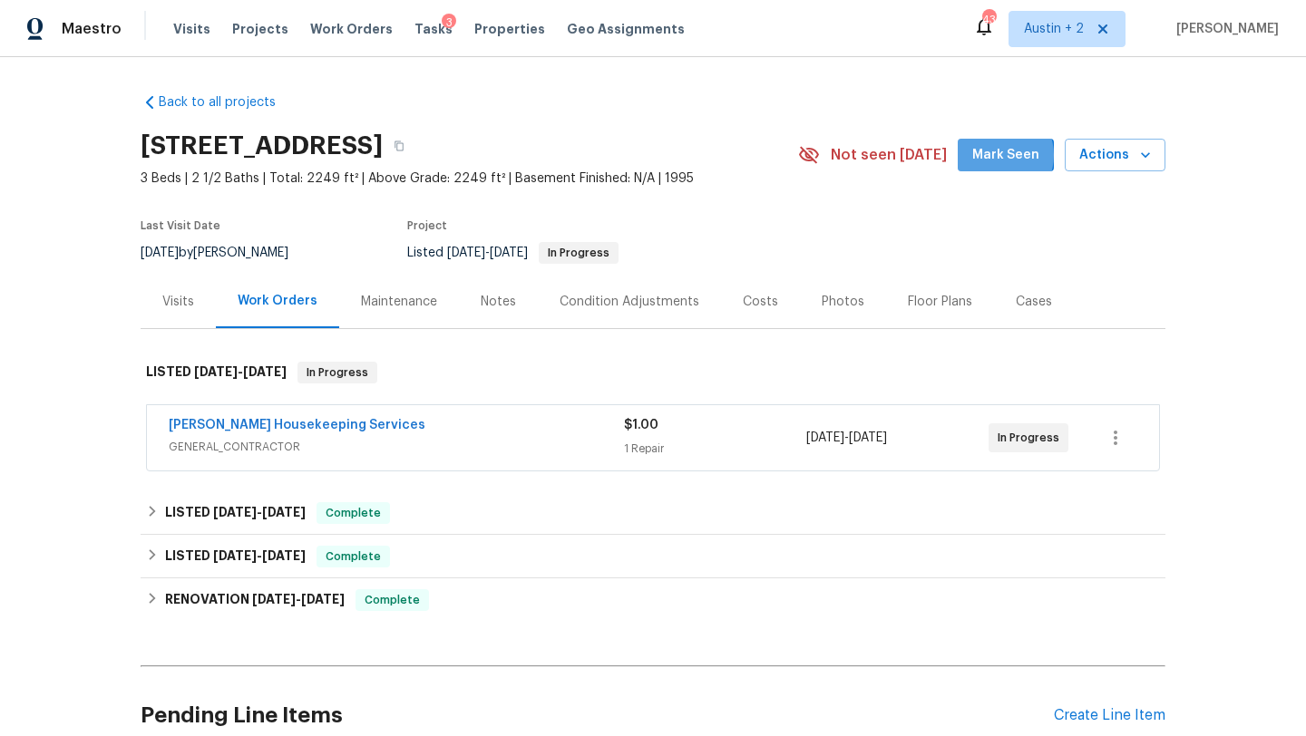
click at [999, 155] on span "Mark Seen" at bounding box center [1005, 155] width 67 height 23
click at [1145, 147] on icon "button" at bounding box center [1145, 155] width 18 height 18
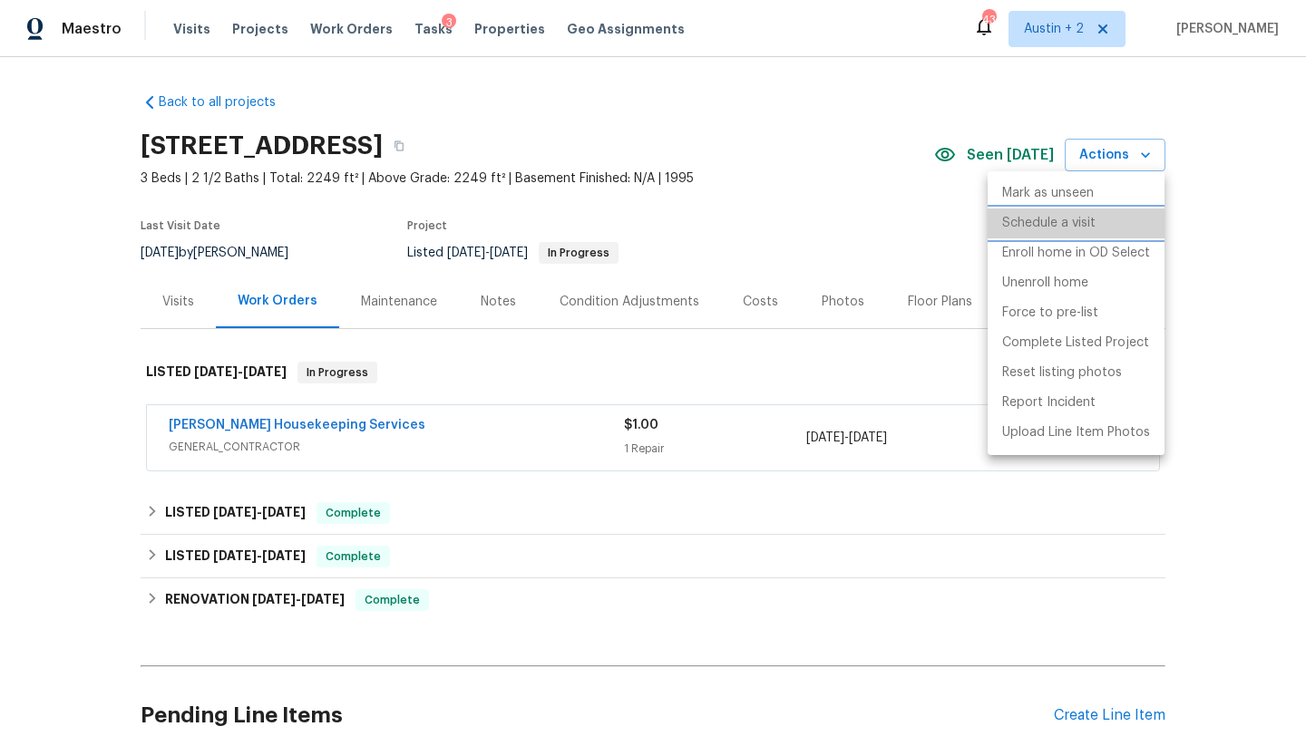
click at [1041, 224] on p "Schedule a visit" at bounding box center [1048, 223] width 93 height 19
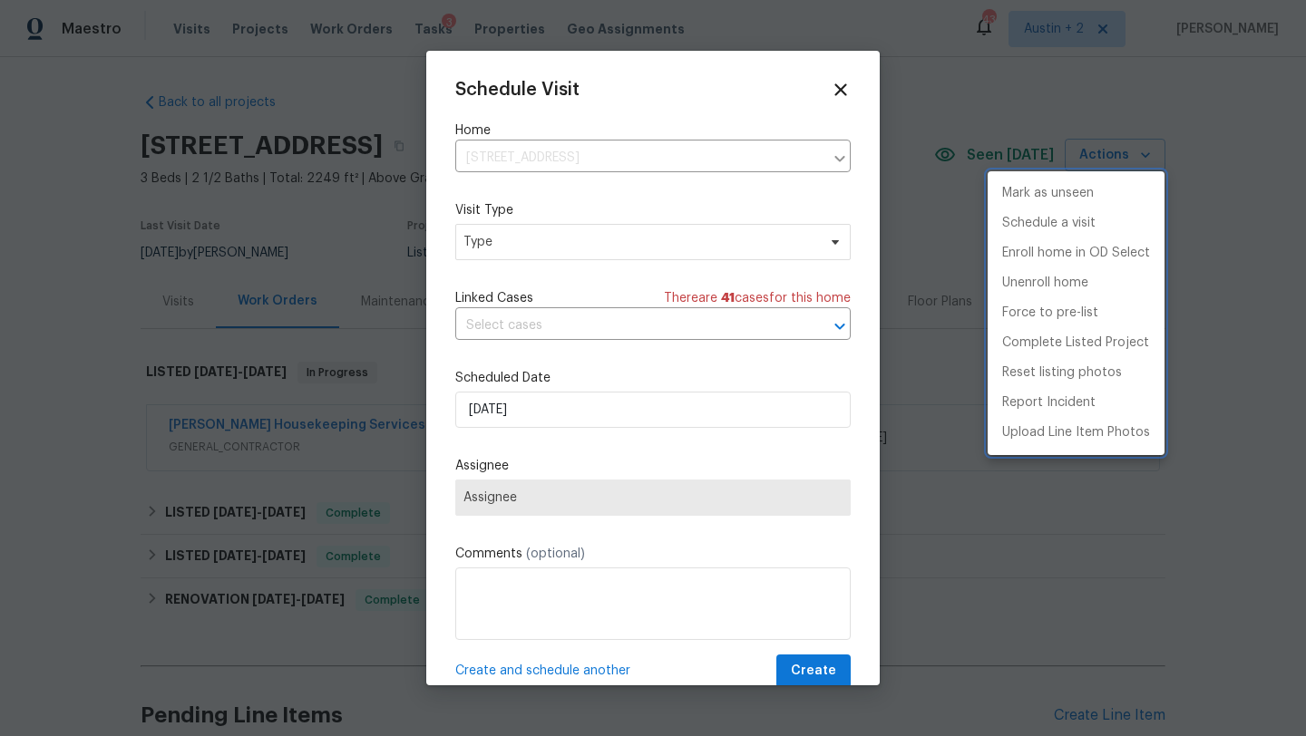
click at [540, 244] on div at bounding box center [653, 368] width 1306 height 736
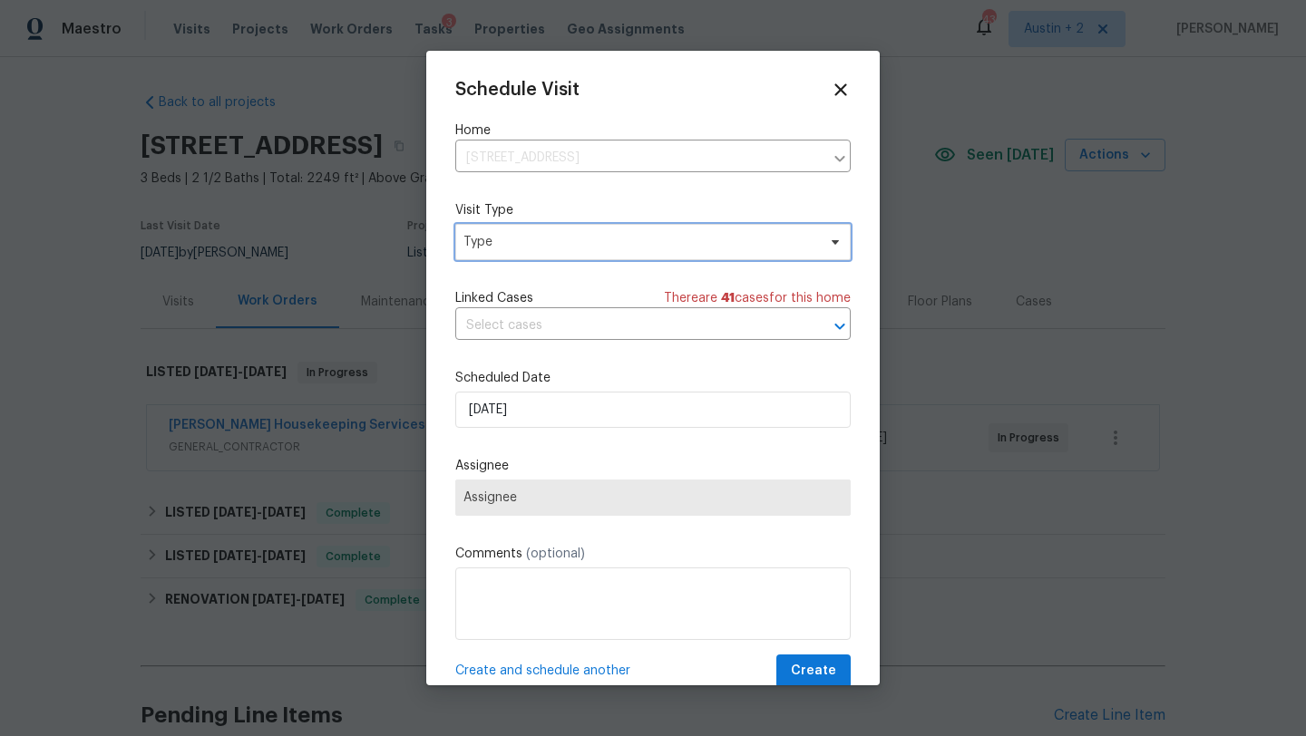
click at [565, 247] on span "Type" at bounding box center [639, 242] width 353 height 18
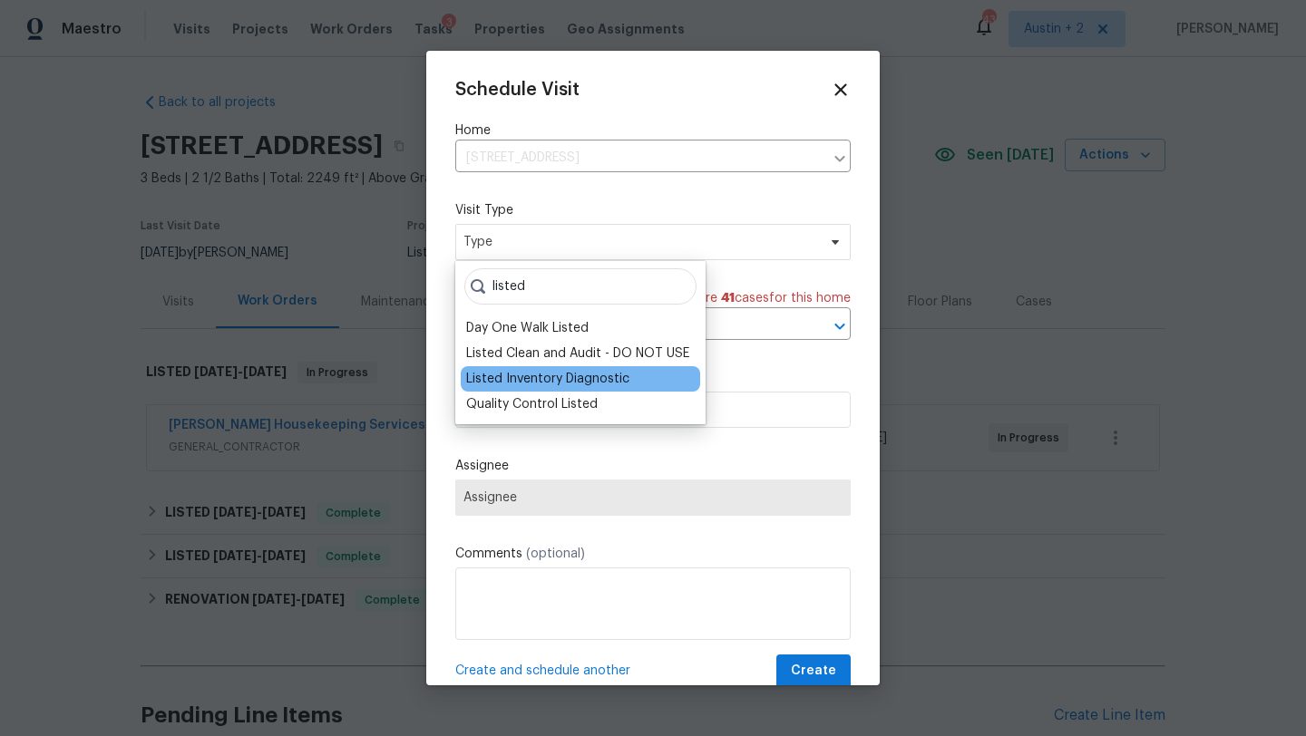
type input "listed"
click at [560, 376] on div "Listed Inventory Diagnostic" at bounding box center [547, 379] width 163 height 18
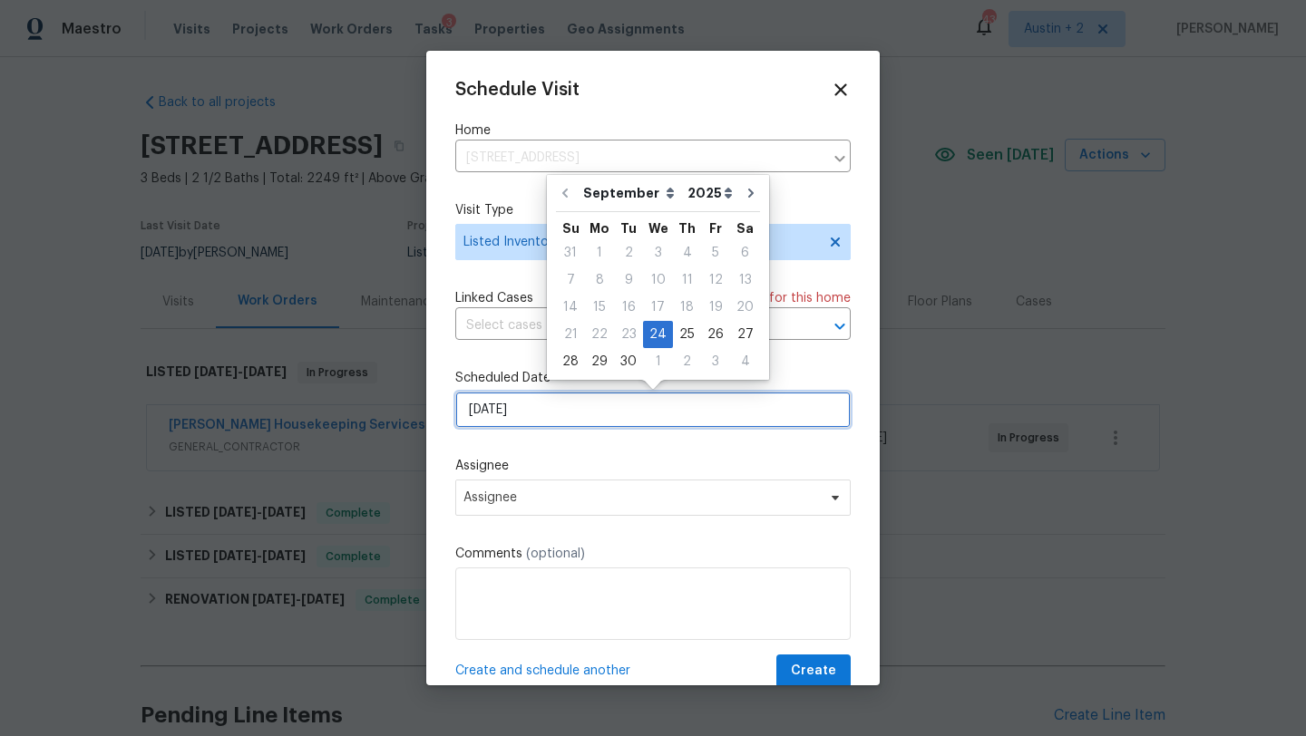
click at [540, 424] on input "[DATE]" at bounding box center [652, 410] width 395 height 36
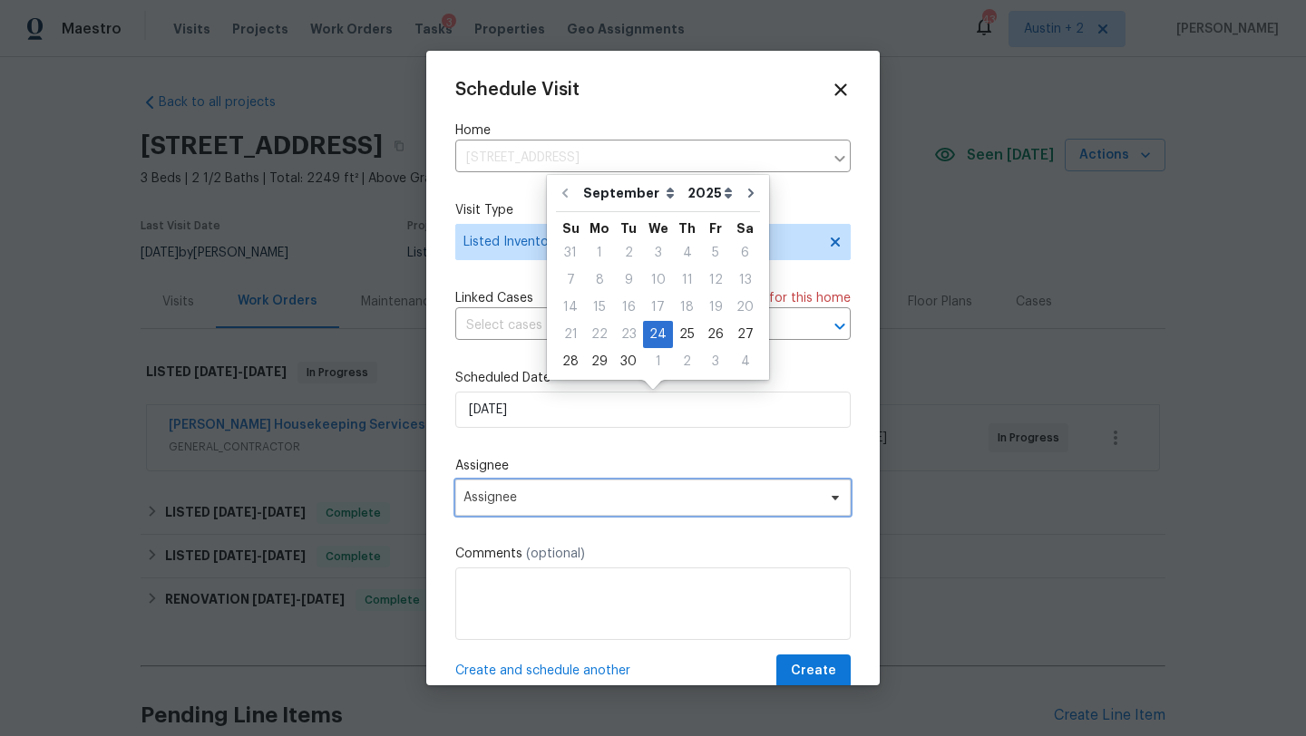
click at [491, 514] on span "Assignee" at bounding box center [652, 498] width 395 height 36
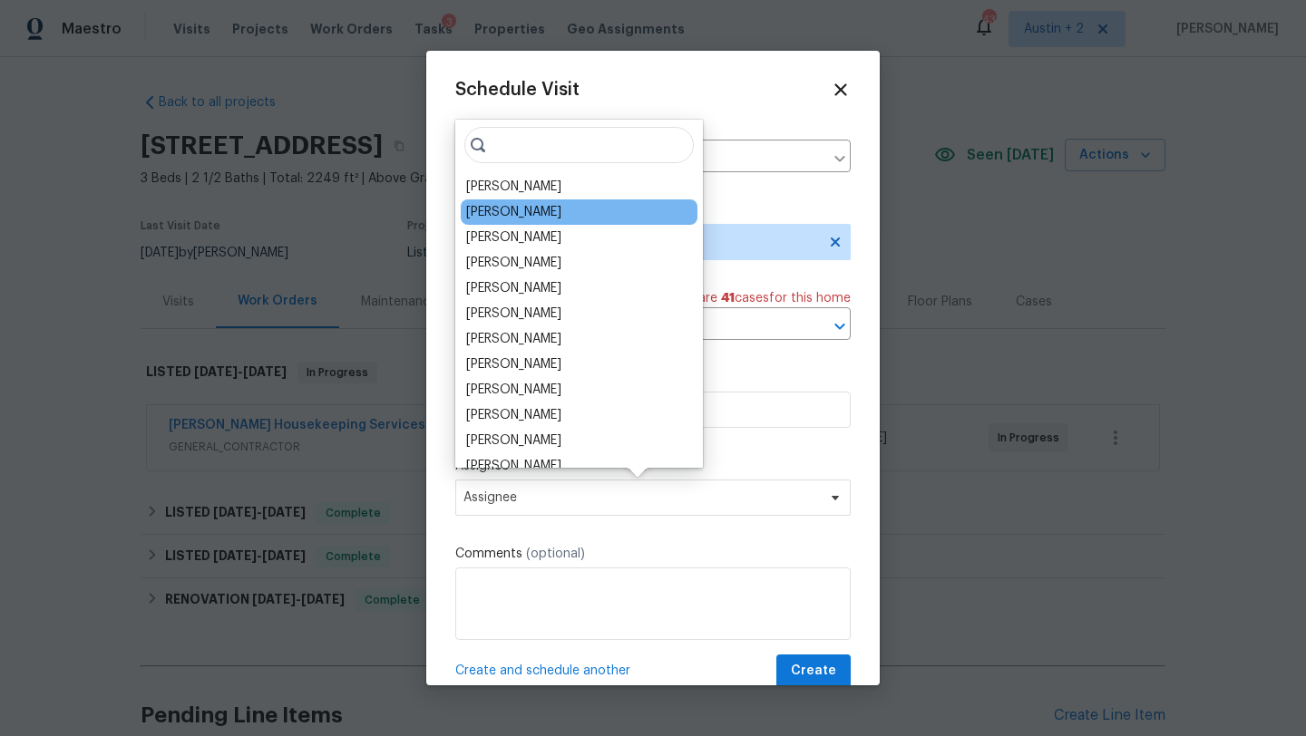
click at [514, 218] on div "[PERSON_NAME]" at bounding box center [513, 212] width 95 height 18
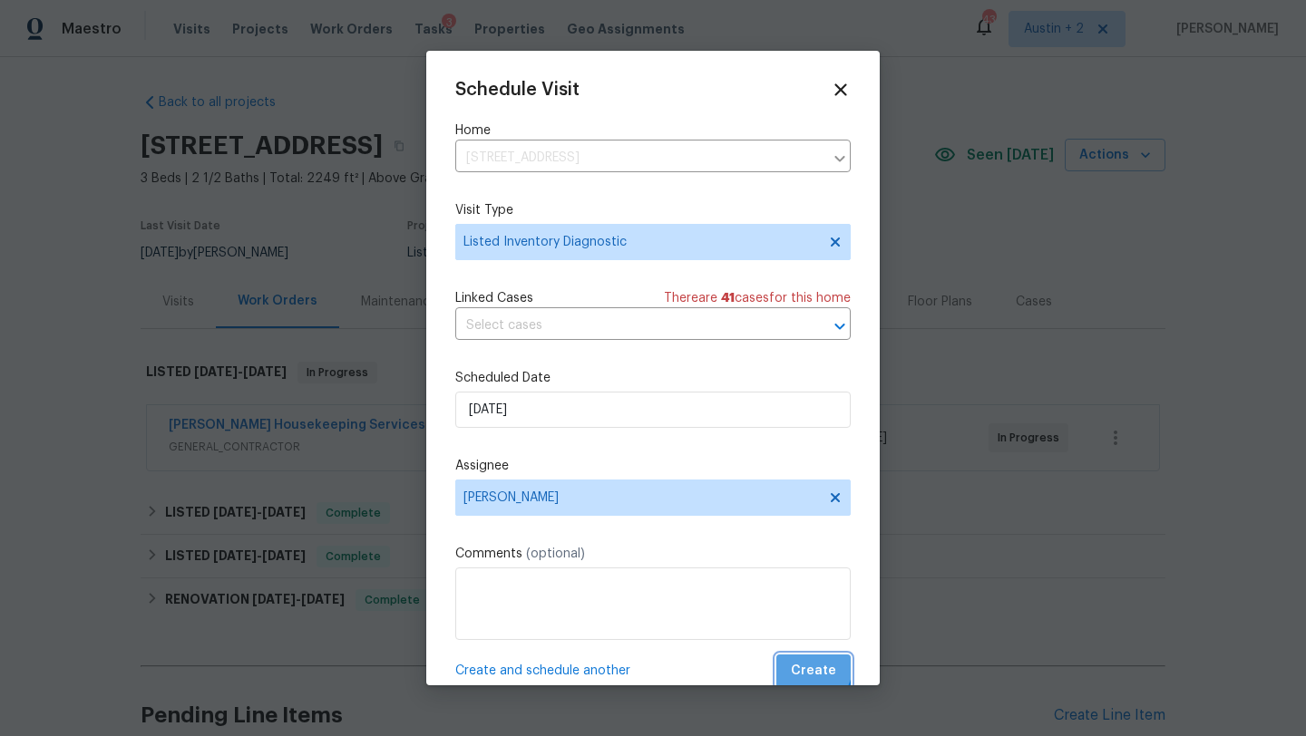
click at [799, 663] on span "Create" at bounding box center [813, 671] width 45 height 23
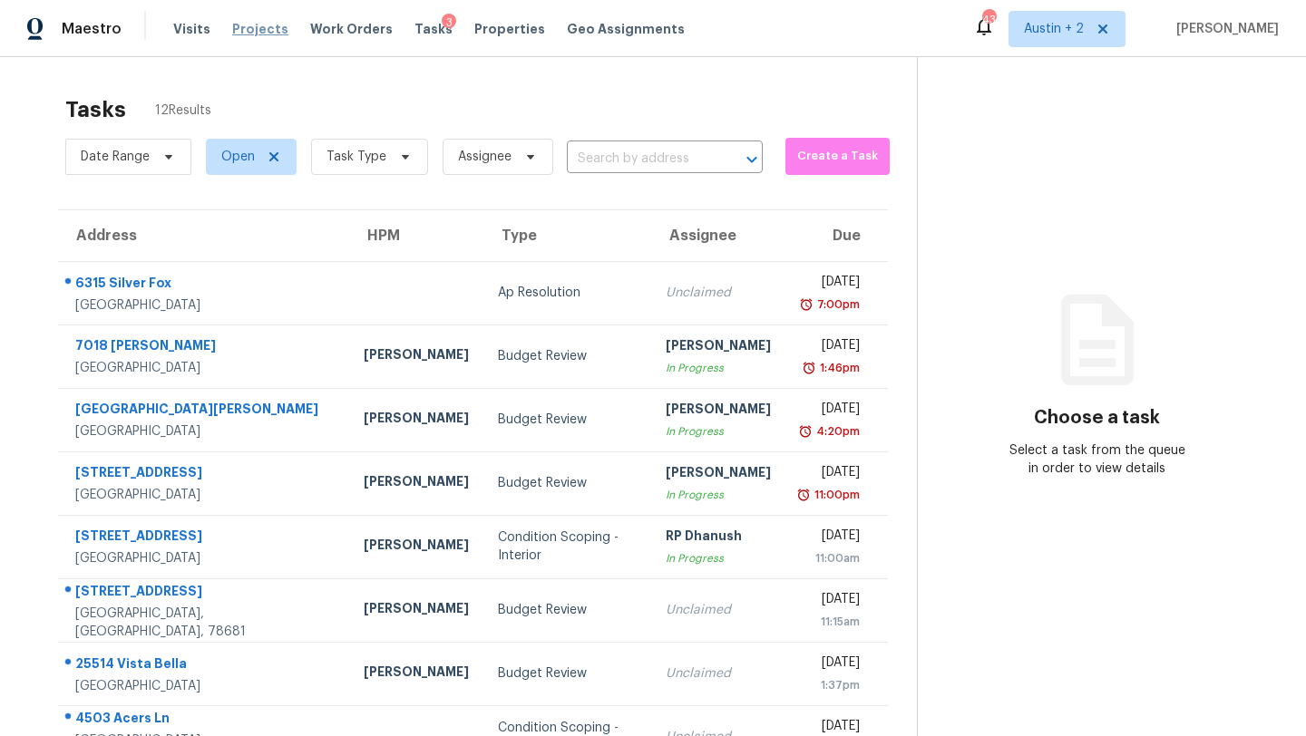
click at [261, 33] on span "Projects" at bounding box center [260, 29] width 56 height 18
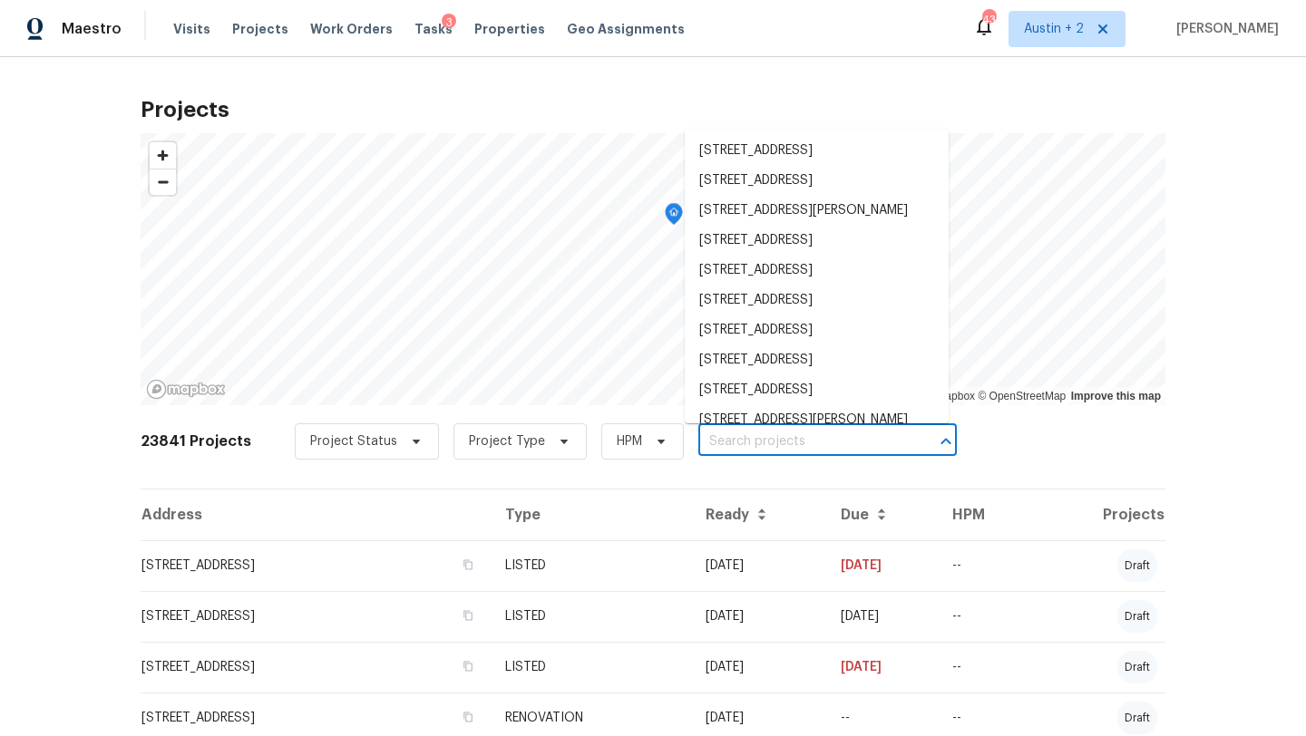
click at [725, 438] on input "text" at bounding box center [802, 442] width 208 height 28
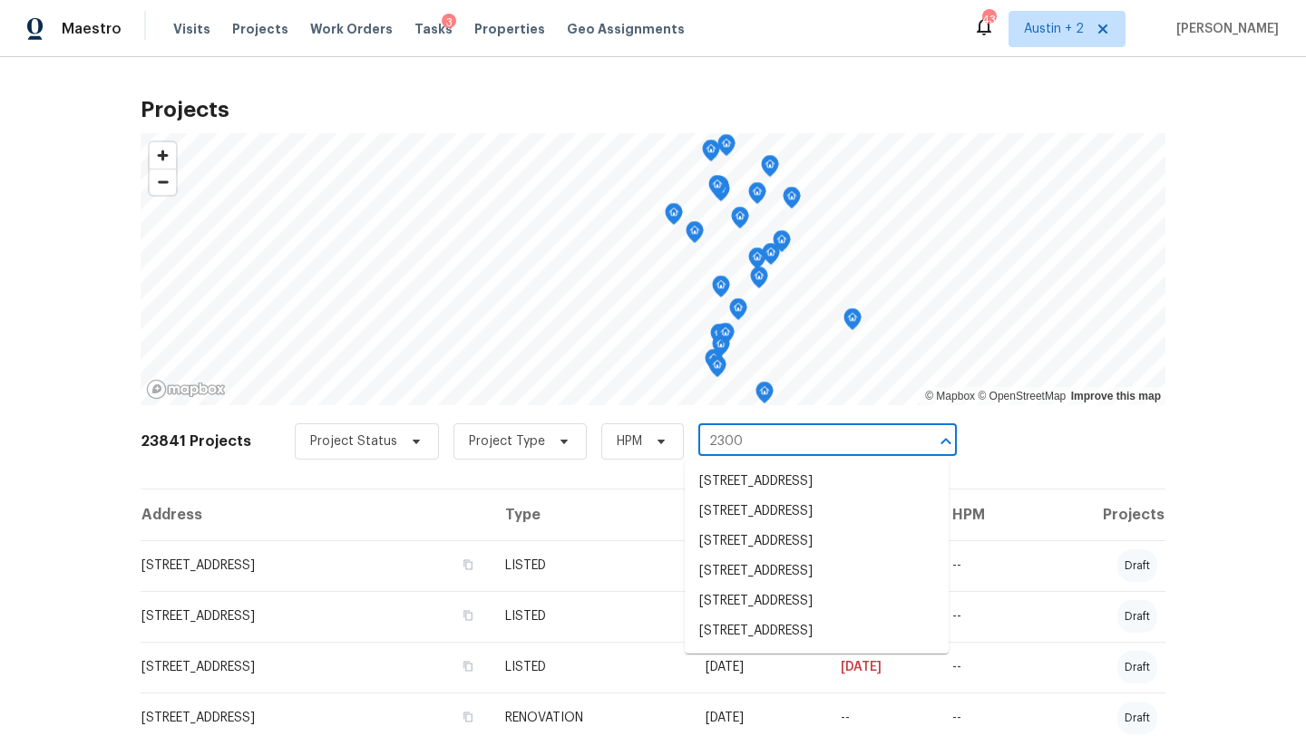
type input "23006"
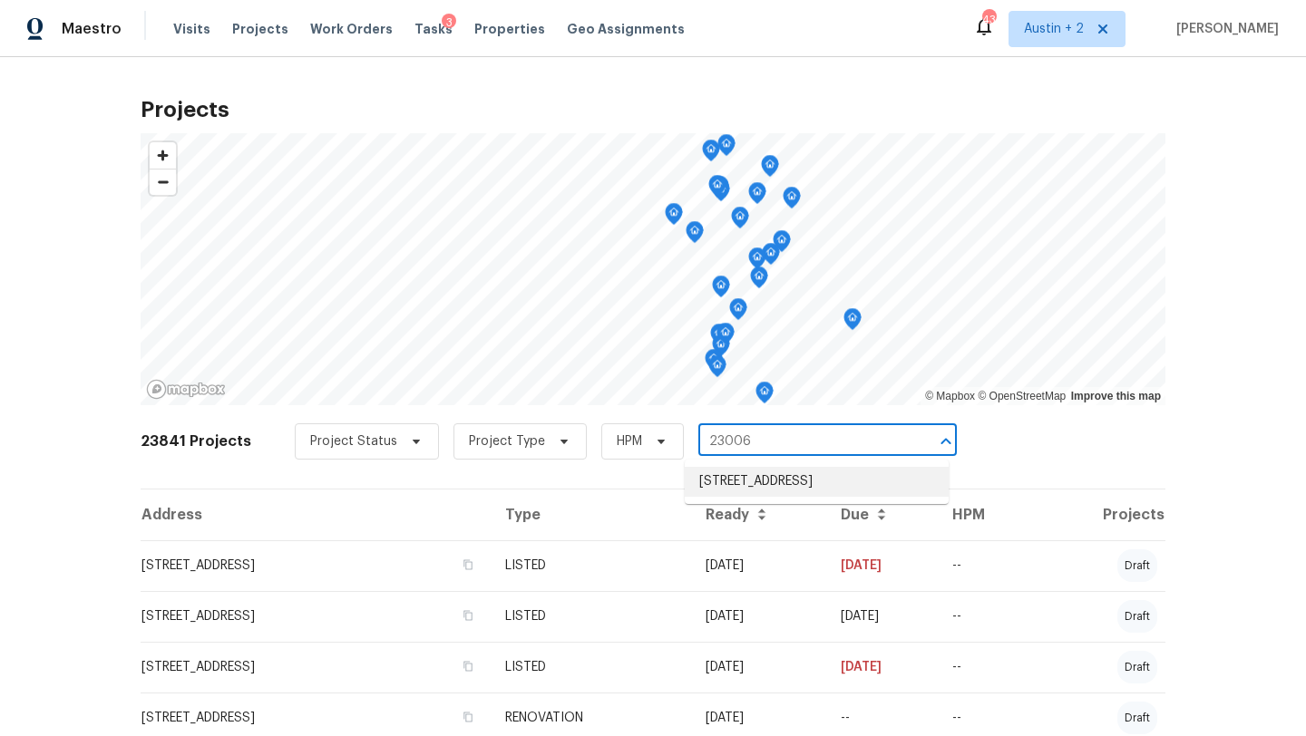
click at [742, 489] on li "[STREET_ADDRESS]" at bounding box center [817, 482] width 264 height 30
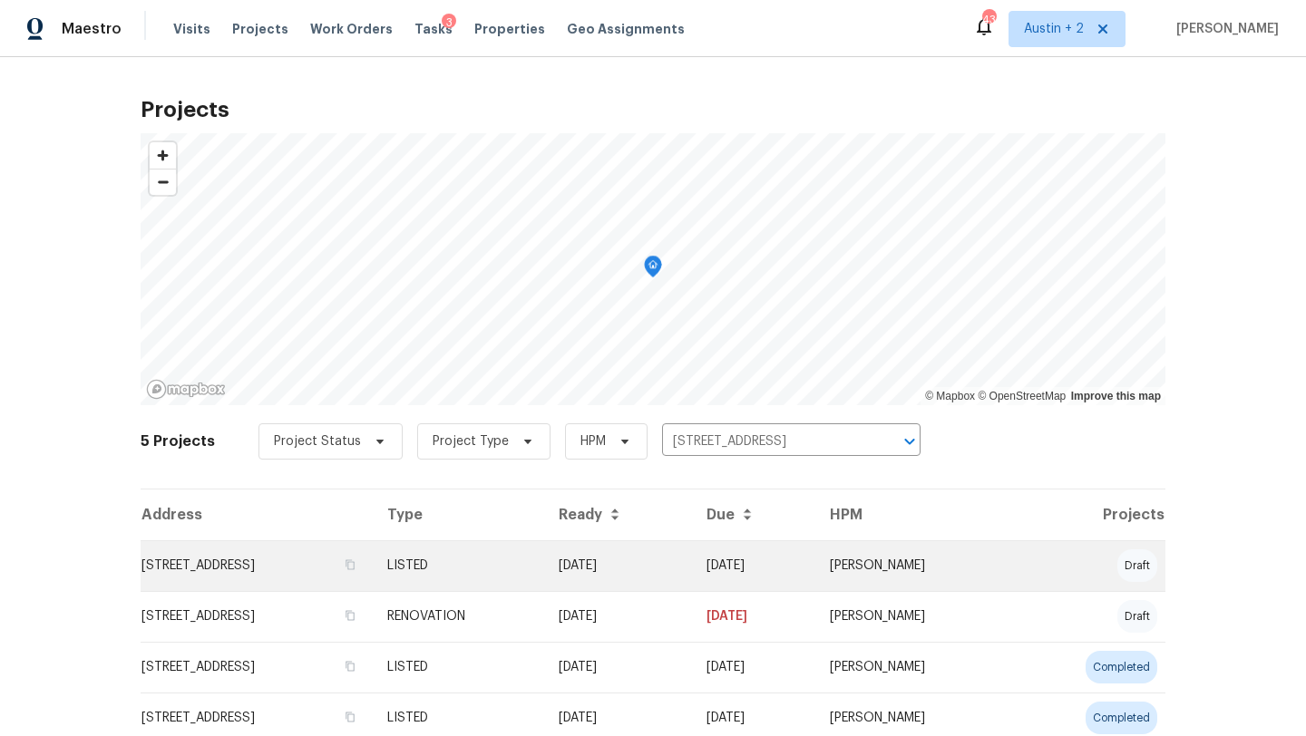
click at [237, 565] on td "[STREET_ADDRESS]" at bounding box center [257, 566] width 232 height 51
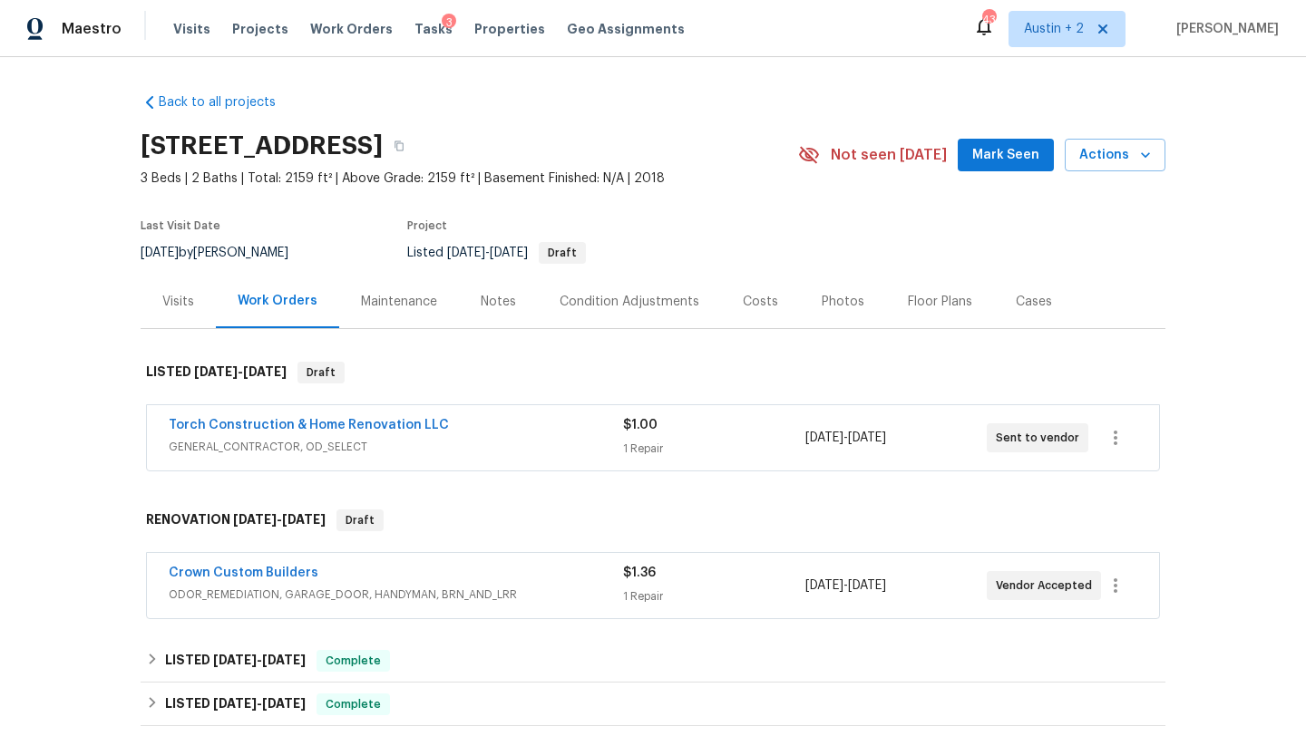
click at [990, 159] on span "Mark Seen" at bounding box center [1005, 155] width 67 height 23
click at [499, 305] on div "Notes" at bounding box center [498, 302] width 35 height 18
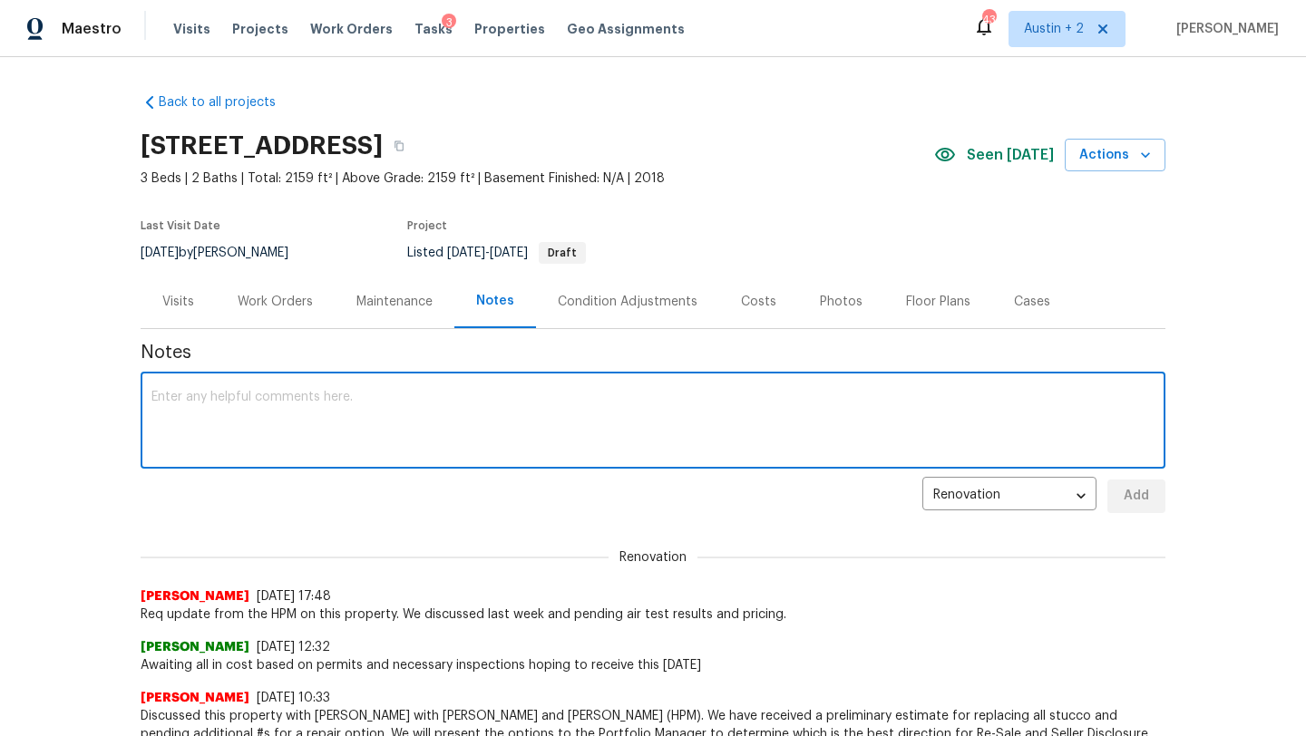
click at [404, 406] on textarea at bounding box center [652, 422] width 1003 height 63
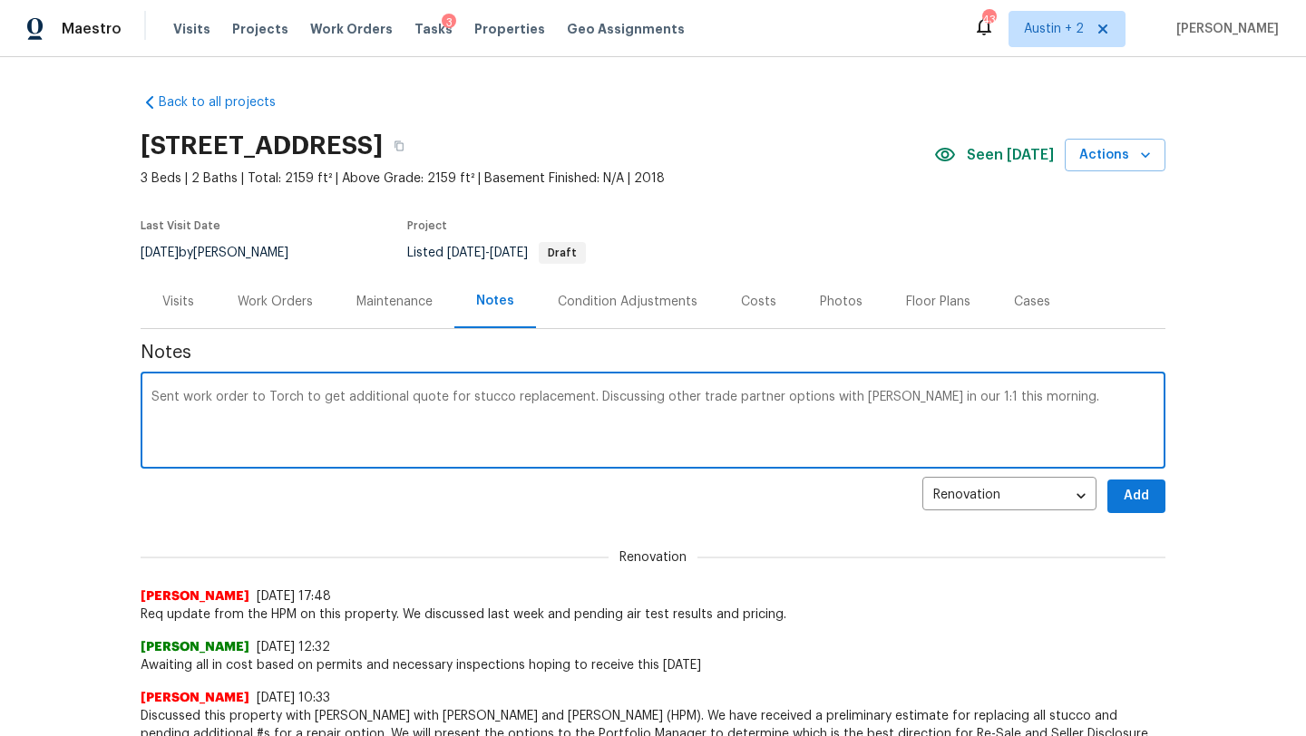
type textarea "Sent work order to Torch to get additional quote for stucco replacement. Discus…"
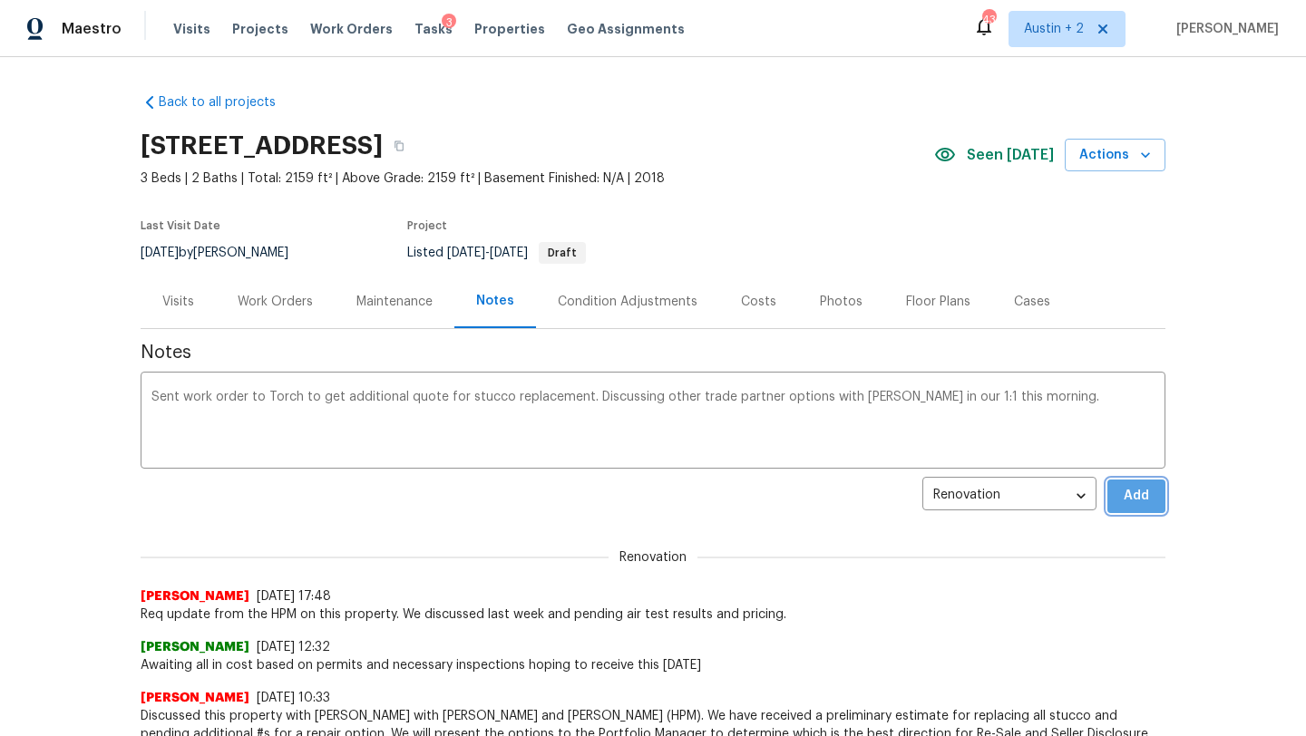
click at [1145, 496] on span "Add" at bounding box center [1136, 496] width 29 height 23
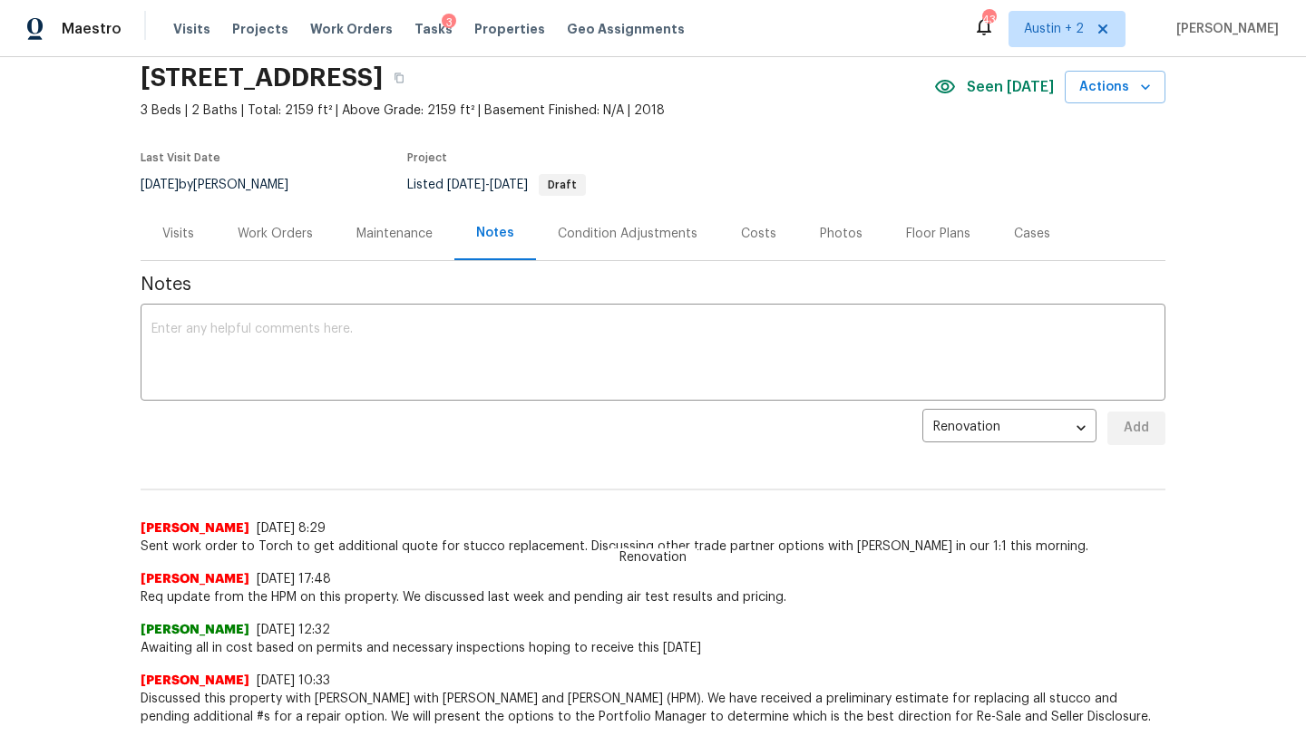
scroll to position [63, 0]
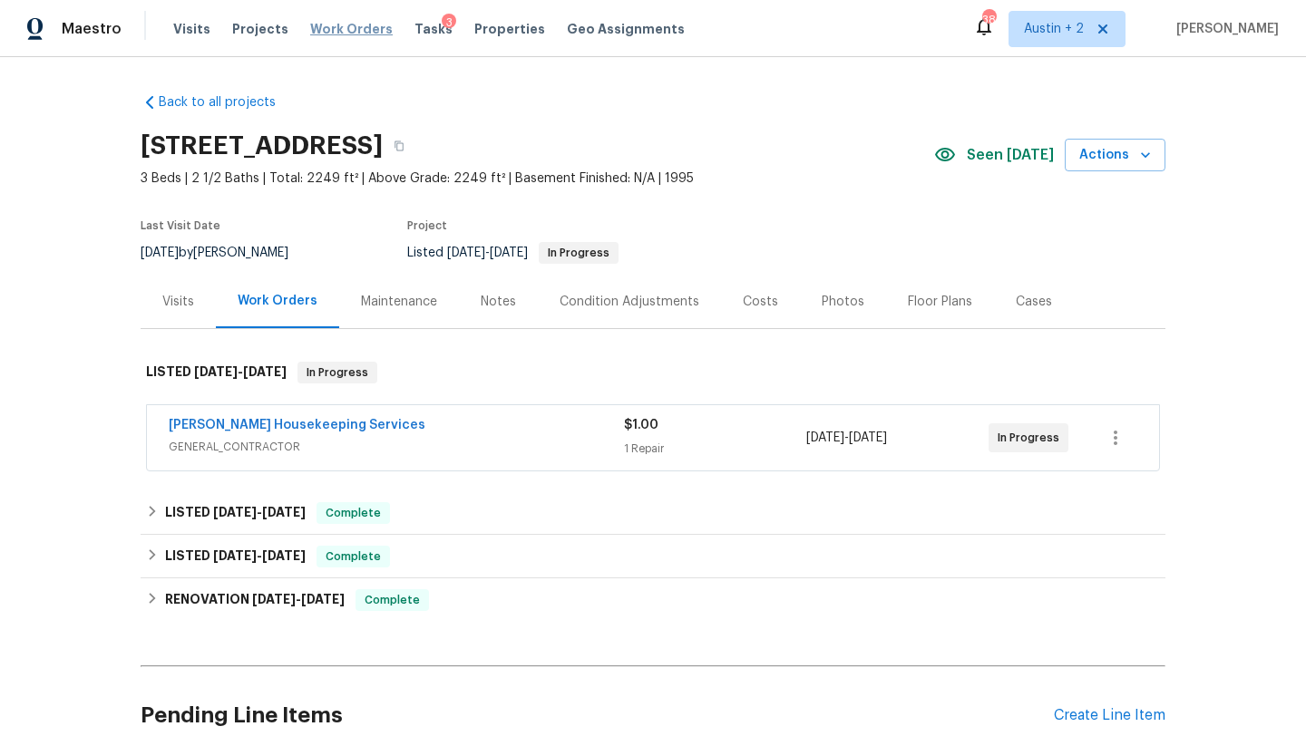
click at [337, 33] on span "Work Orders" at bounding box center [351, 29] width 83 height 18
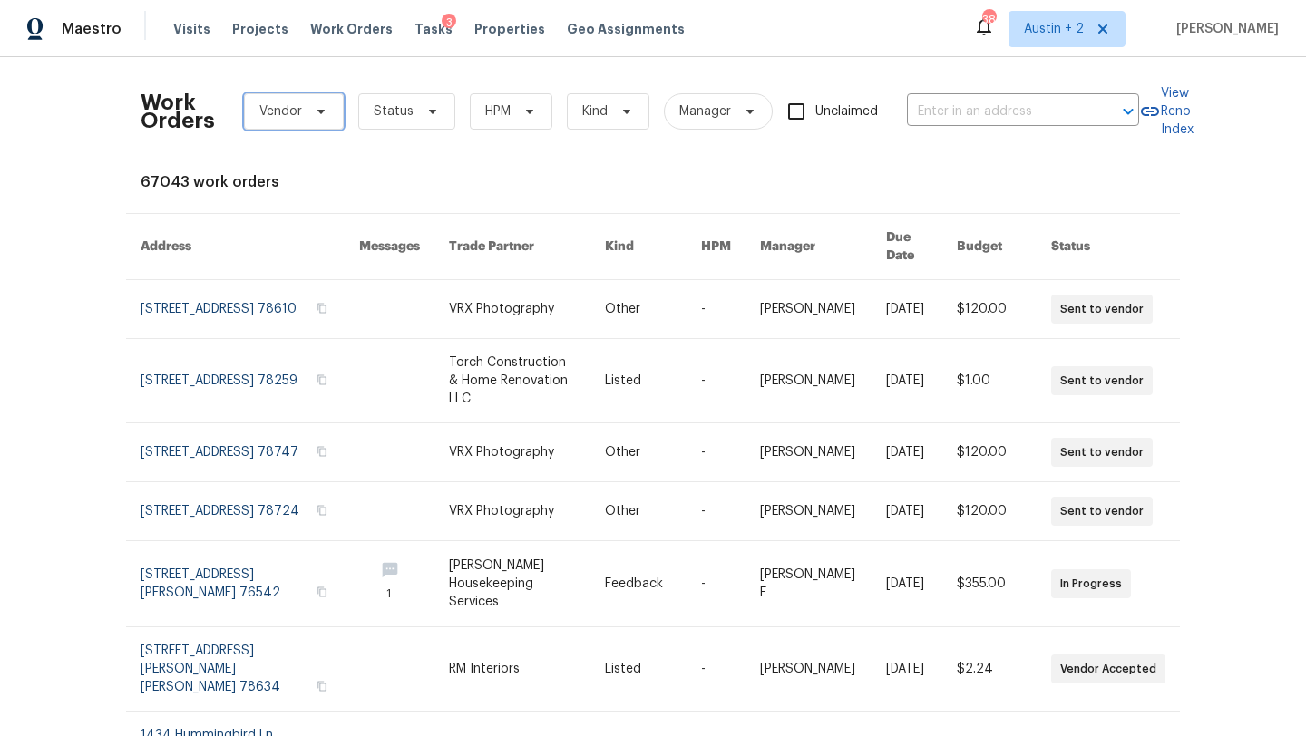
click at [286, 109] on span "Vendor" at bounding box center [280, 111] width 43 height 18
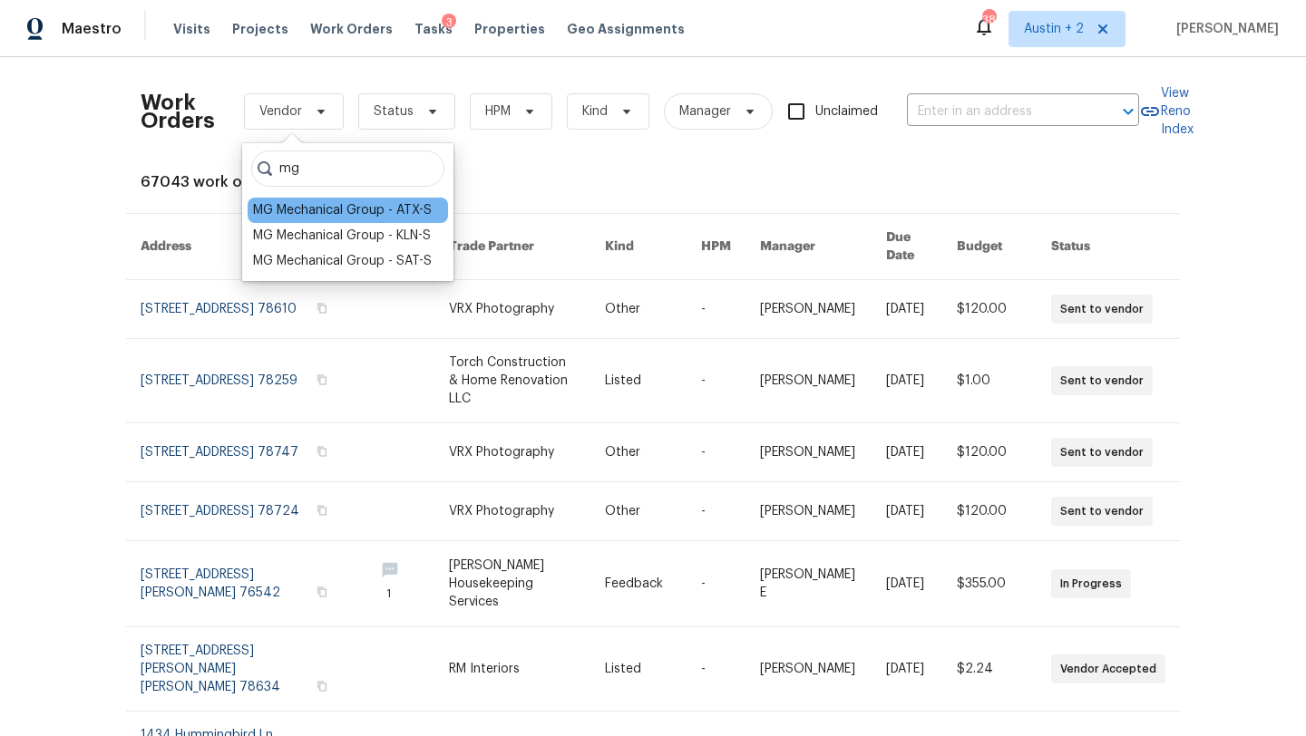
type input "mg"
click at [304, 210] on div "MG Mechanical Group - ATX-S" at bounding box center [342, 210] width 179 height 18
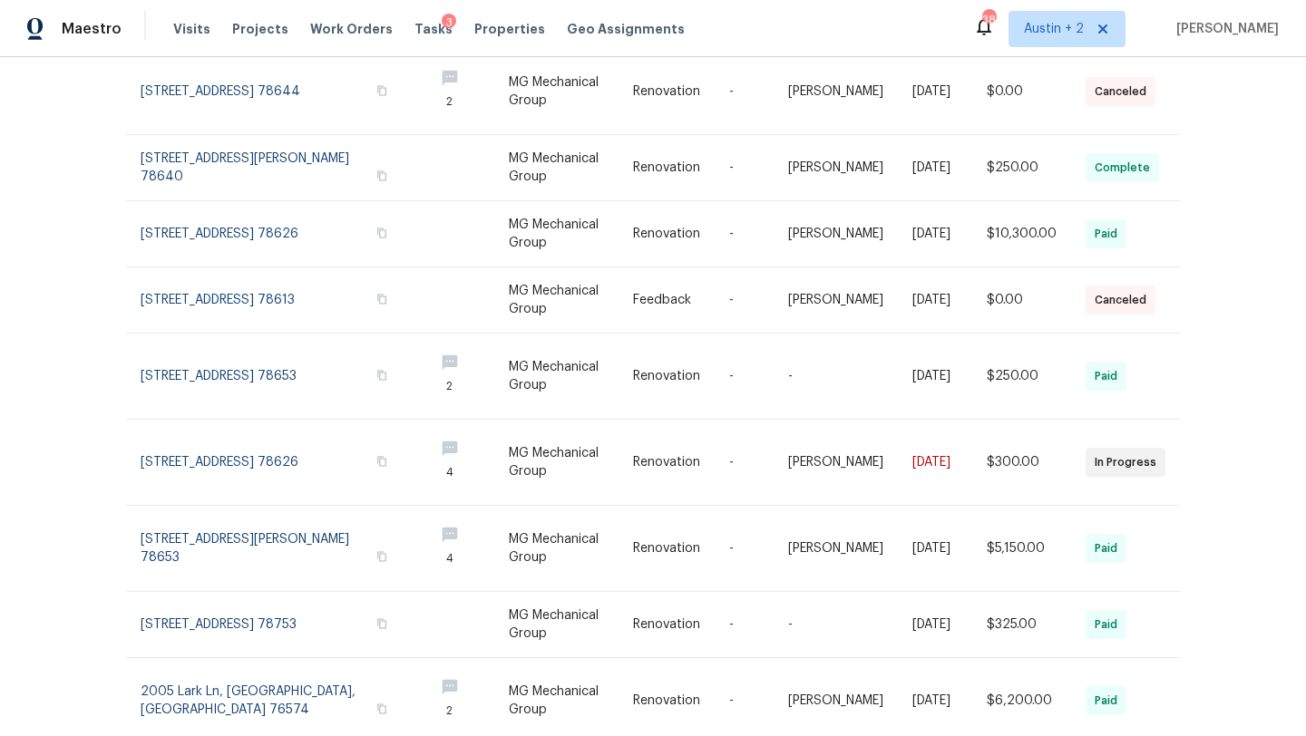
scroll to position [226, 0]
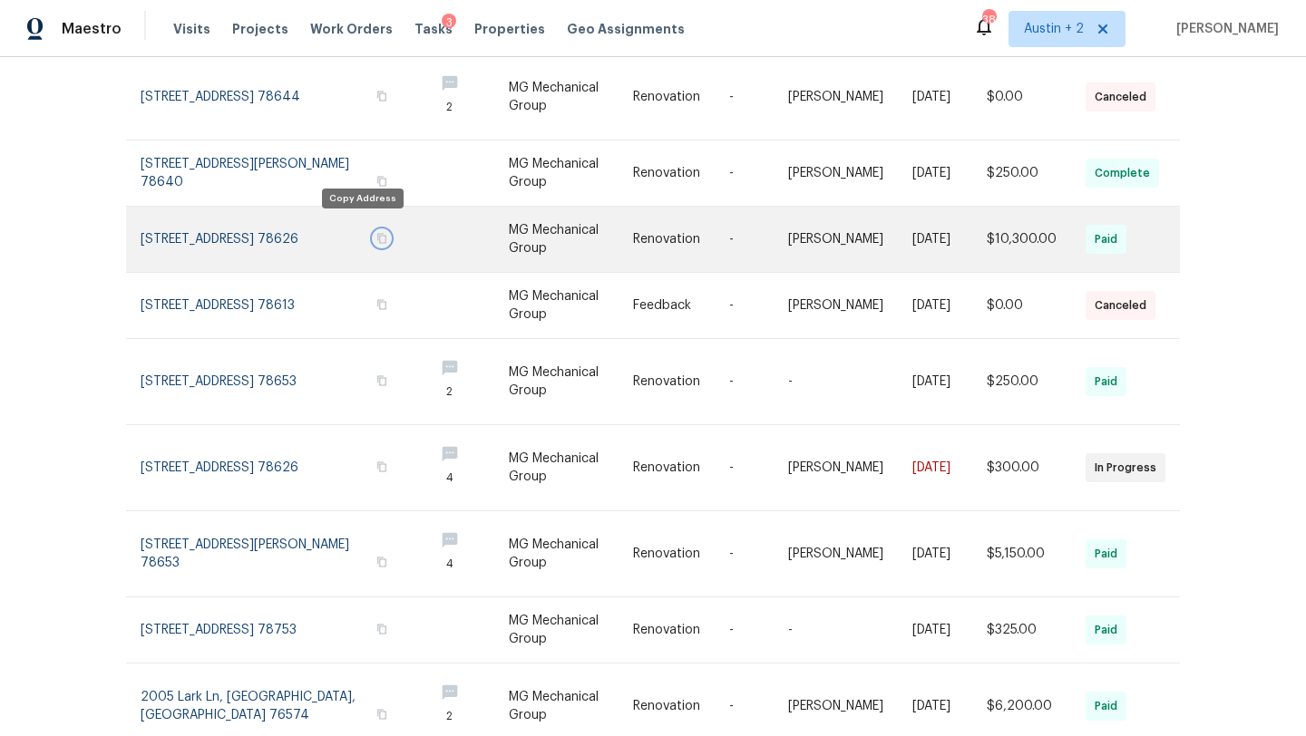
click at [376, 233] on icon "button" at bounding box center [381, 238] width 11 height 11
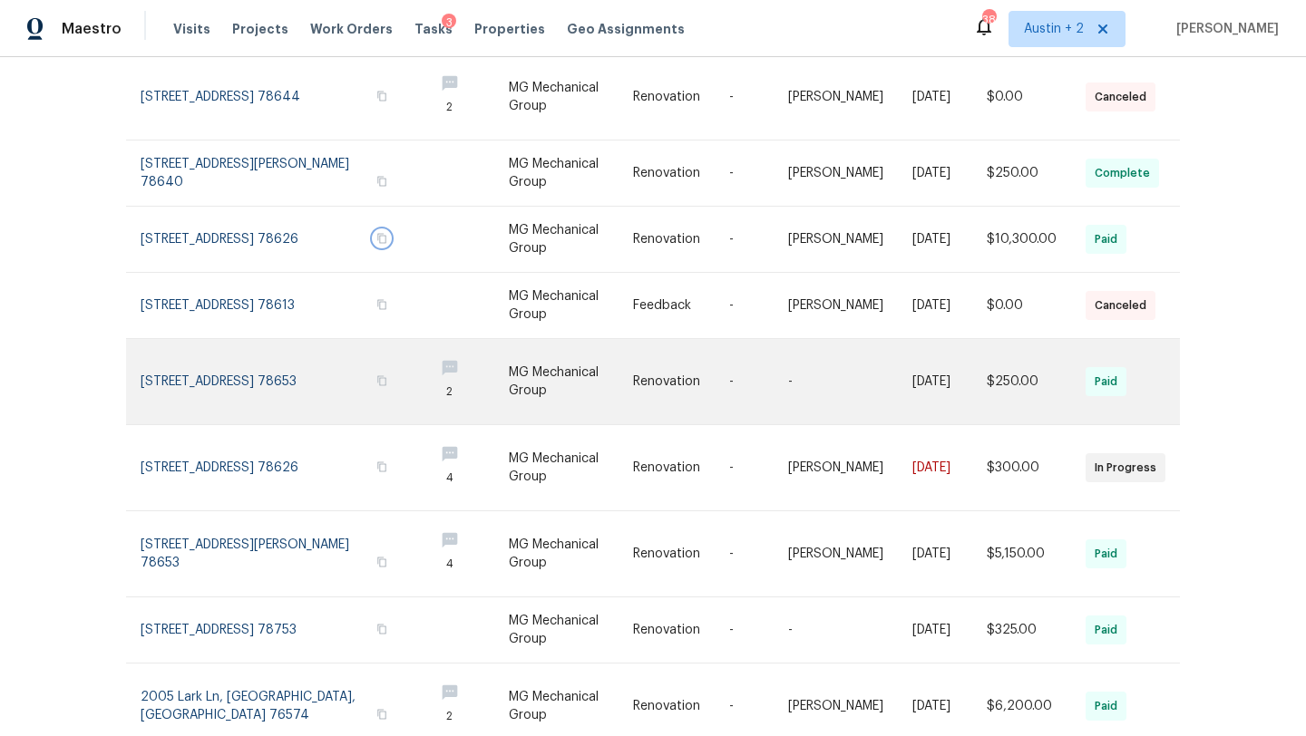
scroll to position [366, 0]
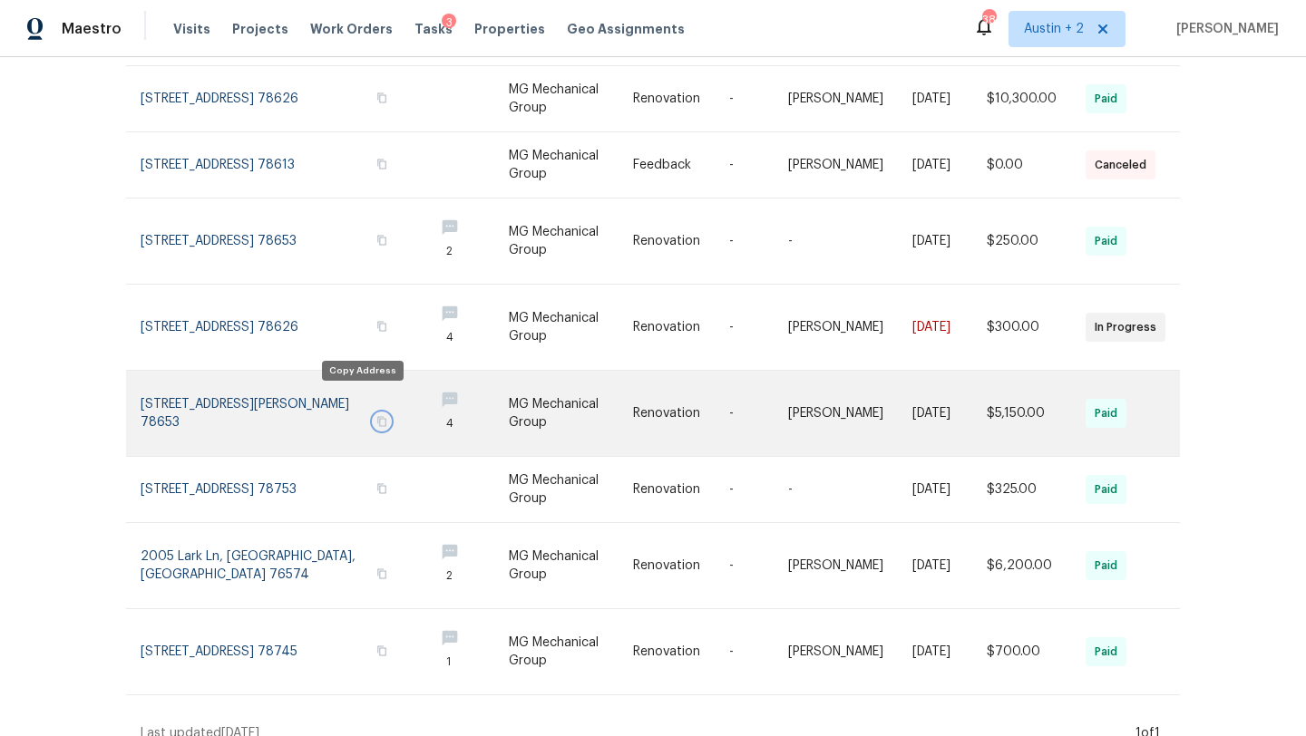
click at [376, 416] on icon "button" at bounding box center [381, 421] width 11 height 11
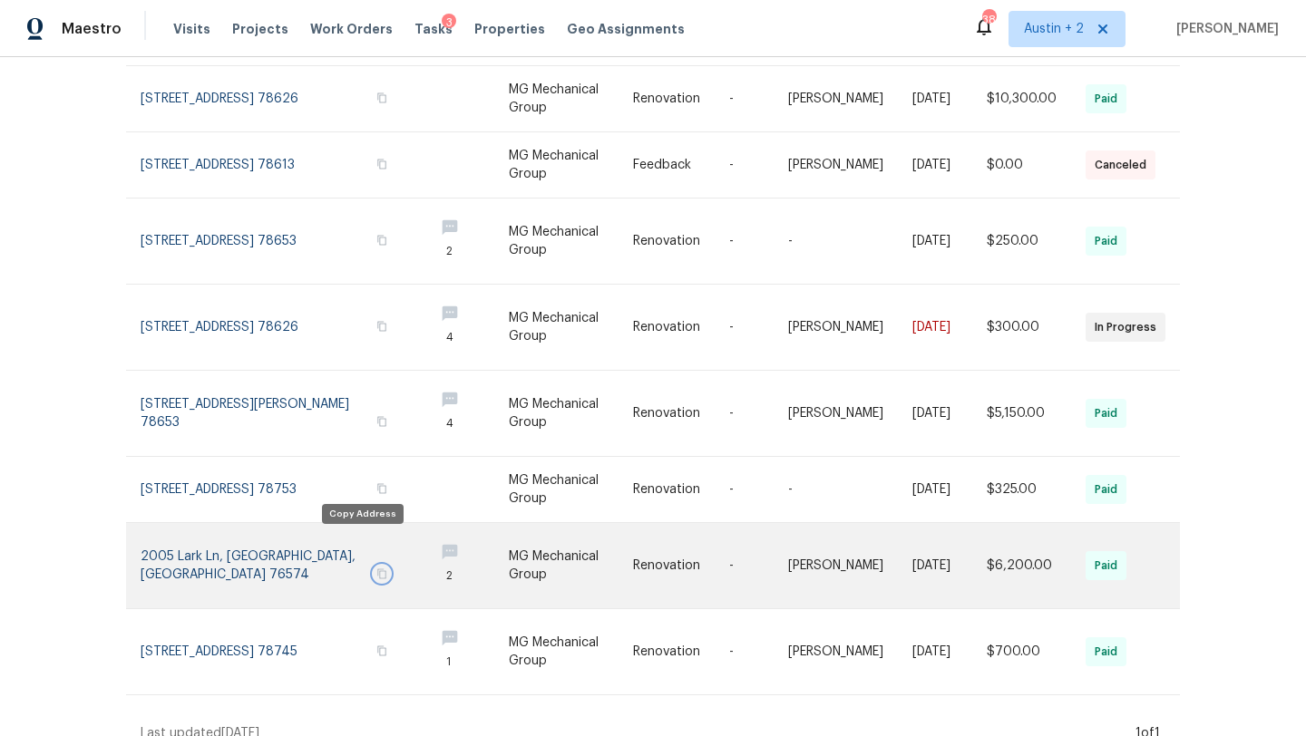
click at [376, 569] on icon "button" at bounding box center [381, 574] width 11 height 11
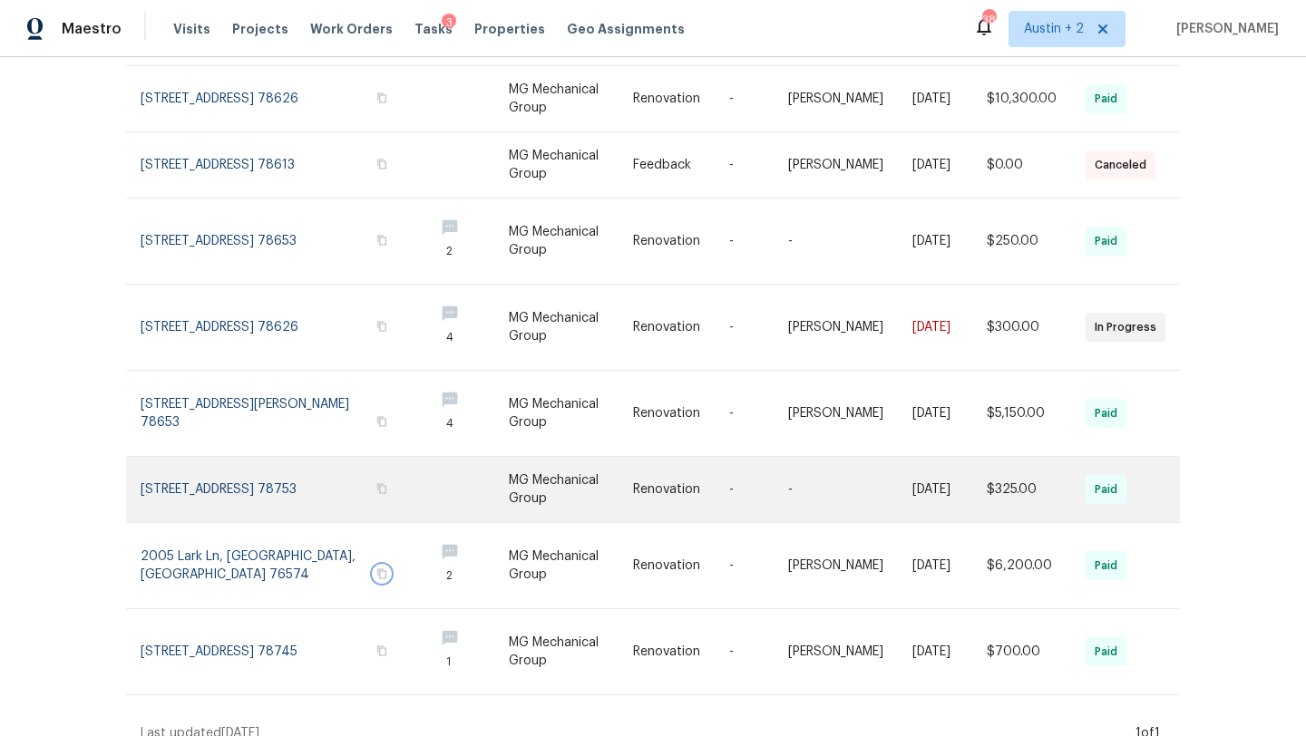
scroll to position [0, 0]
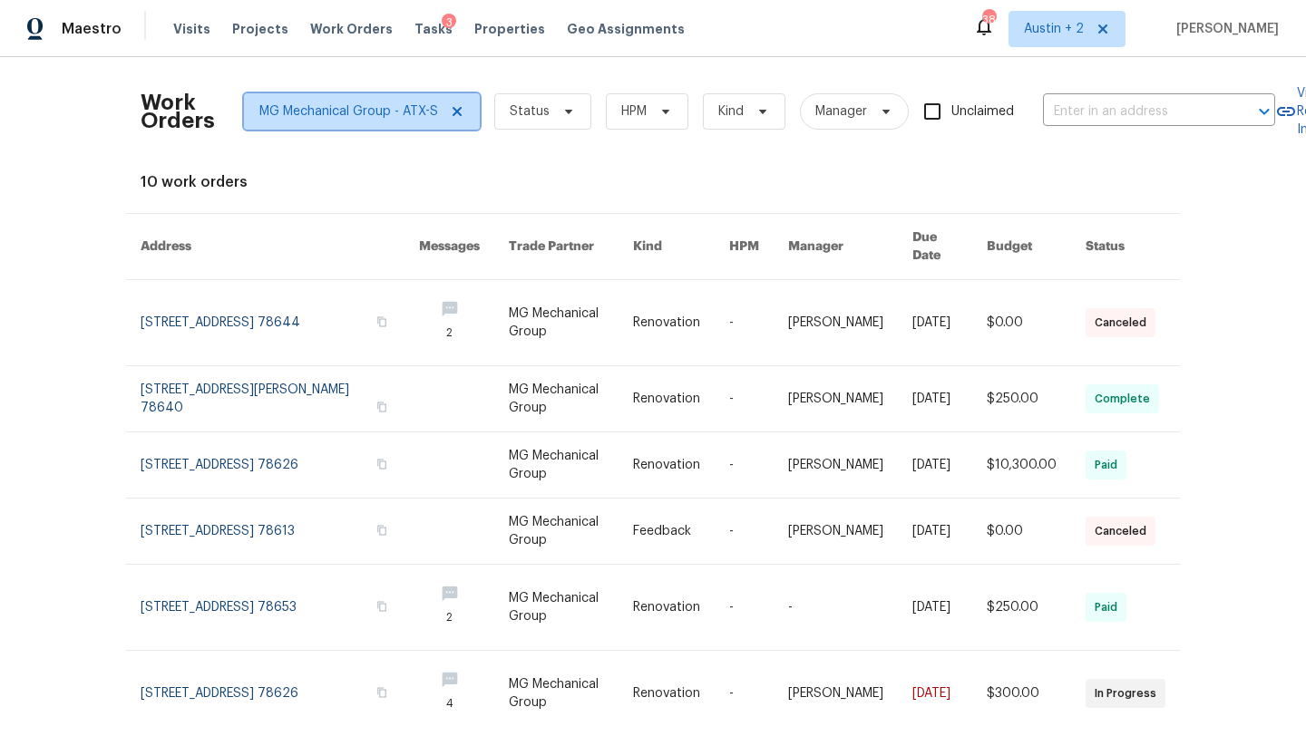
click at [415, 112] on span "MG Mechanical Group - ATX-S" at bounding box center [348, 111] width 179 height 18
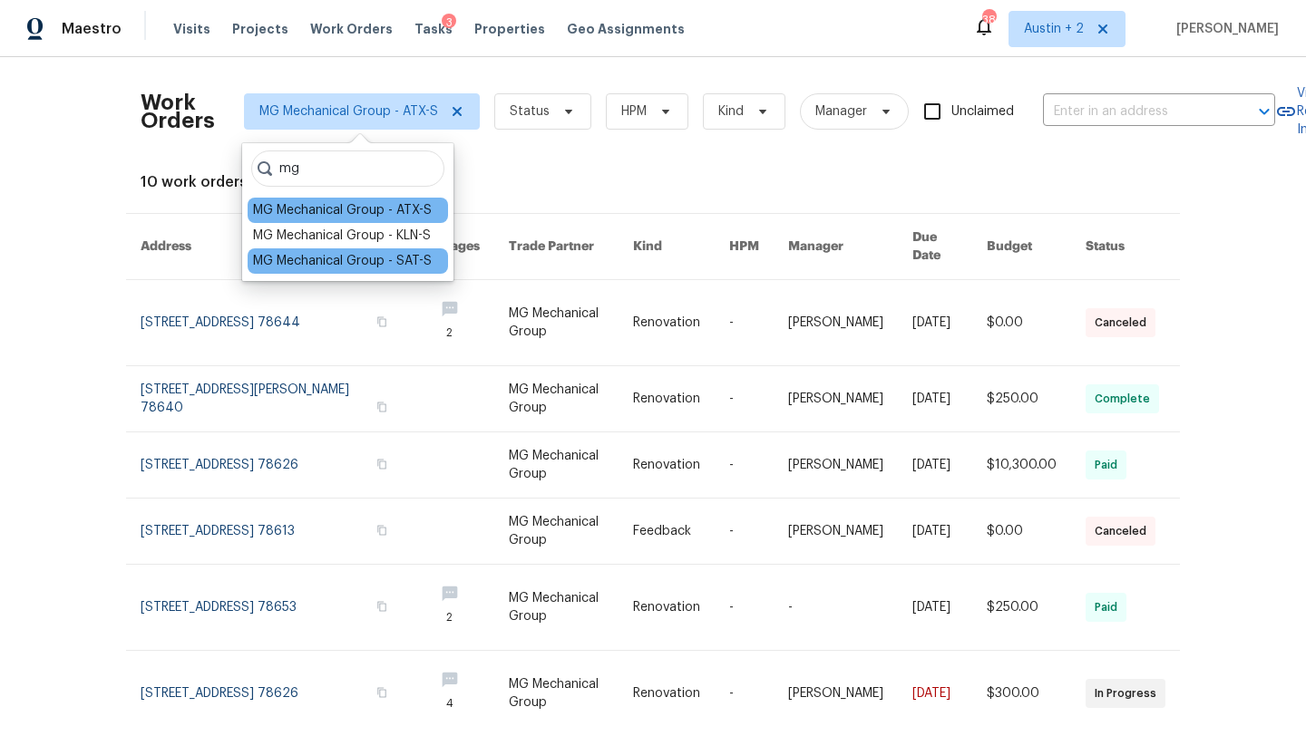
type input "mg"
click at [392, 254] on div "MG Mechanical Group - SAT-S" at bounding box center [342, 261] width 179 height 18
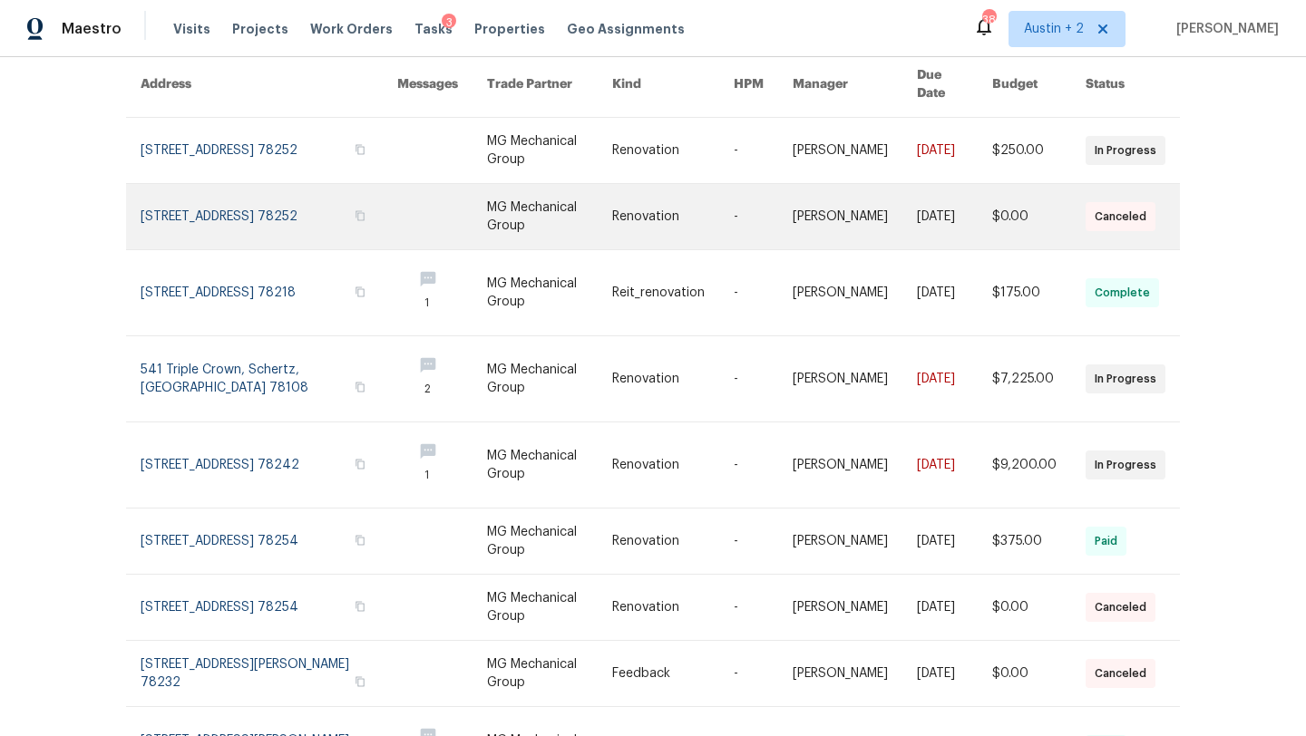
scroll to position [163, 0]
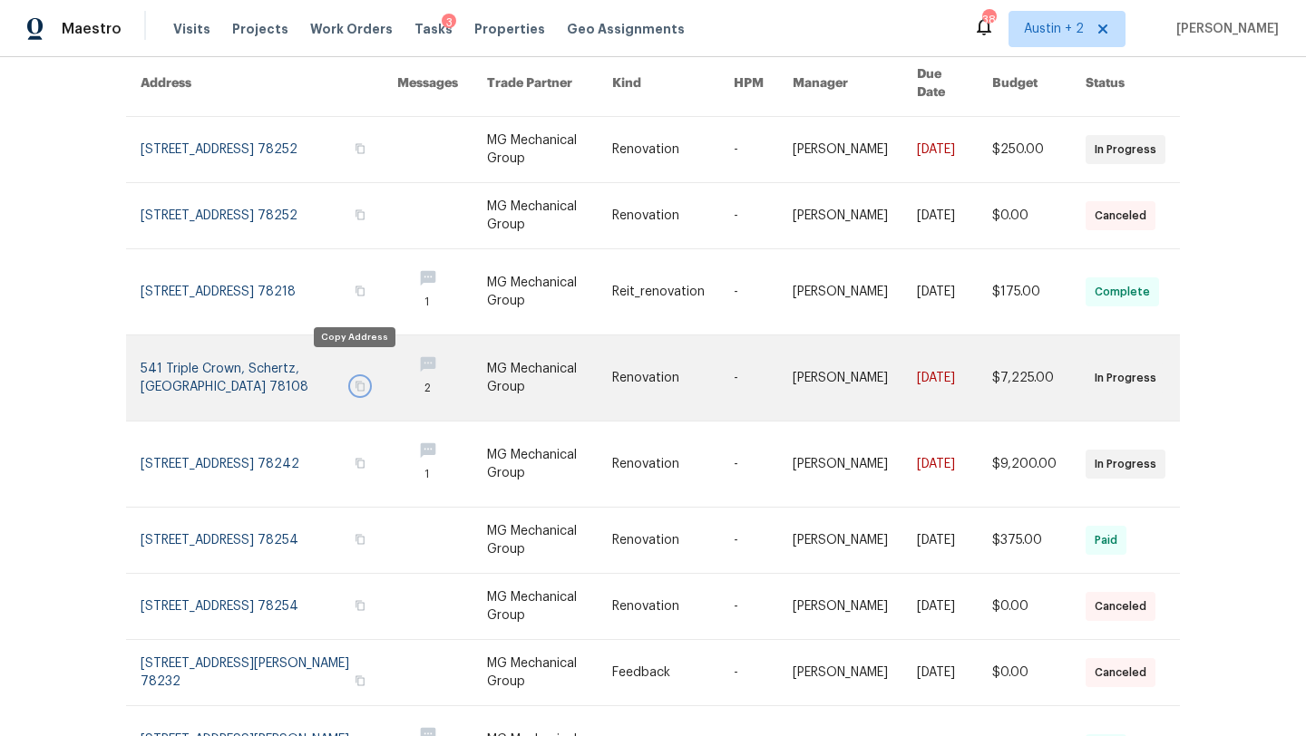
click at [355, 381] on icon "button" at bounding box center [360, 386] width 11 height 11
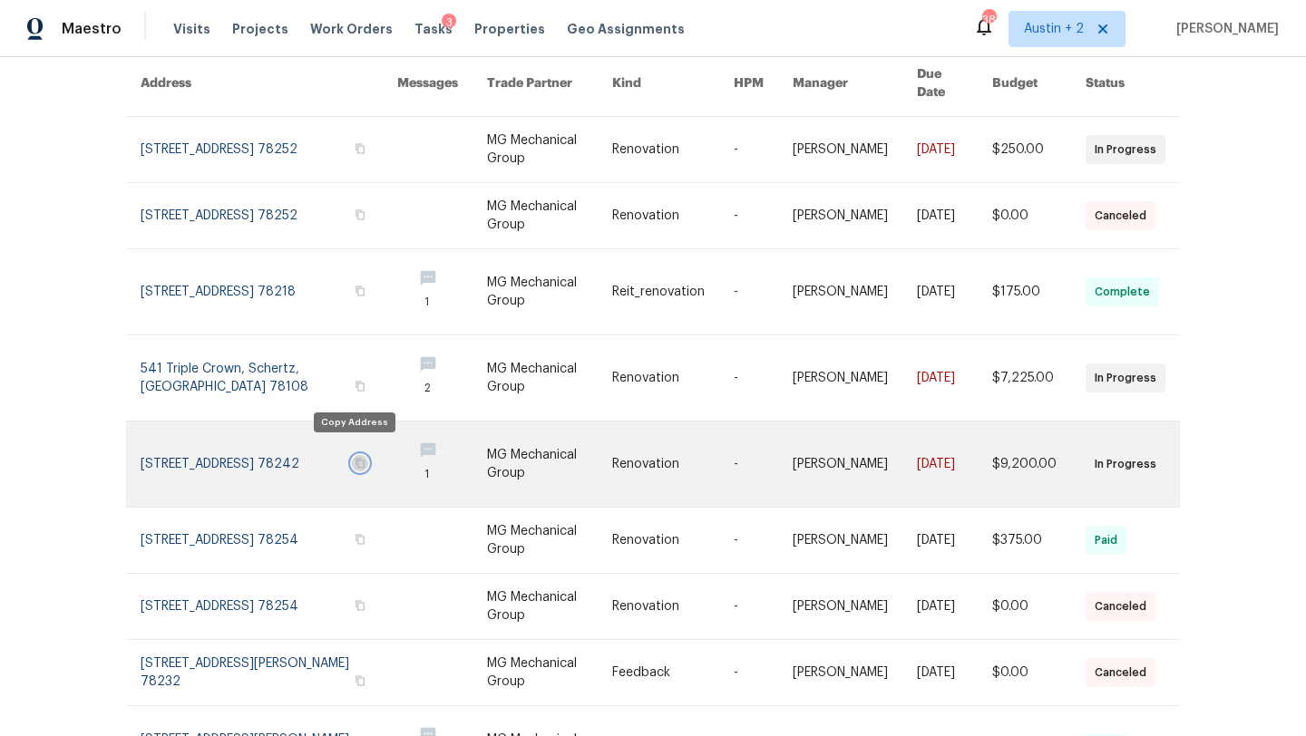
click at [355, 458] on icon "button" at bounding box center [360, 463] width 11 height 11
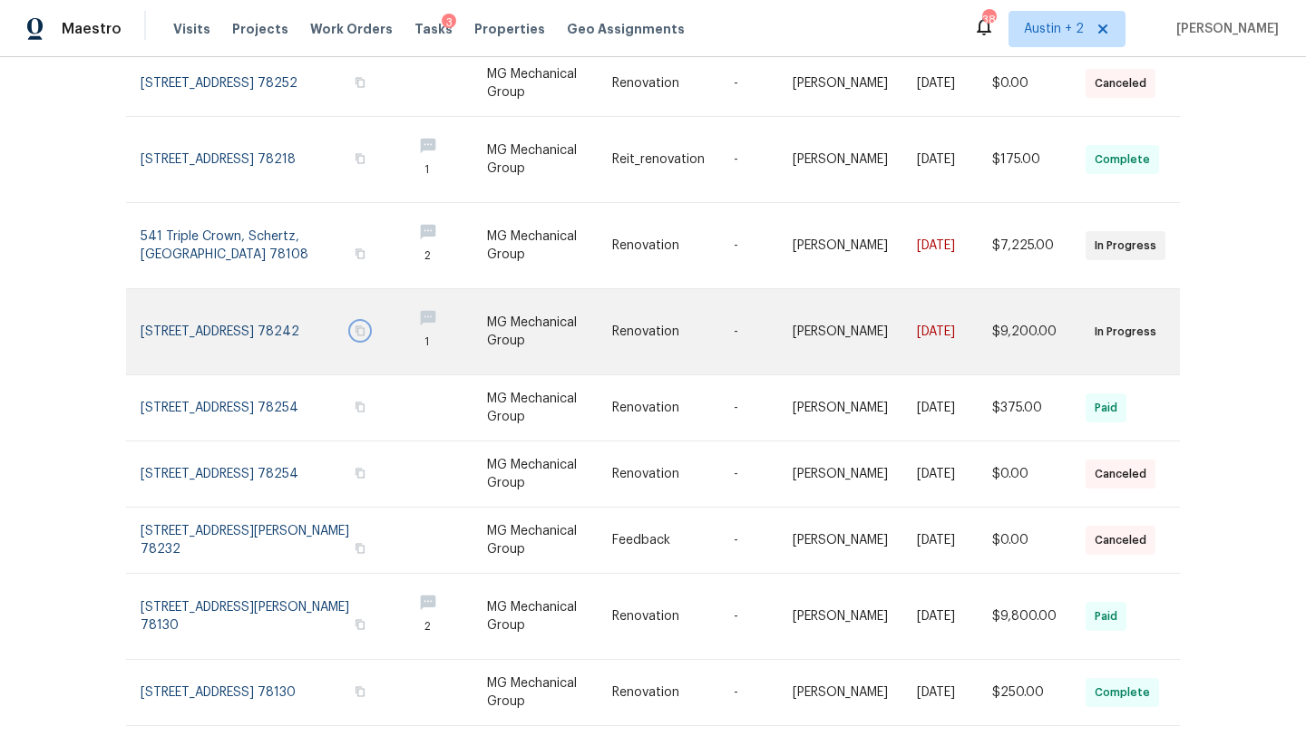
scroll to position [327, 0]
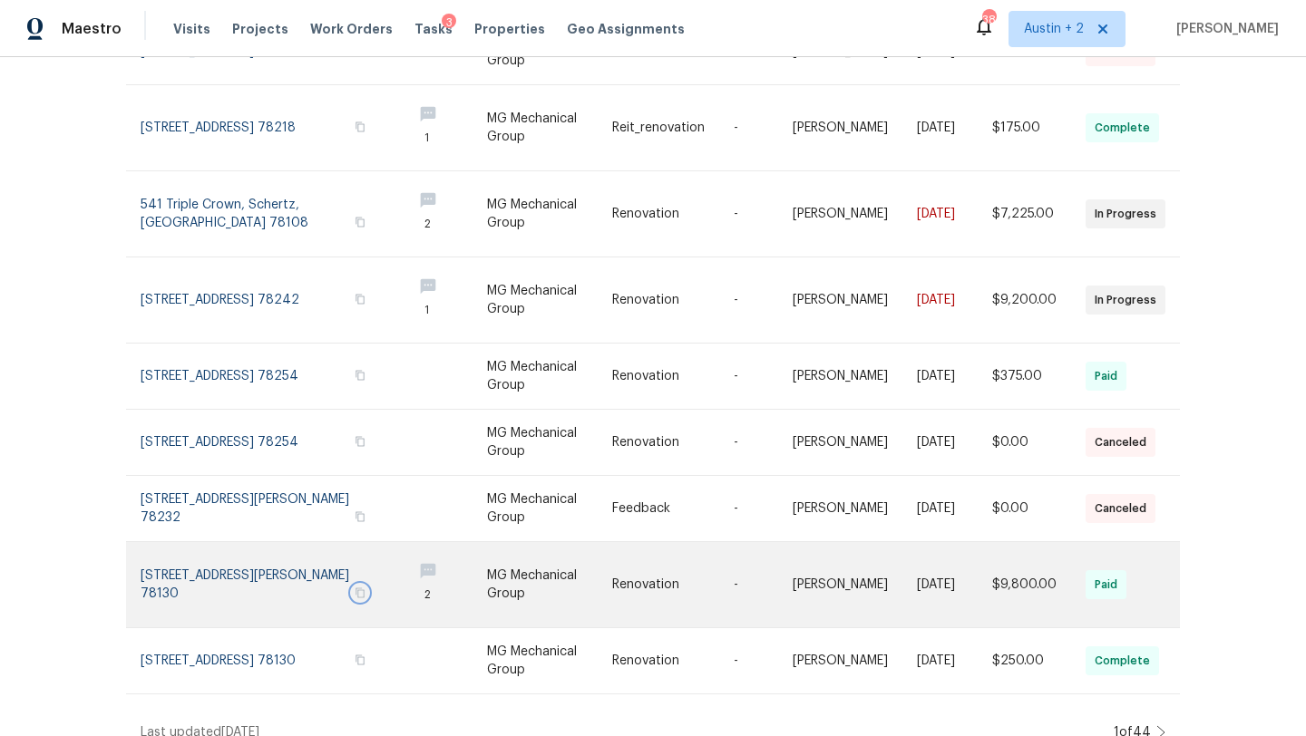
click at [355, 588] on icon "button" at bounding box center [360, 593] width 11 height 11
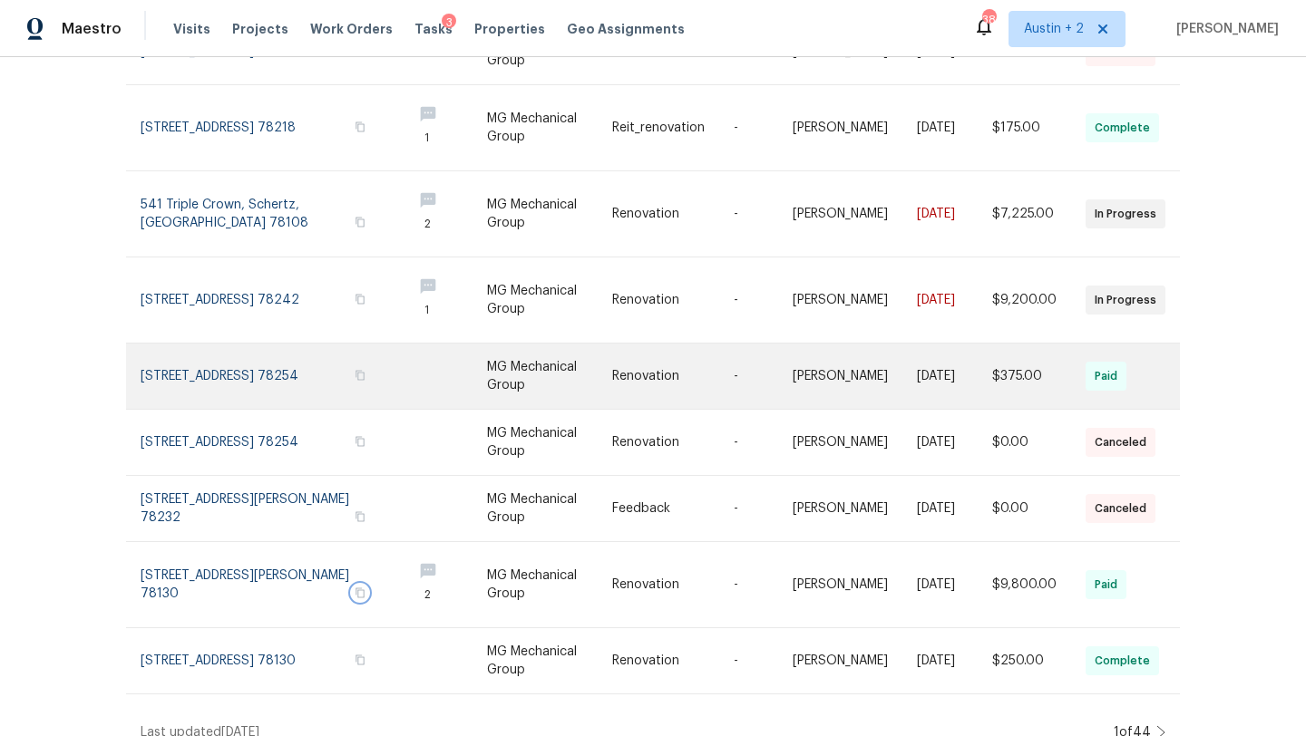
scroll to position [0, 0]
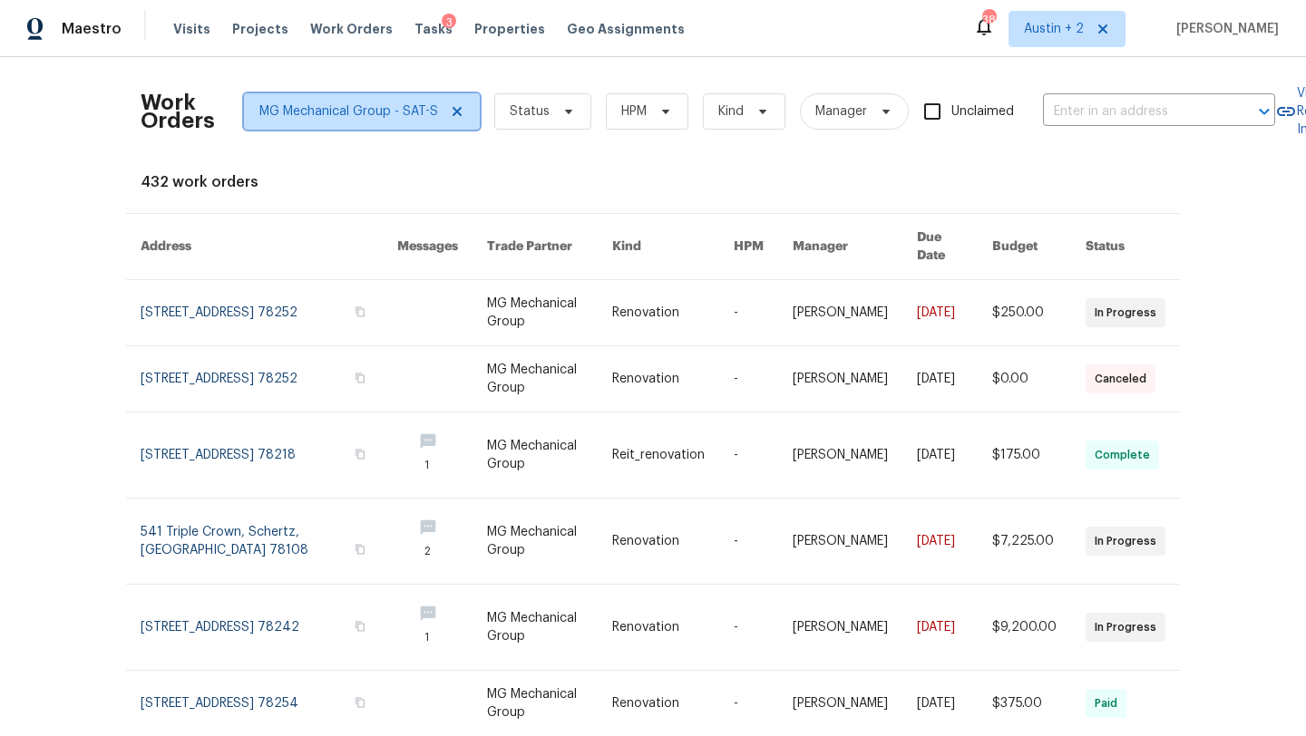
click at [453, 112] on icon at bounding box center [457, 111] width 9 height 9
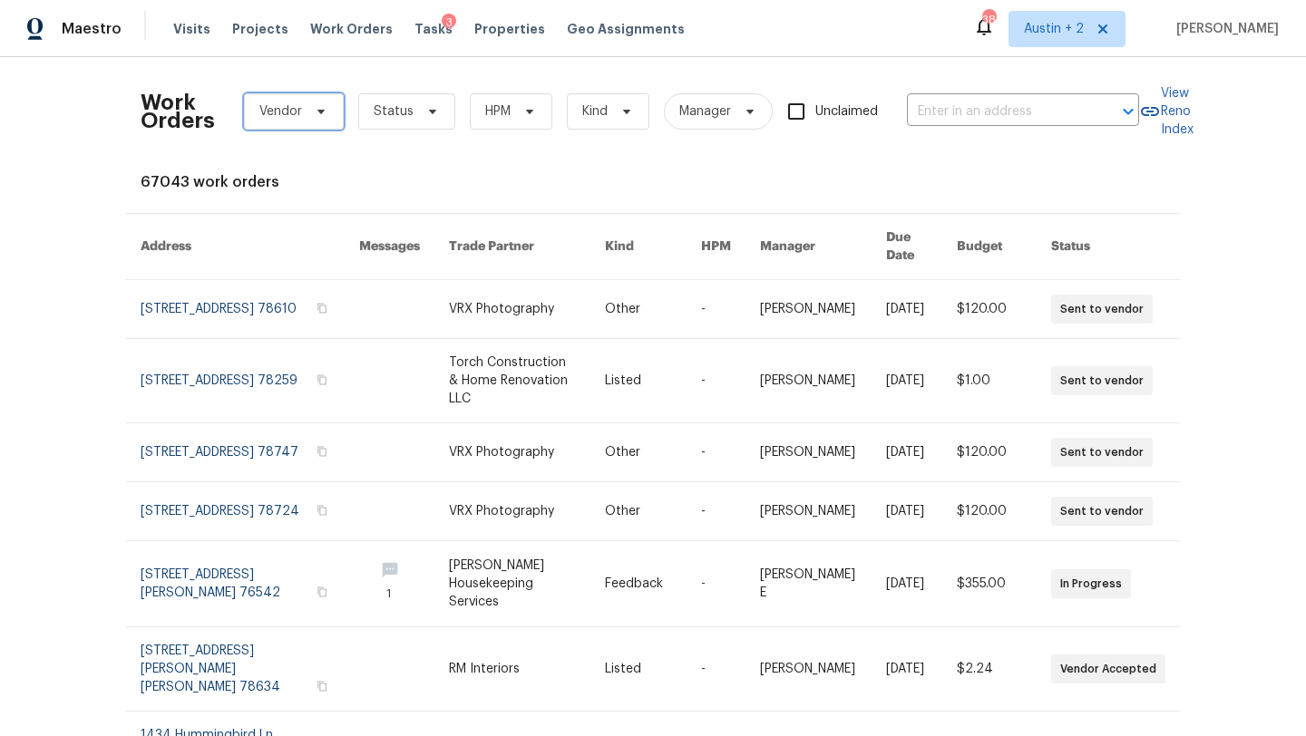
click at [310, 109] on span at bounding box center [318, 111] width 20 height 15
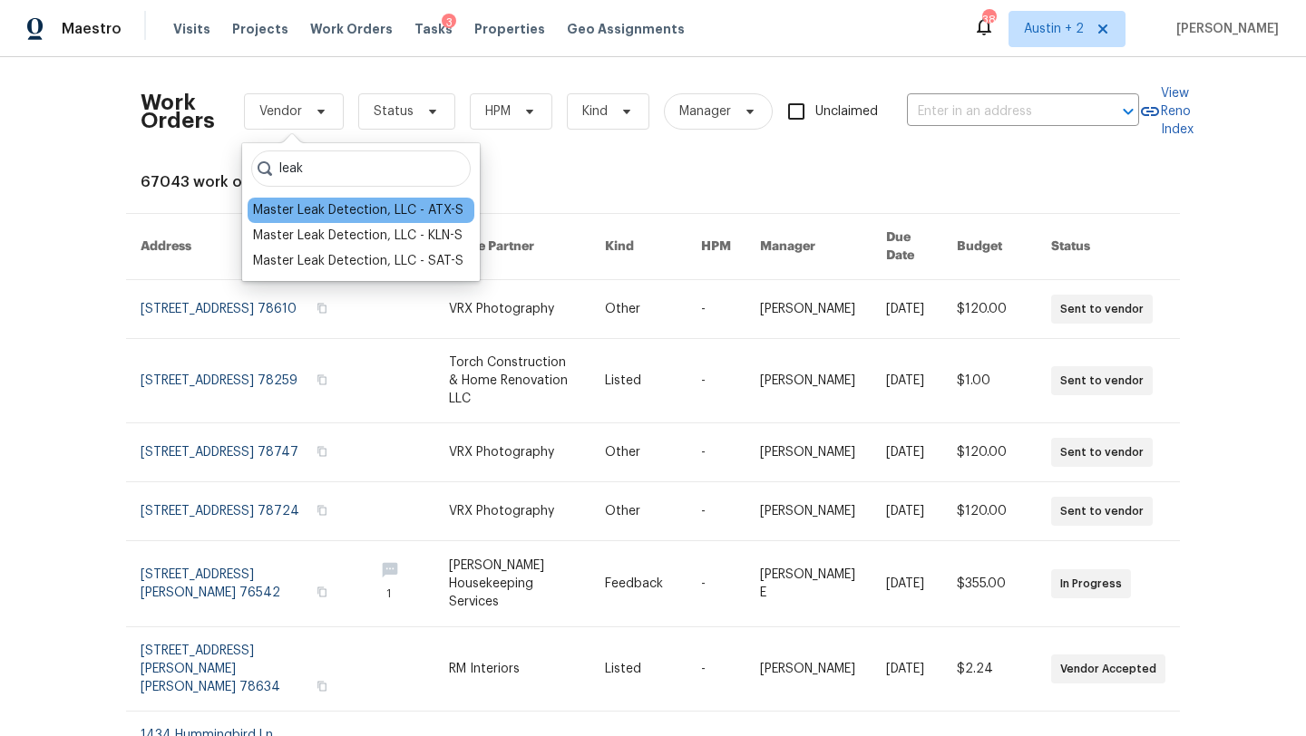
type input "leak"
click at [412, 216] on div "Master Leak Detection, LLC - ATX-S" at bounding box center [358, 210] width 210 height 18
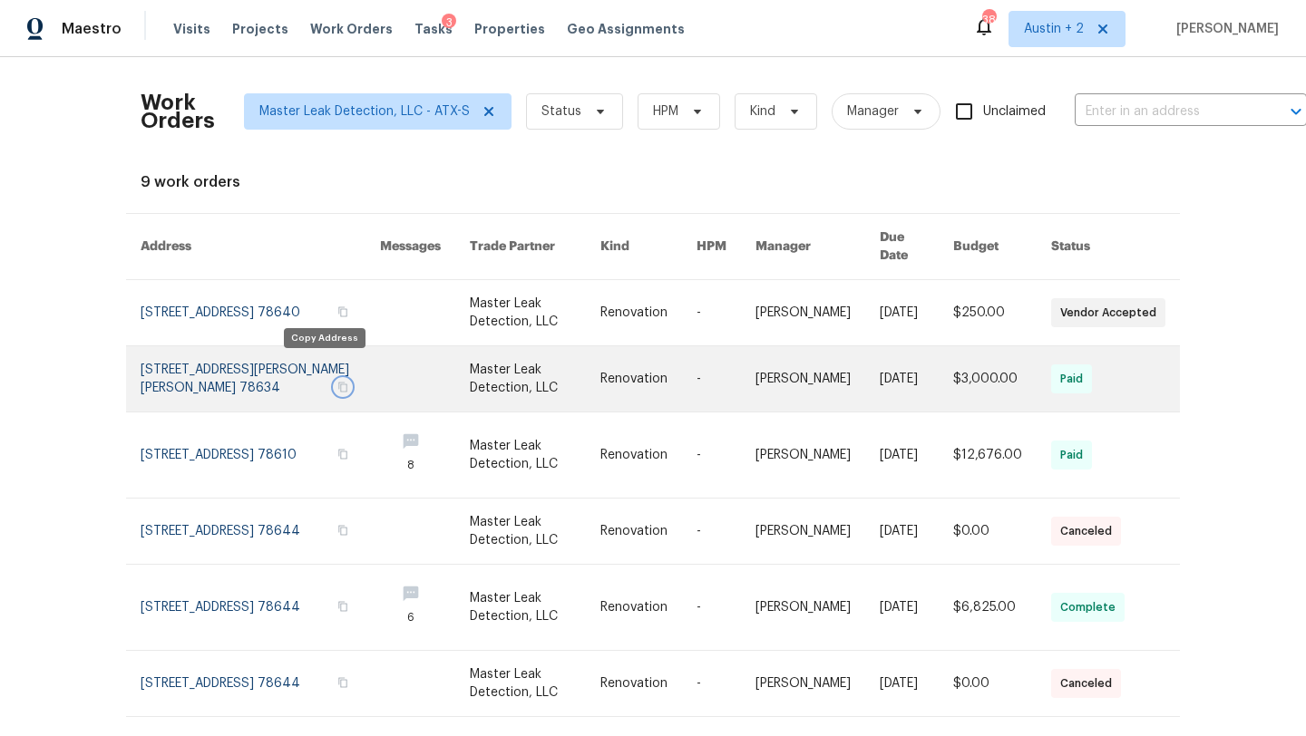
click at [337, 382] on icon "button" at bounding box center [342, 387] width 11 height 11
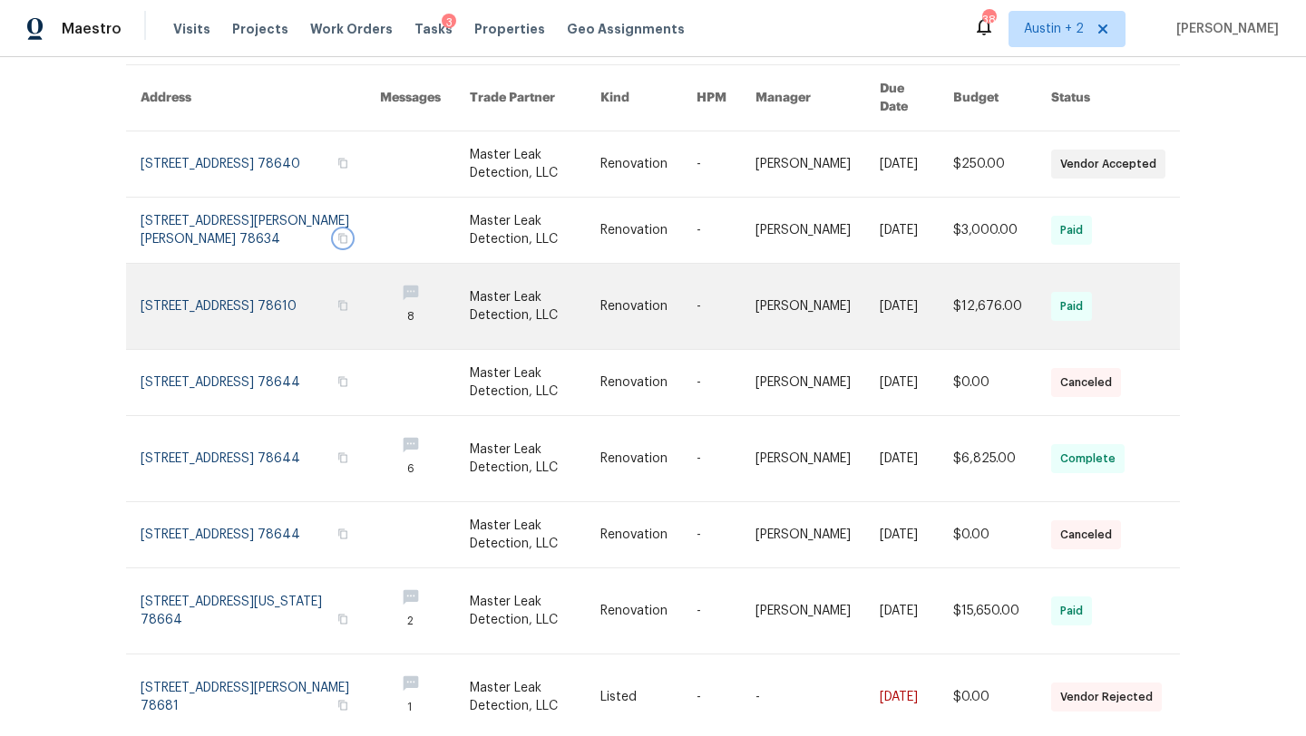
scroll to position [150, 0]
click at [338, 300] on icon "button" at bounding box center [342, 305] width 9 height 10
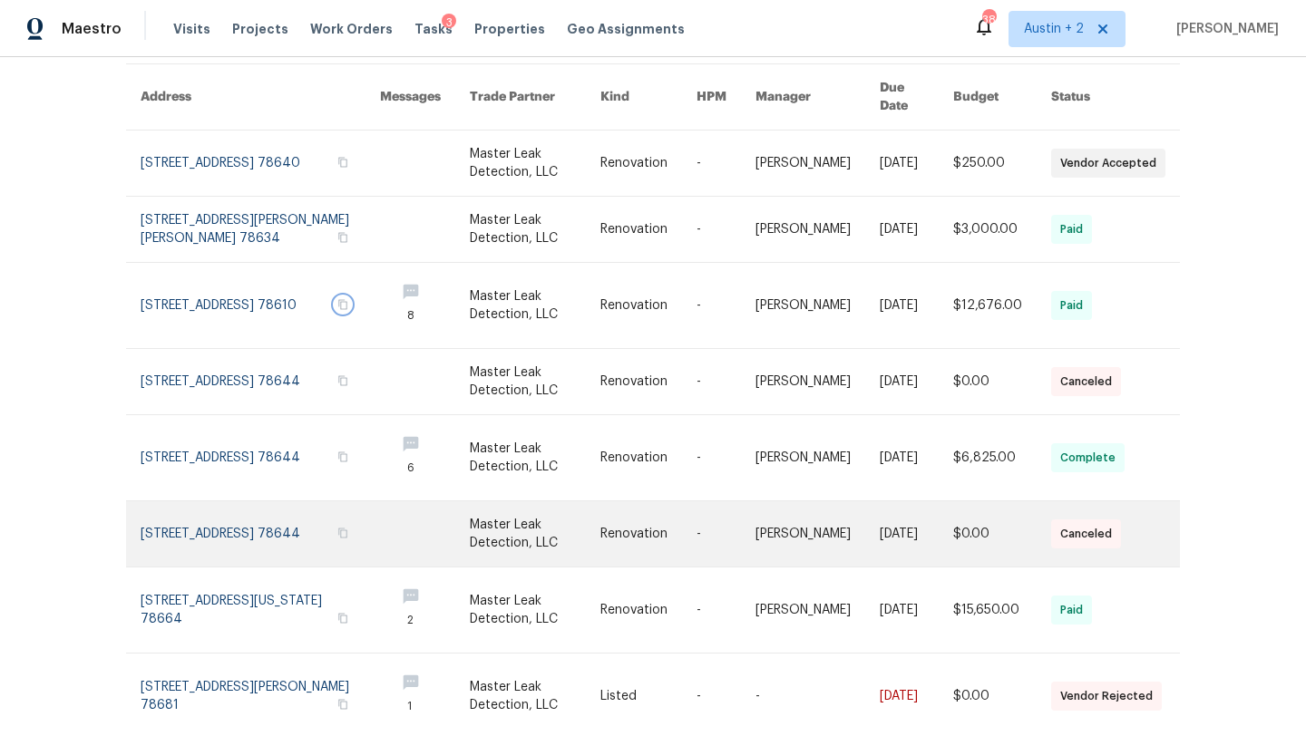
scroll to position [205, 0]
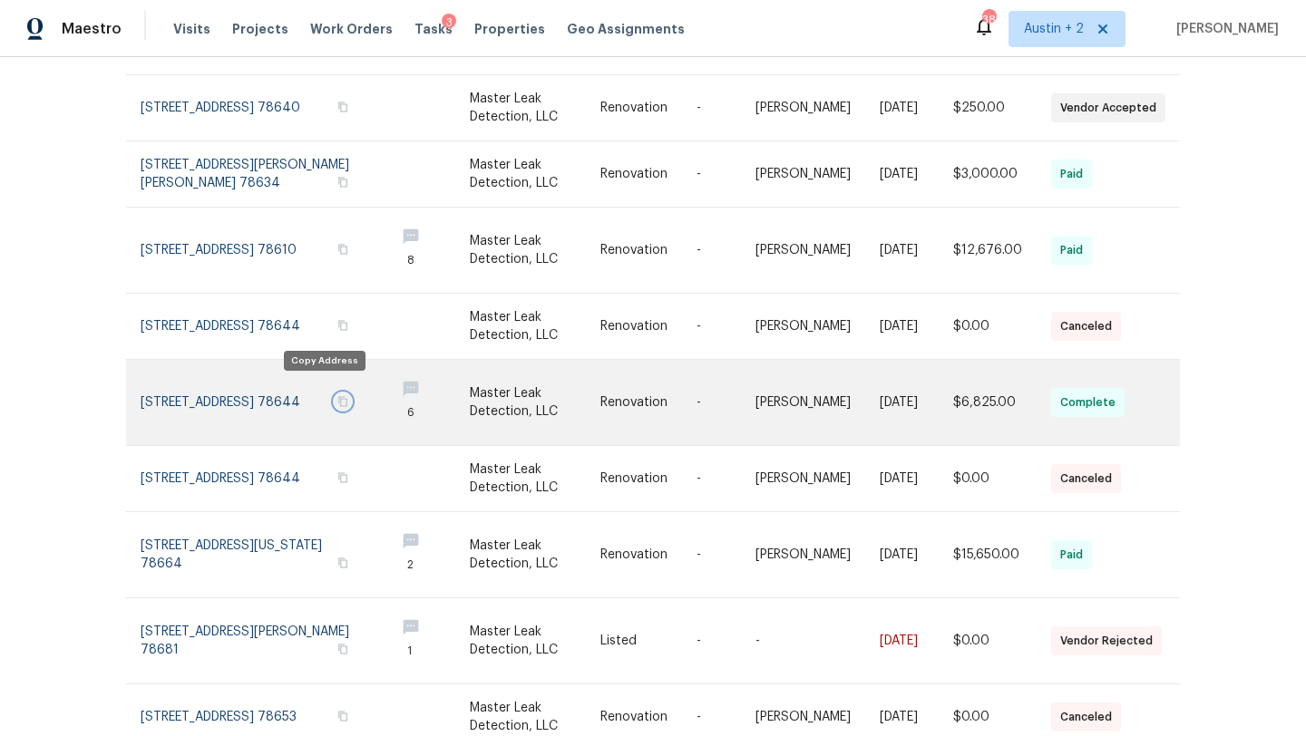
click at [338, 397] on icon "button" at bounding box center [342, 402] width 9 height 10
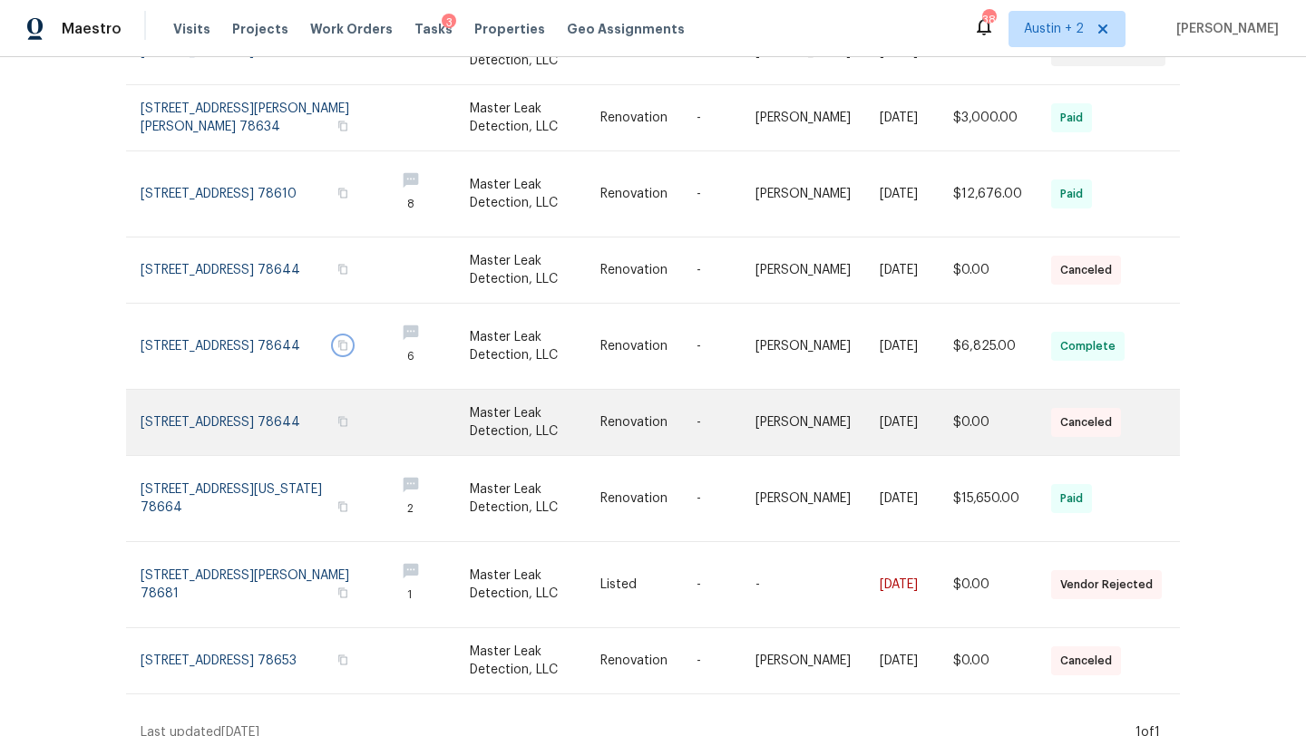
scroll to position [260, 0]
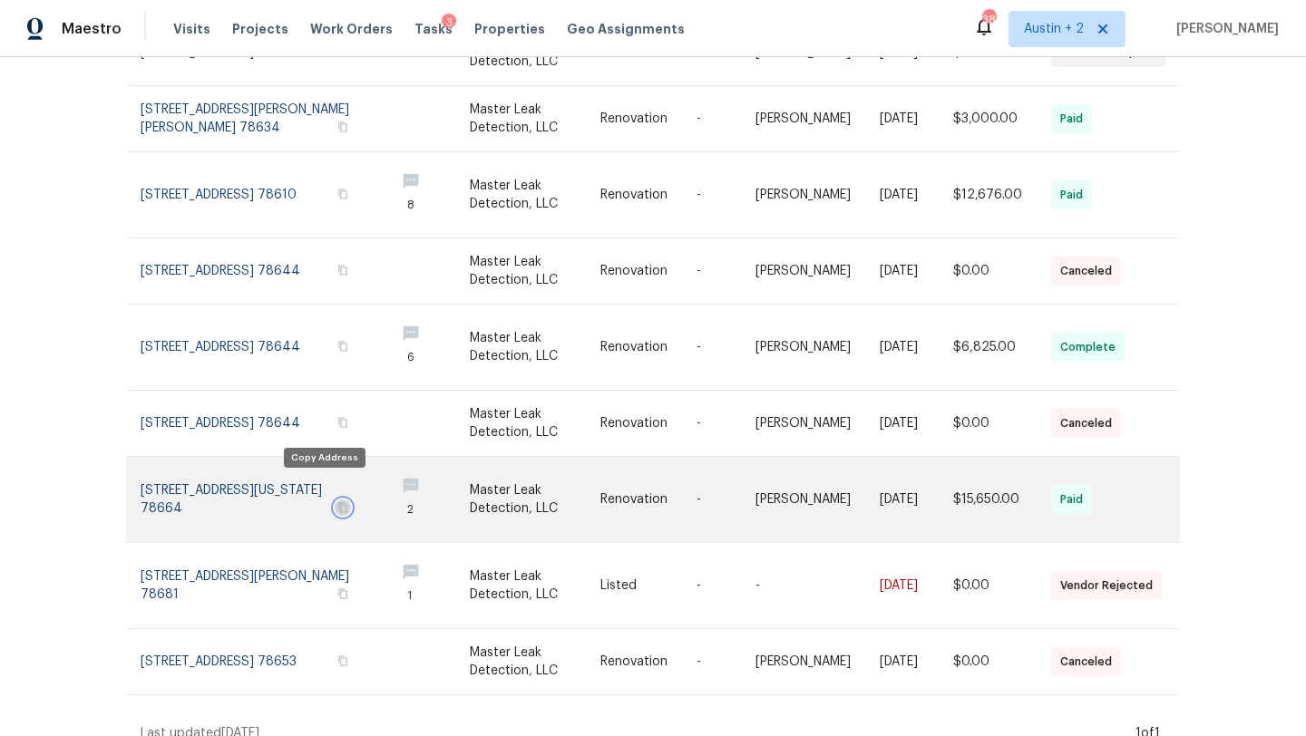
click at [337, 502] on icon "button" at bounding box center [342, 507] width 11 height 11
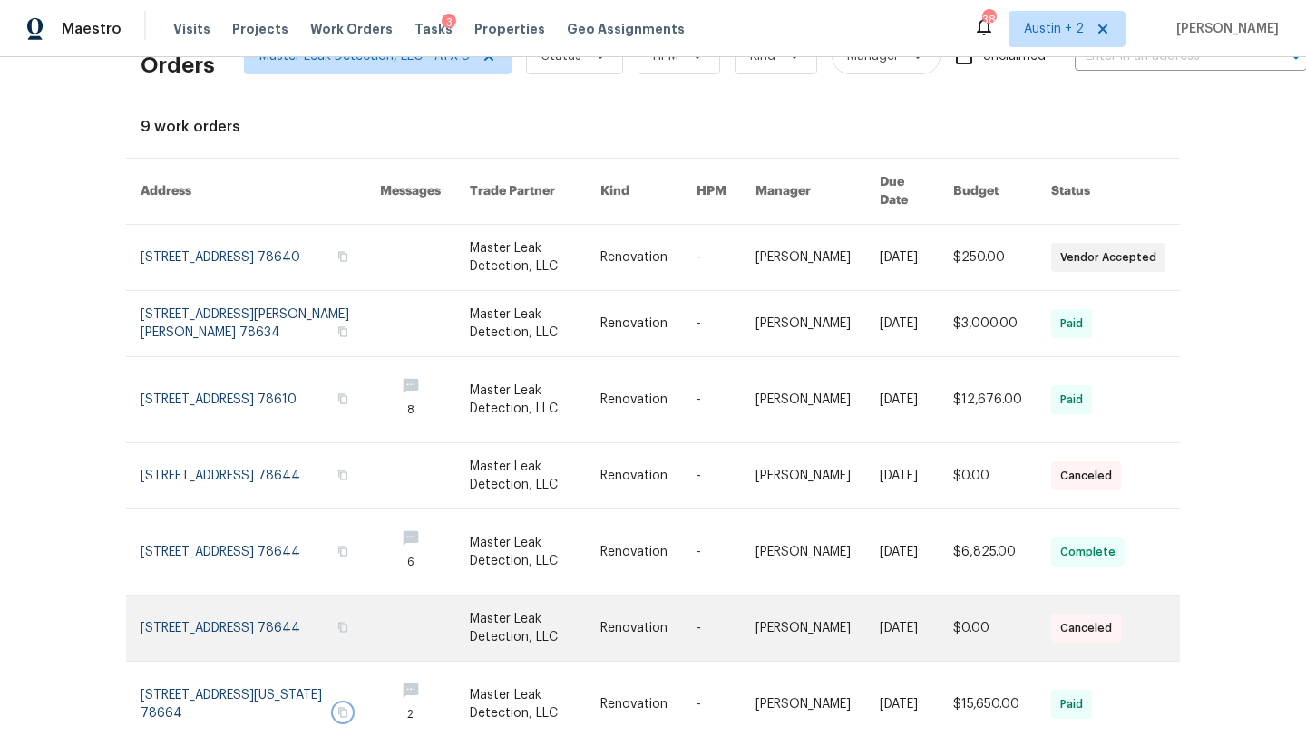
scroll to position [0, 0]
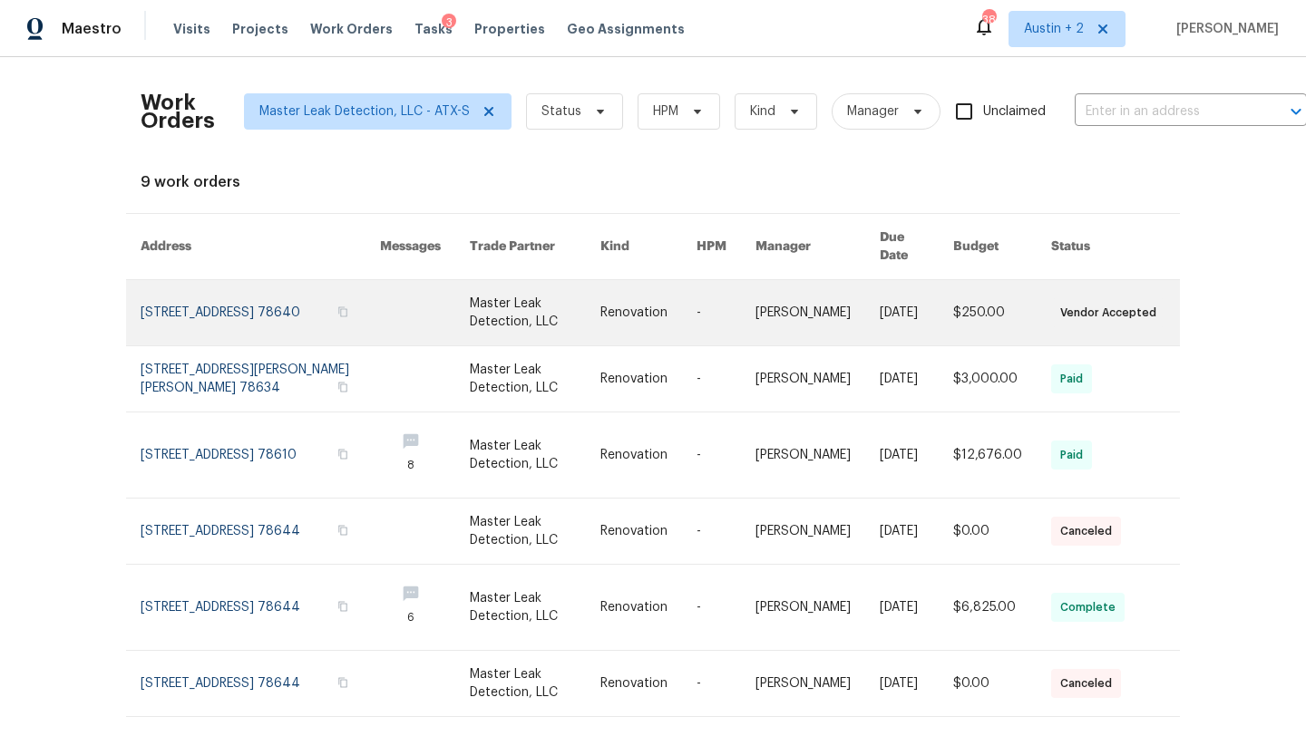
click at [248, 285] on link at bounding box center [260, 312] width 239 height 65
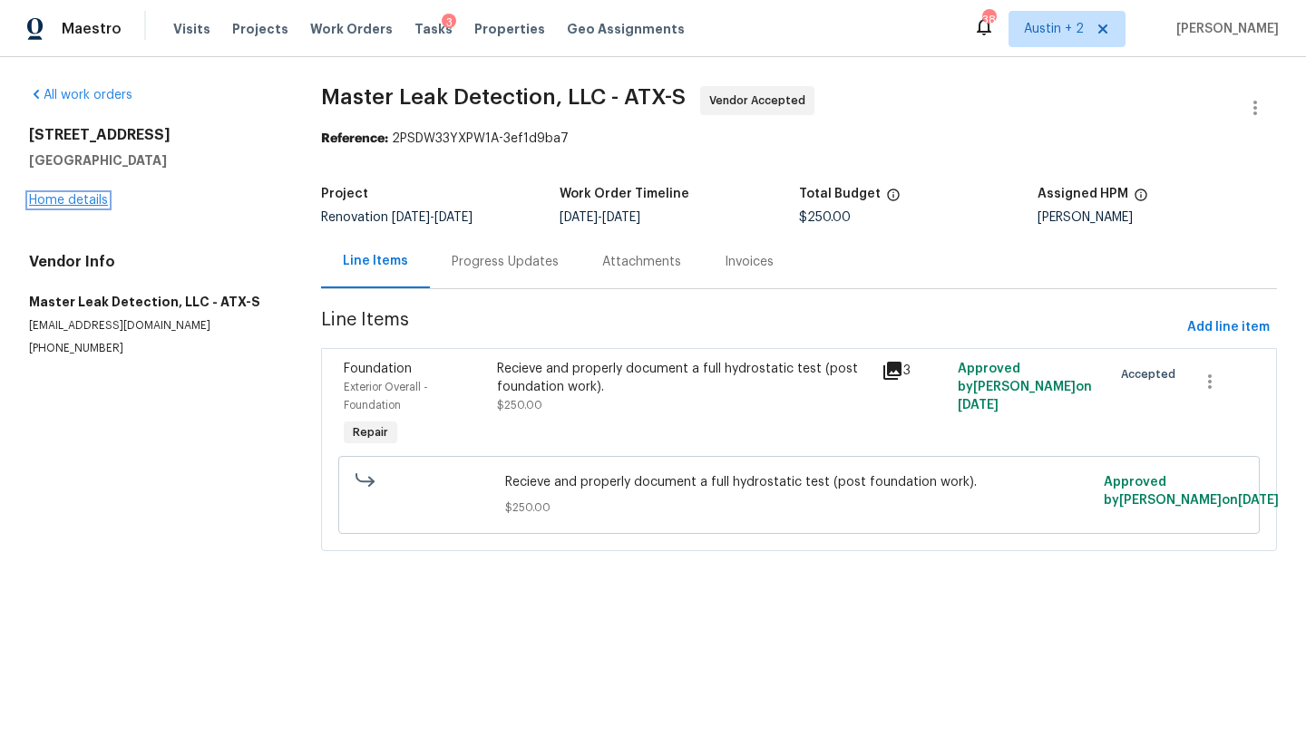
click at [71, 196] on link "Home details" at bounding box center [68, 200] width 79 height 13
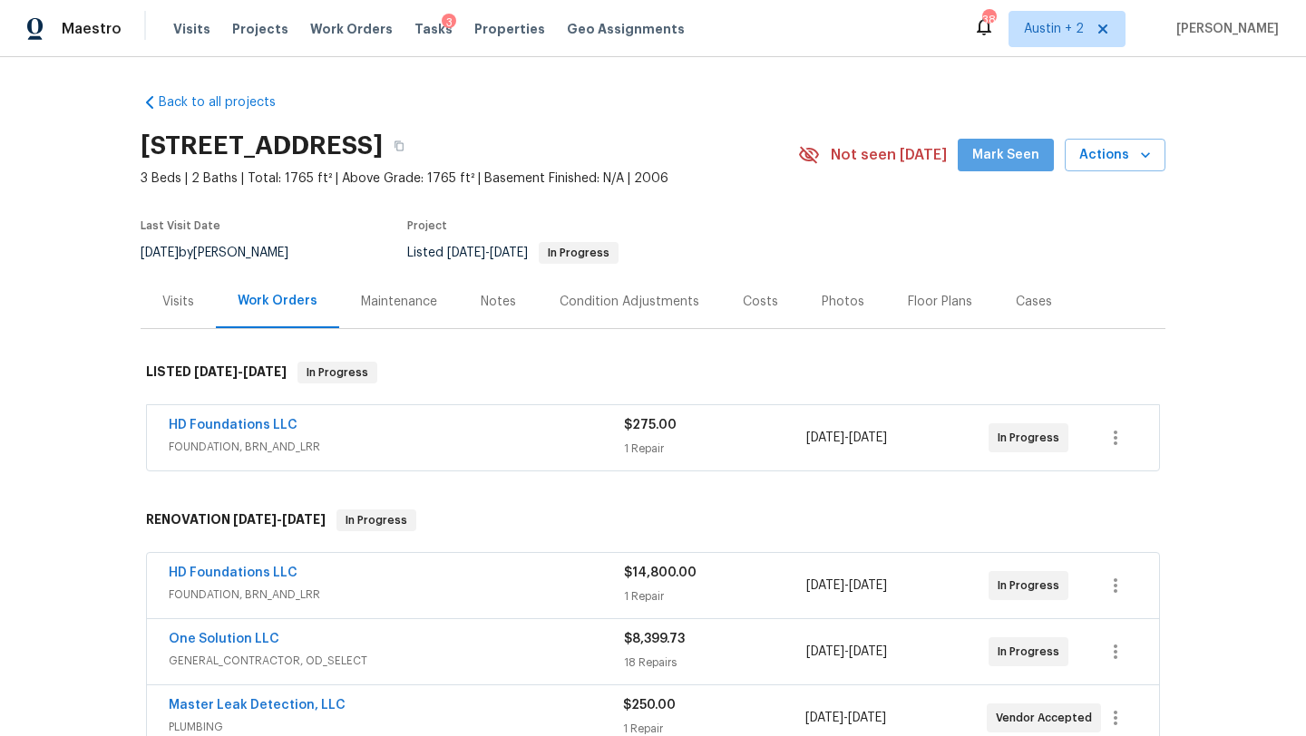
click at [1012, 157] on span "Mark Seen" at bounding box center [1005, 155] width 67 height 23
click at [509, 297] on div "Notes" at bounding box center [498, 302] width 35 height 18
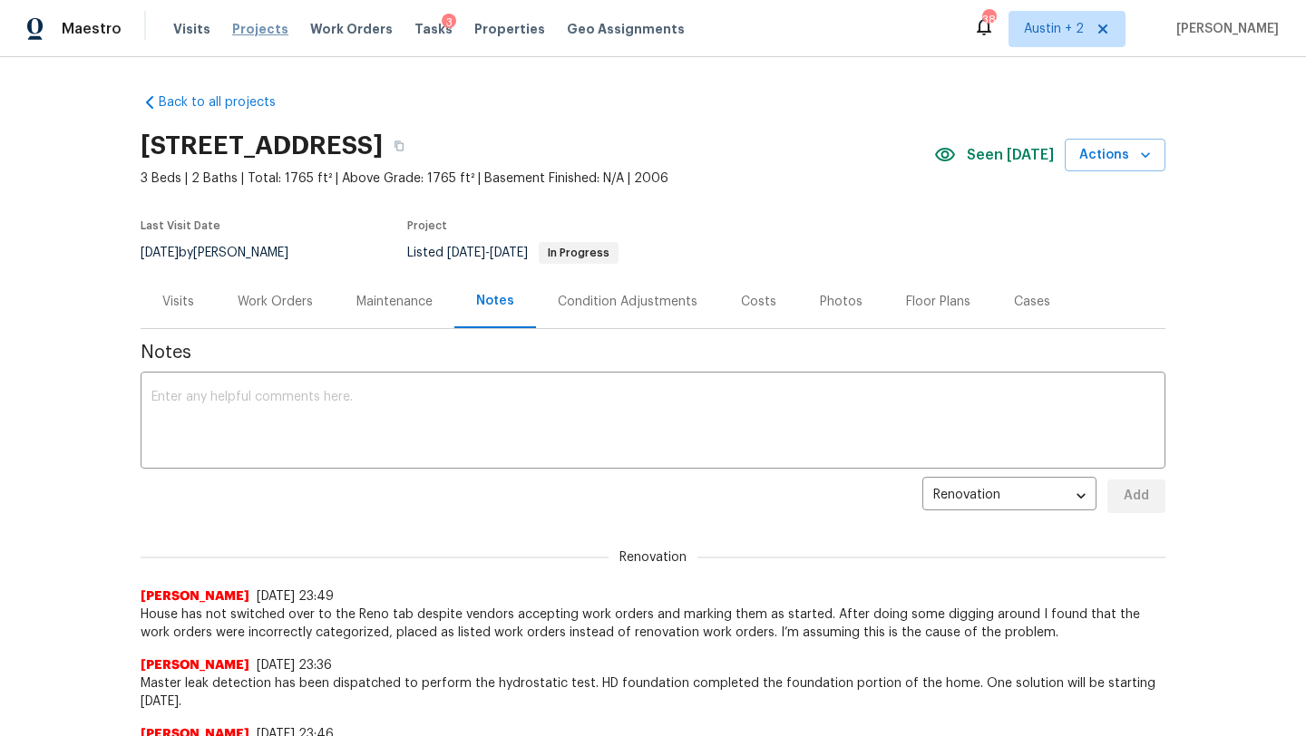
click at [264, 27] on span "Projects" at bounding box center [260, 29] width 56 height 18
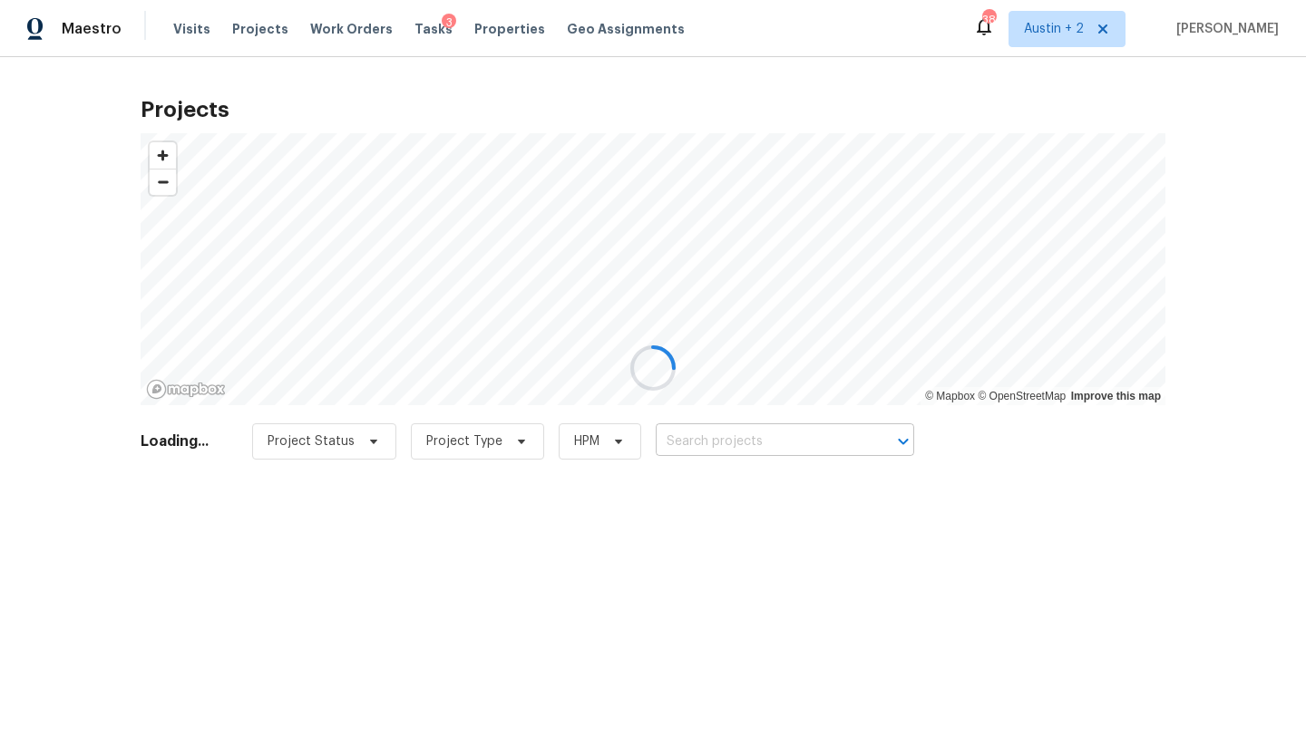
click at [716, 434] on input "text" at bounding box center [760, 442] width 208 height 28
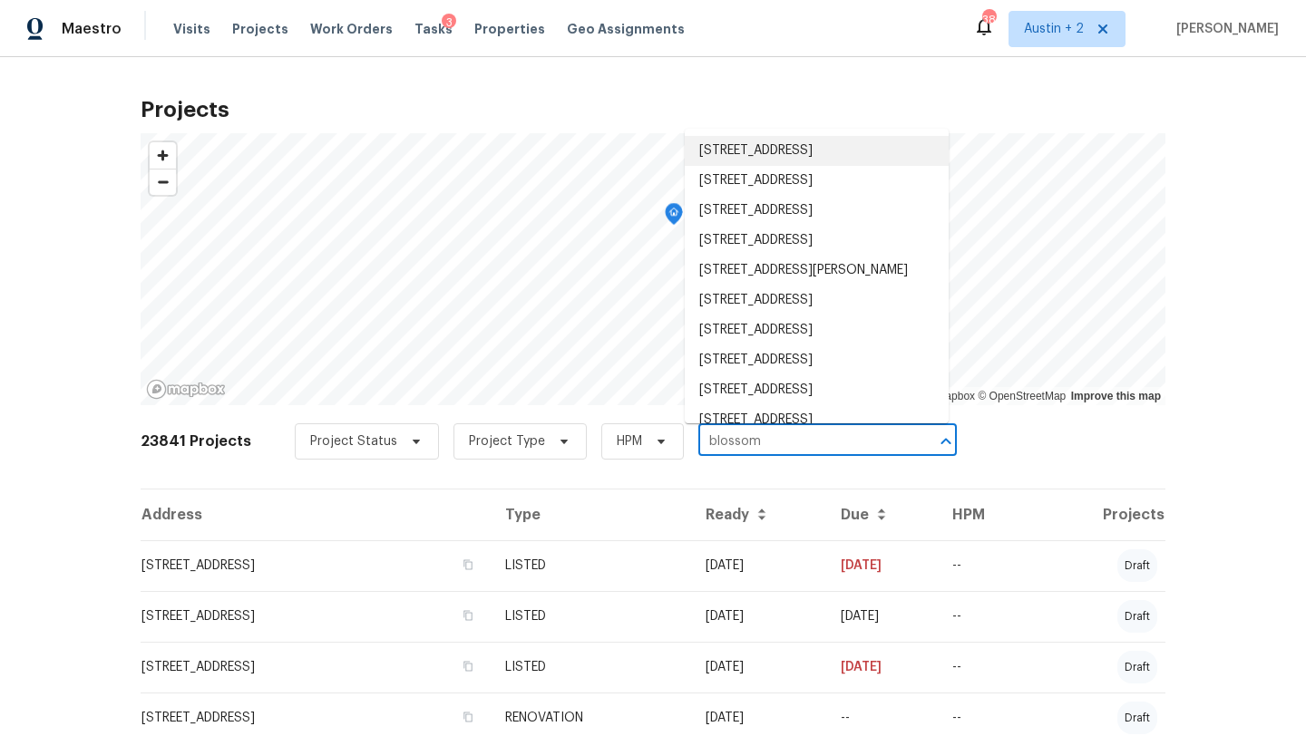
type input "blossom"
